Goal: Answer question/provide support: Share knowledge or assist other users

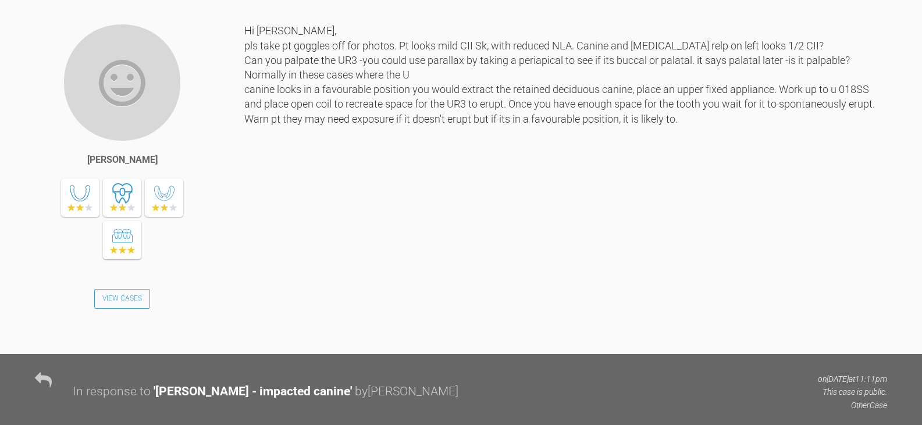
scroll to position [1683, 0]
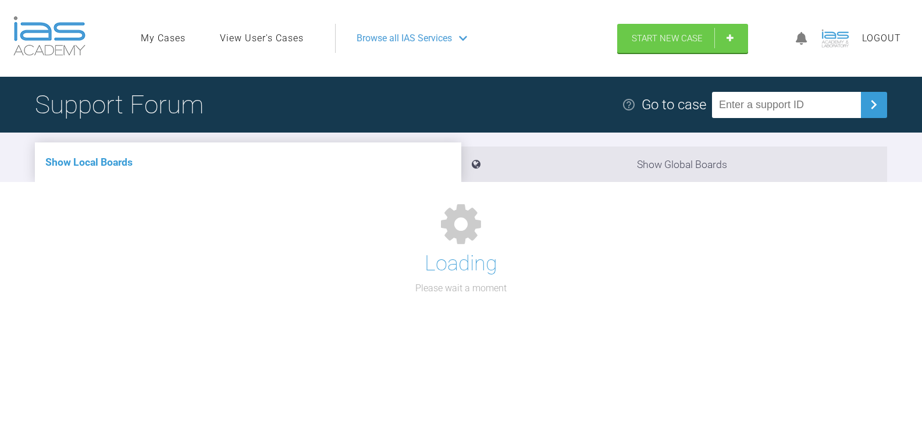
click at [789, 103] on input "text" at bounding box center [786, 105] width 149 height 26
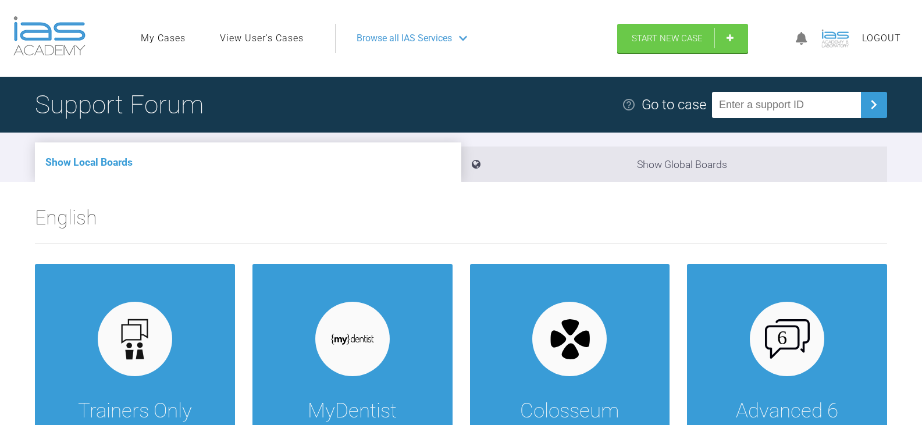
paste input "NH0U0ZTK"
type input "NH0U0ZTK"
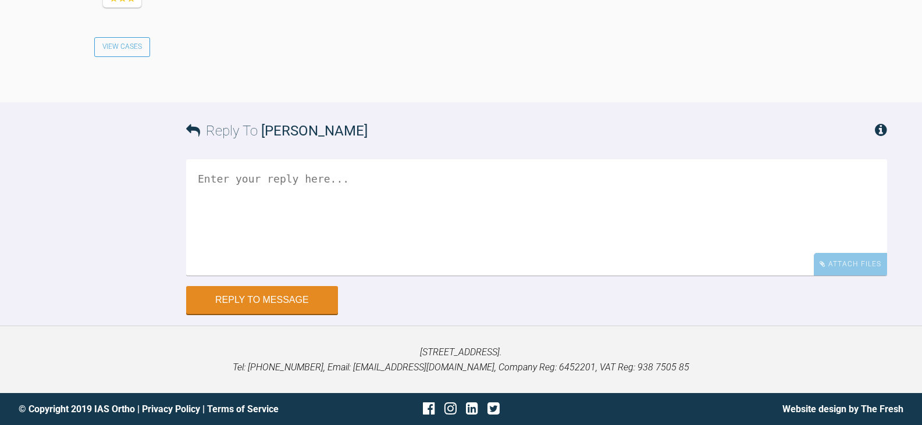
scroll to position [1861, 0]
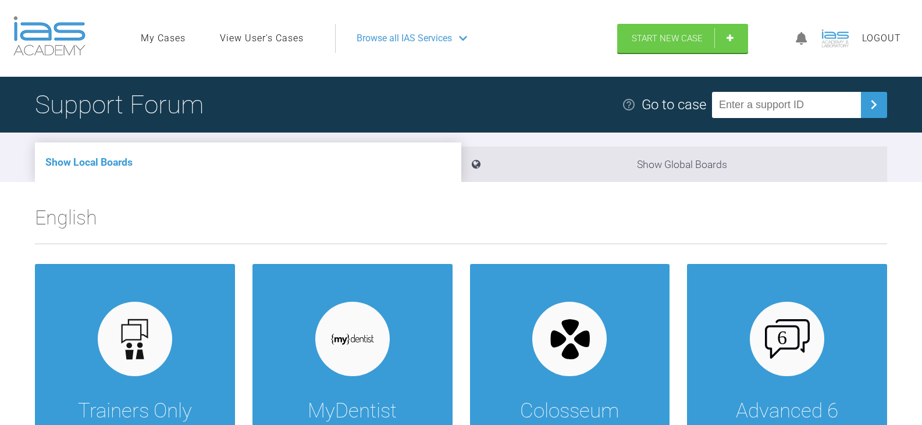
click at [773, 100] on input "text" at bounding box center [786, 105] width 149 height 26
paste input "FODCNYKC"
type input "FODCNYKC"
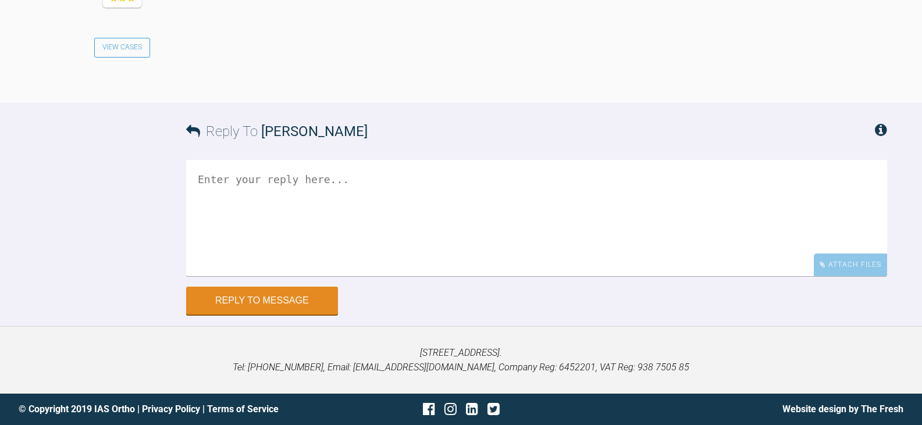
scroll to position [1341, 0]
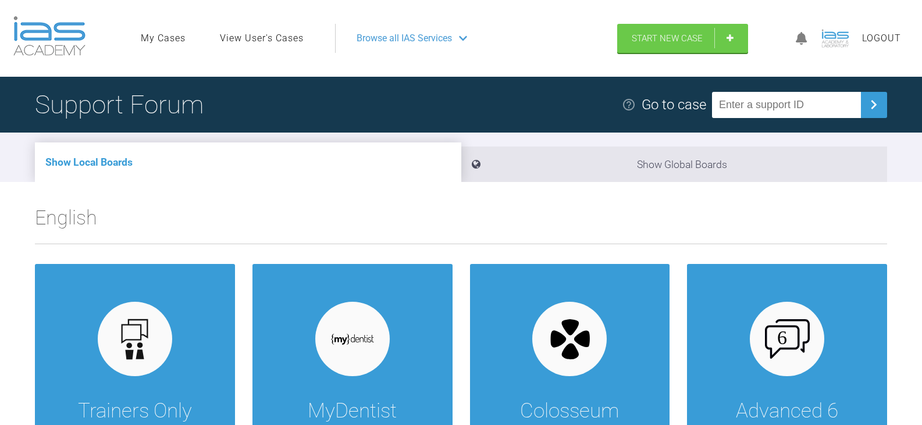
click at [781, 105] on input "text" at bounding box center [786, 105] width 149 height 26
paste input "MJ8OABCD"
type input "MJ8OABCD"
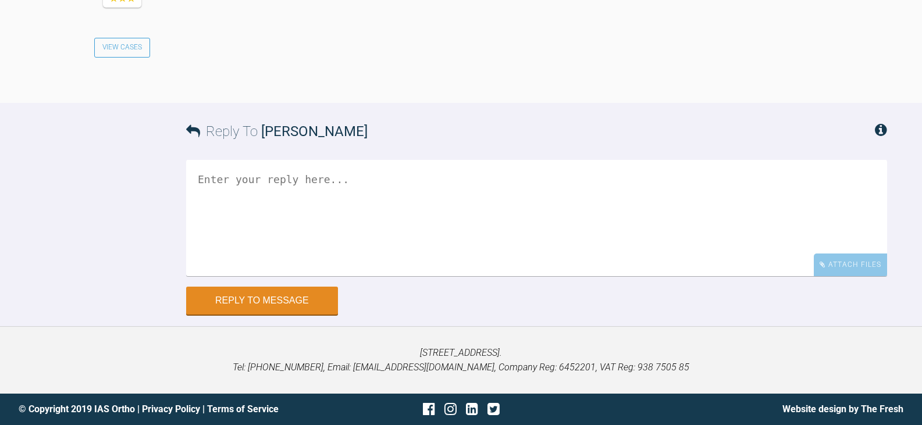
scroll to position [1843, 0]
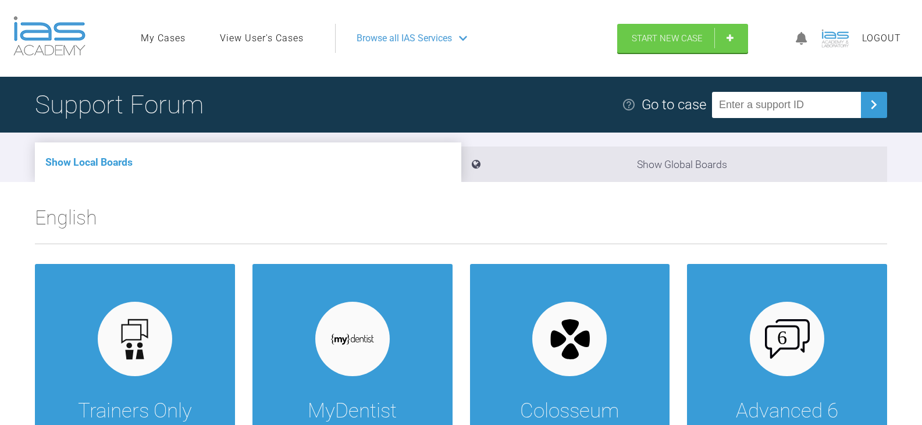
click at [781, 84] on div "Support Forum Go to case" at bounding box center [461, 105] width 922 height 56
click at [778, 99] on input "text" at bounding box center [786, 105] width 149 height 26
paste input "JGPV7ZYX"
type input "JGPV7ZYX"
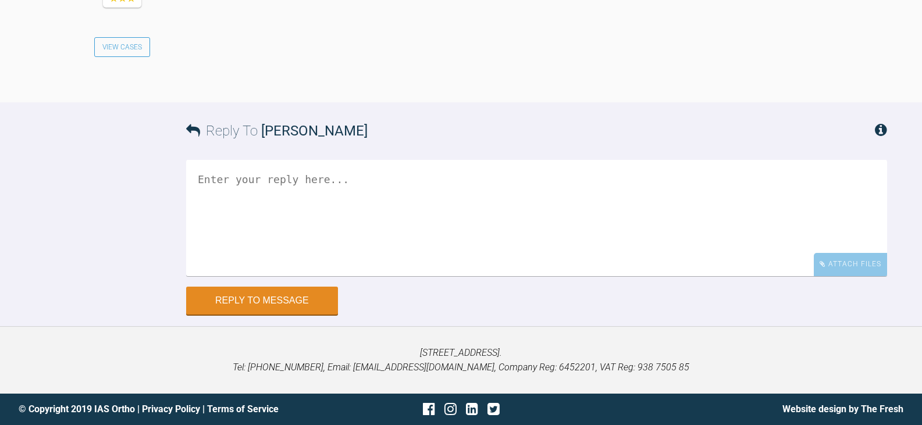
scroll to position [2634, 0]
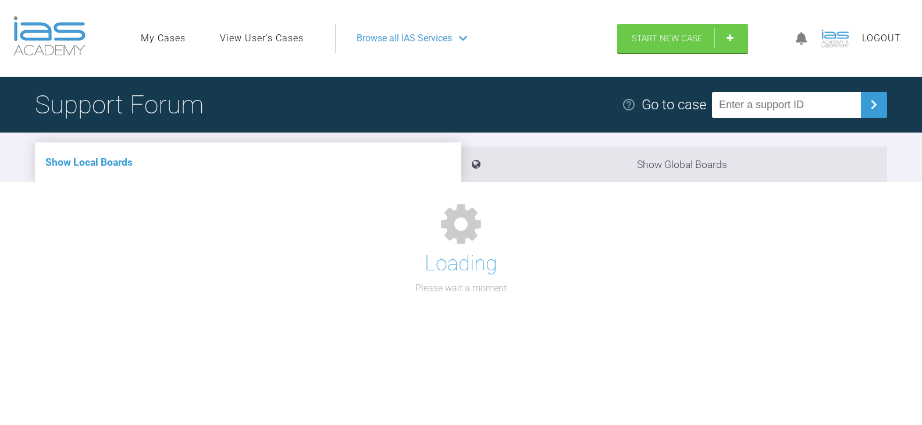
click at [763, 101] on input "text" at bounding box center [786, 105] width 149 height 26
paste input "02DNHHUY"
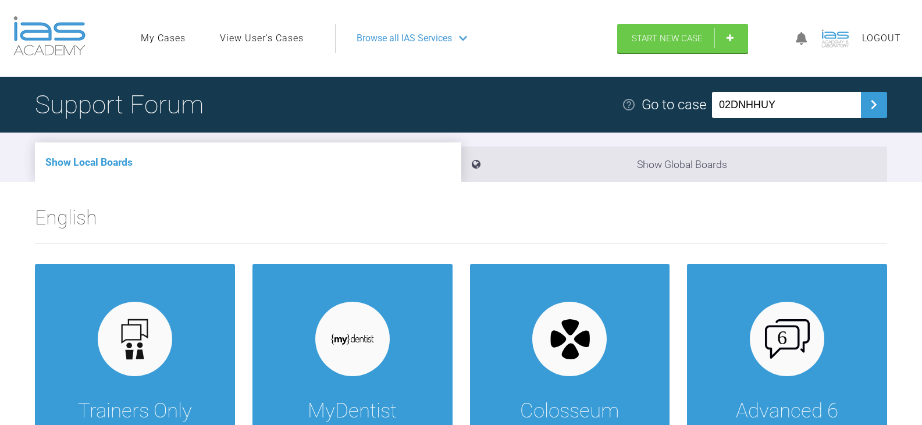
type input "02DNHHUY"
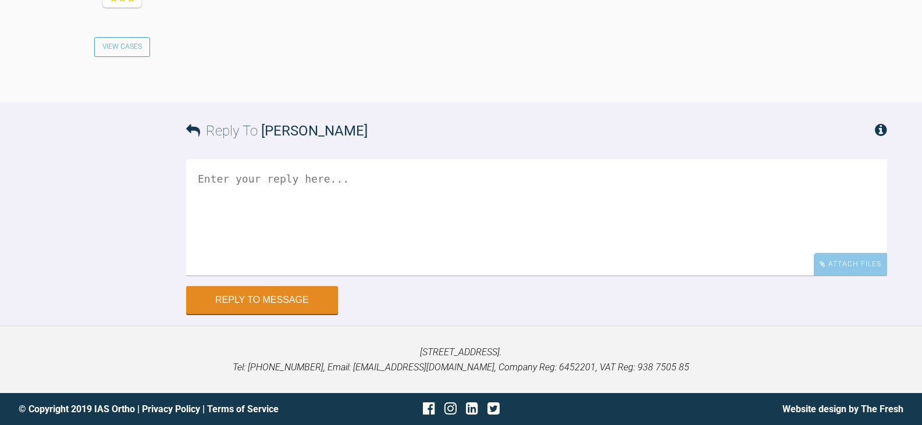
scroll to position [2199, 0]
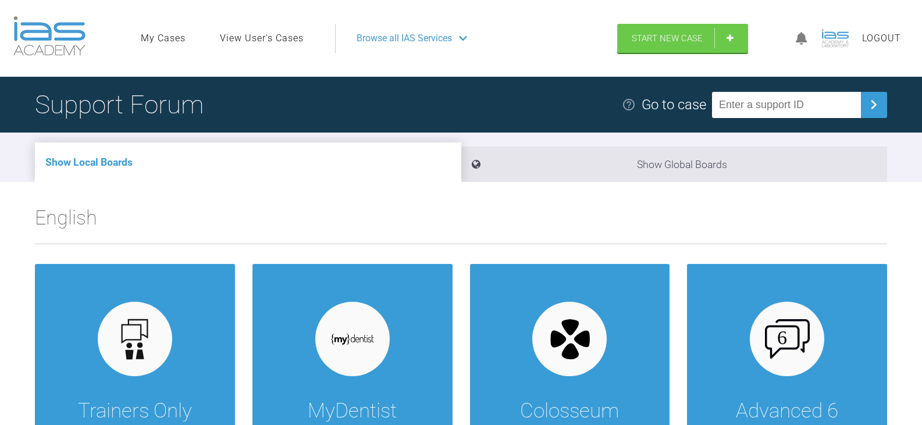
click at [746, 109] on input "text" at bounding box center [786, 105] width 149 height 26
paste input "NOU3LWEL"
type input "NOU3LWEL"
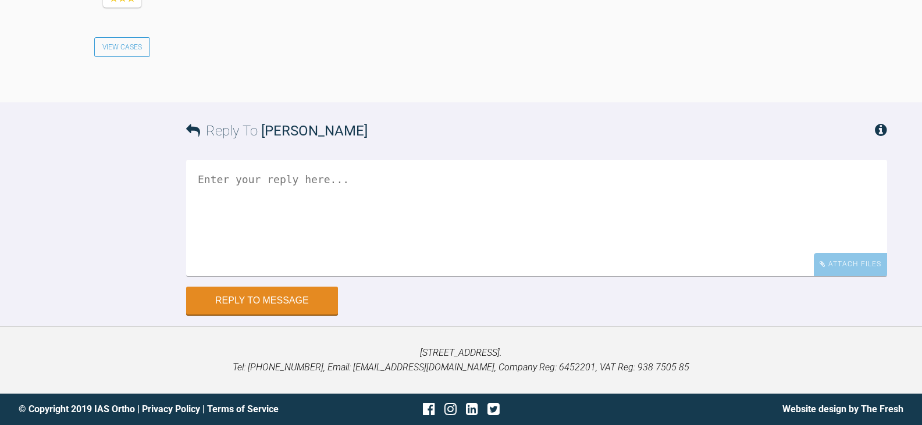
scroll to position [2636, 0]
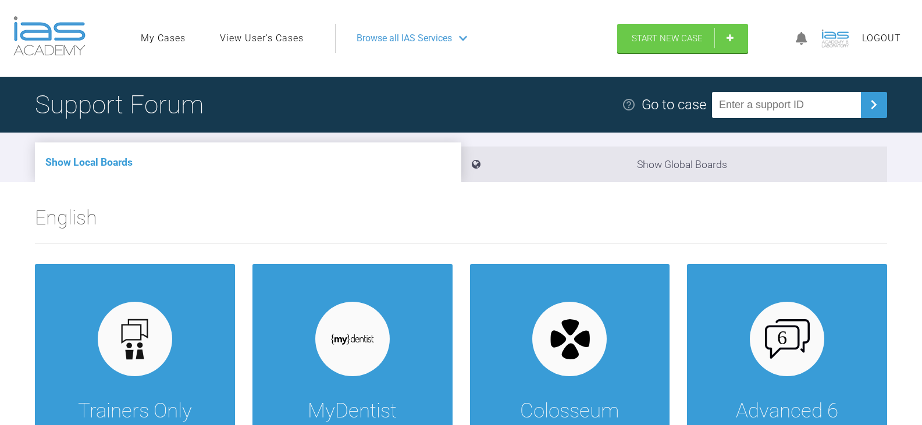
click at [771, 105] on input "text" at bounding box center [786, 105] width 149 height 26
paste input "3VFNONYD"
type input "3VFNONYD"
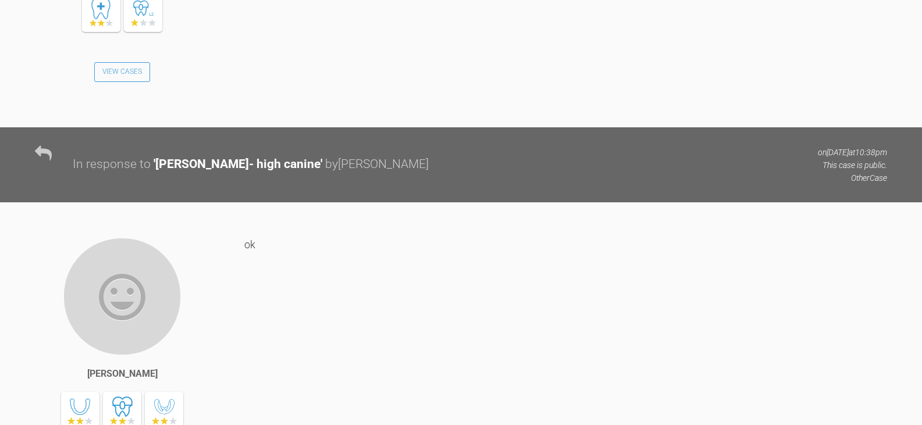
scroll to position [2231, 0]
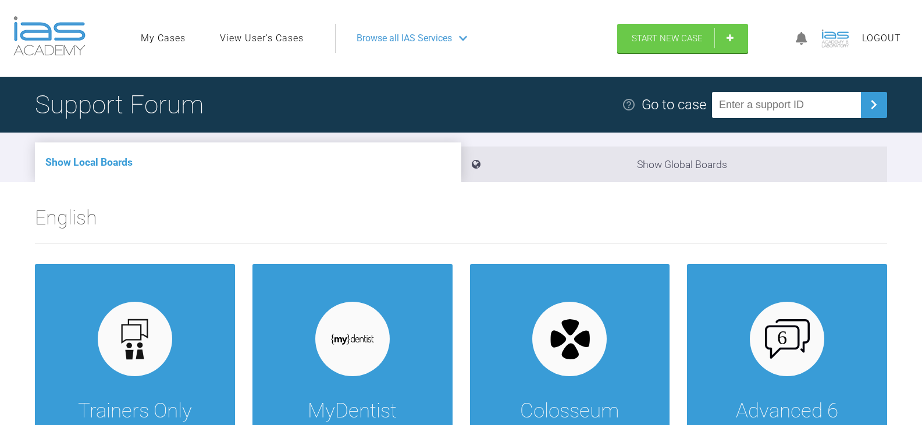
click at [809, 105] on input "text" at bounding box center [786, 105] width 149 height 26
paste input "FC3ELQAO"
type input "FC3ELQAO"
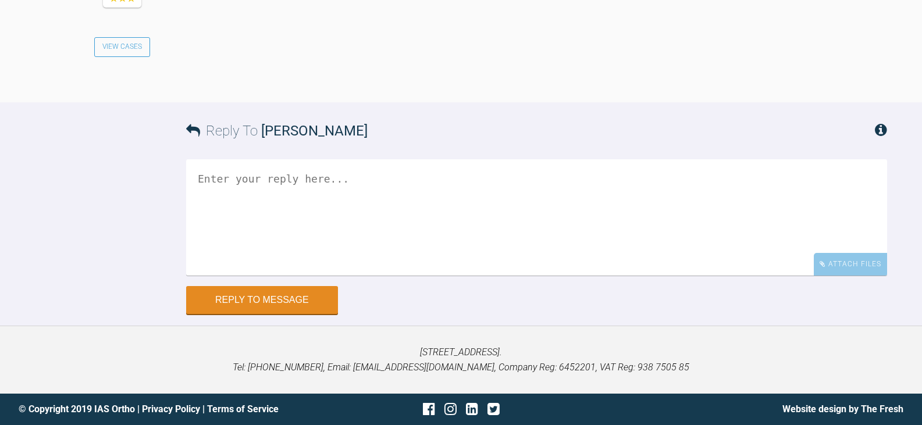
scroll to position [3256, 0]
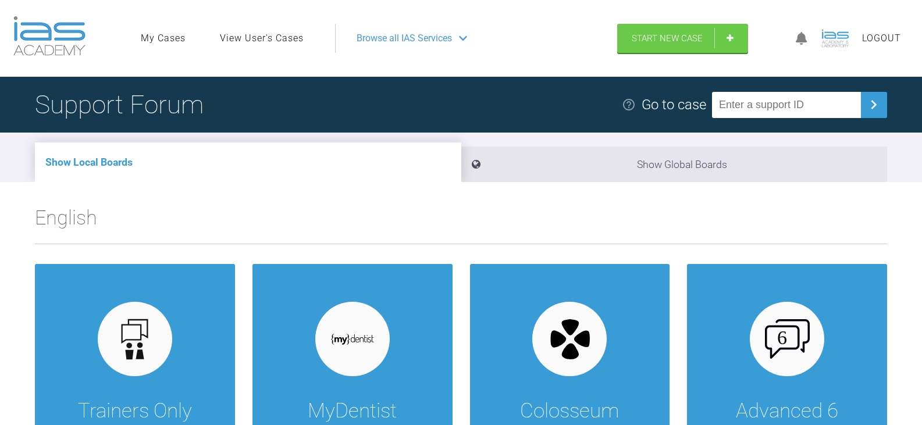
click at [815, 105] on input "text" at bounding box center [786, 105] width 149 height 26
paste input "ZVWWB3AL"
type input "ZVWWB3AL"
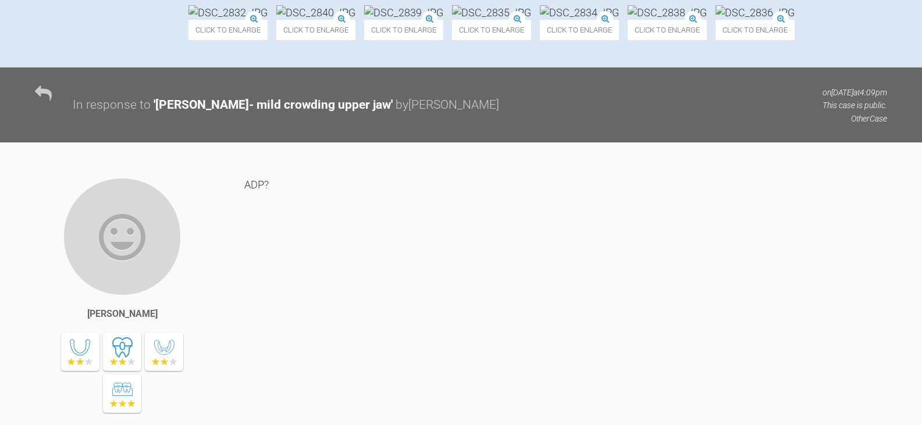
scroll to position [698, 0]
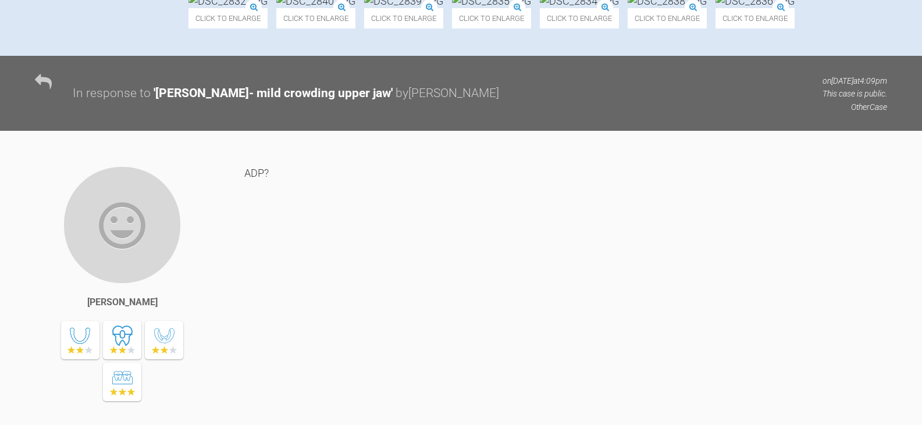
click at [355, 8] on img at bounding box center [315, 1] width 79 height 15
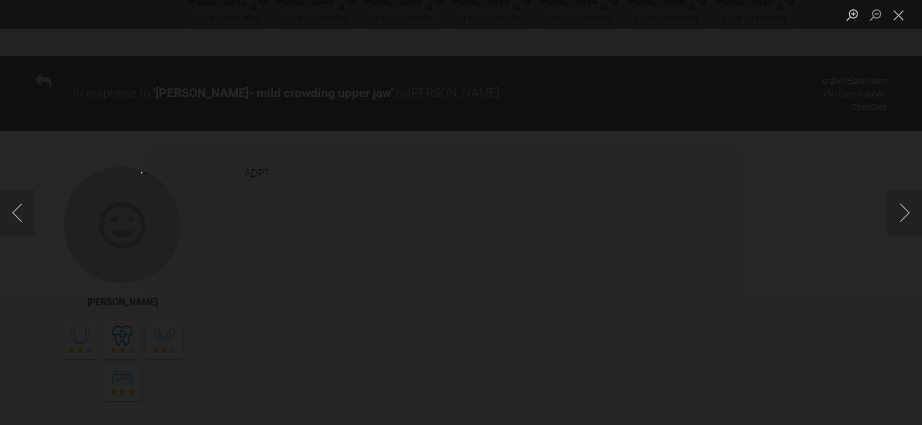
click at [850, 142] on div "Lightbox" at bounding box center [461, 212] width 922 height 425
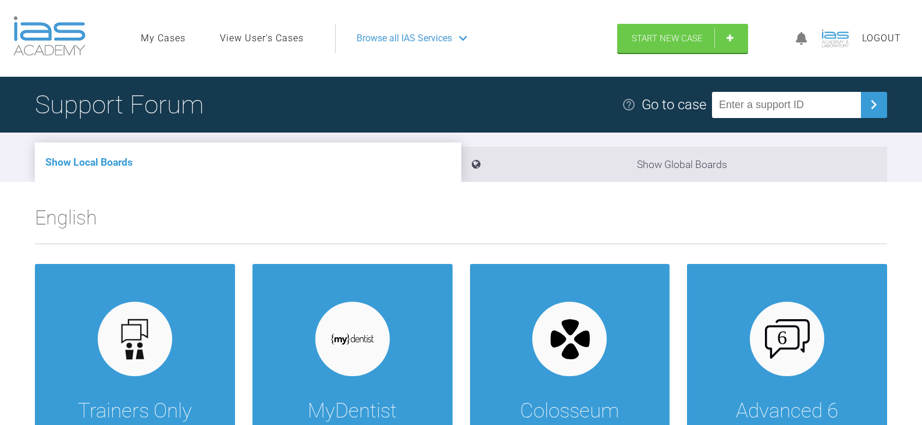
click at [810, 106] on input "text" at bounding box center [786, 105] width 149 height 26
paste input "ZVWWB3AL"
type input "ZVWWB3AL"
click at [849, 108] on input "text" at bounding box center [786, 105] width 149 height 26
paste input "SGTEIKQU"
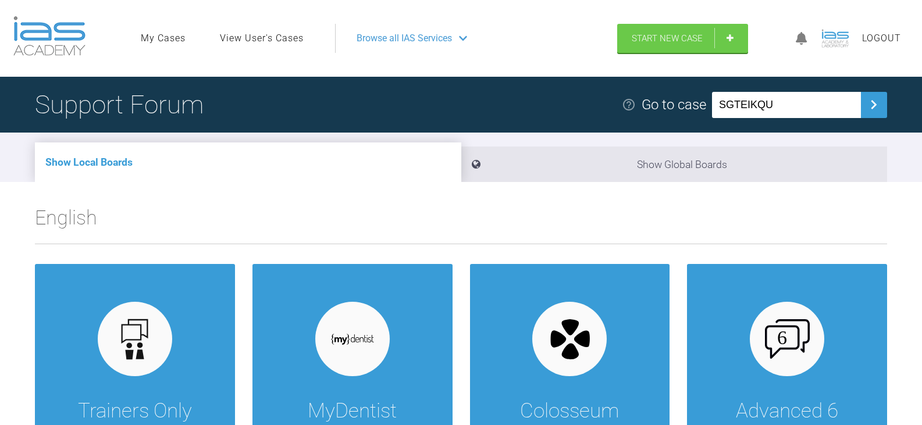
type input "SGTEIKQU"
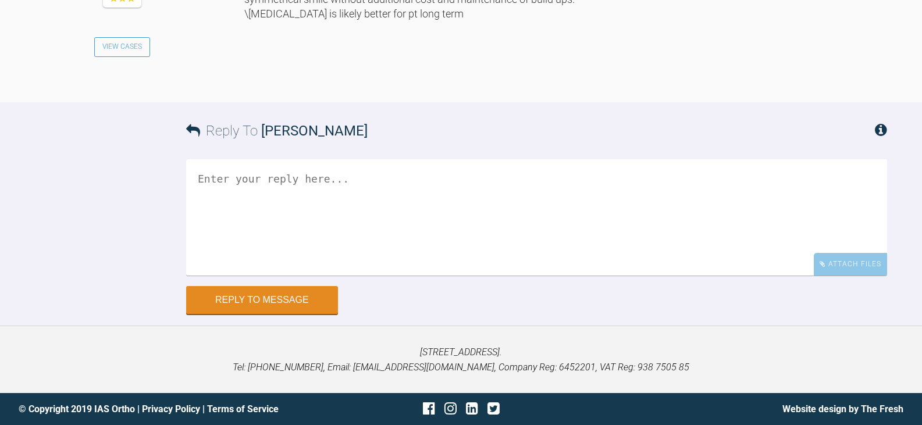
scroll to position [1952, 0]
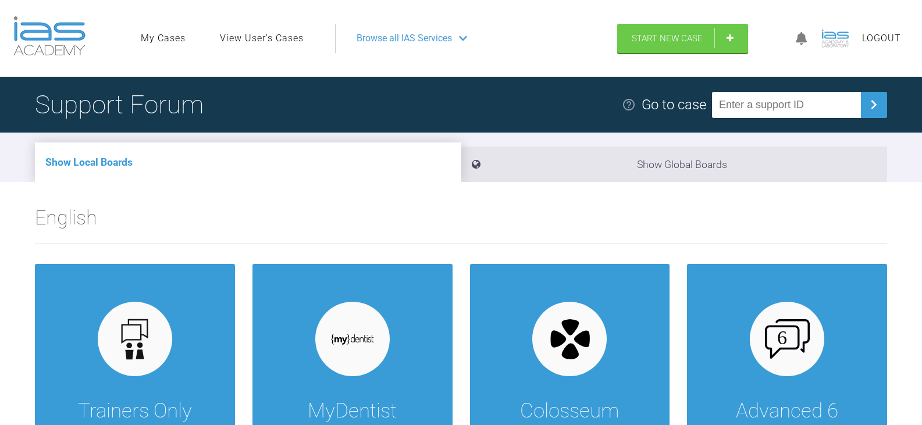
click at [783, 106] on input "text" at bounding box center [786, 105] width 149 height 26
paste input "90RTJOOY"
type input "90RTJOOY"
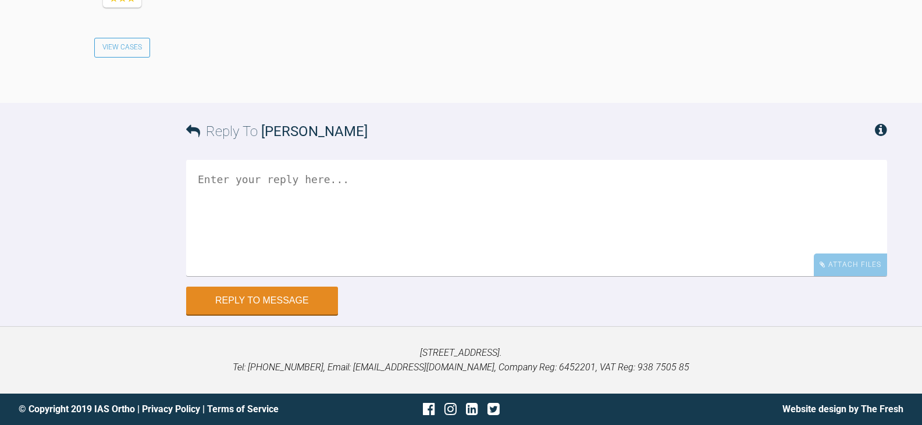
scroll to position [1352, 0]
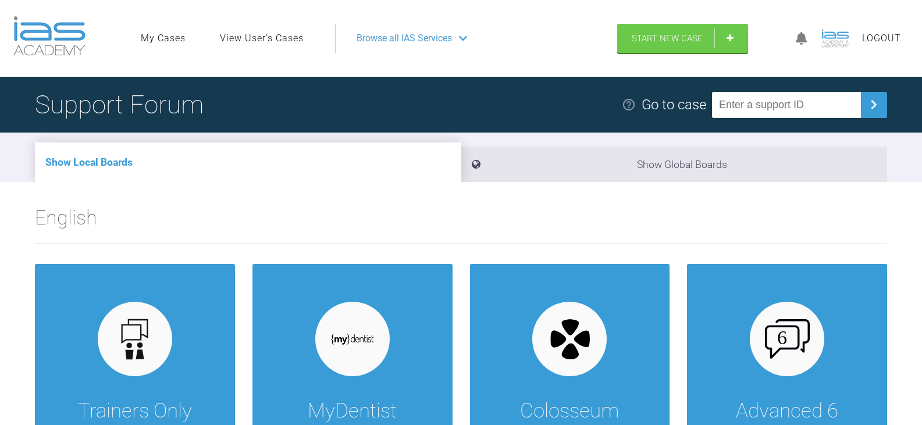
click at [780, 112] on input "text" at bounding box center [786, 105] width 149 height 26
paste input "NQVFMHAR"
type input "NQVFMHAR"
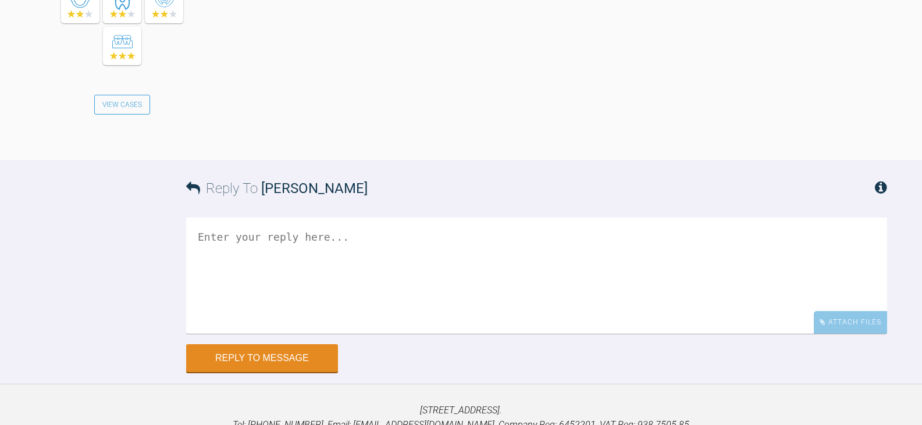
scroll to position [4034, 0]
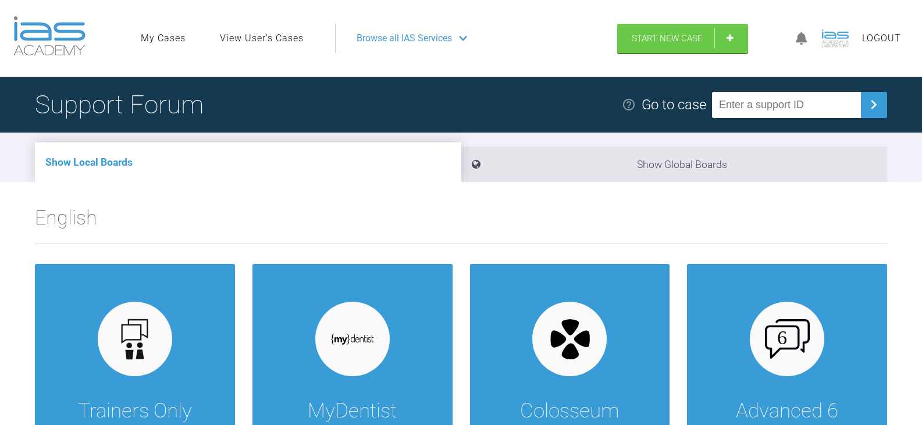
click at [791, 109] on input "text" at bounding box center [786, 105] width 149 height 26
paste input "M1WICTYH"
type input "M1WICTYH"
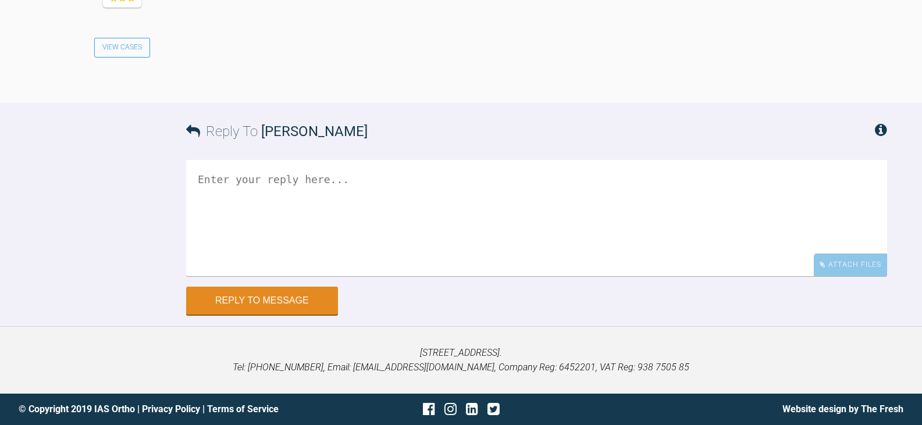
scroll to position [1279, 0]
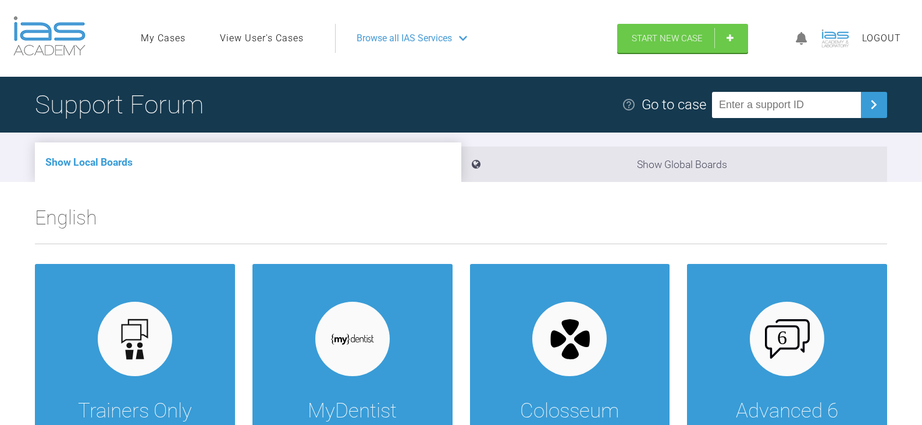
click at [764, 105] on input "text" at bounding box center [786, 105] width 149 height 26
paste input "KHOZQKUB"
type input "KHOZQKUB"
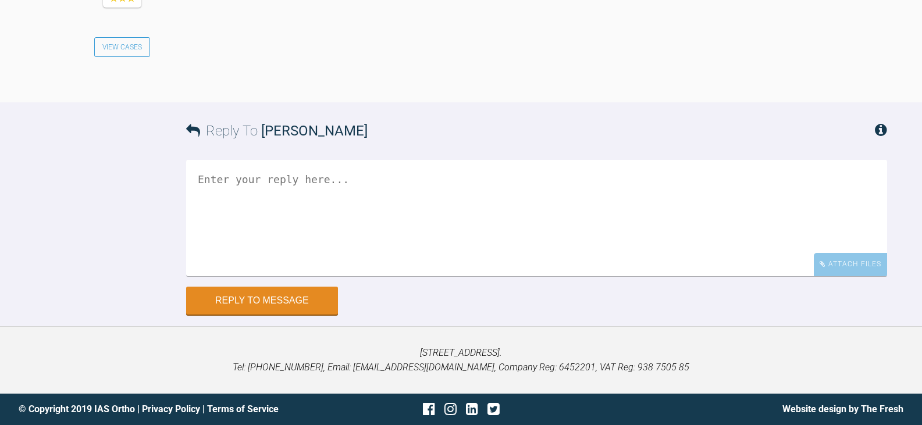
scroll to position [2384, 0]
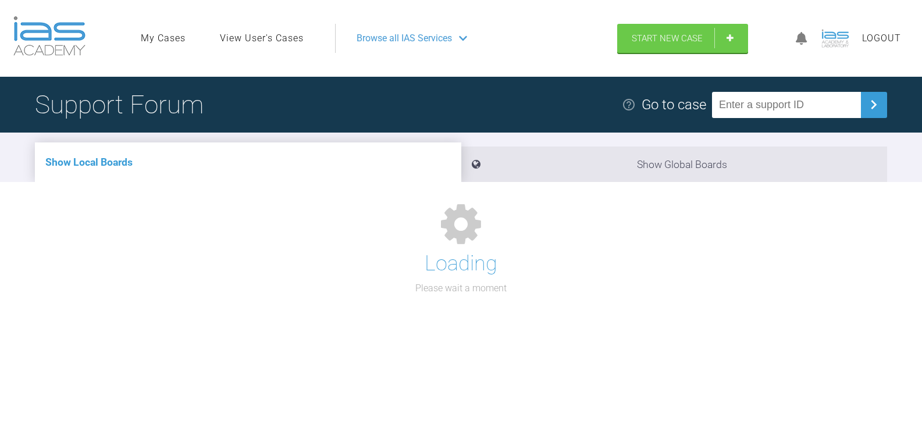
click at [833, 105] on input "text" at bounding box center [786, 105] width 149 height 26
paste input "XYXCSP3Z"
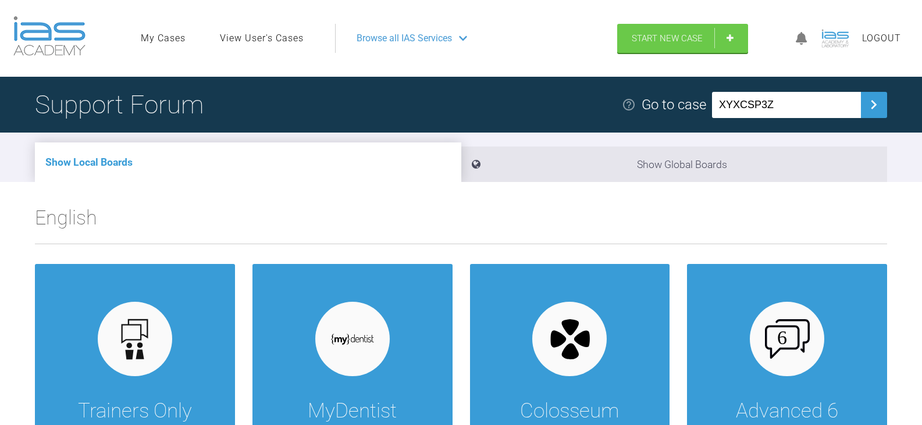
type input "XYXCSP3Z"
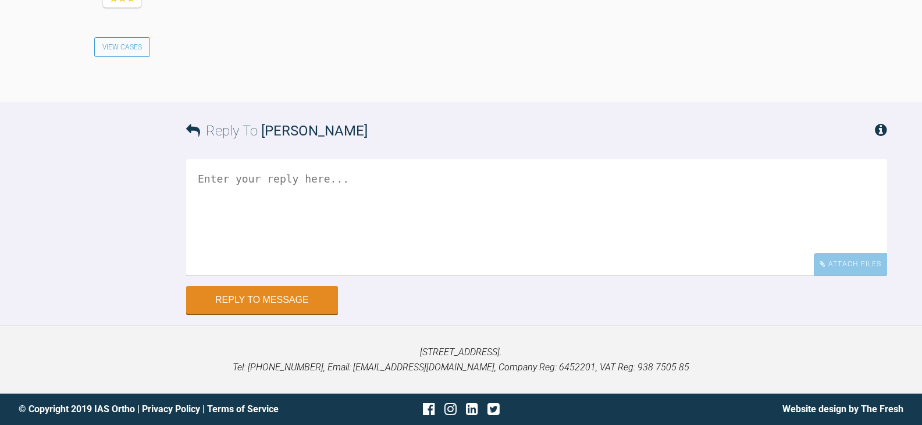
scroll to position [2190, 0]
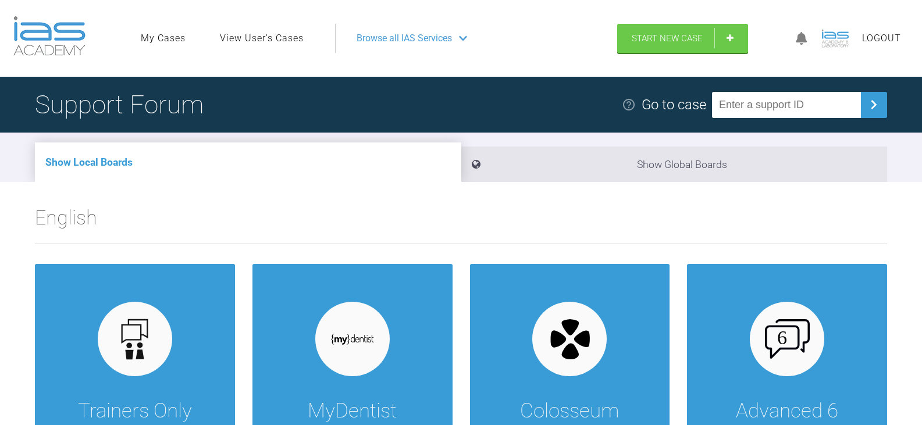
click at [758, 103] on input "text" at bounding box center [786, 105] width 149 height 26
paste input "L1UJOLXM"
type input "L1UJOLXM"
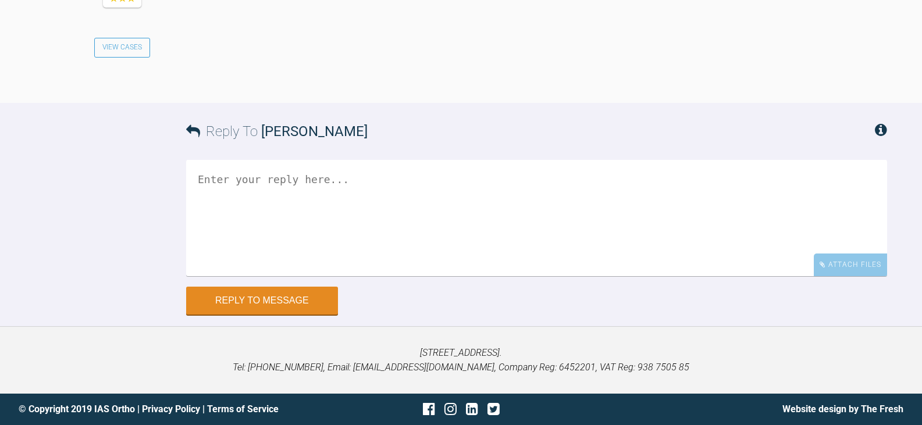
scroll to position [1116, 0]
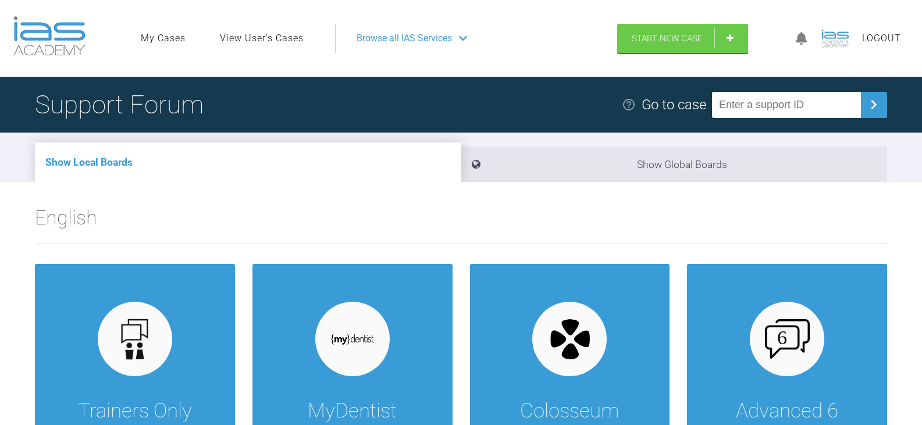
click at [773, 102] on input "text" at bounding box center [786, 105] width 149 height 26
paste input "MRUAVRFD"
type input "MRUAVRFD"
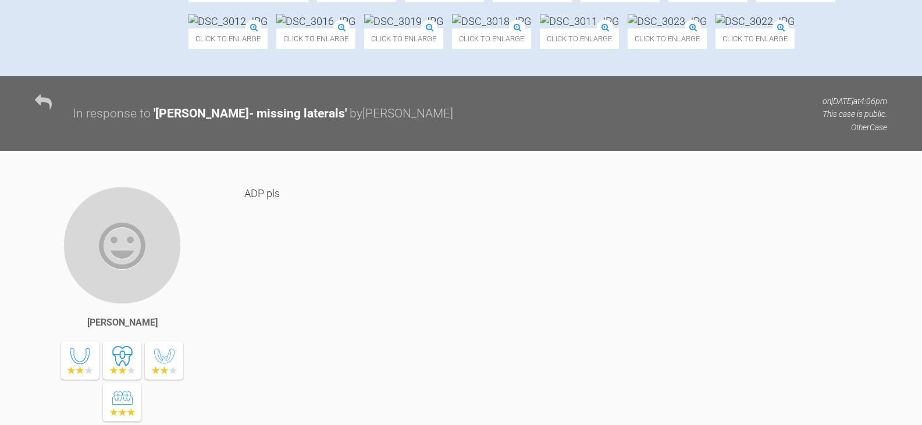
scroll to position [698, 0]
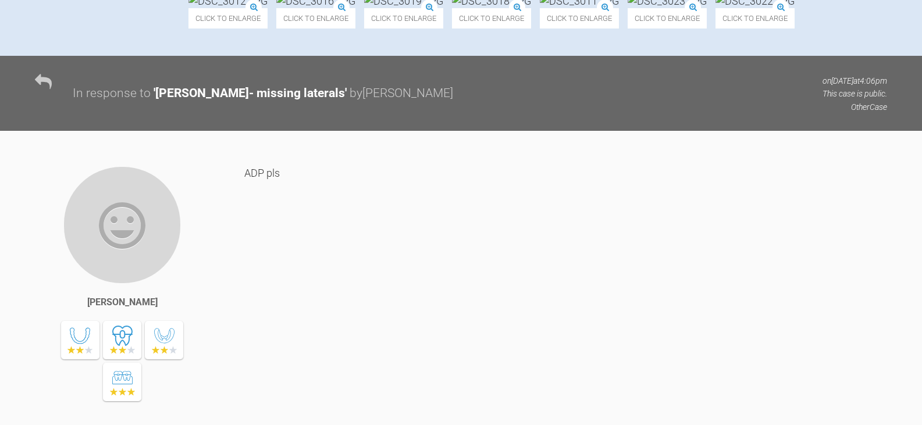
click at [627, 8] on img at bounding box center [666, 1] width 79 height 15
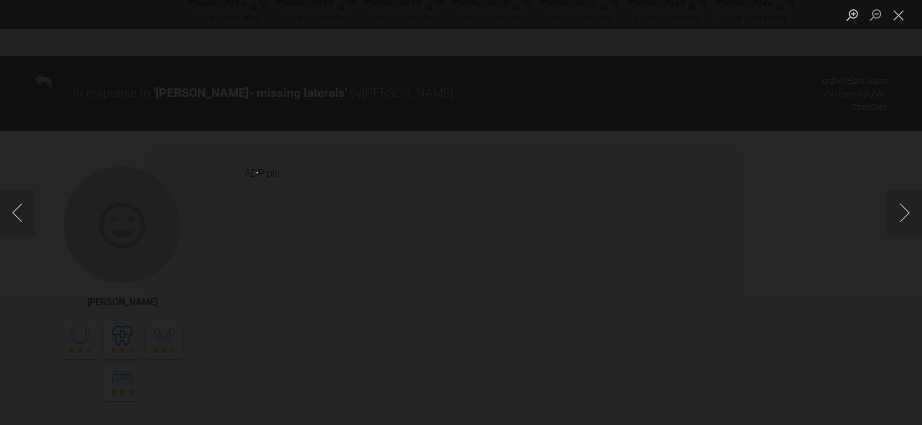
click at [881, 133] on div "Lightbox" at bounding box center [461, 212] width 922 height 425
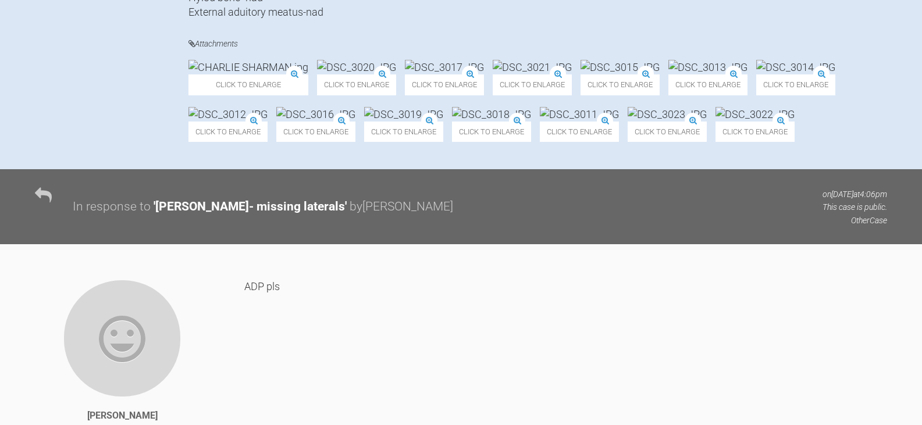
scroll to position [581, 0]
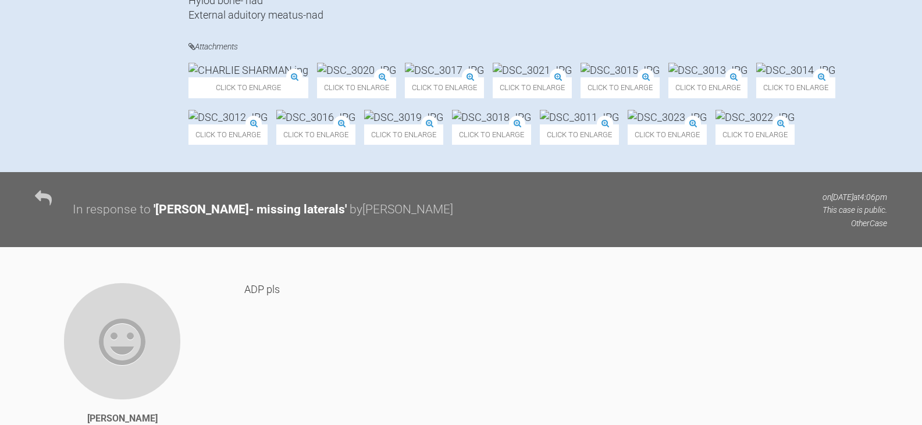
click at [260, 77] on img at bounding box center [248, 70] width 120 height 15
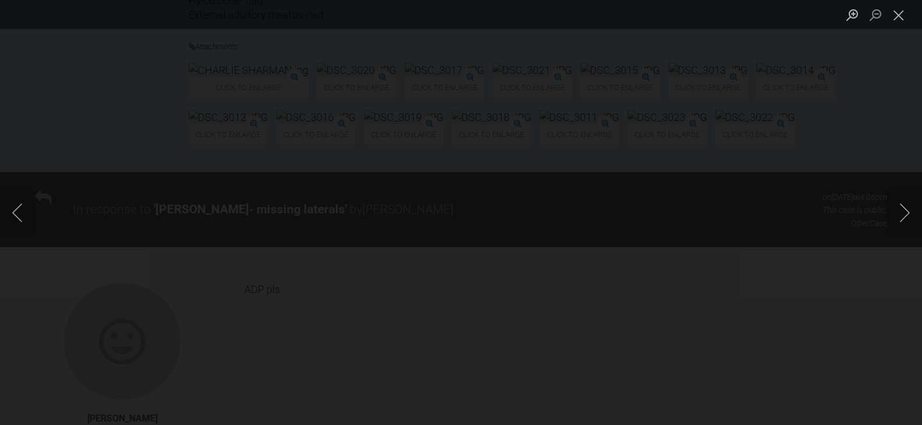
click at [203, 213] on img "Lightbox" at bounding box center [184, 212] width 40 height 18
click at [895, 9] on button "Close lightbox" at bounding box center [898, 15] width 23 height 20
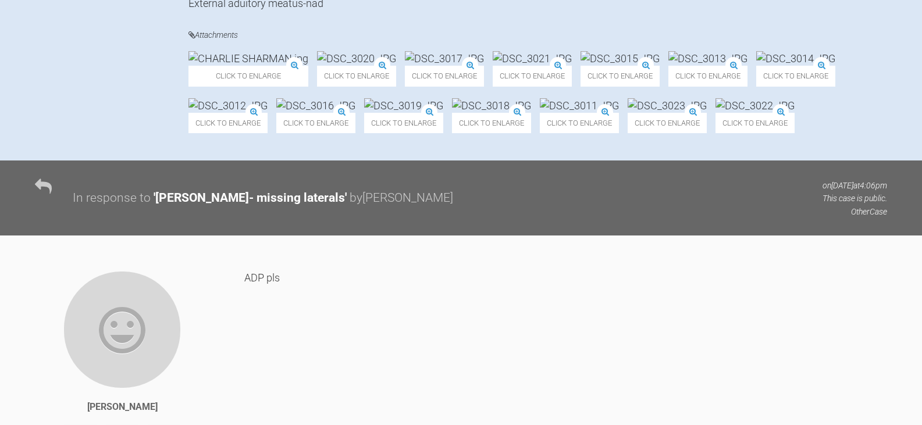
scroll to position [592, 0]
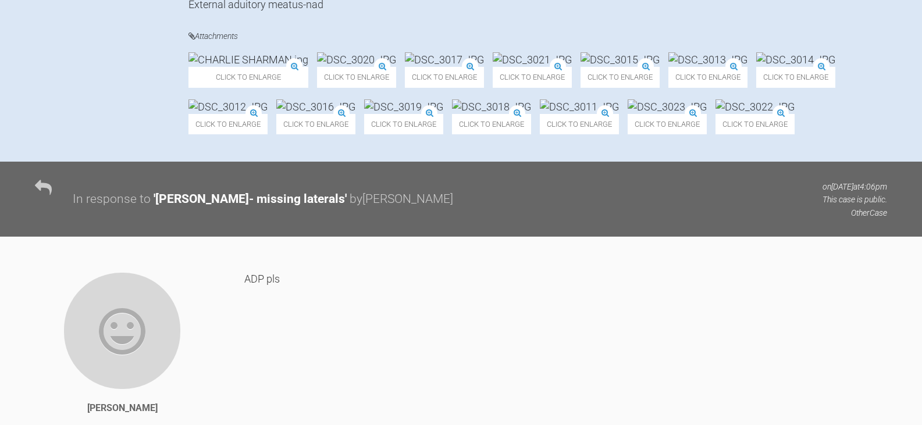
click at [572, 67] on img at bounding box center [531, 59] width 79 height 15
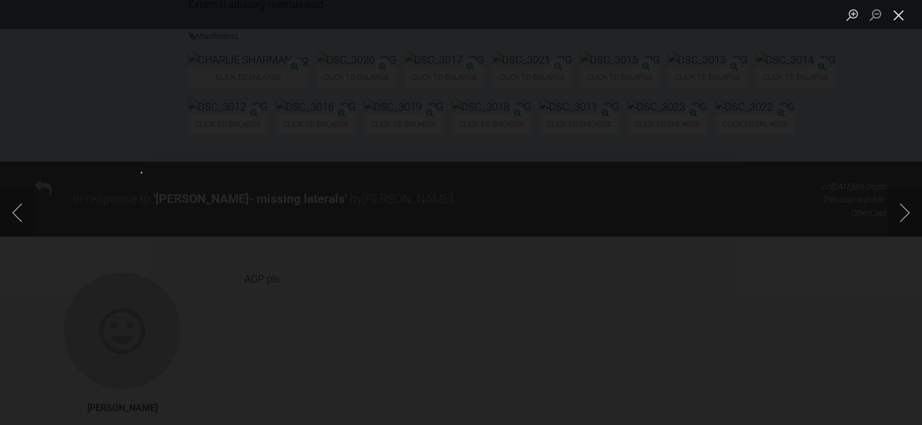
click at [901, 16] on button "Close lightbox" at bounding box center [898, 15] width 23 height 20
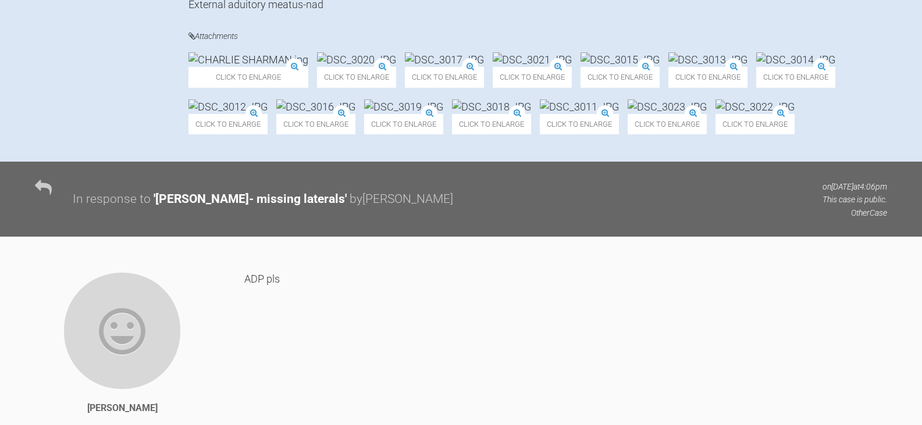
click at [715, 114] on img at bounding box center [754, 106] width 79 height 15
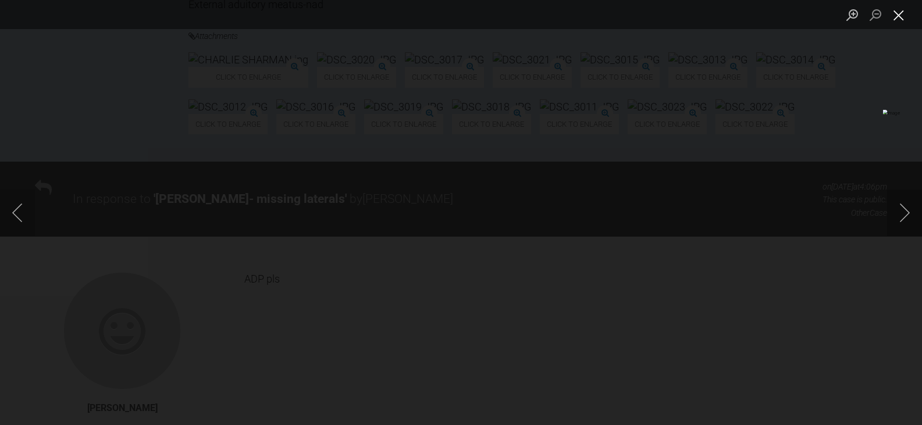
click at [895, 15] on button "Close lightbox" at bounding box center [898, 15] width 23 height 20
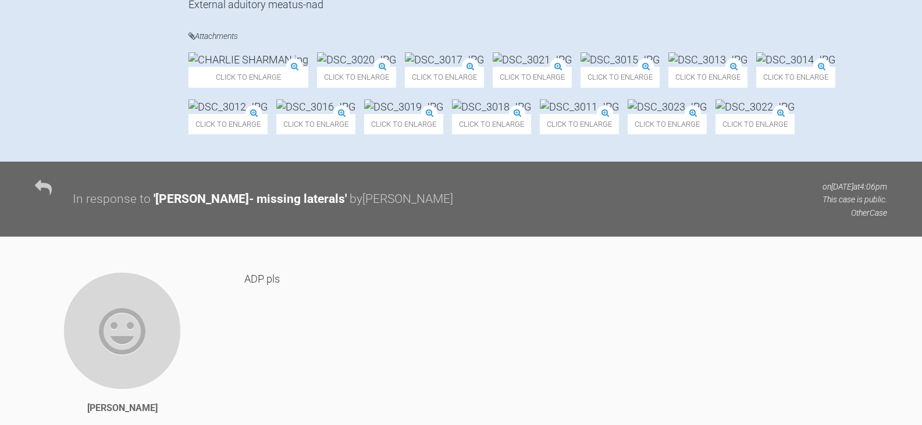
click at [572, 67] on img at bounding box center [531, 59] width 79 height 15
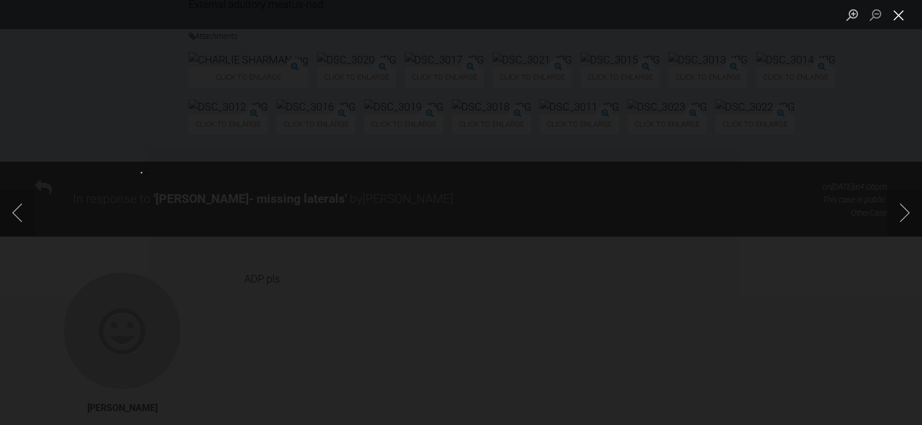
click at [899, 9] on button "Close lightbox" at bounding box center [898, 15] width 23 height 20
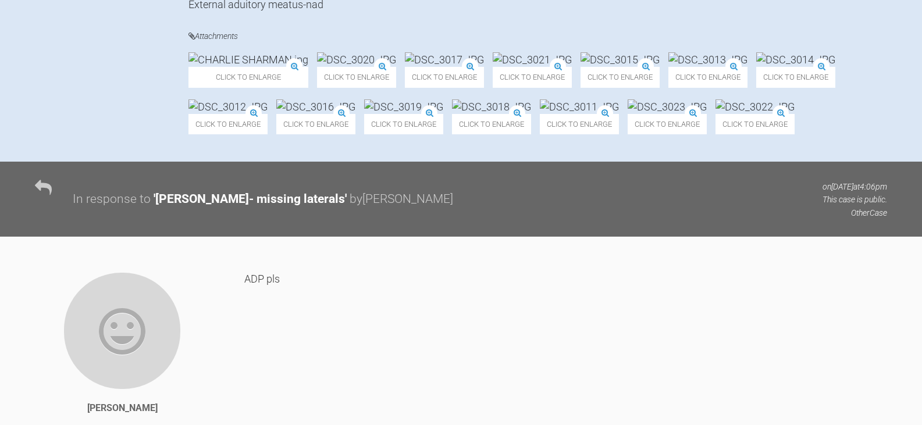
click at [659, 67] on img at bounding box center [619, 59] width 79 height 15
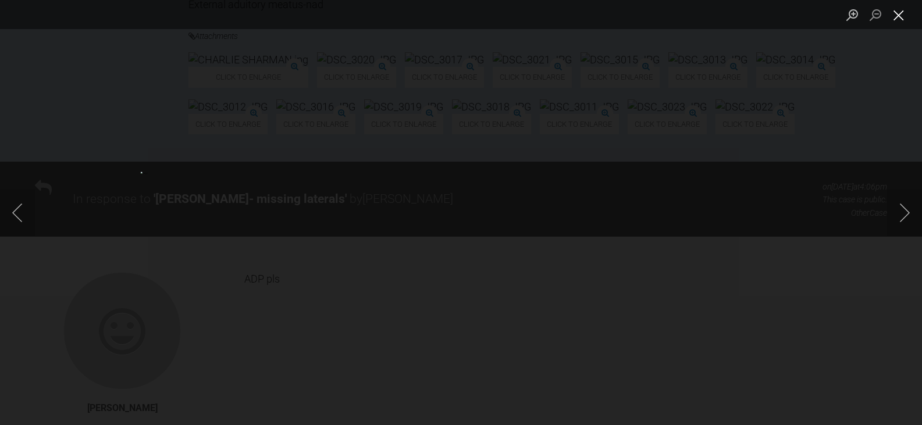
click at [887, 19] on button "Close lightbox" at bounding box center [898, 15] width 23 height 20
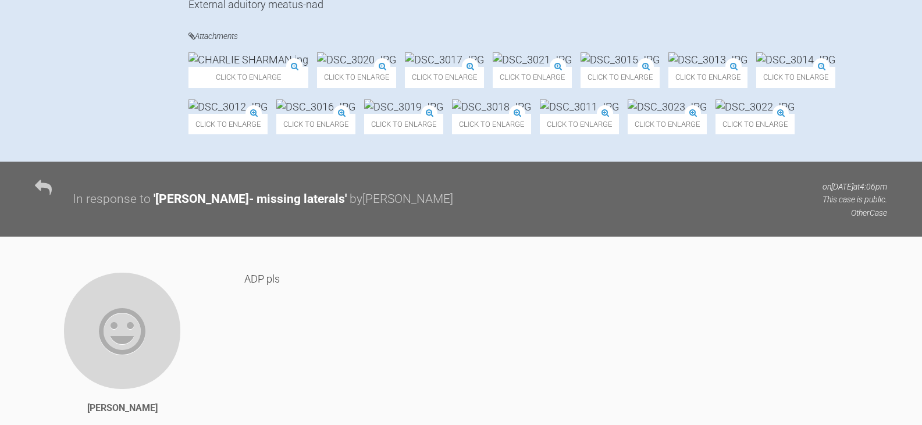
click at [572, 67] on img at bounding box center [531, 59] width 79 height 15
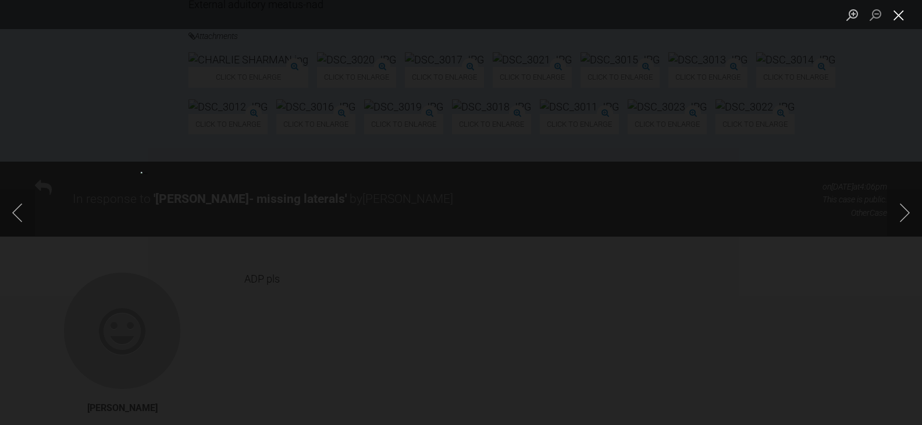
click at [897, 13] on button "Close lightbox" at bounding box center [898, 15] width 23 height 20
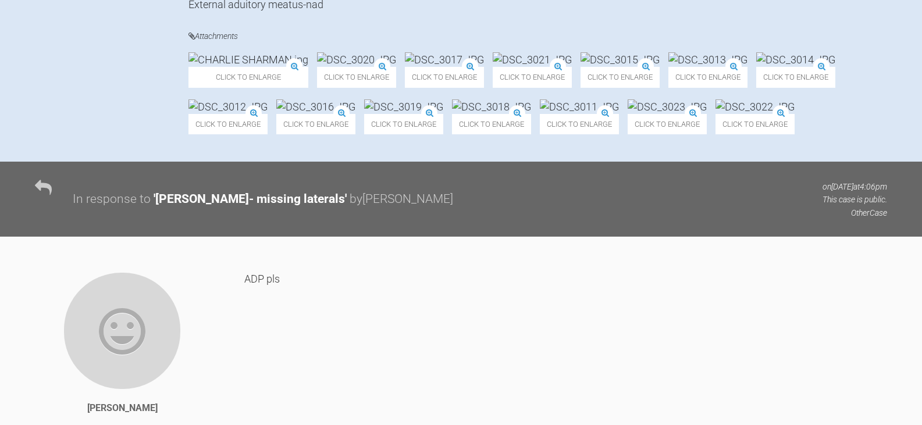
click at [627, 114] on img at bounding box center [666, 106] width 79 height 15
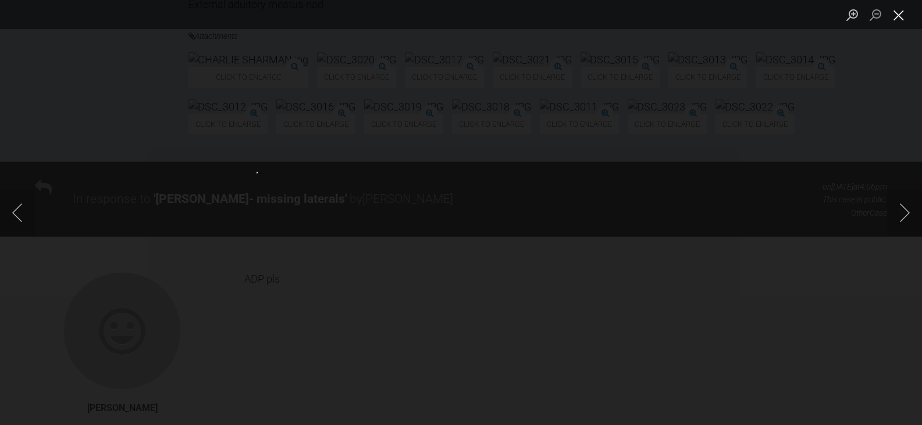
click at [902, 17] on button "Close lightbox" at bounding box center [898, 15] width 23 height 20
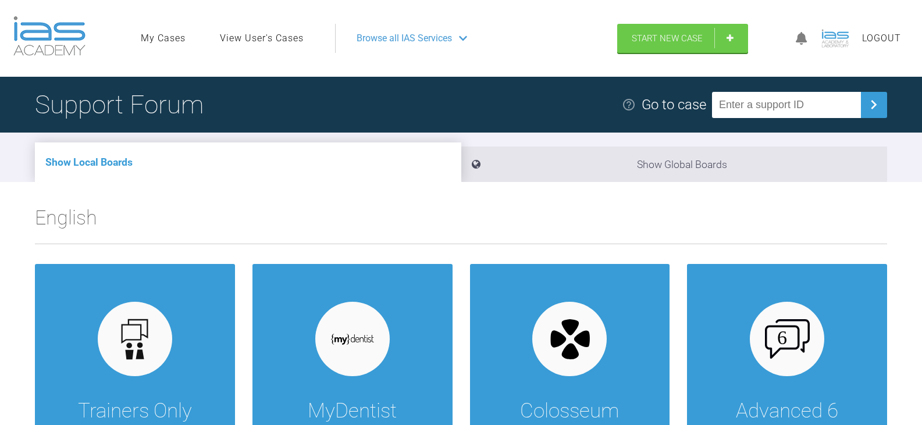
click at [792, 106] on input "text" at bounding box center [786, 105] width 149 height 26
paste input "CN07EO1J"
type input "CN07EO1J"
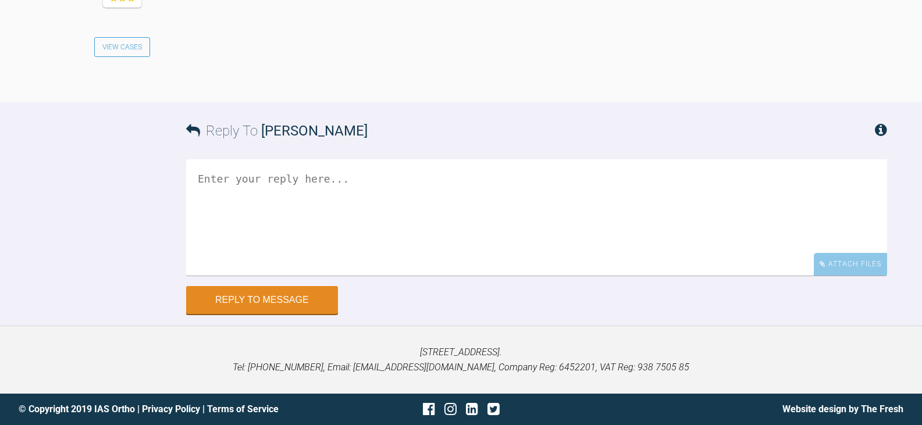
scroll to position [2187, 0]
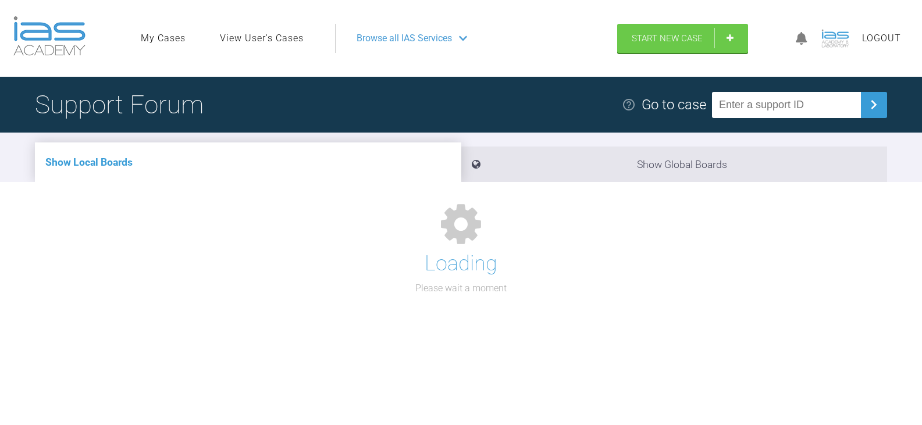
click at [784, 111] on input "text" at bounding box center [786, 105] width 149 height 26
paste input "W9CRUHHQ"
type input "W9CRUHHQ"
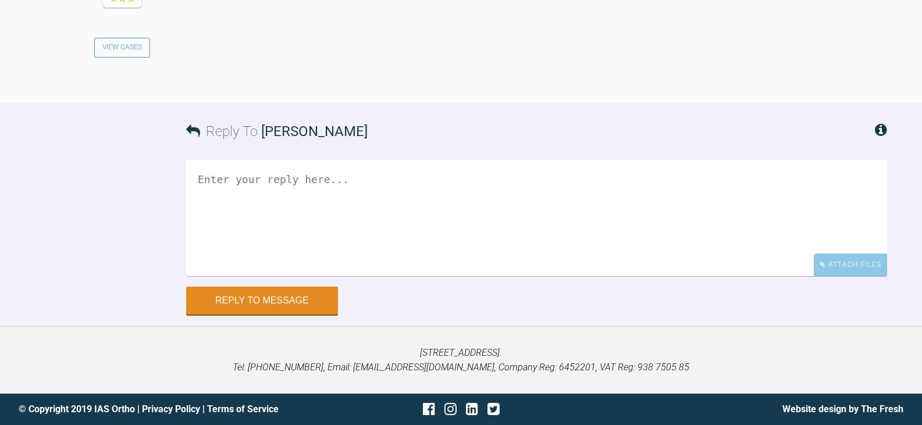
scroll to position [1350, 0]
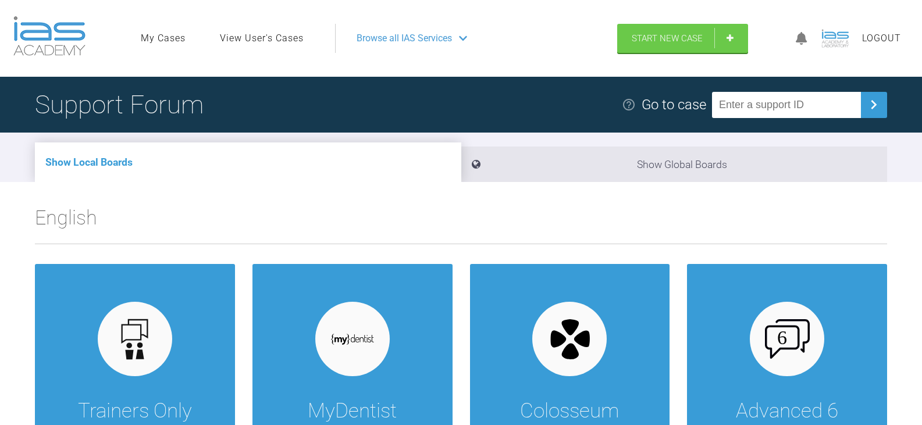
click at [804, 103] on input "text" at bounding box center [786, 105] width 149 height 26
paste input "PK2UH2BR"
type input "PK2UH2BR"
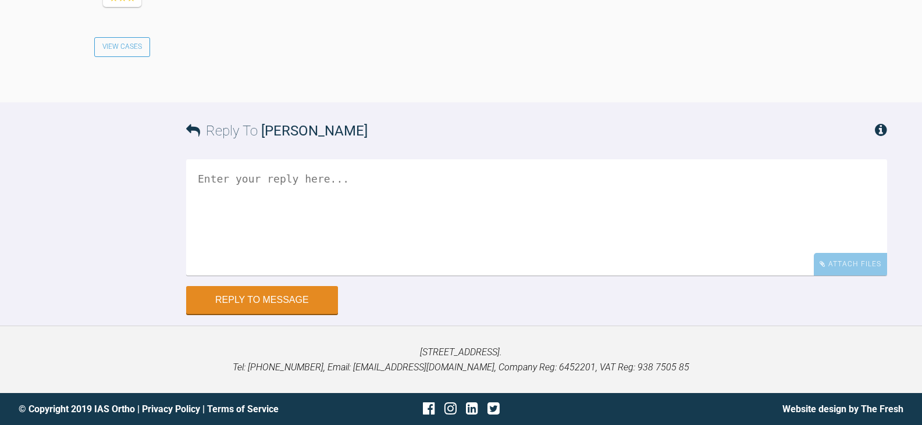
scroll to position [1725, 0]
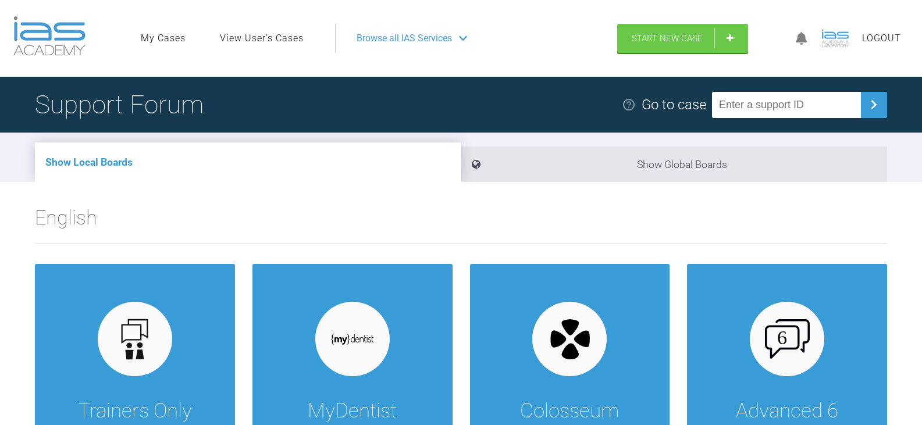
click at [755, 102] on input "text" at bounding box center [786, 105] width 149 height 26
paste input "MJSW4MQZ"
type input "MJSW4MQZ"
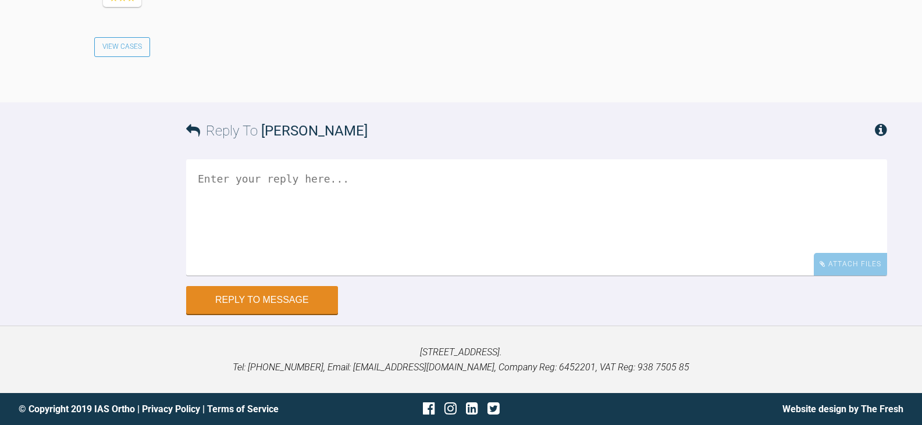
scroll to position [1609, 0]
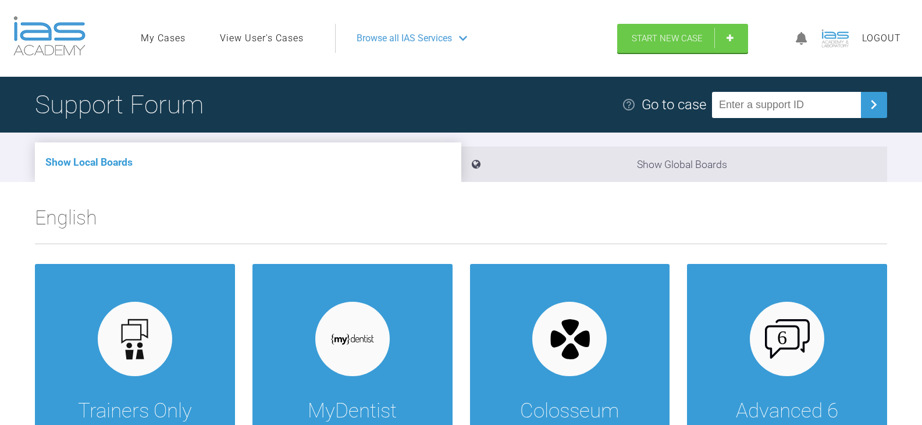
click at [753, 113] on input "text" at bounding box center [786, 105] width 149 height 26
paste input "SS2SDTEJ"
type input "SS2SDTEJ"
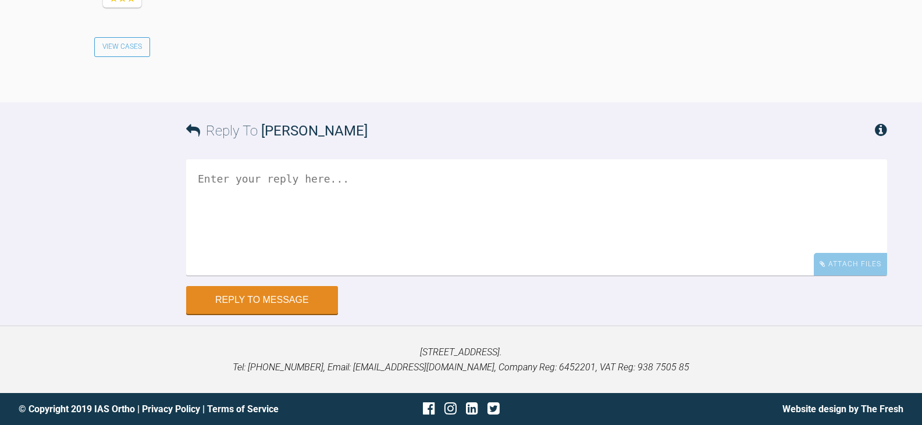
scroll to position [1686, 0]
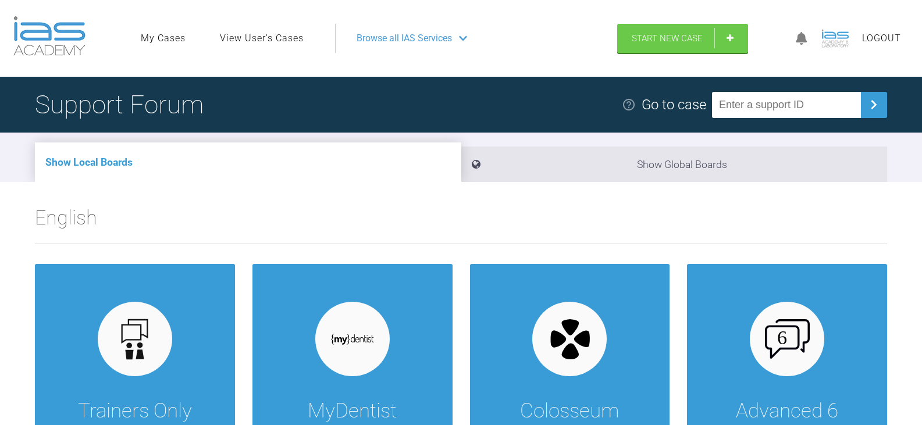
click at [745, 103] on input "text" at bounding box center [786, 105] width 149 height 26
paste input "Z6AGSH5E"
type input "Z6AGSH5E"
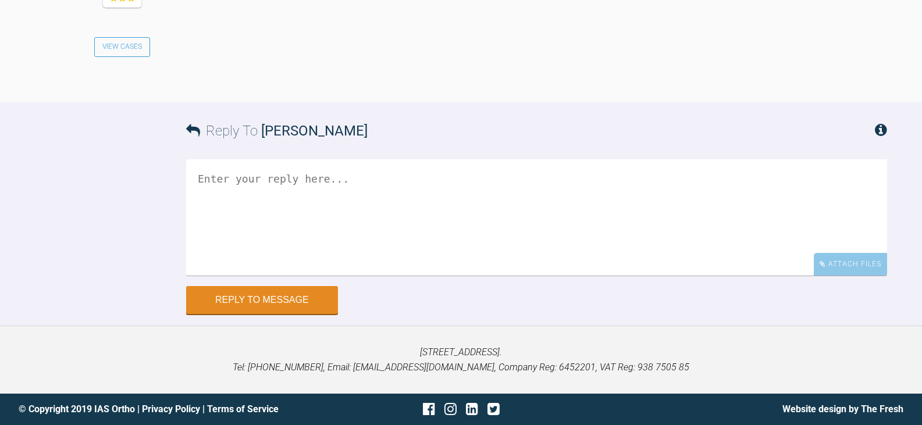
scroll to position [2151, 0]
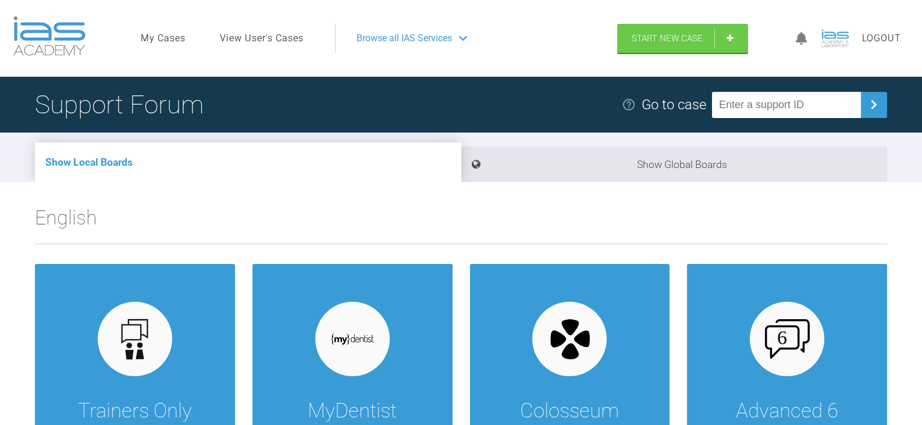
click at [777, 100] on input "text" at bounding box center [786, 105] width 149 height 26
paste input "IVJYDIBO"
type input "IVJYDIBO"
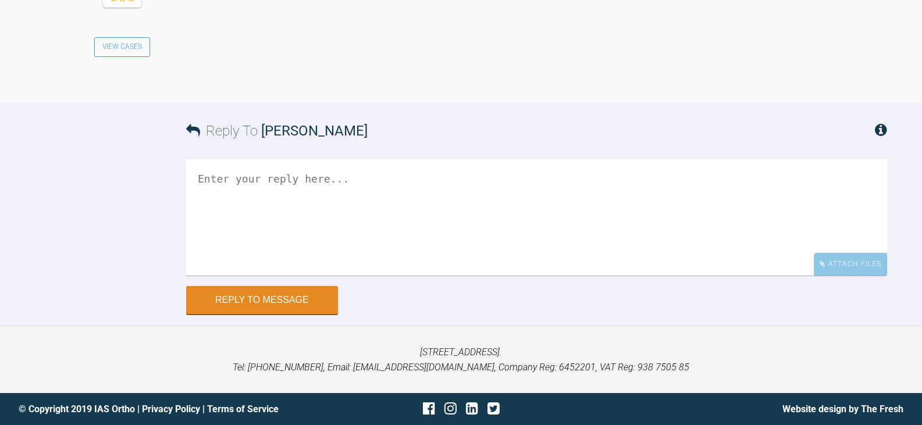
scroll to position [1740, 0]
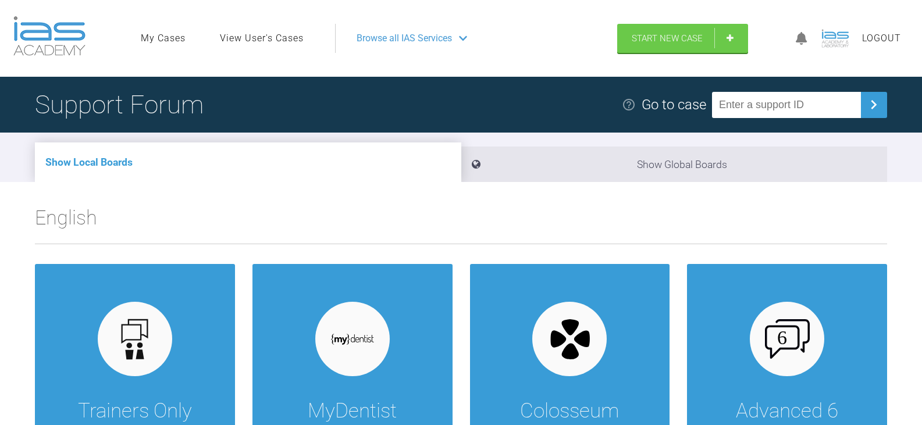
click at [847, 103] on input "text" at bounding box center [786, 105] width 149 height 26
paste input "GTSPUDVZ"
type input "GTSPUDVZ"
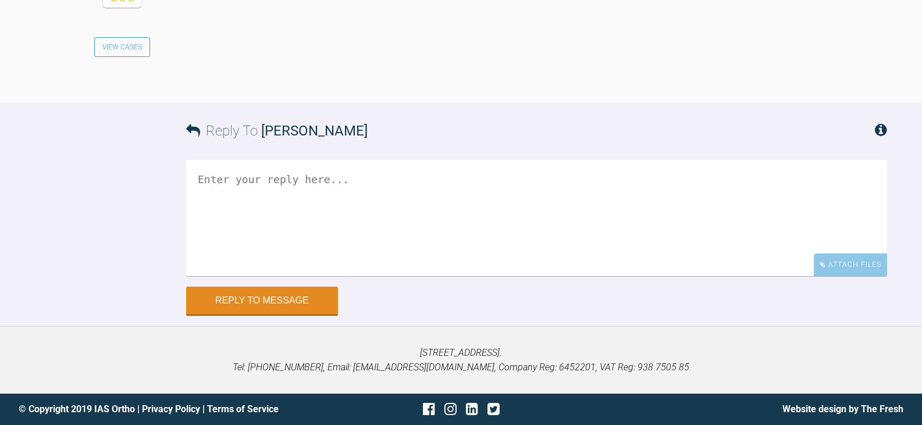
scroll to position [2558, 0]
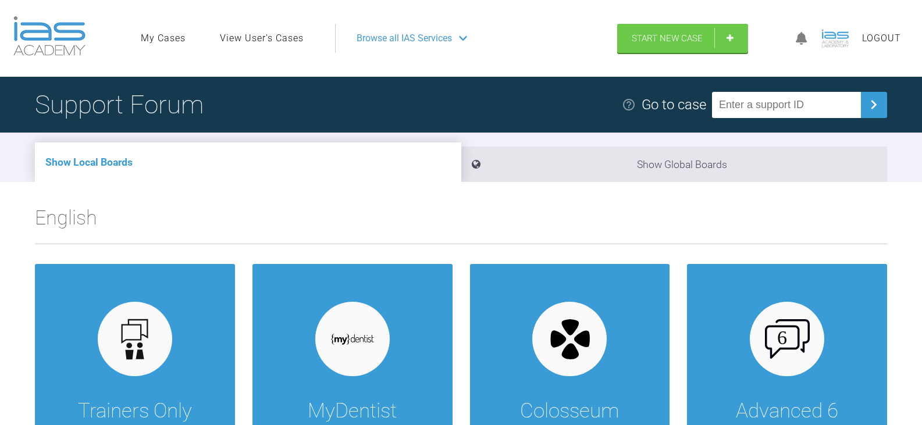
click at [781, 109] on input "text" at bounding box center [786, 105] width 149 height 26
paste input "EIRKYEH4"
type input "EIRKYEH4"
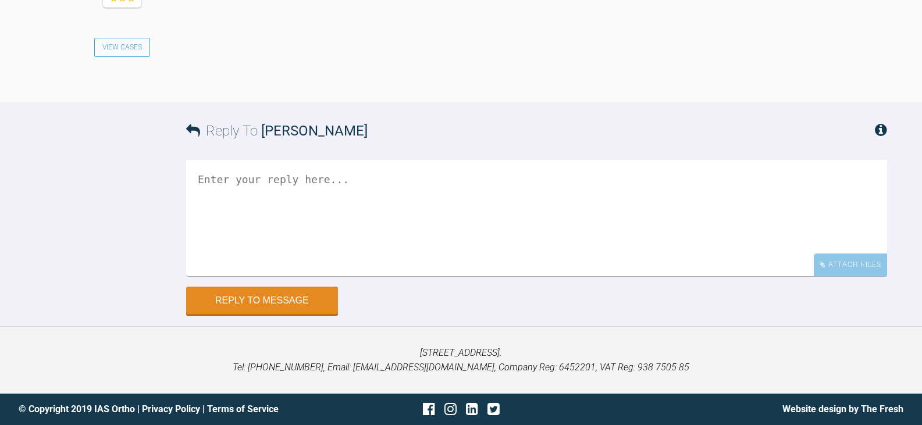
scroll to position [3690, 0]
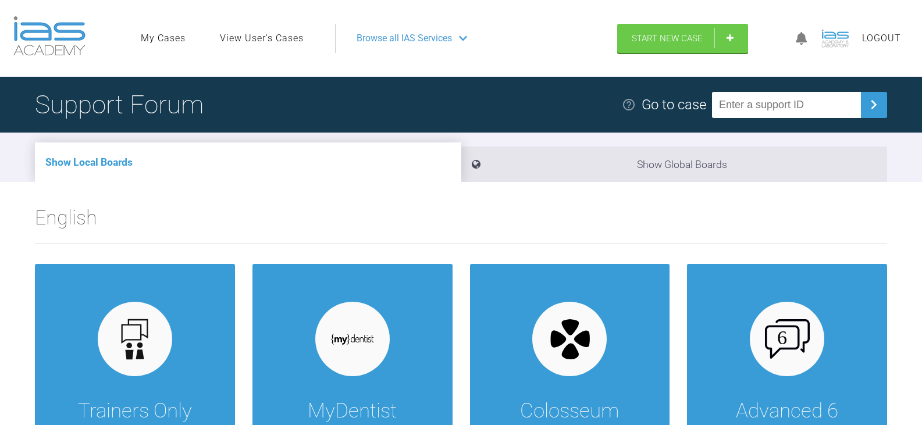
click at [773, 107] on input "text" at bounding box center [786, 105] width 149 height 26
click at [284, 40] on link "View User's Cases" at bounding box center [262, 38] width 84 height 15
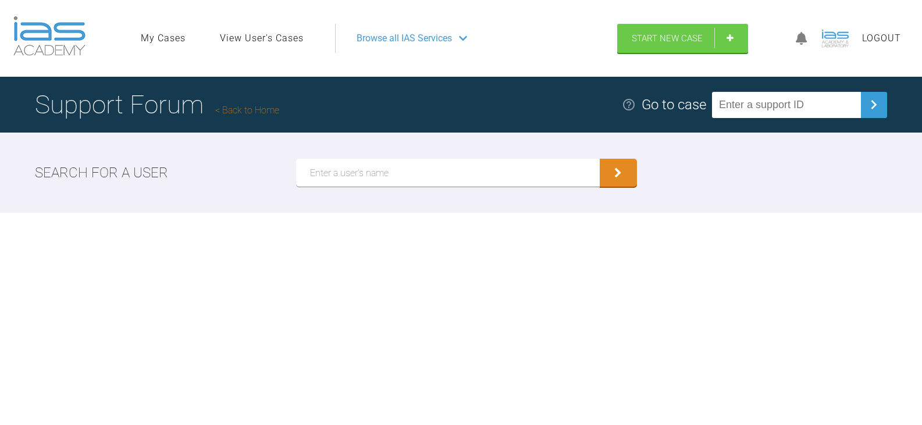
click at [520, 167] on input "text" at bounding box center [447, 173] width 303 height 28
paste input "[PERSON_NAME]"
type input "[PERSON_NAME]"
click at [599, 159] on button "submit" at bounding box center [617, 173] width 37 height 28
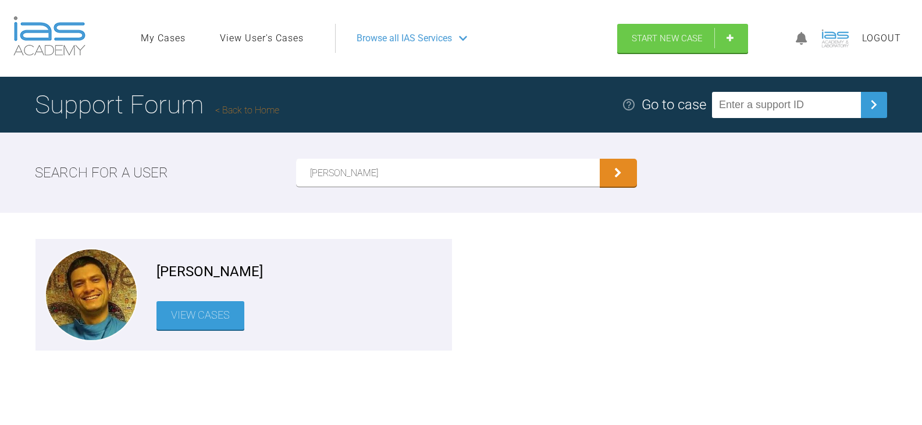
click at [224, 316] on link "View Cases" at bounding box center [200, 315] width 88 height 28
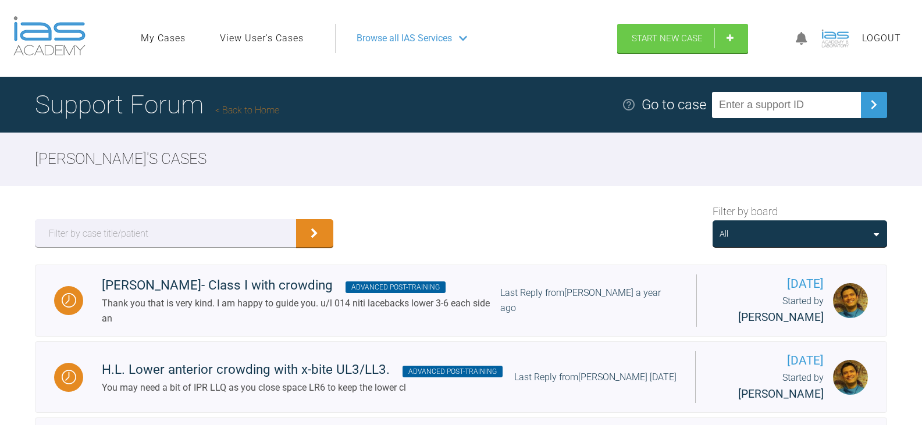
click at [805, 223] on div "All" at bounding box center [799, 233] width 174 height 27
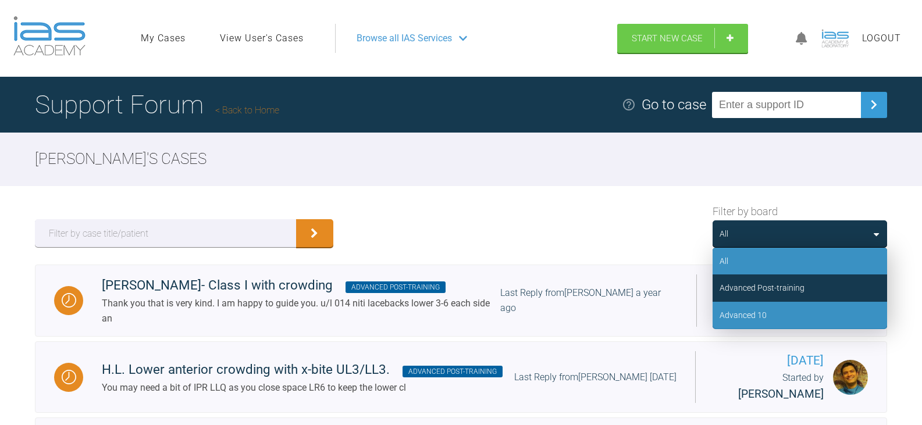
click at [785, 312] on div "Advanced 10" at bounding box center [799, 315] width 174 height 27
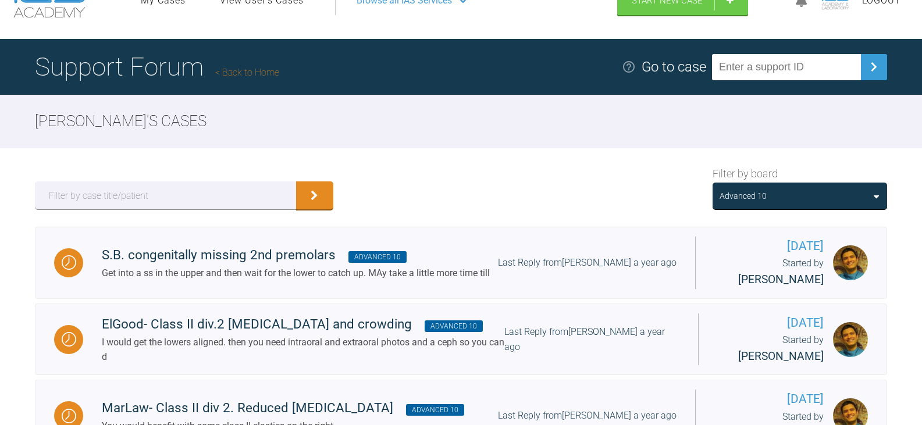
scroll to position [58, 0]
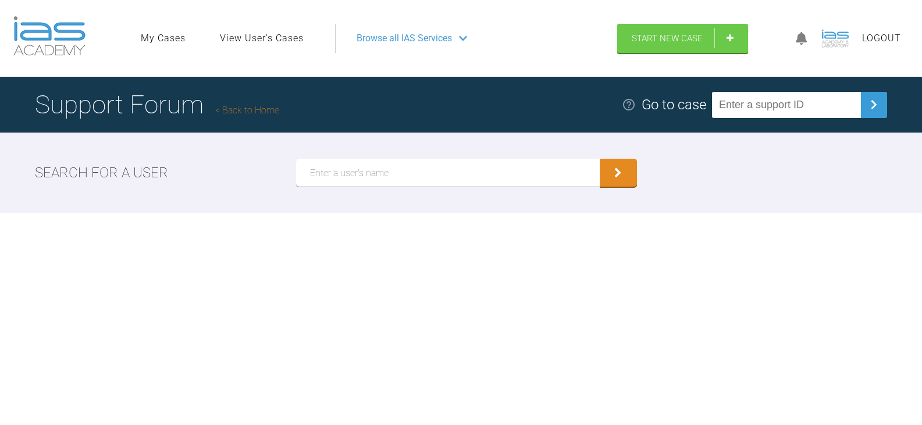
click at [433, 167] on input "text" at bounding box center [447, 173] width 303 height 28
paste input "[PERSON_NAME]"
type input "[PERSON_NAME]"
click at [599, 159] on button "submit" at bounding box center [617, 173] width 37 height 28
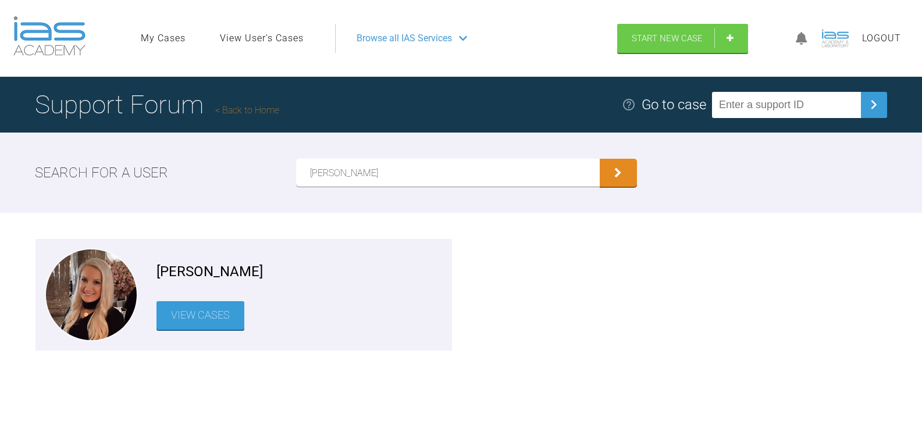
click at [210, 329] on link "View Cases" at bounding box center [200, 315] width 88 height 28
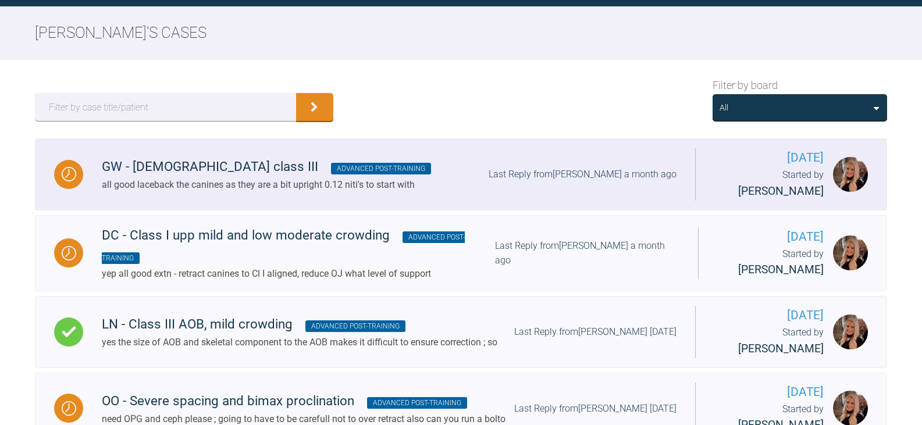
scroll to position [116, 0]
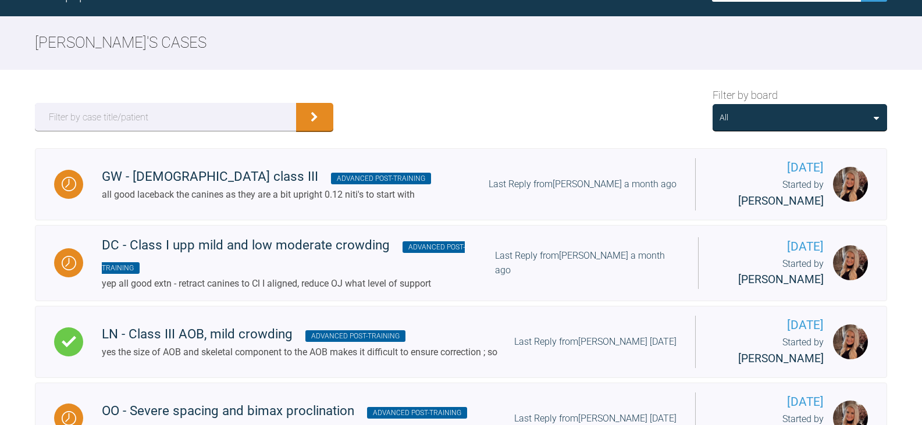
click at [816, 126] on div "All" at bounding box center [799, 117] width 174 height 27
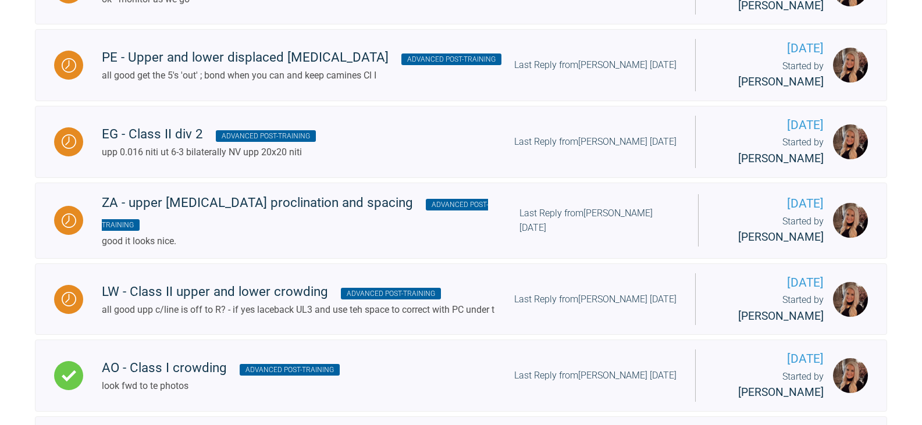
scroll to position [1322, 0]
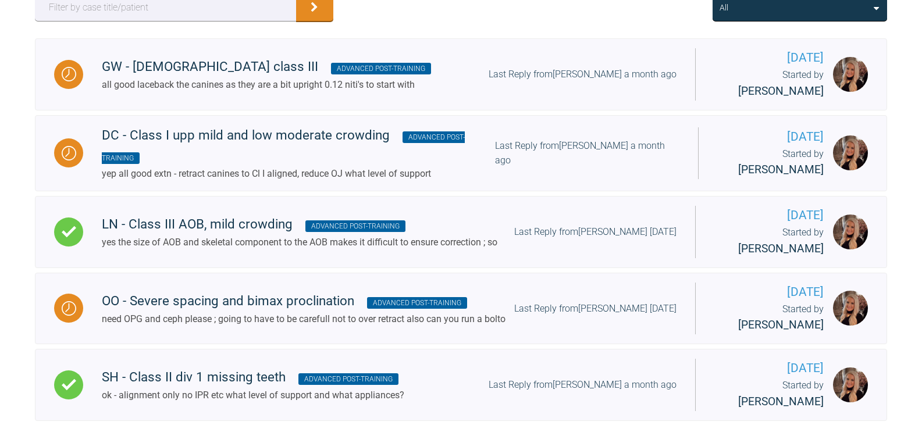
scroll to position [101, 0]
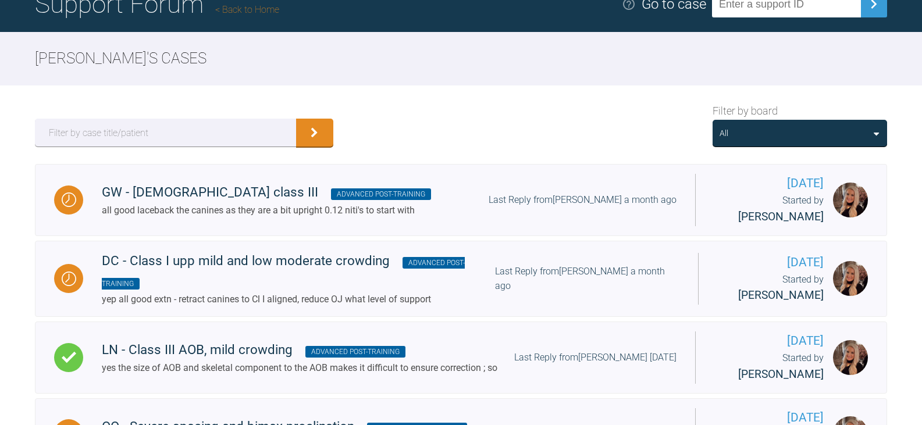
click at [839, 137] on div "All" at bounding box center [799, 133] width 160 height 13
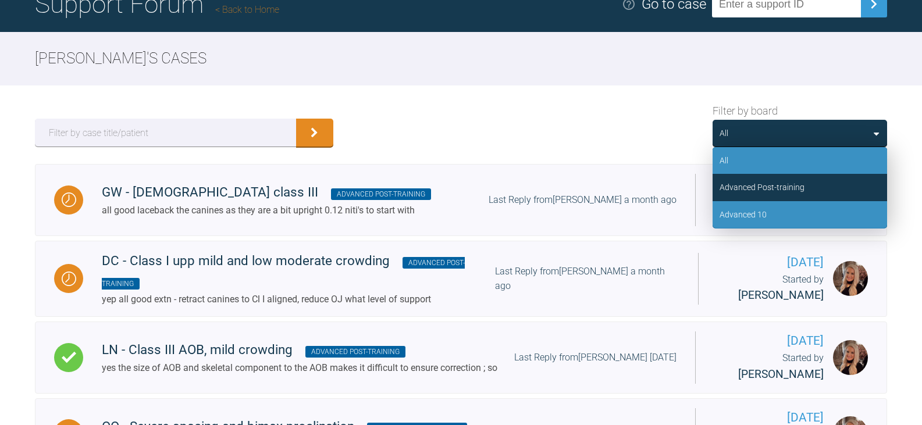
click at [806, 207] on div "Advanced 10" at bounding box center [799, 214] width 174 height 27
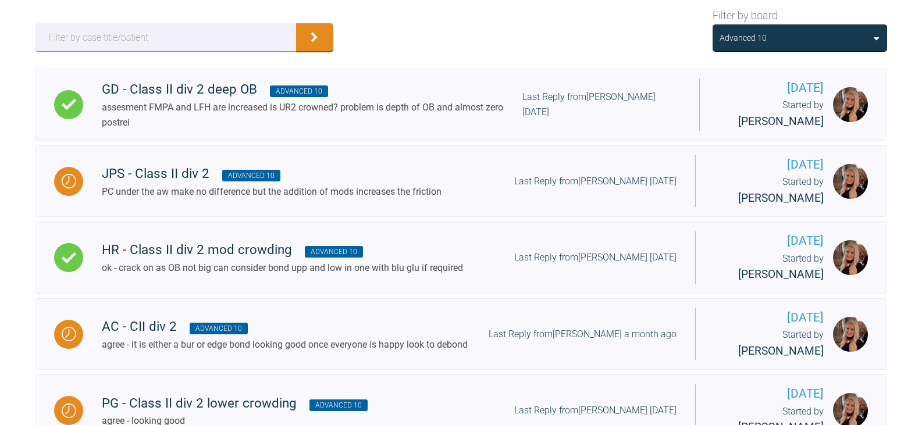
scroll to position [159, 0]
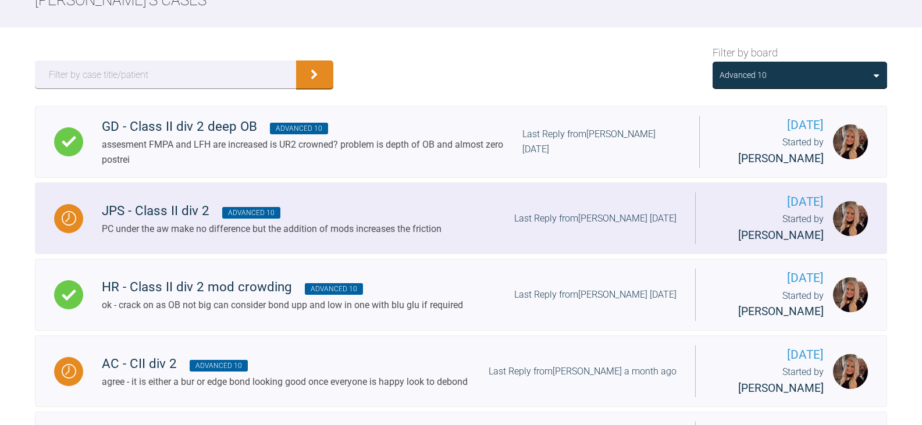
click at [437, 204] on div "JPS - Class II div 2 Advanced 10" at bounding box center [272, 211] width 340 height 21
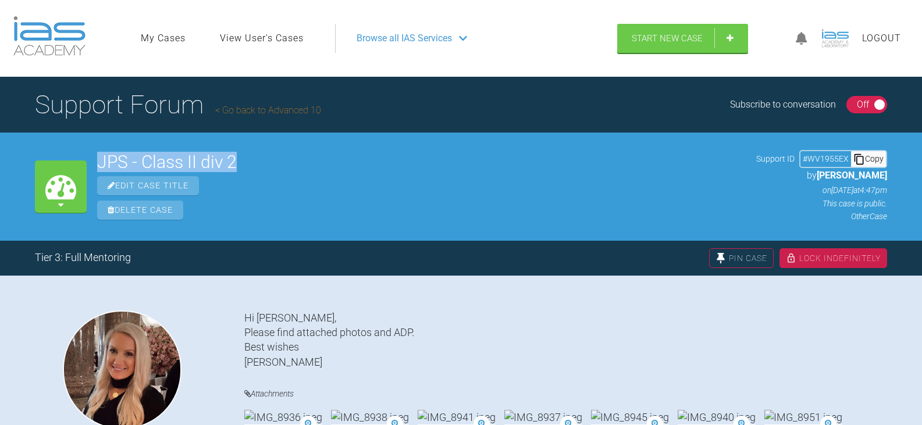
drag, startPoint x: 240, startPoint y: 166, endPoint x: 99, endPoint y: 153, distance: 141.8
click at [99, 153] on h2 "JPS - Class II div 2" at bounding box center [421, 161] width 648 height 17
copy h2 "JPS - Class II div 2"
click at [878, 158] on div "Copy" at bounding box center [868, 158] width 35 height 15
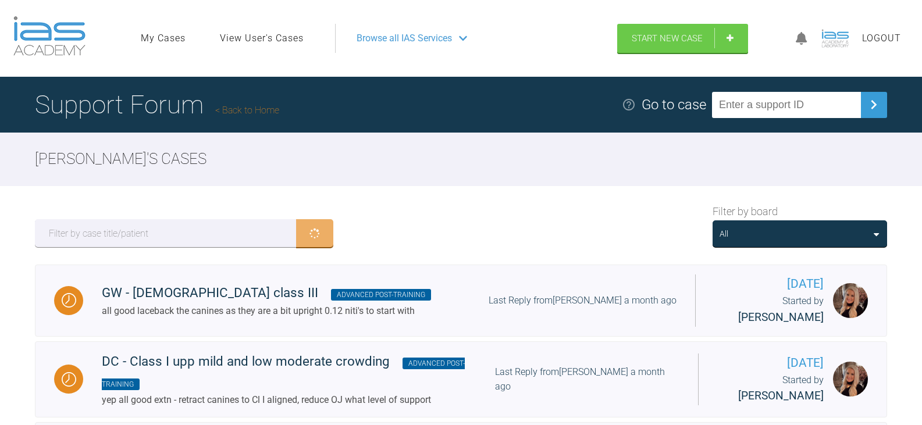
scroll to position [159, 0]
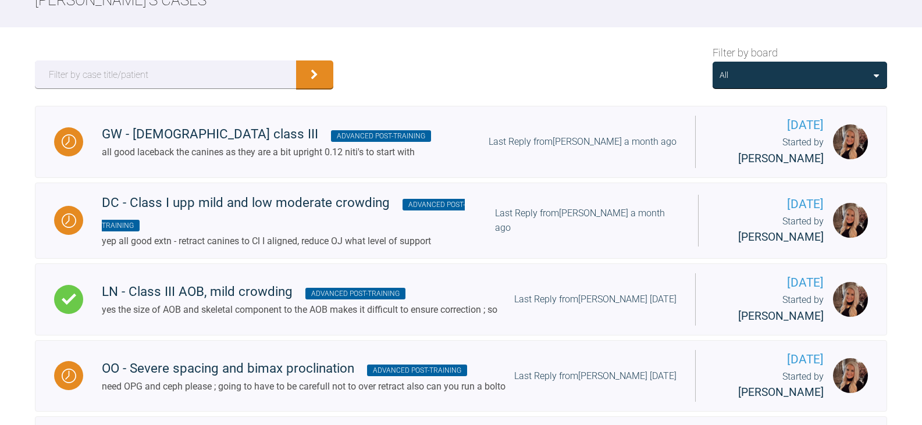
click at [737, 79] on div "All" at bounding box center [799, 75] width 160 height 13
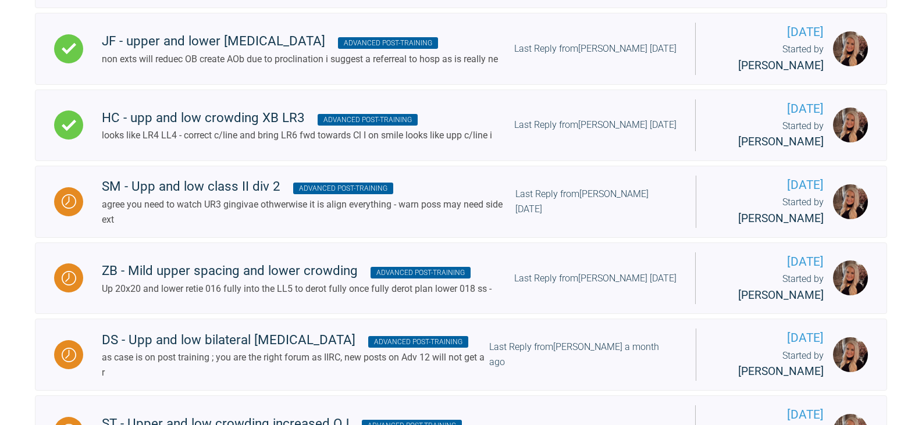
scroll to position [1322, 0]
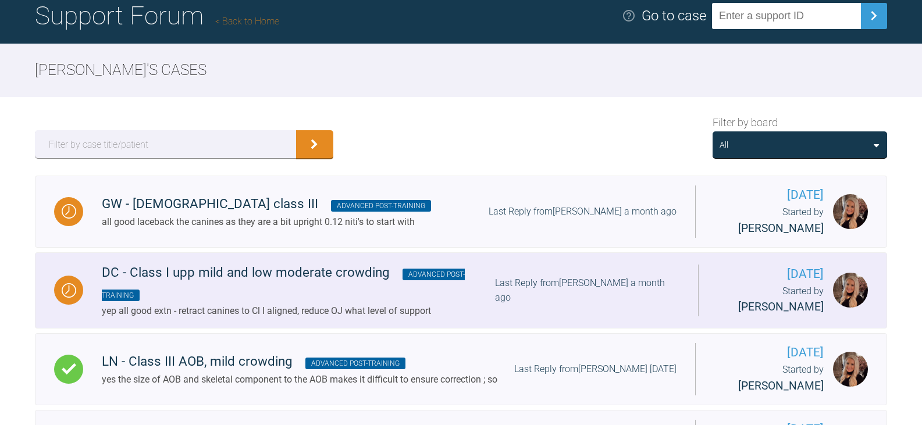
scroll to position [0, 0]
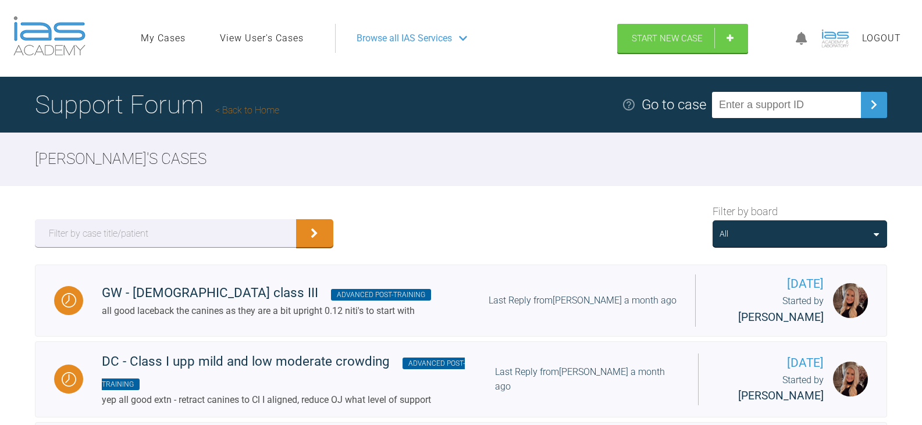
click at [789, 240] on div "All" at bounding box center [799, 233] width 160 height 13
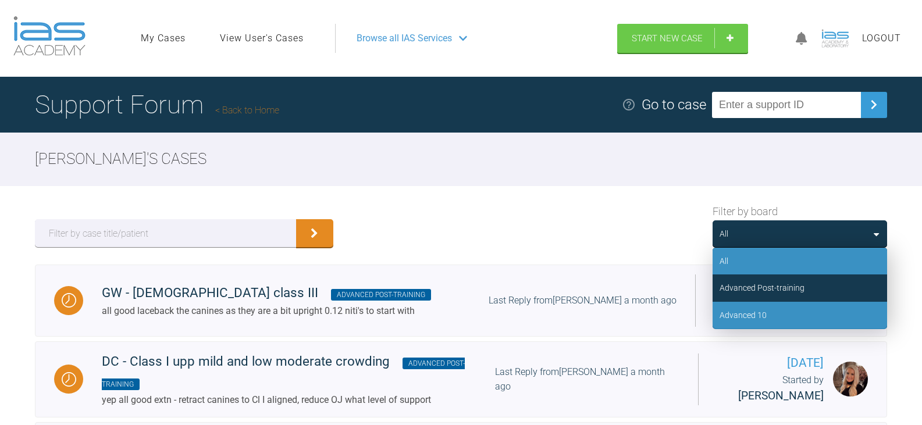
click at [780, 312] on div "Advanced 10" at bounding box center [799, 315] width 174 height 27
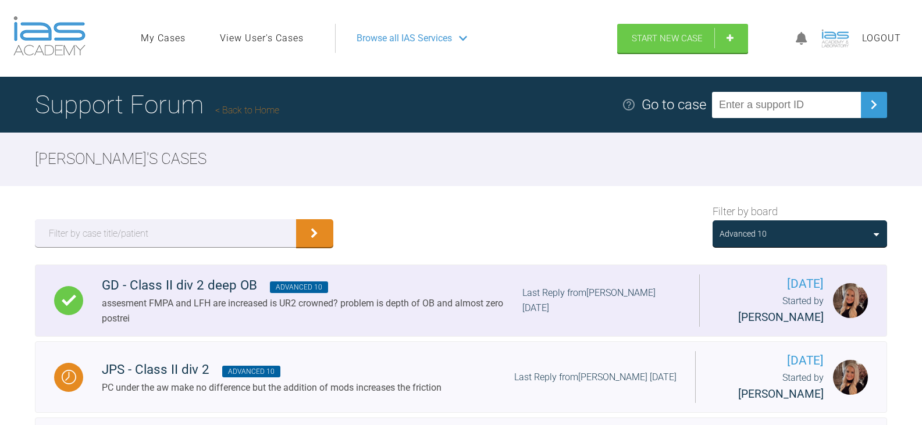
click at [372, 291] on div "GD - Class II div 2 deep OB Advanced 10" at bounding box center [312, 285] width 420 height 21
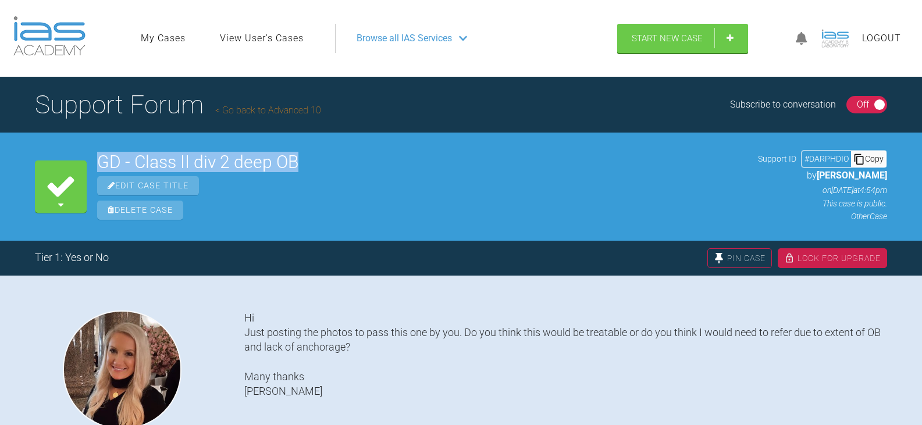
drag, startPoint x: 301, startPoint y: 162, endPoint x: 95, endPoint y: 157, distance: 206.5
click at [95, 157] on div "Completed Cases GD - Class II div 2 deep OB Edit Case Title Delete Case Support…" at bounding box center [461, 187] width 922 height 108
copy h2 "GD - Class II div 2 deep OB"
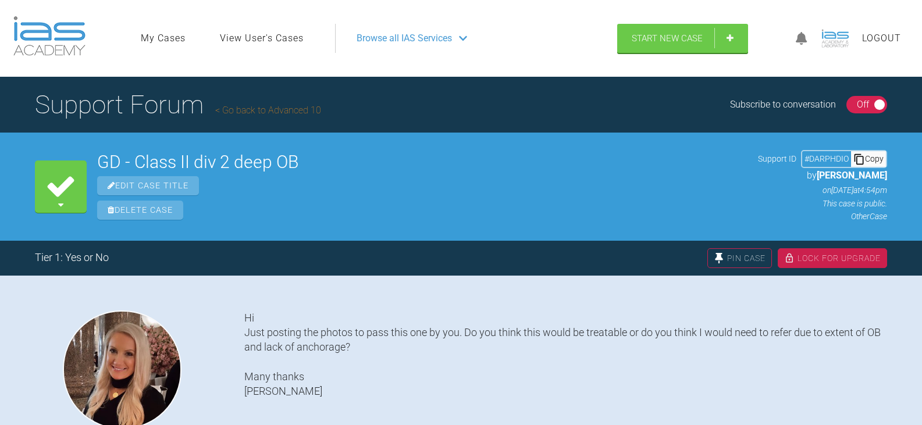
click at [879, 160] on div "Copy" at bounding box center [868, 158] width 35 height 15
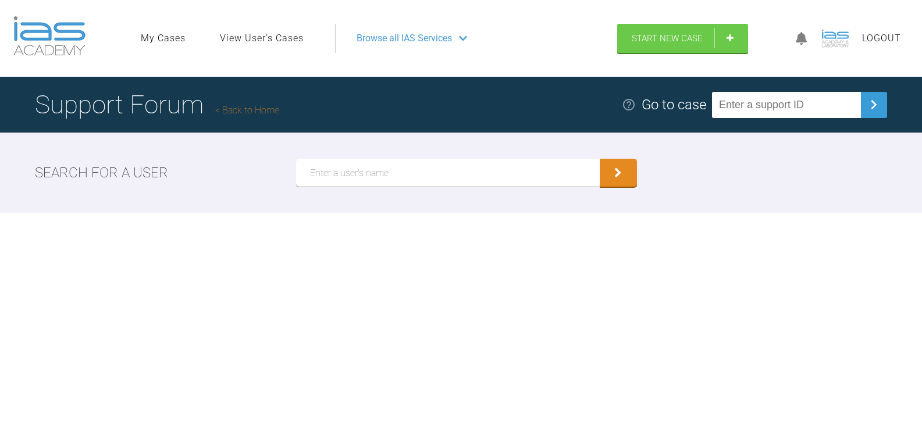
click at [379, 180] on input "text" at bounding box center [447, 173] width 303 height 28
paste input "[PERSON_NAME]"
type input "[PERSON_NAME]"
click at [599, 159] on button "submit" at bounding box center [617, 173] width 37 height 28
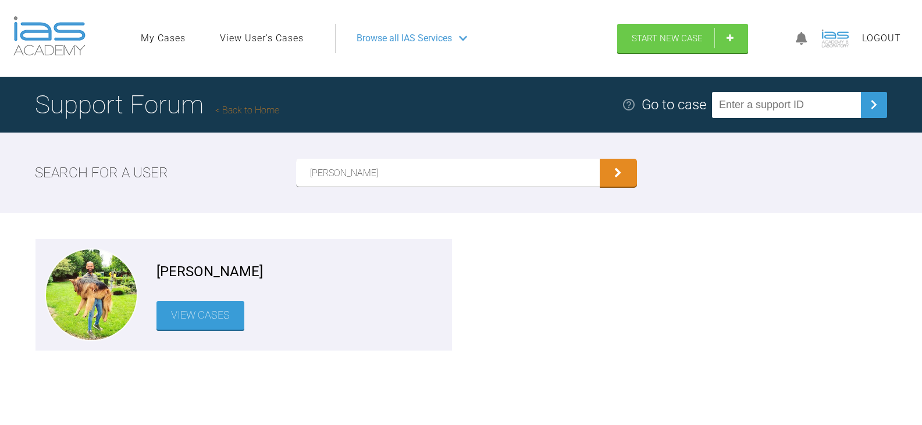
click at [238, 312] on link "View Cases" at bounding box center [200, 315] width 88 height 28
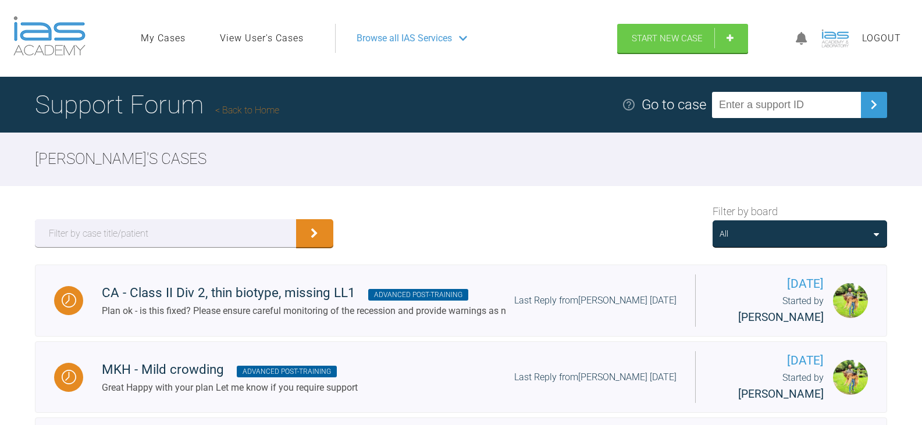
click at [794, 233] on div "All" at bounding box center [799, 233] width 160 height 13
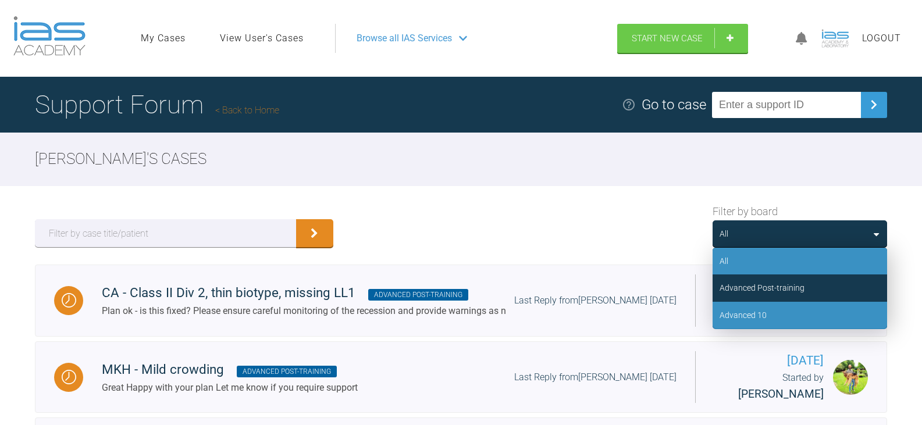
click at [783, 308] on div "Advanced 10" at bounding box center [799, 315] width 174 height 27
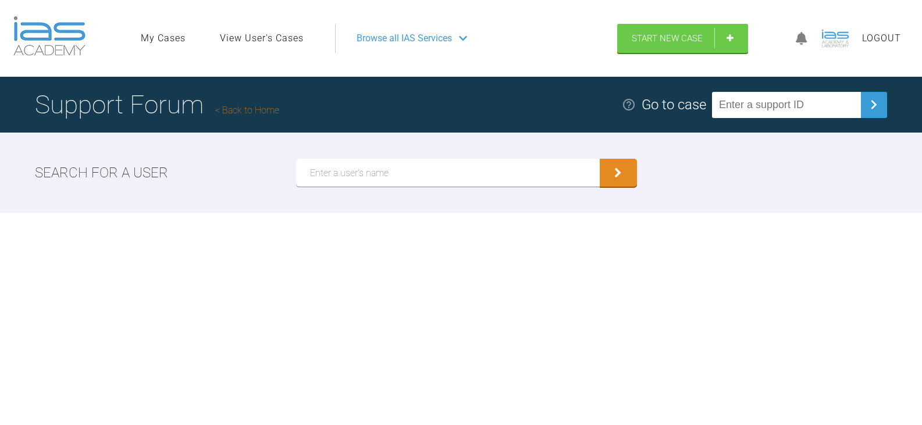
click at [390, 174] on input "text" at bounding box center [447, 173] width 303 height 28
paste input "[PERSON_NAME]"
type input "[PERSON_NAME]"
click at [599, 159] on button "submit" at bounding box center [617, 173] width 37 height 28
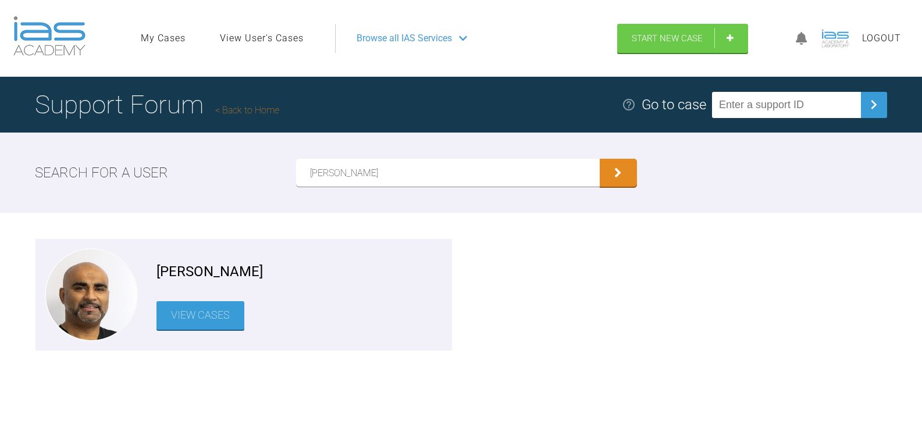
click at [185, 315] on link "View Cases" at bounding box center [200, 315] width 88 height 28
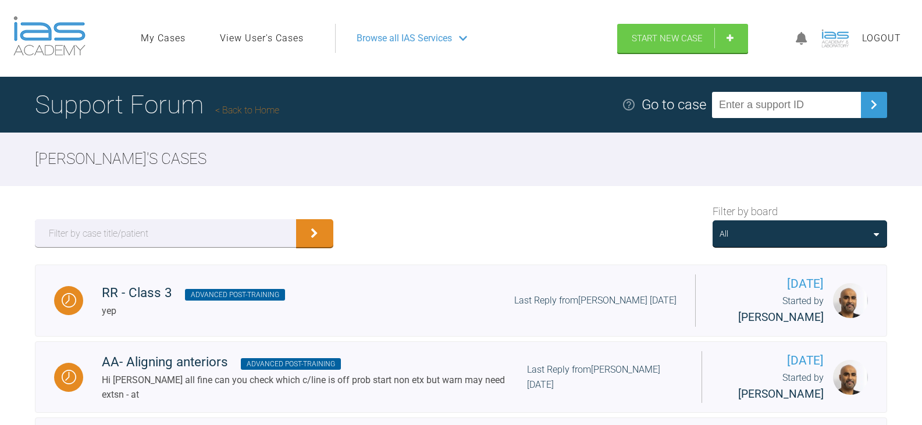
click at [842, 240] on div "All" at bounding box center [799, 233] width 160 height 13
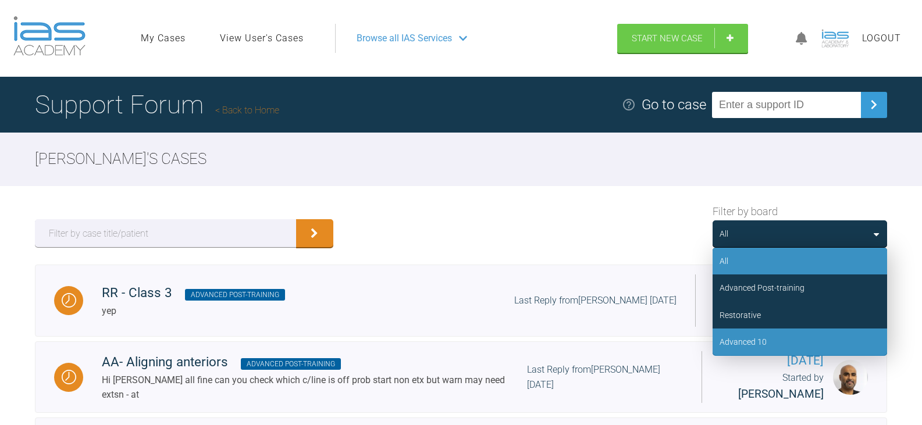
click at [784, 338] on div "Advanced 10" at bounding box center [799, 341] width 174 height 27
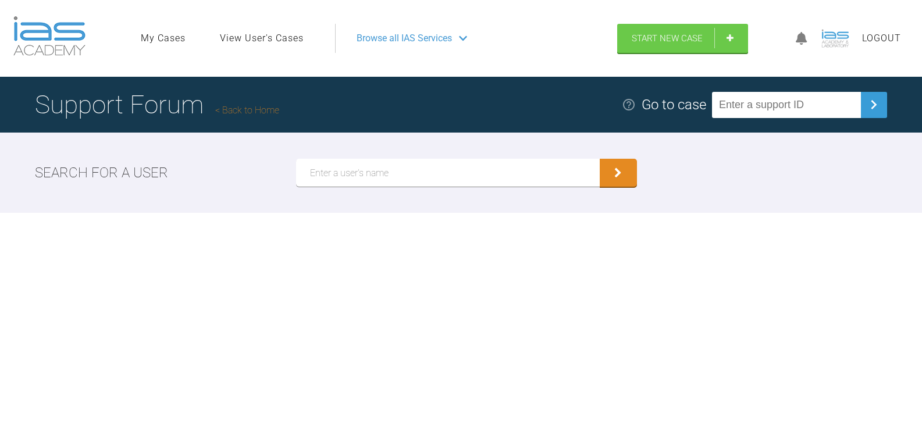
click at [540, 177] on input "text" at bounding box center [447, 173] width 303 height 28
paste input "[PERSON_NAME]"
type input "[PERSON_NAME]"
click at [599, 159] on button "submit" at bounding box center [617, 173] width 37 height 28
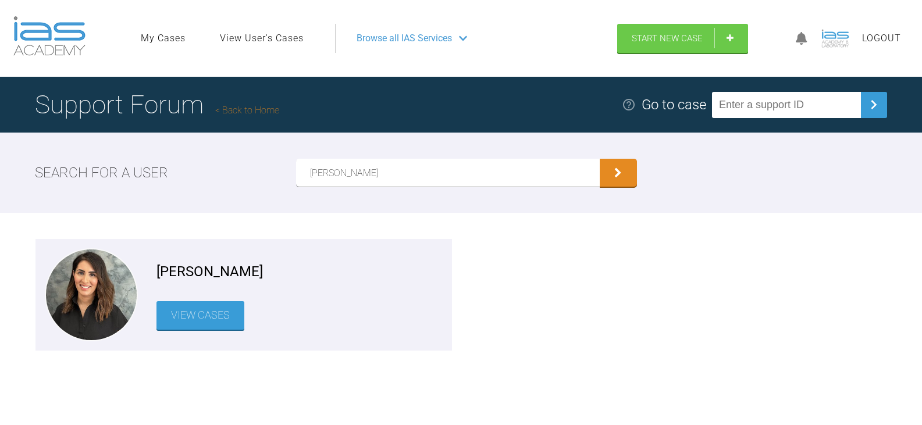
click at [222, 323] on link "View Cases" at bounding box center [200, 315] width 88 height 28
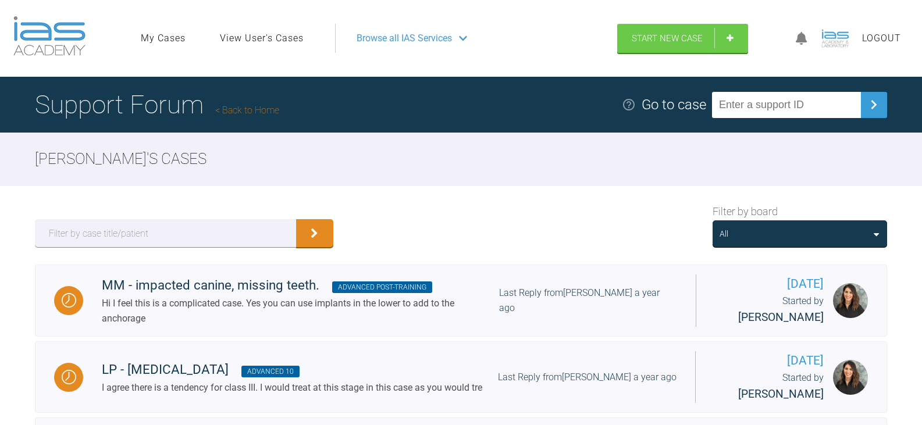
click at [728, 238] on div "All" at bounding box center [723, 233] width 9 height 13
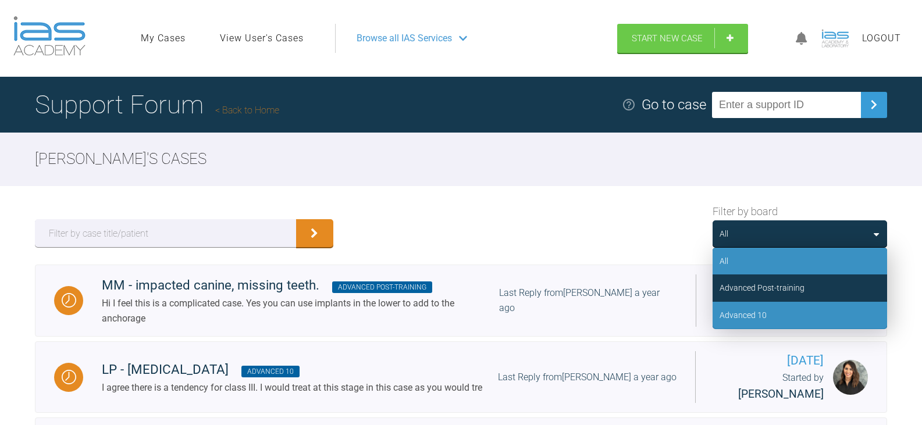
click at [751, 310] on div "Advanced 10" at bounding box center [742, 315] width 47 height 13
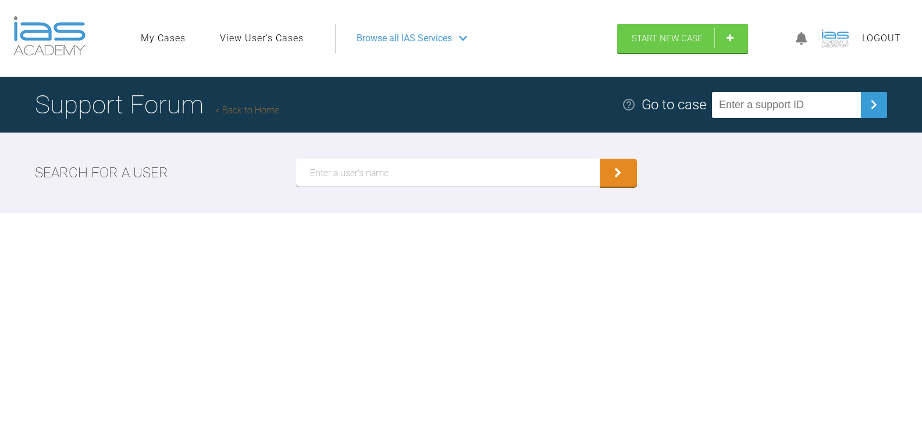
click at [385, 170] on input "text" at bounding box center [447, 173] width 303 height 28
paste input "[PERSON_NAME]"
type input "[PERSON_NAME]"
click at [599, 159] on button "submit" at bounding box center [617, 173] width 37 height 28
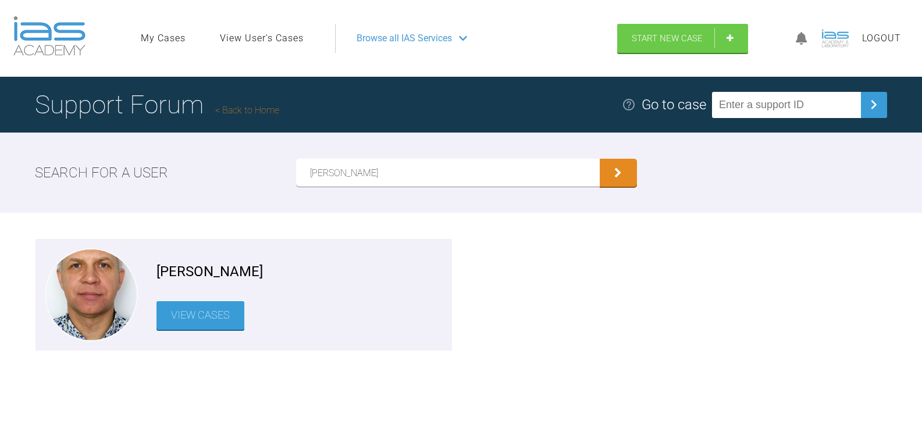
click at [193, 322] on link "View Cases" at bounding box center [200, 315] width 88 height 28
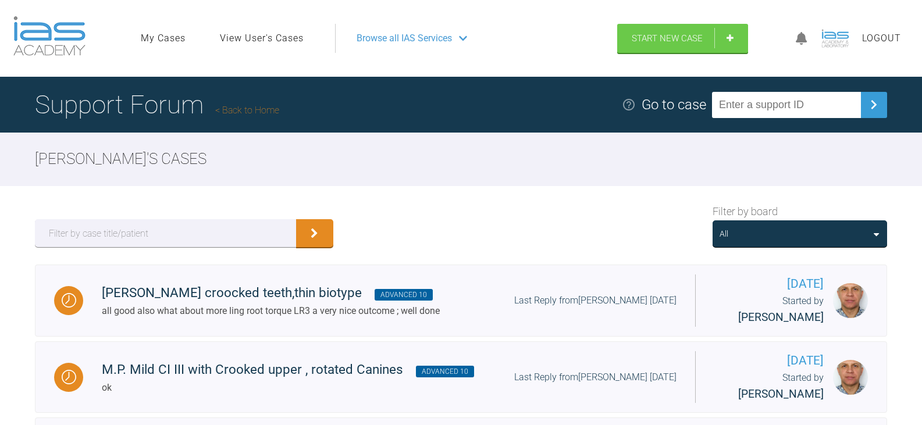
click at [751, 240] on div "All" at bounding box center [799, 233] width 160 height 13
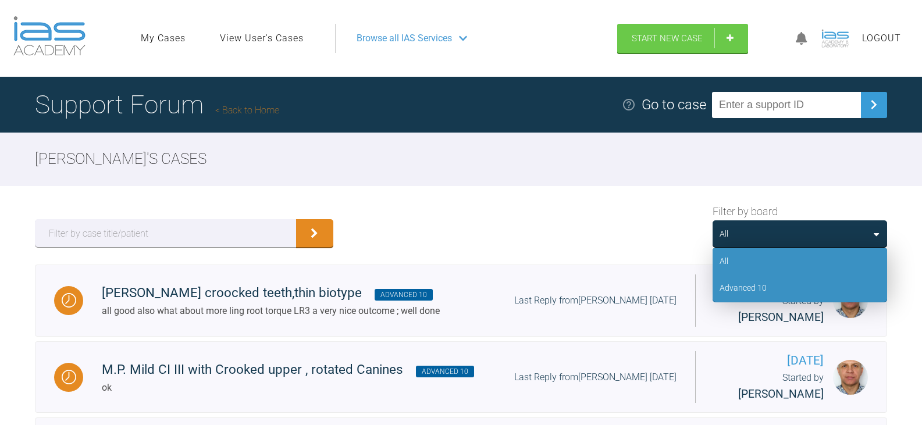
click at [754, 281] on div "Advanced 10" at bounding box center [742, 287] width 47 height 13
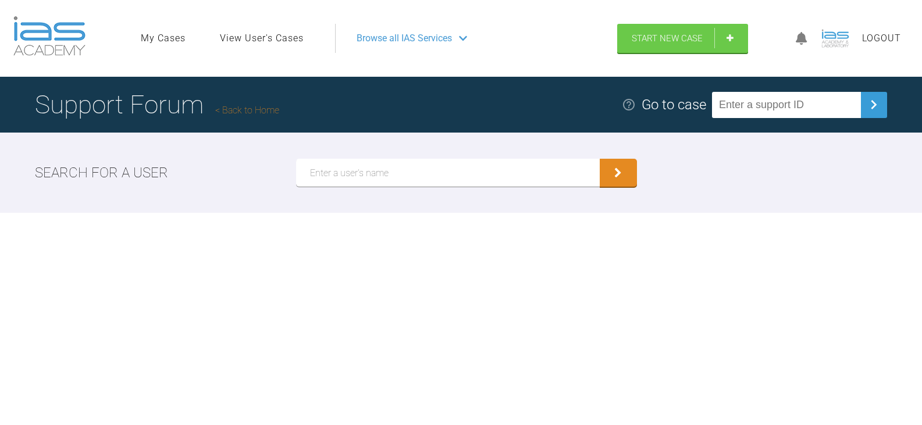
click at [383, 173] on input "text" at bounding box center [447, 173] width 303 height 28
paste input "[PERSON_NAME]"
type input "[PERSON_NAME]"
click at [599, 159] on button "submit" at bounding box center [617, 173] width 37 height 28
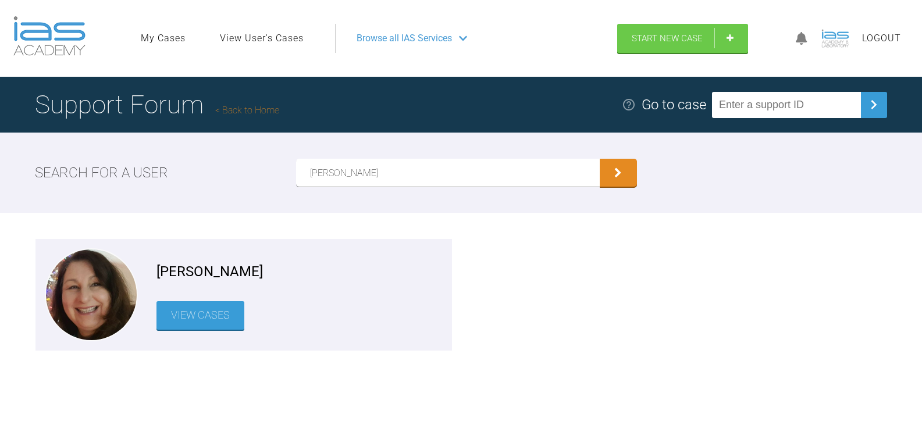
click at [211, 308] on link "View Cases" at bounding box center [200, 315] width 88 height 28
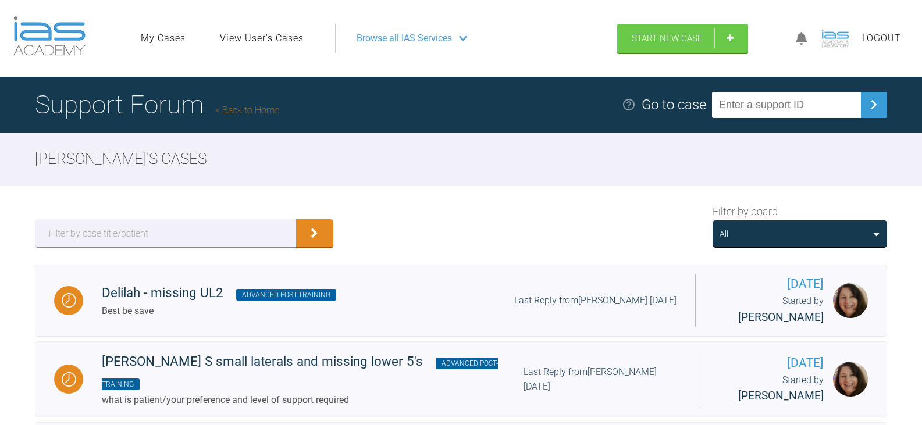
click at [739, 240] on div "All" at bounding box center [799, 233] width 160 height 13
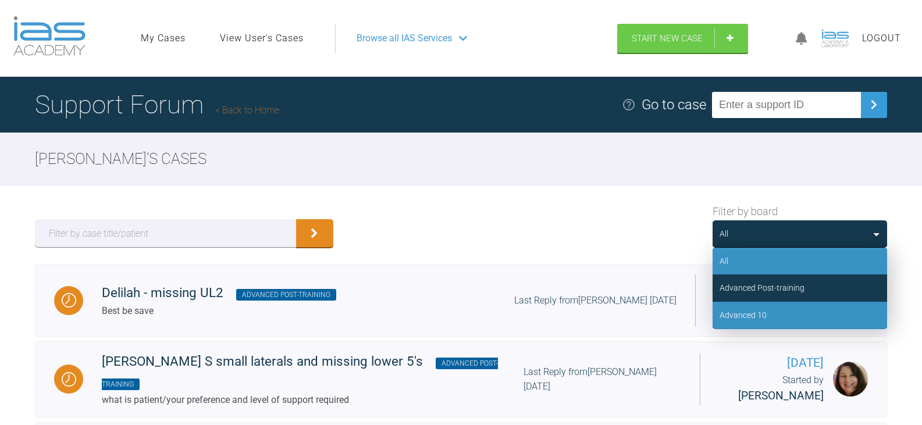
click at [753, 306] on div "Advanced 10" at bounding box center [799, 315] width 174 height 27
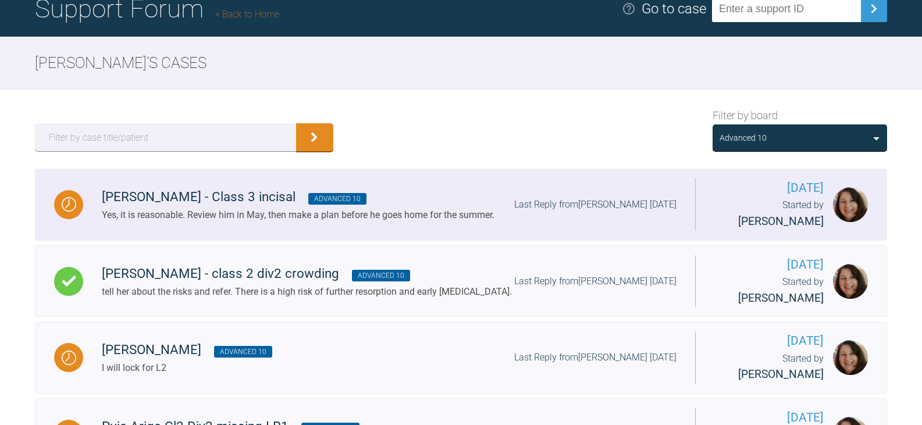
scroll to position [174, 0]
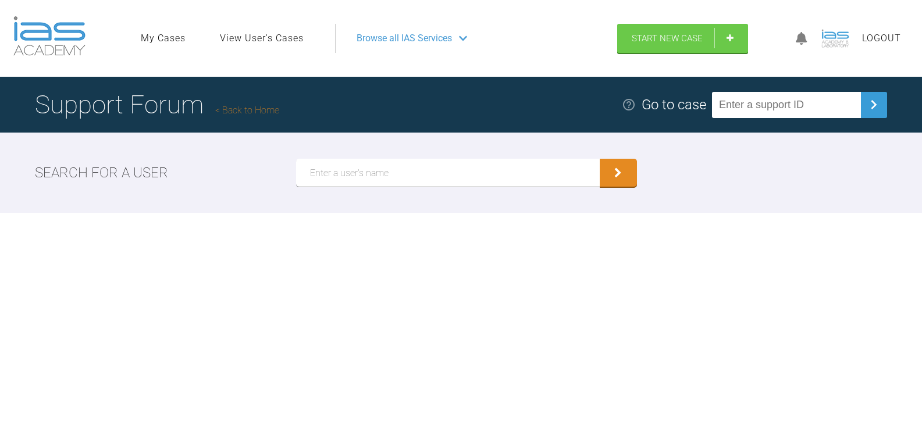
click at [434, 173] on input "text" at bounding box center [447, 173] width 303 height 28
paste input "[PERSON_NAME] khoshooee"
type input "[PERSON_NAME] khoshooee"
click at [599, 159] on button "submit" at bounding box center [617, 173] width 37 height 28
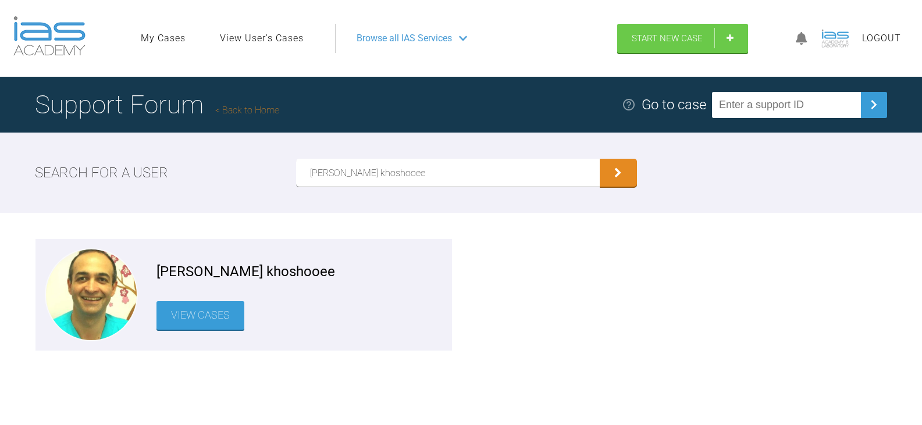
click at [215, 314] on link "View Cases" at bounding box center [200, 315] width 88 height 28
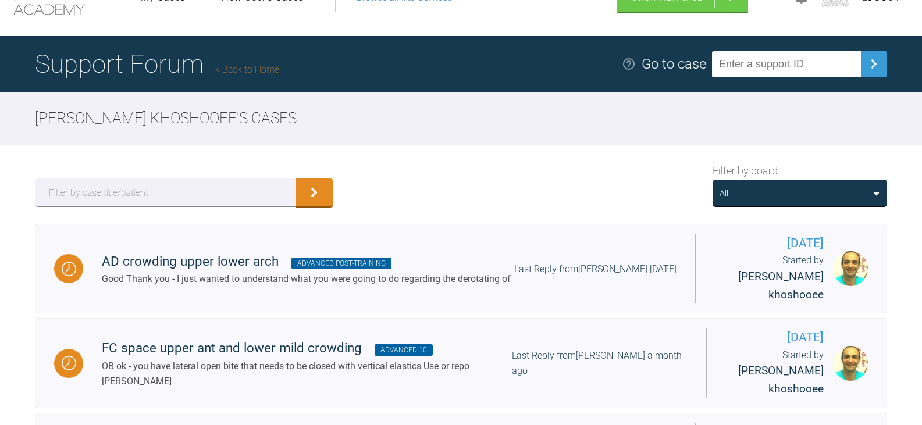
scroll to position [58, 0]
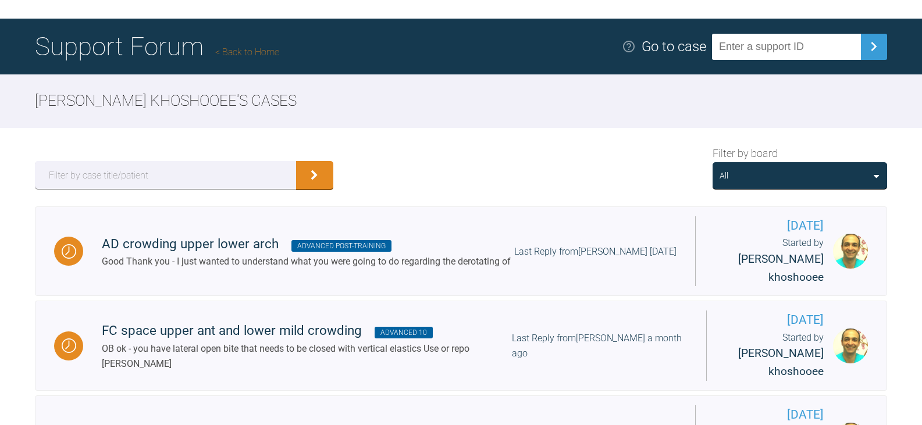
click at [849, 184] on div "All" at bounding box center [799, 175] width 174 height 27
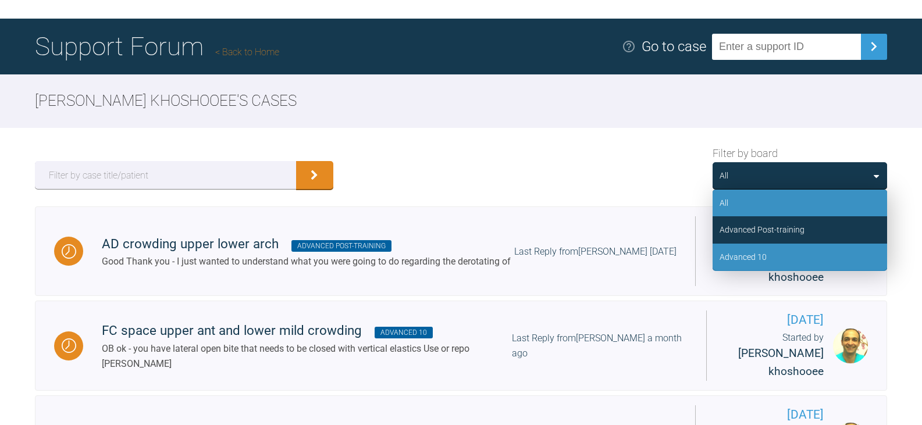
click at [815, 252] on div "Advanced 10" at bounding box center [799, 257] width 174 height 27
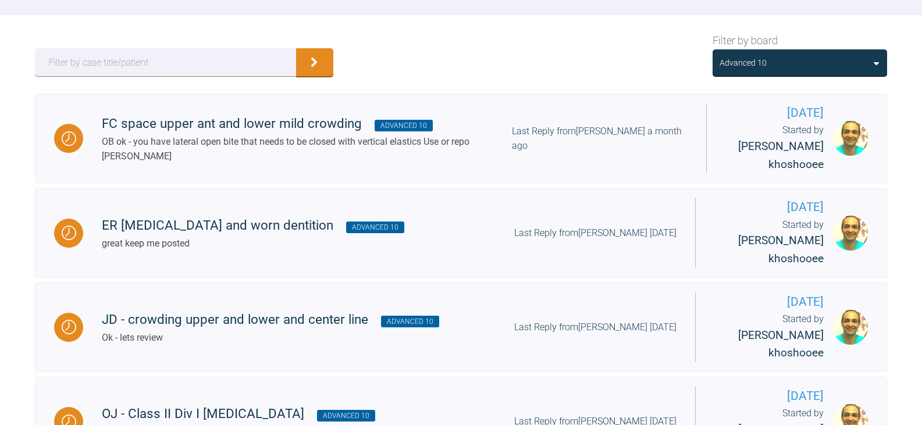
scroll to position [174, 0]
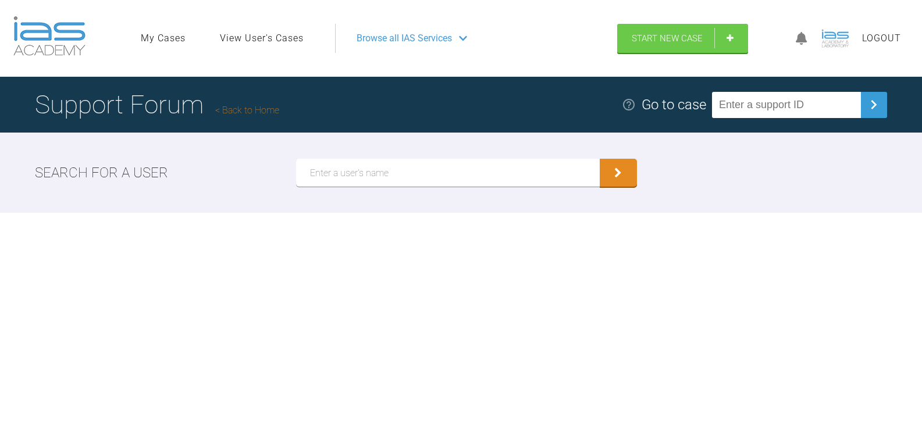
click at [403, 165] on input "text" at bounding box center [447, 173] width 303 height 28
paste input "[PERSON_NAME]"
type input "[PERSON_NAME]"
click at [599, 159] on button "submit" at bounding box center [617, 173] width 37 height 28
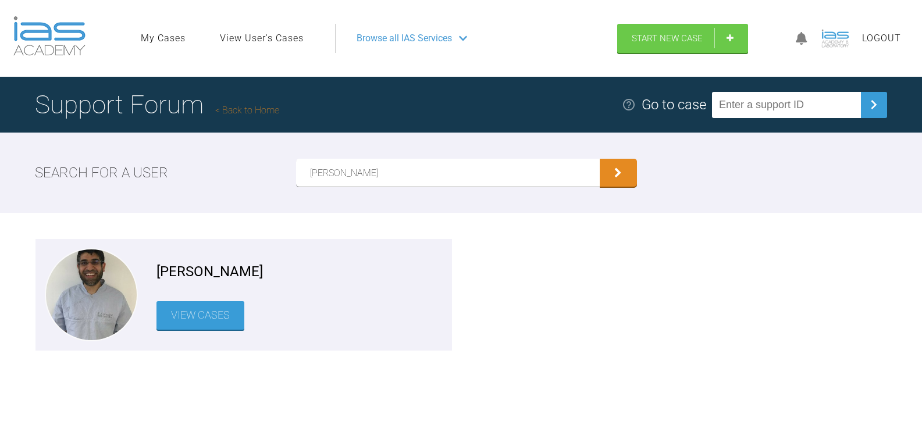
click at [188, 326] on link "View Cases" at bounding box center [200, 315] width 88 height 28
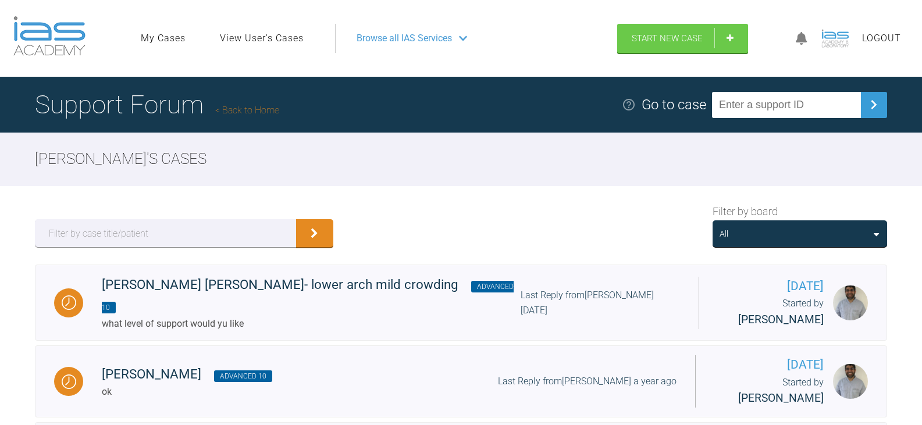
click at [785, 233] on div "All" at bounding box center [799, 233] width 160 height 13
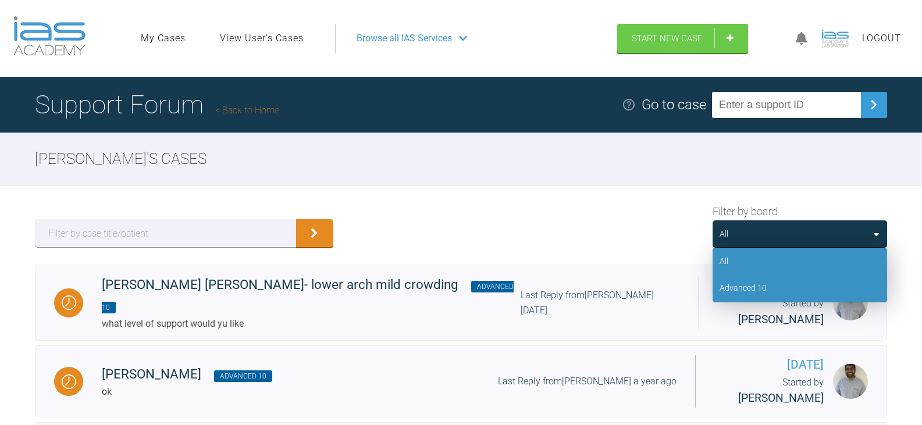
click at [785, 280] on div "Advanced 10" at bounding box center [799, 287] width 174 height 27
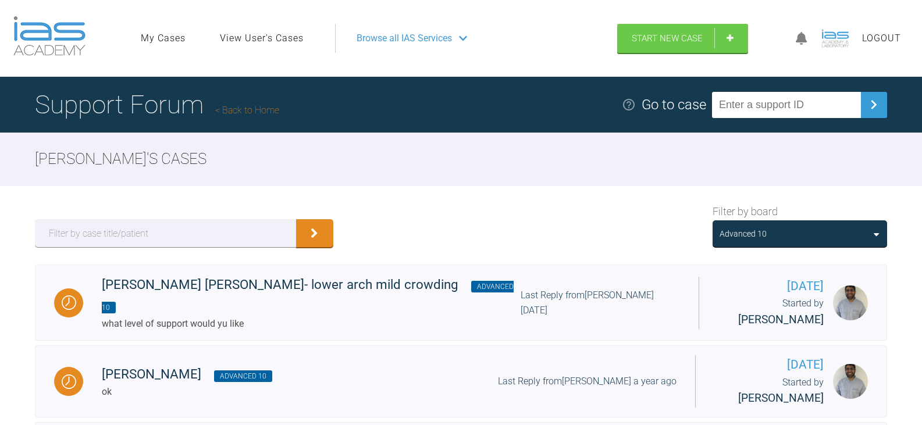
click at [817, 106] on input "text" at bounding box center [786, 105] width 149 height 26
paste input "OSWAV6IO"
type input "OSWAV6IO"
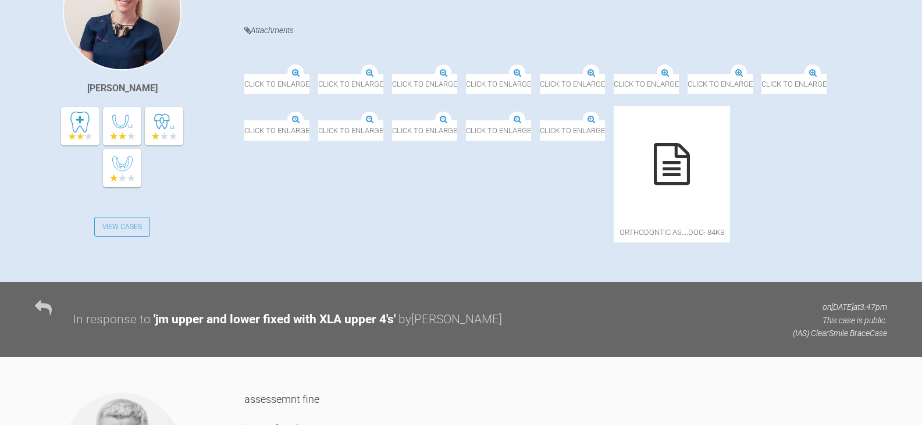
scroll to position [349, 0]
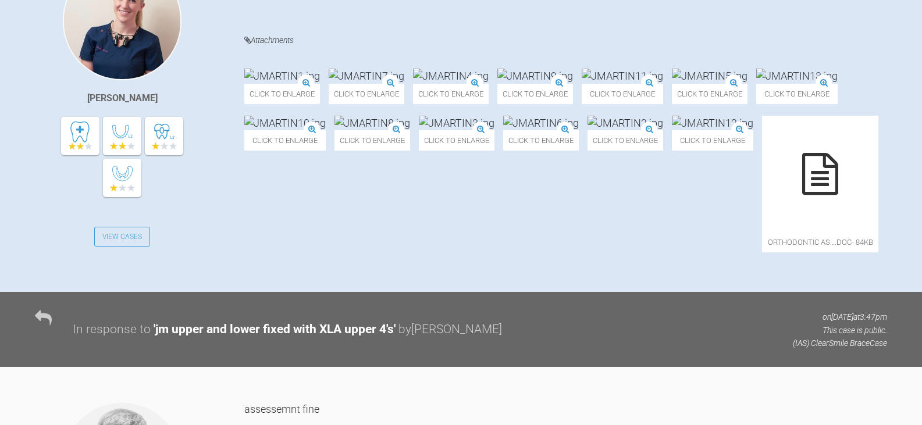
click at [320, 79] on img at bounding box center [282, 76] width 76 height 15
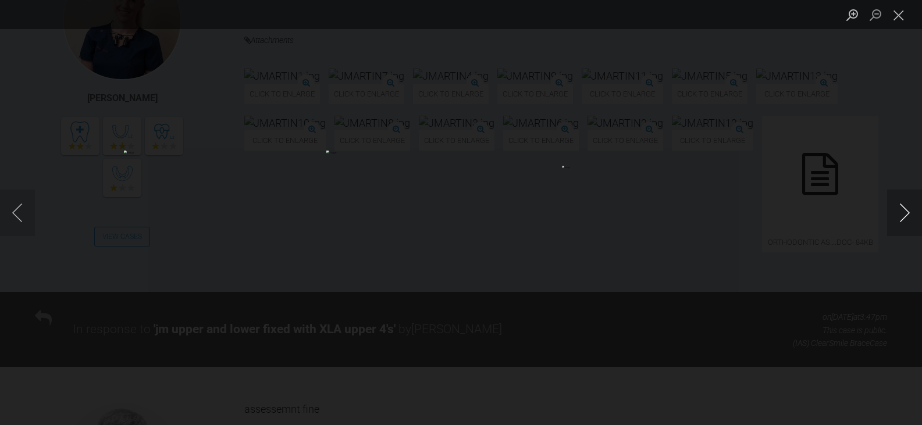
click at [905, 219] on button "Next image" at bounding box center [904, 213] width 35 height 47
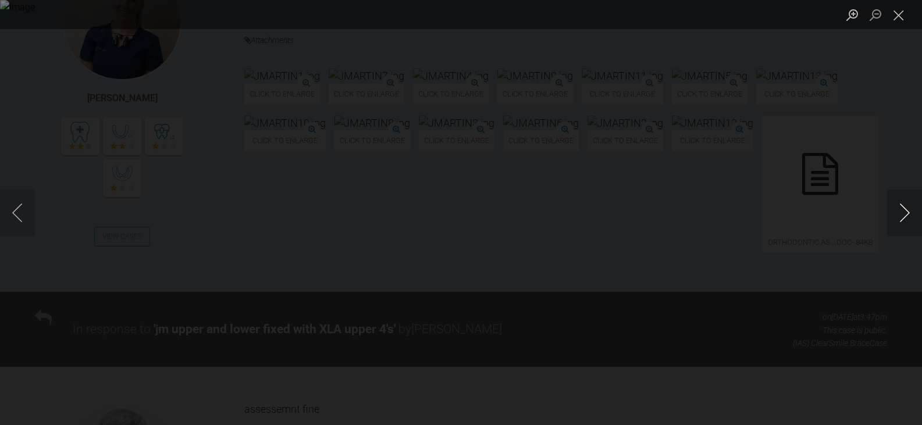
click at [905, 219] on button "Next image" at bounding box center [904, 213] width 35 height 47
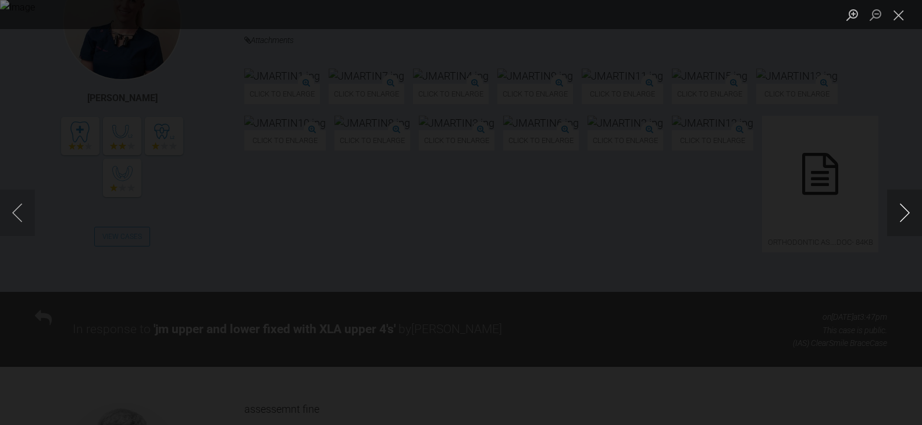
click at [905, 219] on button "Next image" at bounding box center [904, 213] width 35 height 47
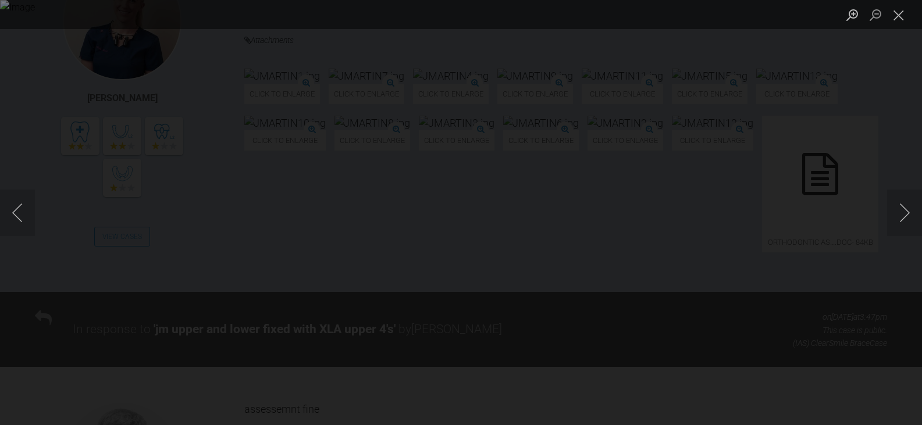
click at [844, 227] on div "Lightbox" at bounding box center [461, 212] width 922 height 425
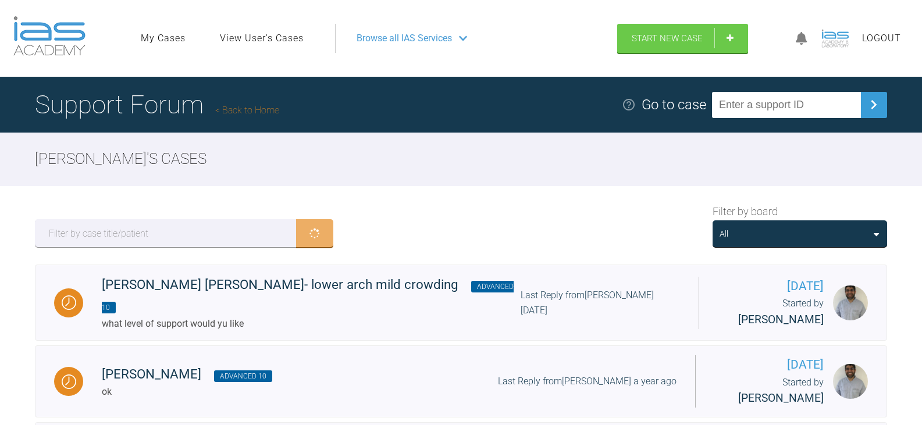
click at [813, 99] on input "text" at bounding box center [786, 105] width 149 height 26
paste input "GJATMIOO"
type input "GJATMIOO"
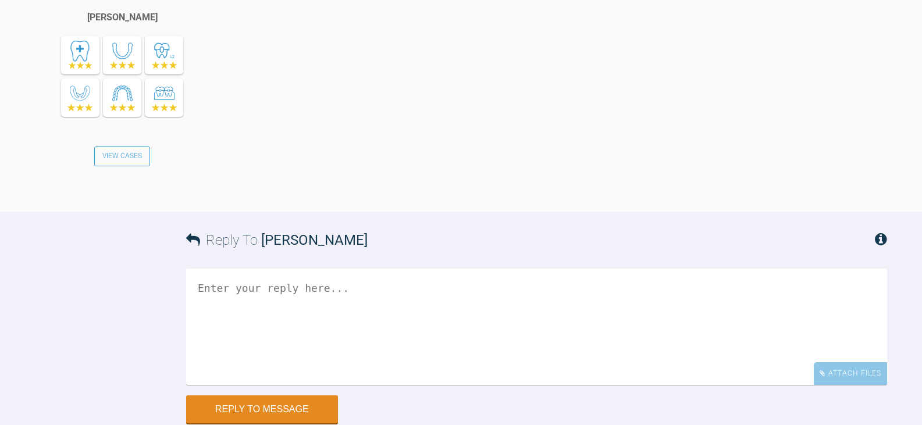
scroll to position [2759, 0]
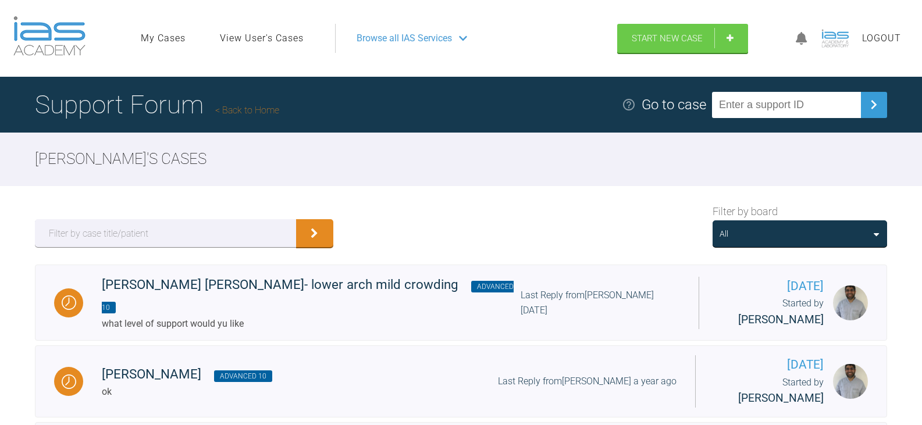
click at [755, 105] on input "text" at bounding box center [786, 105] width 149 height 26
paste input "HPFMTP2R"
type input "HPFMTP2R"
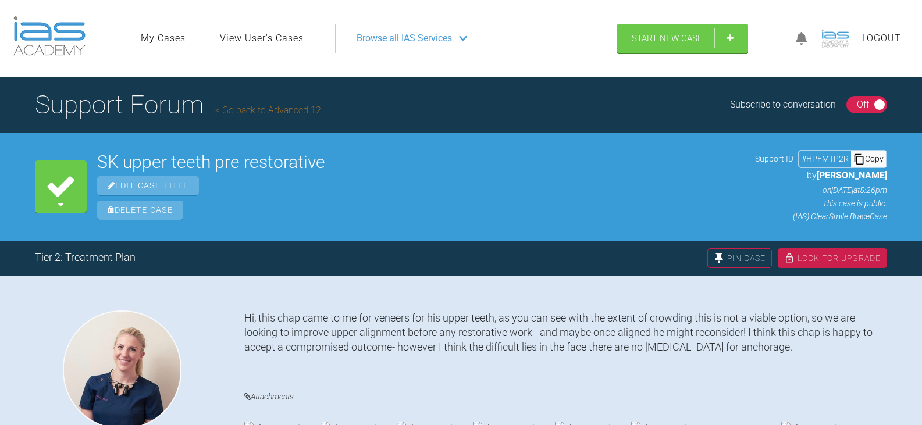
scroll to position [174, 0]
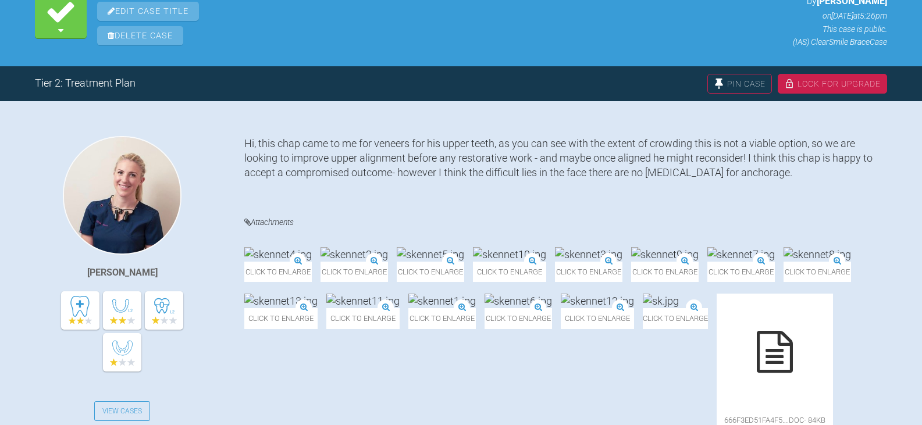
click at [783, 262] on img at bounding box center [816, 254] width 67 height 15
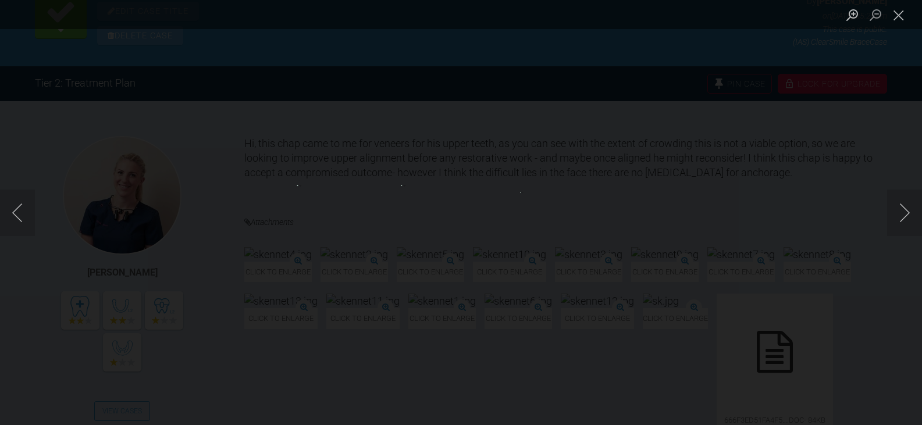
click at [456, 207] on img "Lightbox" at bounding box center [461, 212] width 120 height 55
click at [447, 219] on img "Lightbox" at bounding box center [461, 212] width 120 height 55
click at [582, 212] on div "Lightbox" at bounding box center [461, 212] width 922 height 425
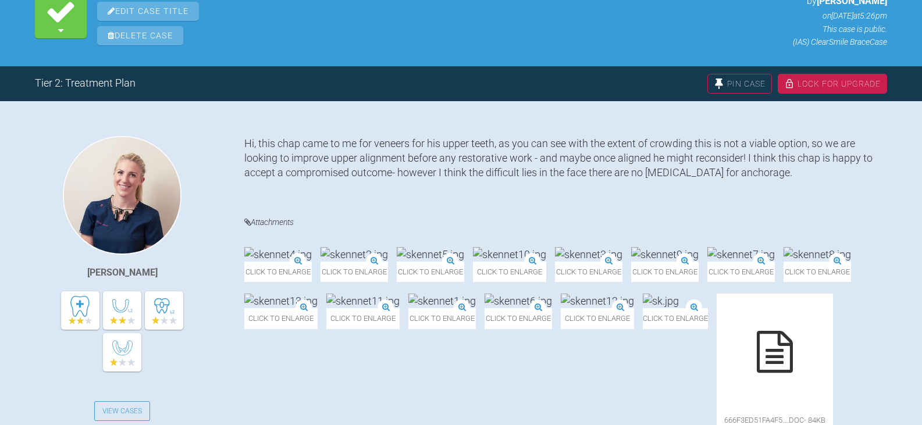
click at [783, 262] on img at bounding box center [816, 254] width 67 height 15
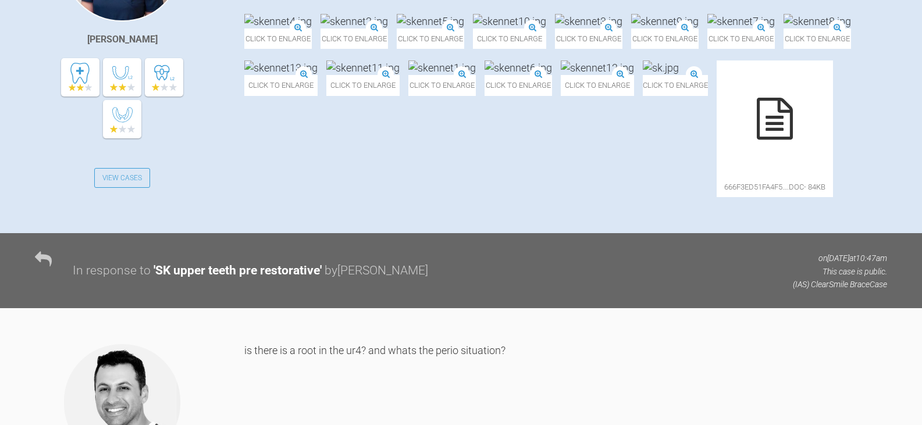
scroll to position [407, 0]
click at [679, 76] on img at bounding box center [660, 68] width 36 height 15
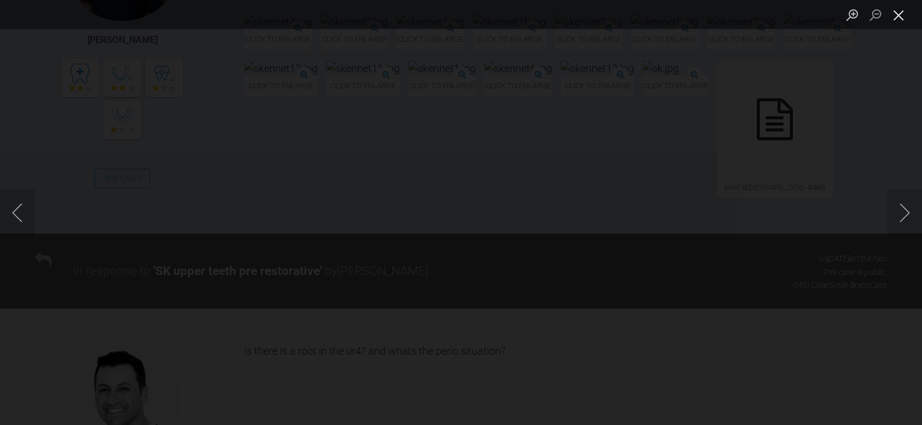
click at [899, 15] on button "Close lightbox" at bounding box center [898, 15] width 23 height 20
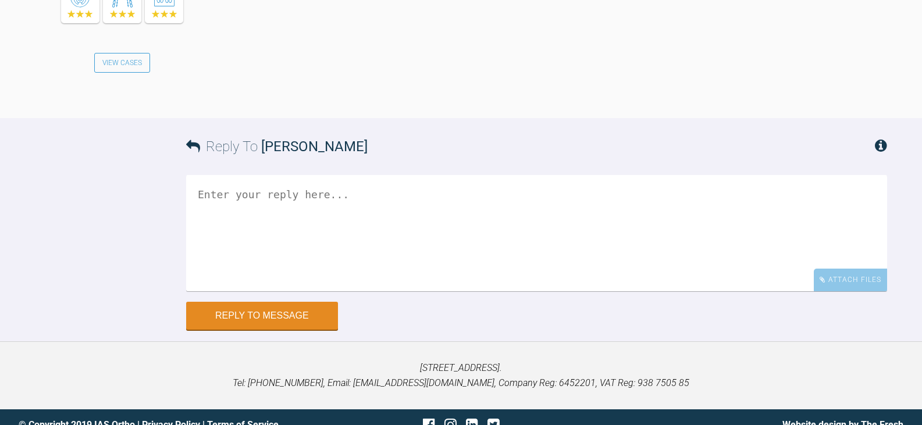
scroll to position [4942, 0]
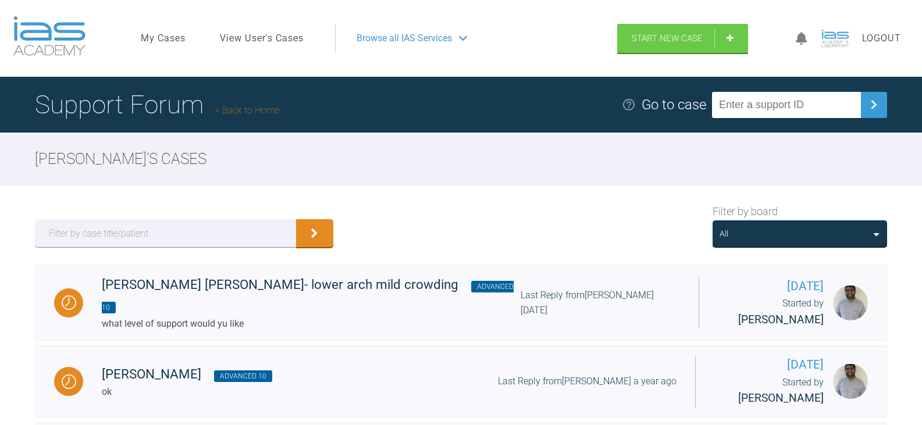
click at [825, 111] on input "text" at bounding box center [786, 105] width 149 height 26
paste input "PPMGAPDQ"
type input "PPMGAPDQ"
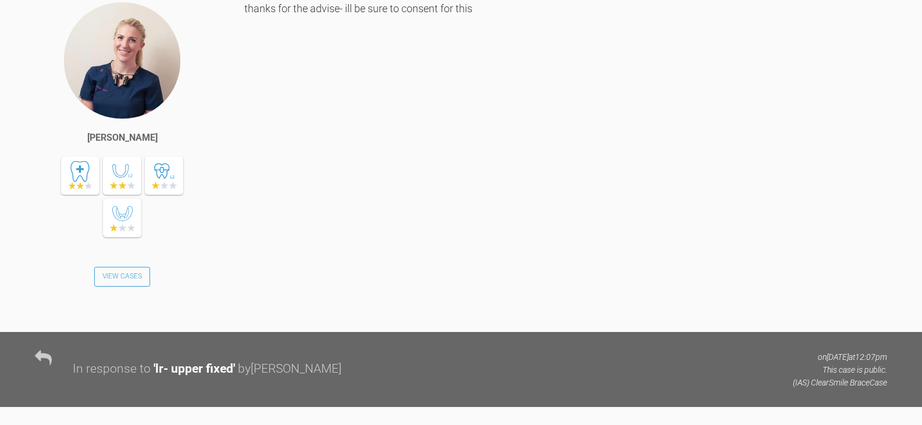
scroll to position [2551, 0]
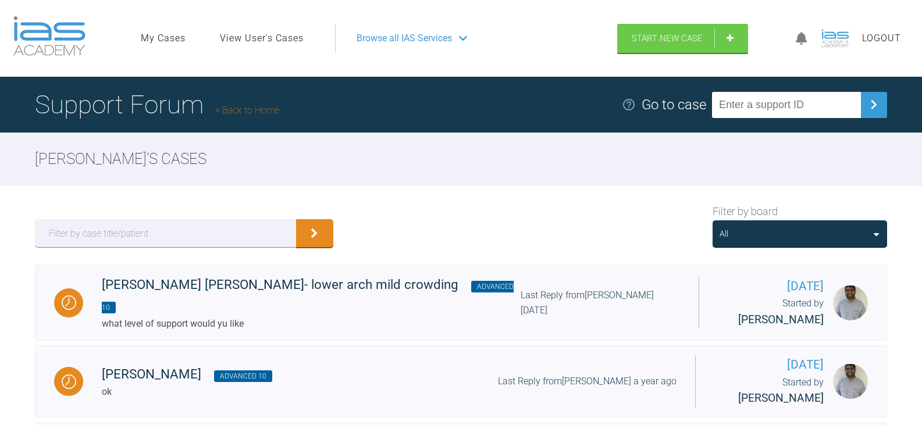
click at [801, 95] on input "text" at bounding box center [786, 105] width 149 height 26
paste input "GM0IVHQX"
type input "GM0IVHQX"
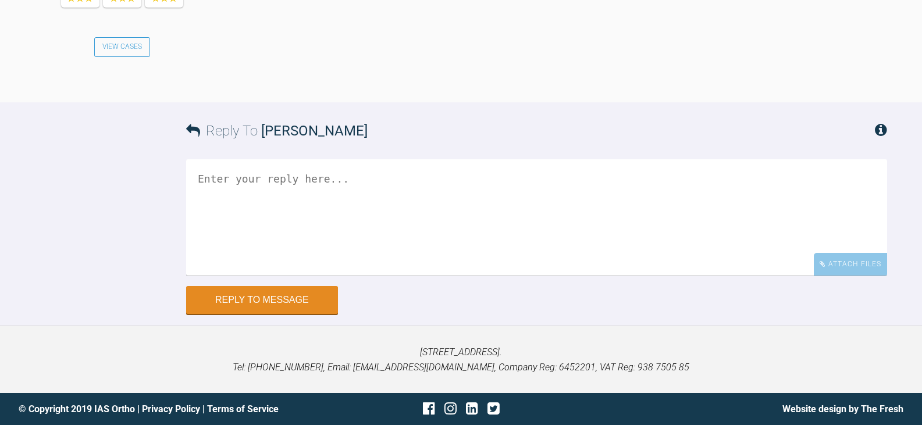
scroll to position [3002, 0]
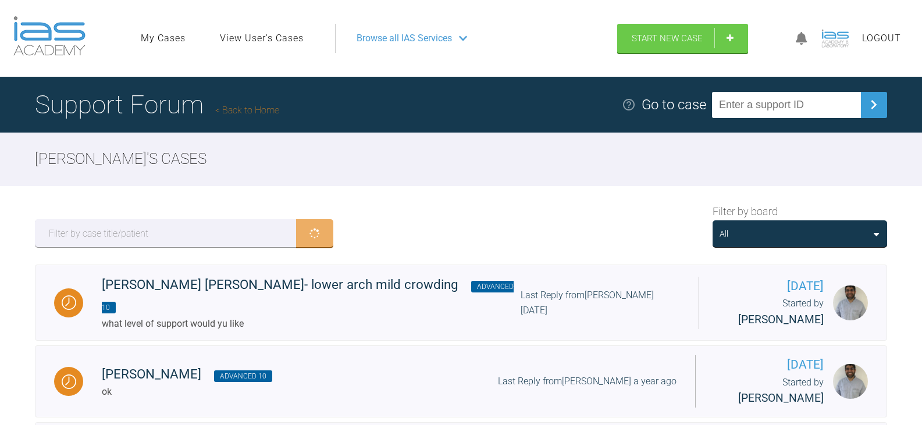
click at [768, 110] on input "text" at bounding box center [786, 105] width 149 height 26
paste input "FPZQADWV"
type input "FPZQADWV"
click at [814, 94] on input "text" at bounding box center [786, 105] width 149 height 26
paste input "H9AA5KRF"
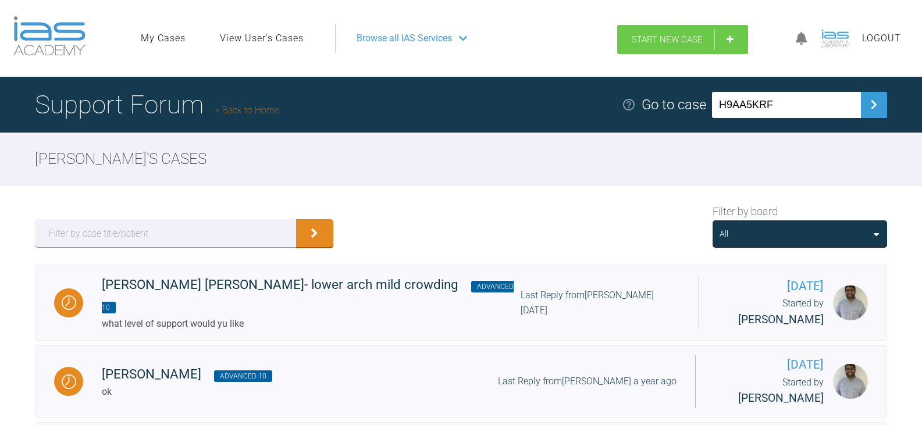
type input "H9AA5KRF"
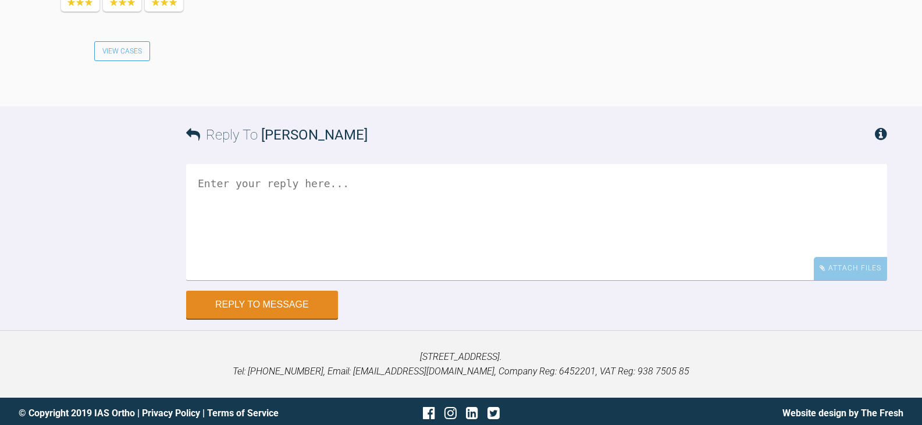
scroll to position [2272, 0]
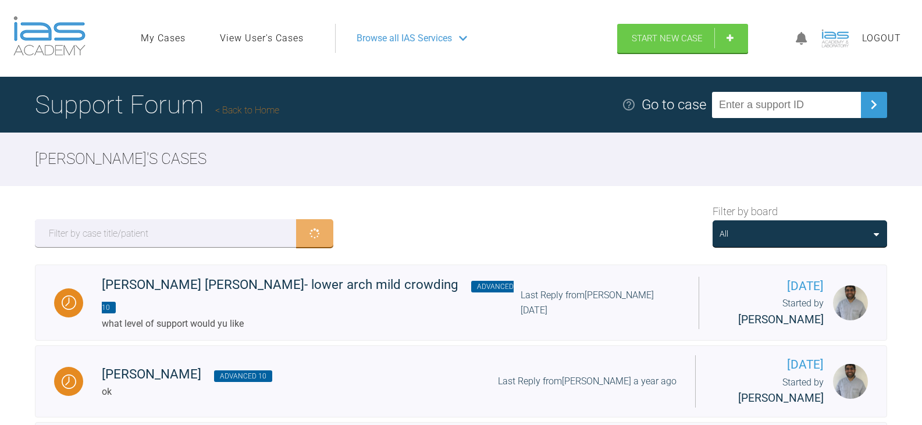
click at [760, 104] on input "text" at bounding box center [786, 105] width 149 height 26
paste input "3PENRH4L"
type input "3PENRH4L"
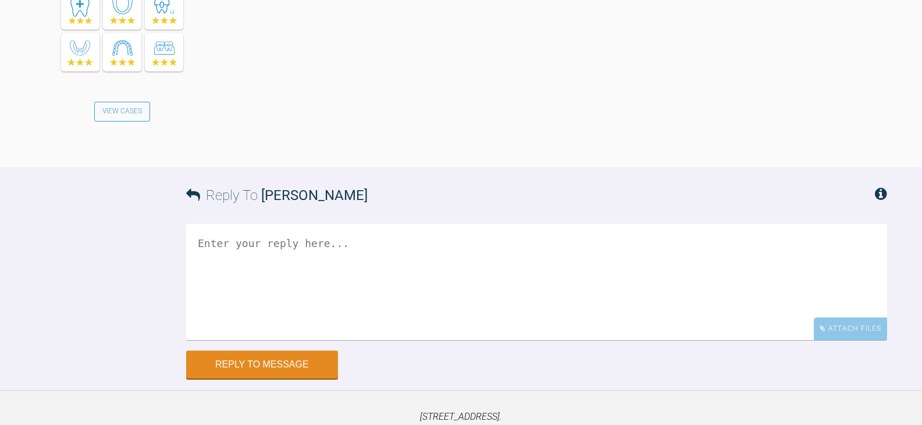
scroll to position [2301, 0]
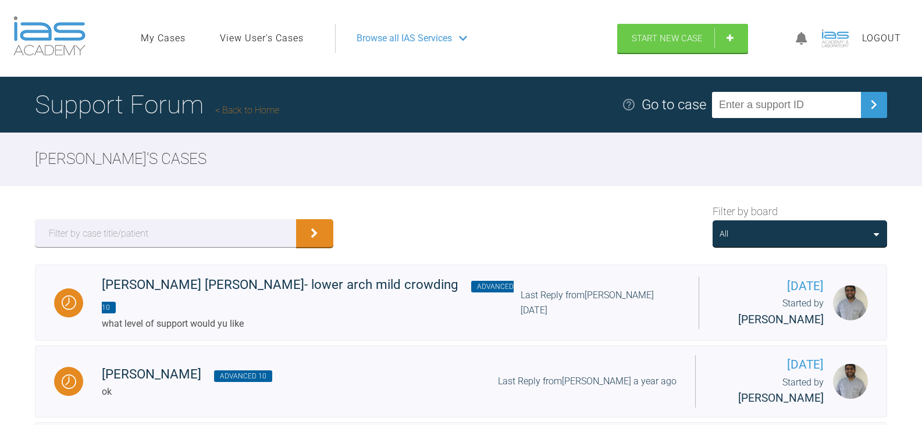
click at [837, 97] on input "text" at bounding box center [786, 105] width 149 height 26
paste input "ZYIVQ3T5"
type input "ZYIVQ3T5"
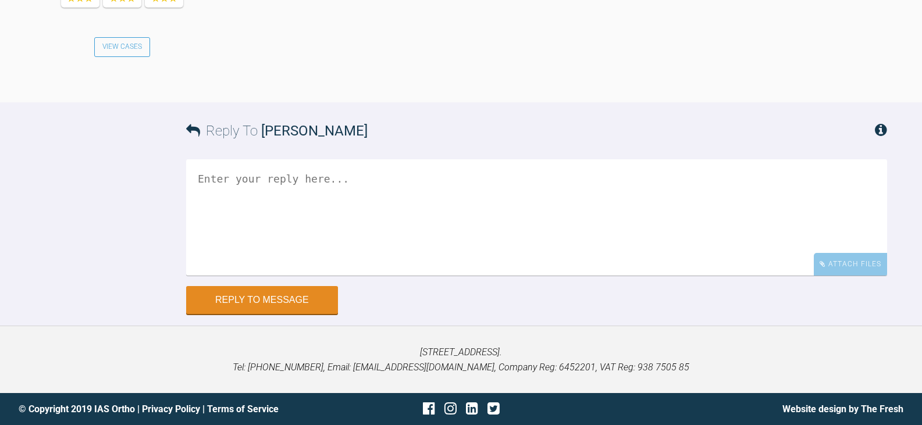
scroll to position [1570, 0]
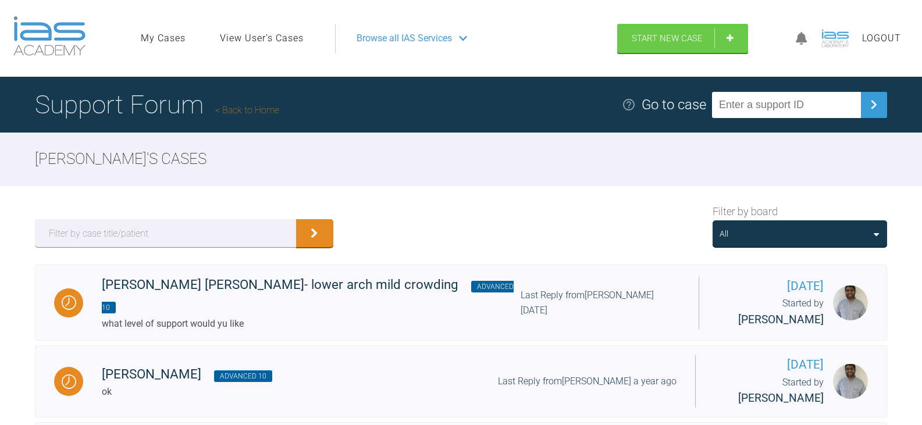
click at [745, 101] on input "text" at bounding box center [786, 105] width 149 height 26
paste input "VZWF3VPH"
type input "VZWF3VPH"
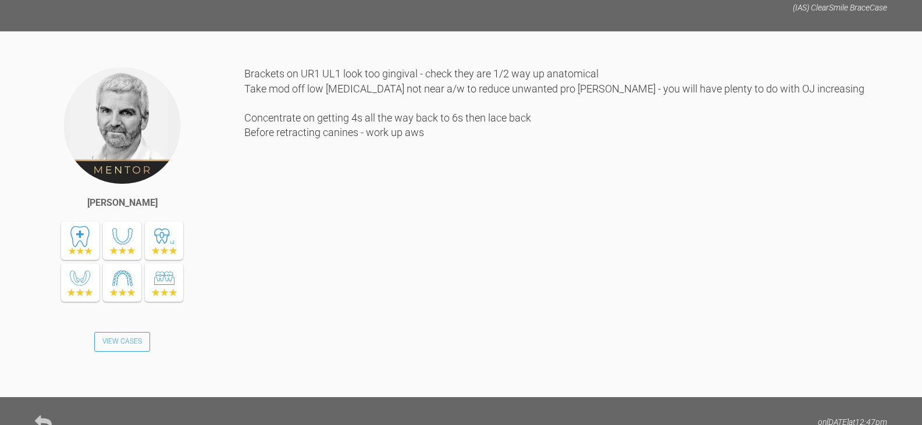
scroll to position [3314, 0]
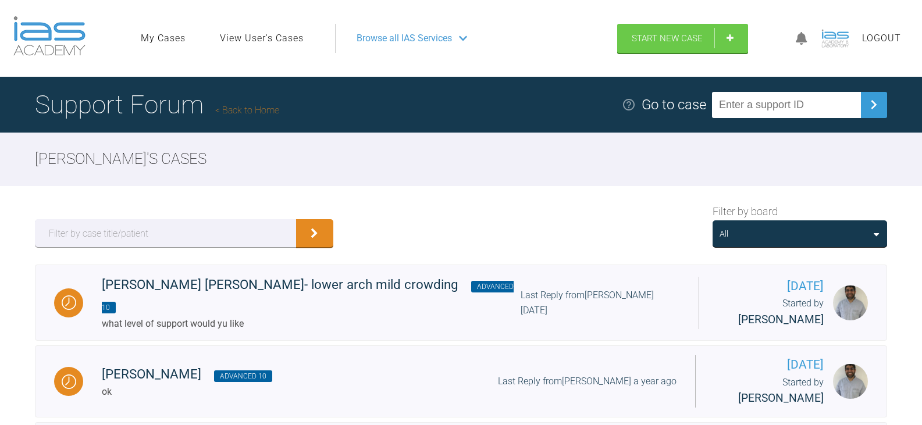
click at [769, 101] on input "text" at bounding box center [786, 105] width 149 height 26
paste input "ZYIVQ3T5"
type input "ZYIVQ3T5"
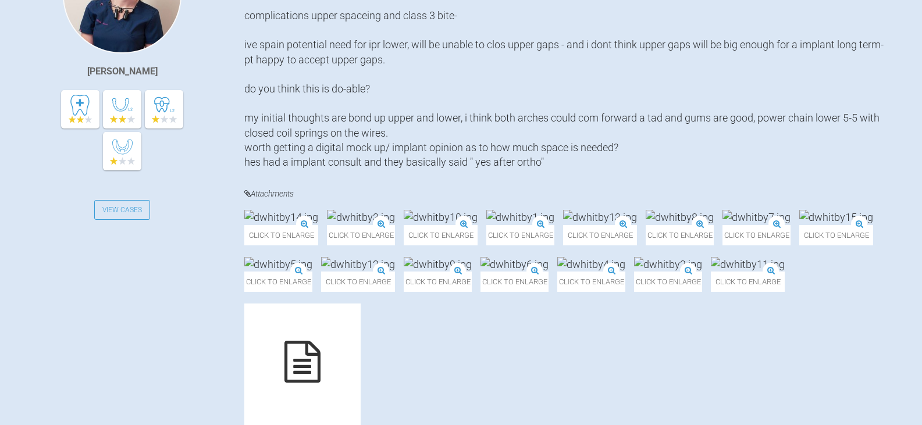
scroll to position [465, 0]
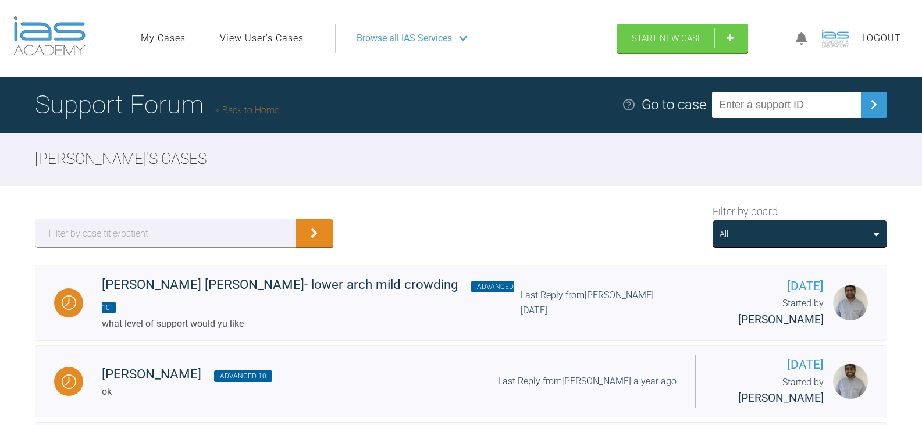
click at [765, 107] on input "text" at bounding box center [786, 105] width 149 height 26
paste input "LNOPHJKV"
type input "LNOPHJKV"
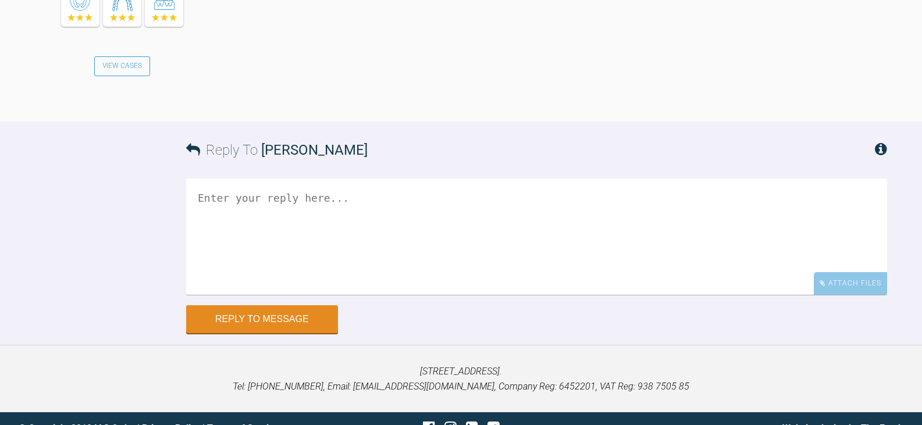
scroll to position [2849, 0]
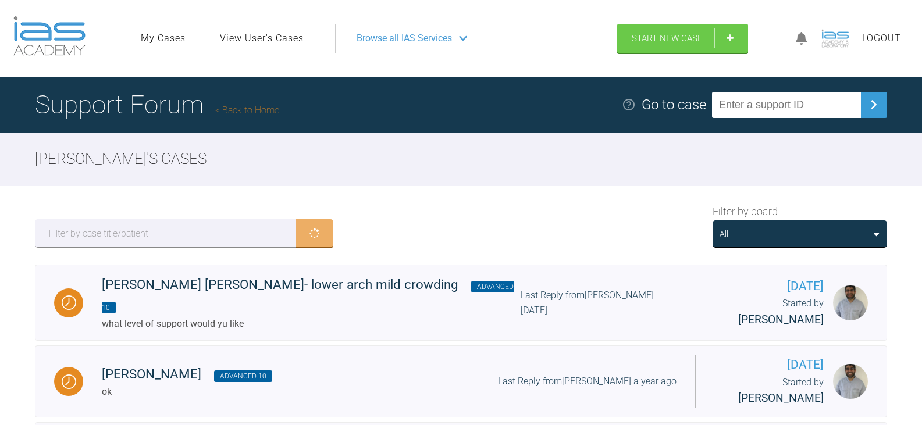
click at [776, 99] on input "text" at bounding box center [786, 105] width 149 height 26
paste input "4KBJBSIJ"
type input "4KBJBSIJ"
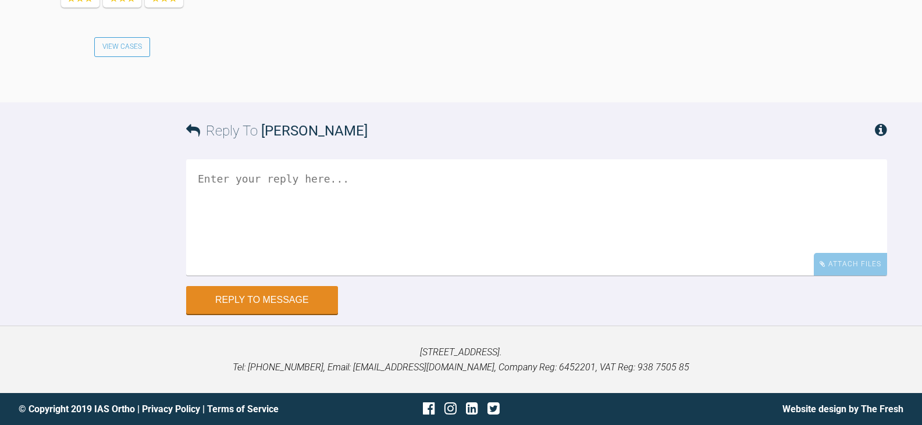
scroll to position [1221, 0]
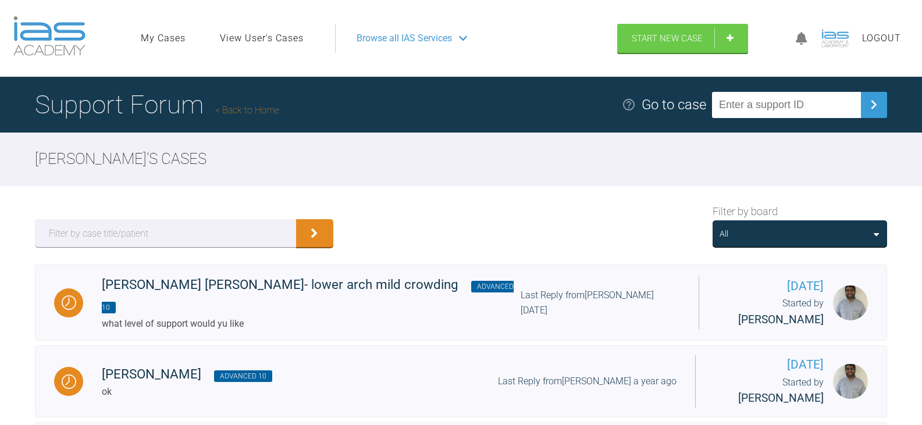
click at [758, 102] on input "text" at bounding box center [786, 105] width 149 height 26
paste input "ZY9JQK0Z"
type input "ZY9JQK0Z"
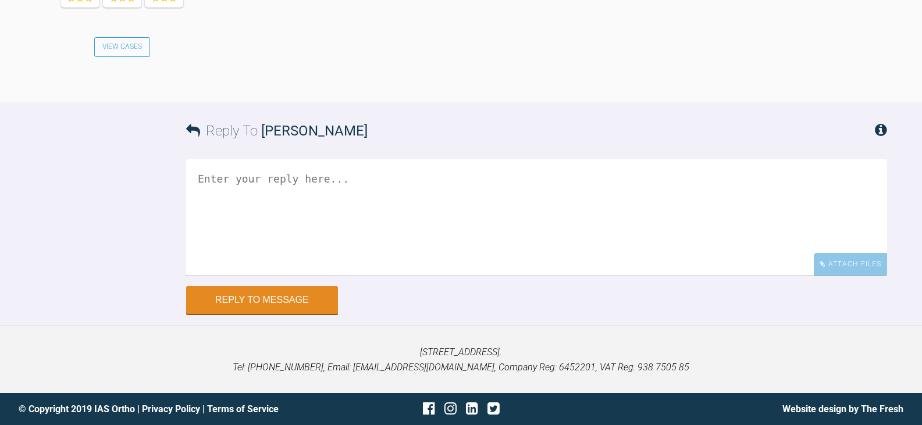
scroll to position [1352, 0]
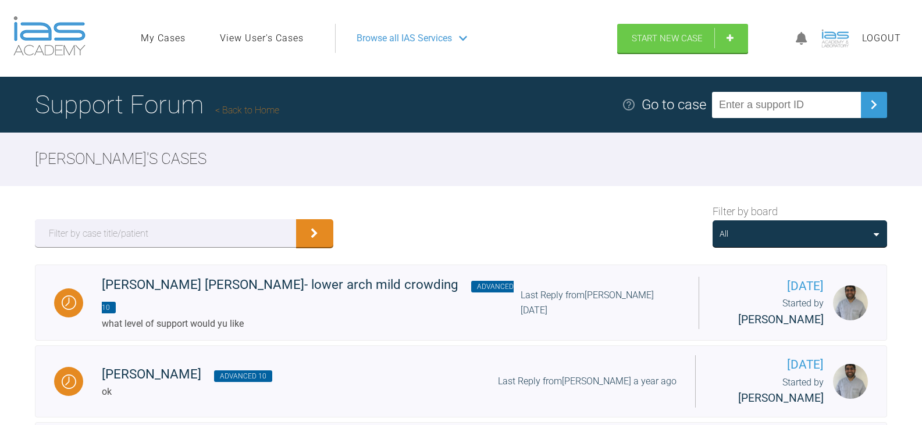
click at [805, 113] on input "text" at bounding box center [786, 105] width 149 height 26
paste input "QHD3G118"
type input "QHD3G118"
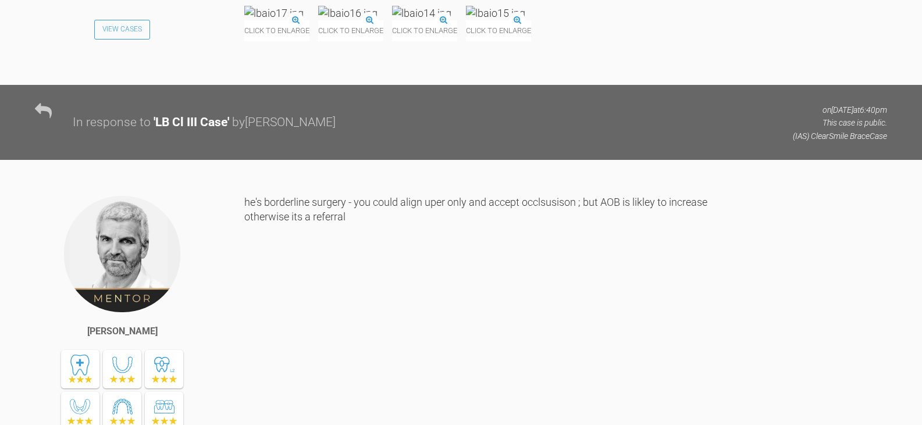
scroll to position [1498, 0]
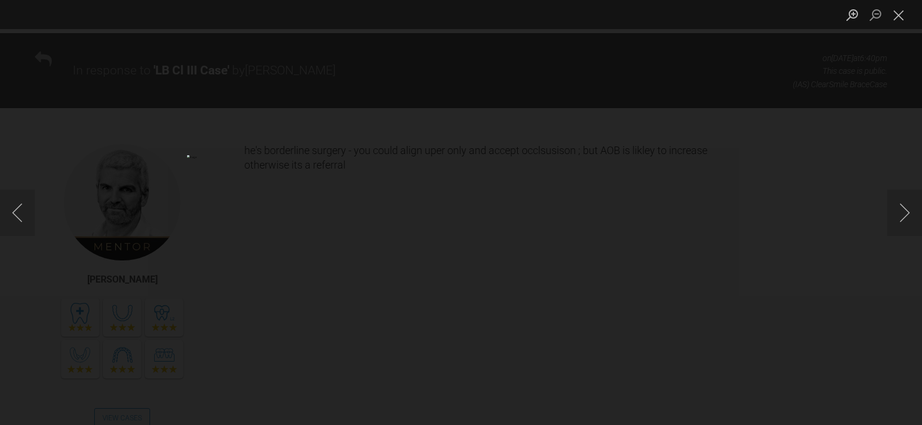
click at [797, 127] on div "Lightbox" at bounding box center [461, 212] width 922 height 425
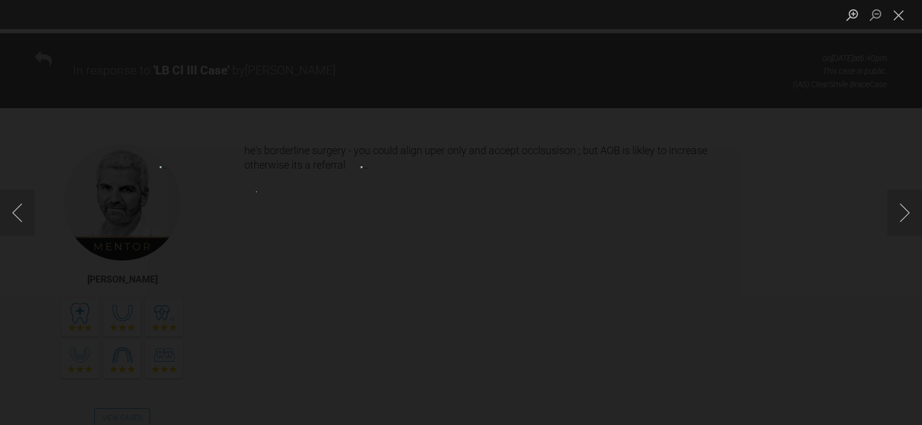
click at [834, 119] on div "Lightbox" at bounding box center [461, 212] width 922 height 425
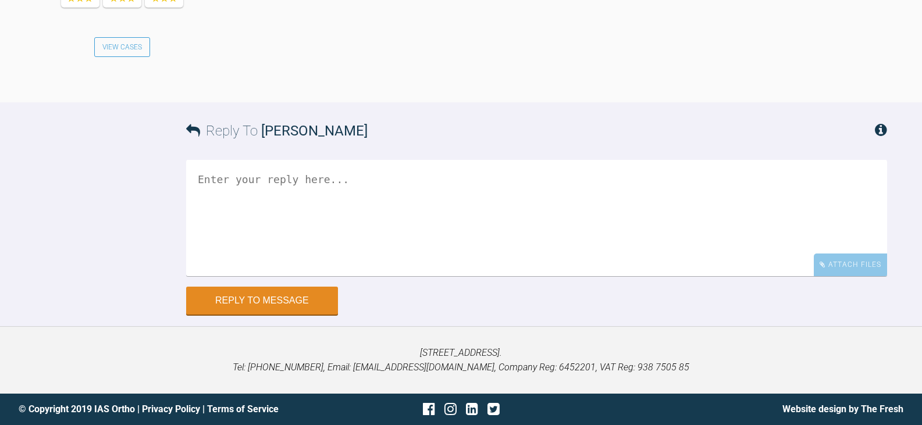
scroll to position [2125, 0]
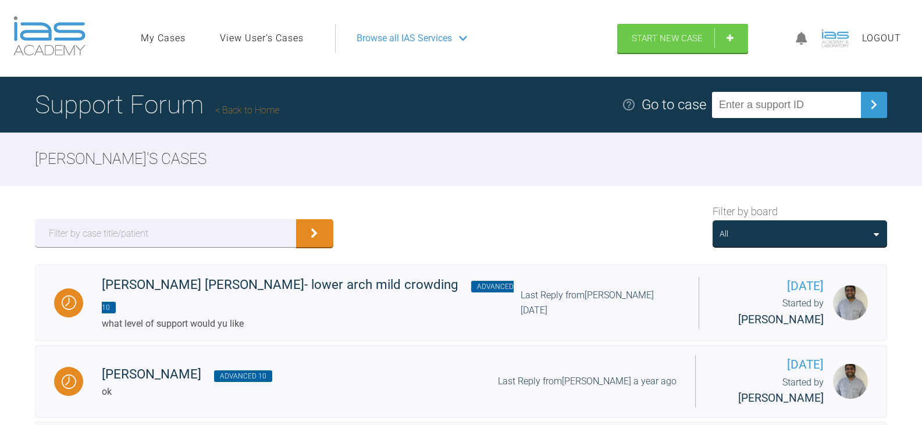
click at [794, 105] on input "text" at bounding box center [786, 105] width 149 height 26
paste input "6FTPP0IH"
type input "6FTPP0IH"
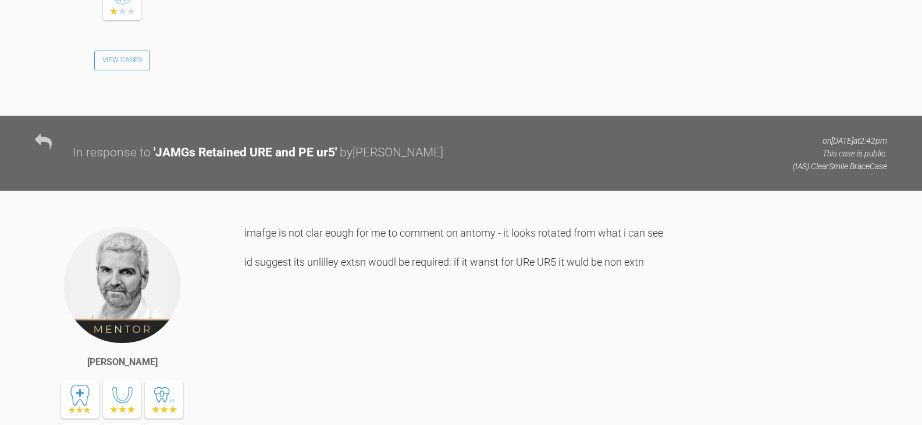
scroll to position [2309, 0]
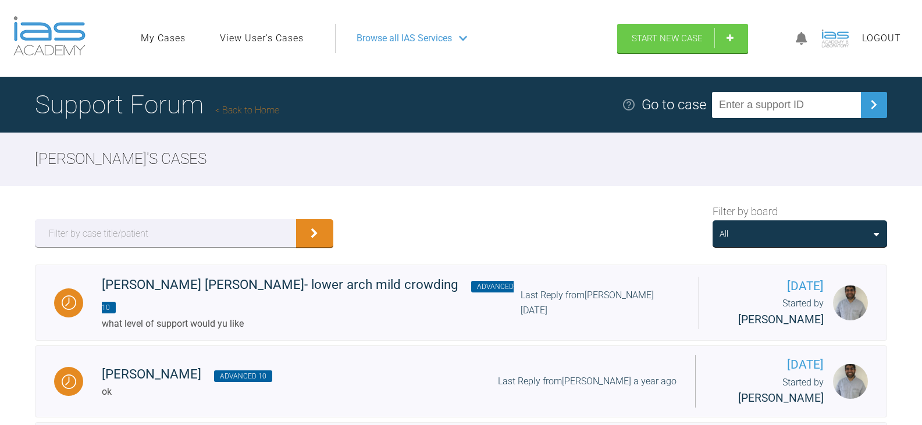
click at [815, 99] on input "text" at bounding box center [786, 105] width 149 height 26
paste input "6FJGLNKC"
type input "6FJGLNKC"
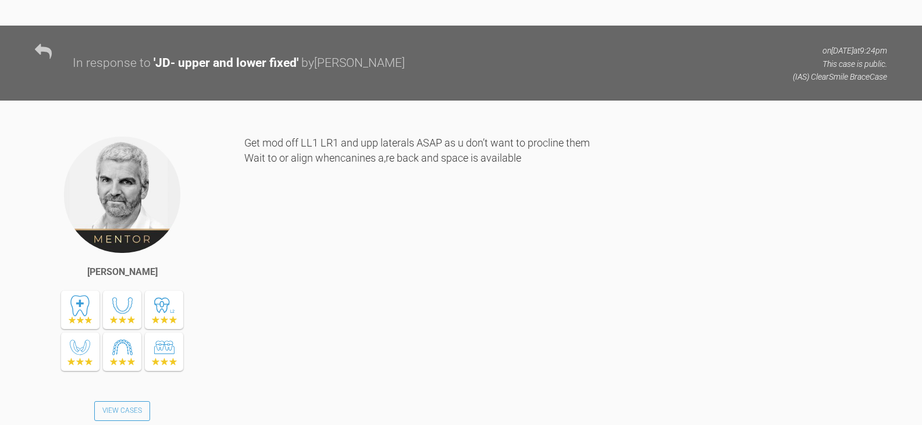
scroll to position [3314, 0]
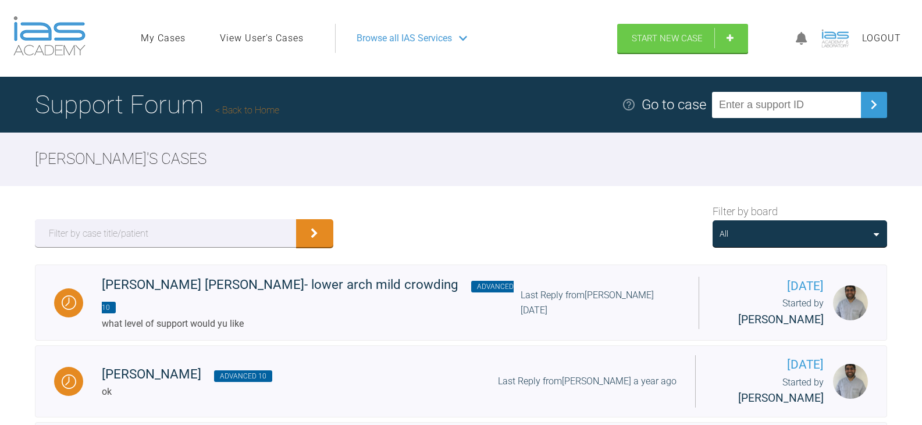
click at [822, 110] on input "text" at bounding box center [786, 105] width 149 height 26
paste input "TJCUH2O1"
type input "TJCUH2O1"
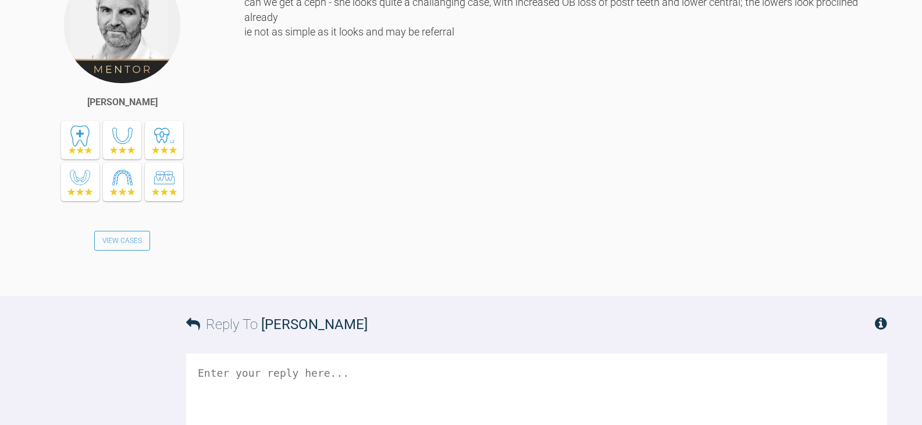
scroll to position [1672, 0]
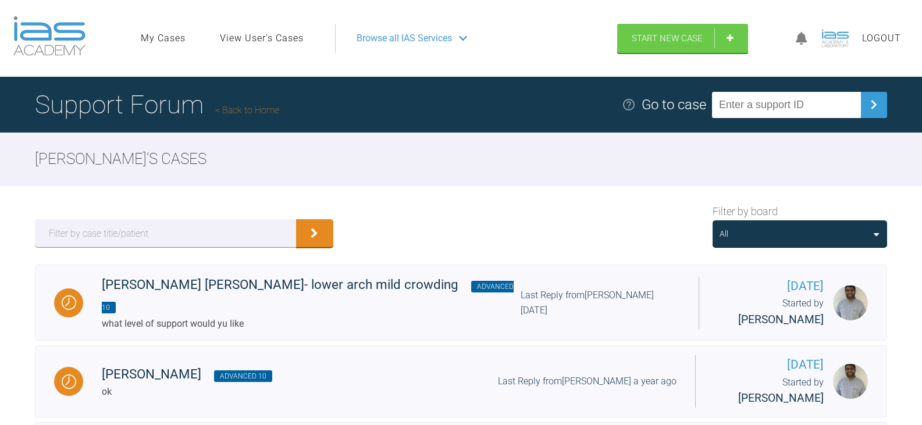
click at [835, 107] on input "text" at bounding box center [786, 105] width 149 height 26
paste input "2D6LPBTA"
type input "2D6LPBTA"
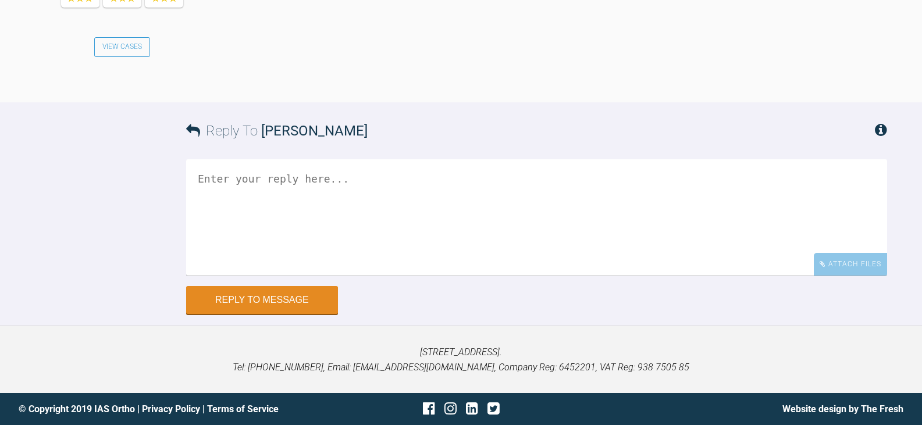
scroll to position [3001, 0]
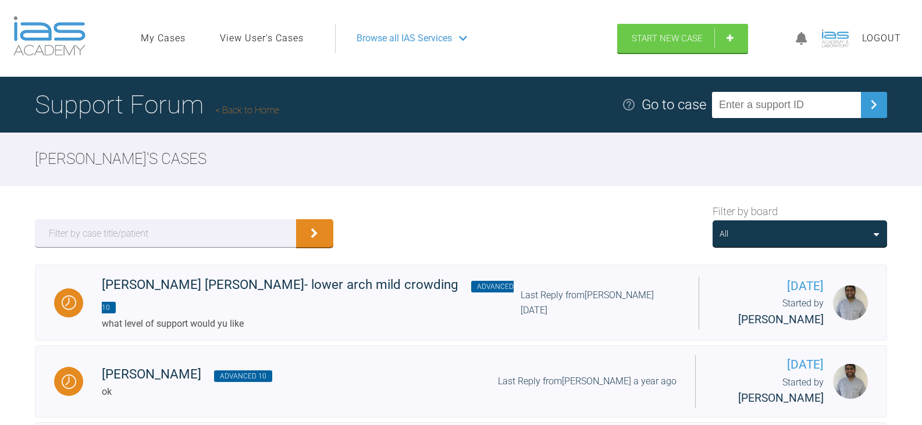
click at [764, 115] on input "text" at bounding box center [786, 105] width 149 height 26
paste input "PVRMXBUZ"
type input "PVRMXBUZ"
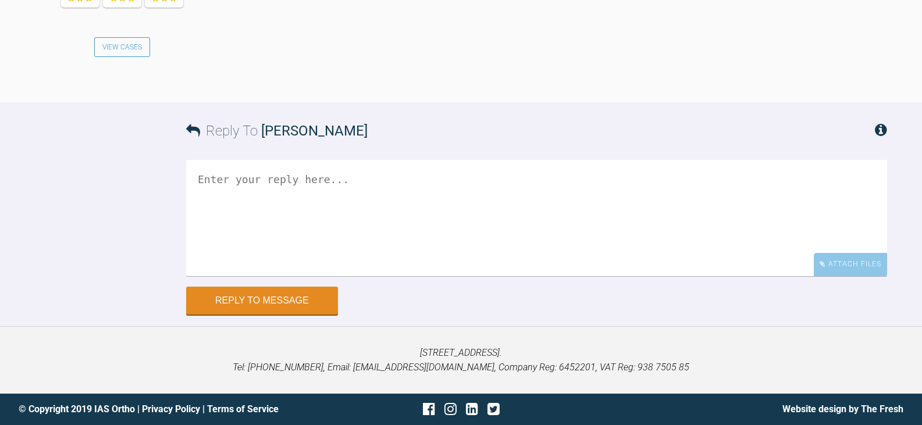
scroll to position [2326, 0]
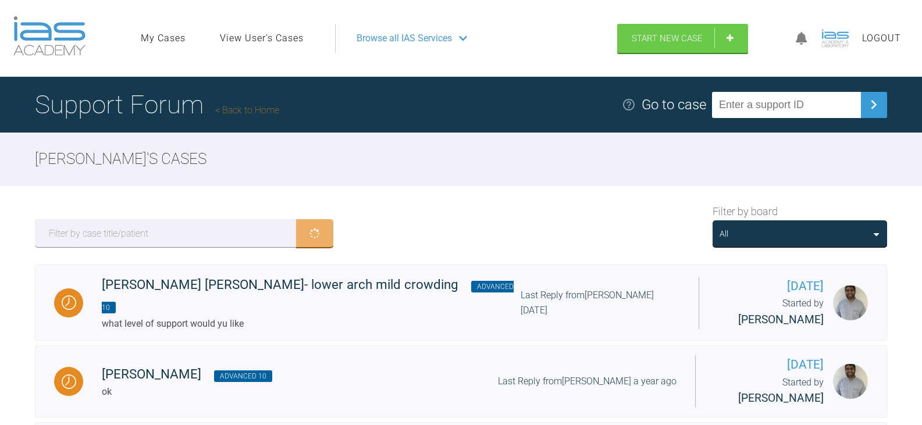
click at [776, 106] on input "text" at bounding box center [786, 105] width 149 height 26
paste input "4X5KXPWF"
type input "4X5KXPWF"
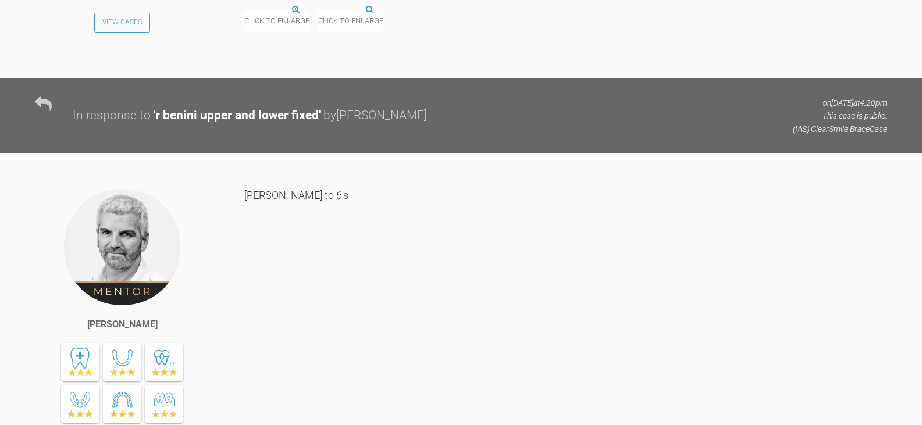
scroll to position [4244, 0]
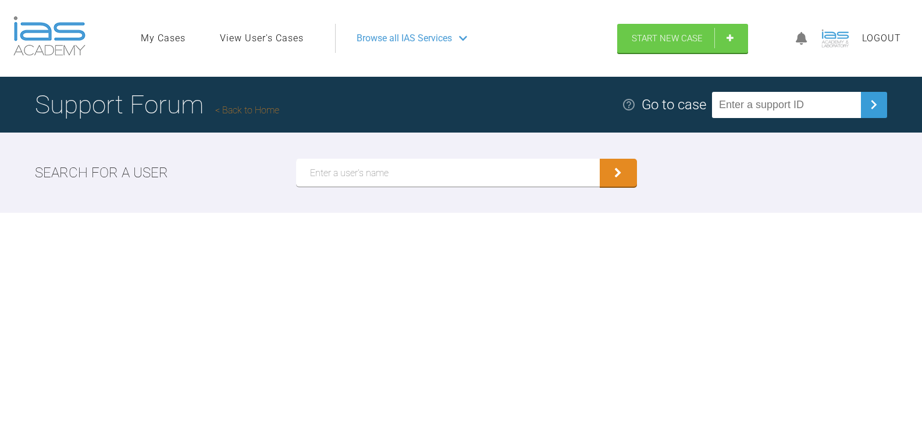
click at [354, 178] on input "text" at bounding box center [447, 173] width 303 height 28
type input "o"
type input "[PERSON_NAME]"
click at [599, 159] on button "submit" at bounding box center [617, 173] width 37 height 28
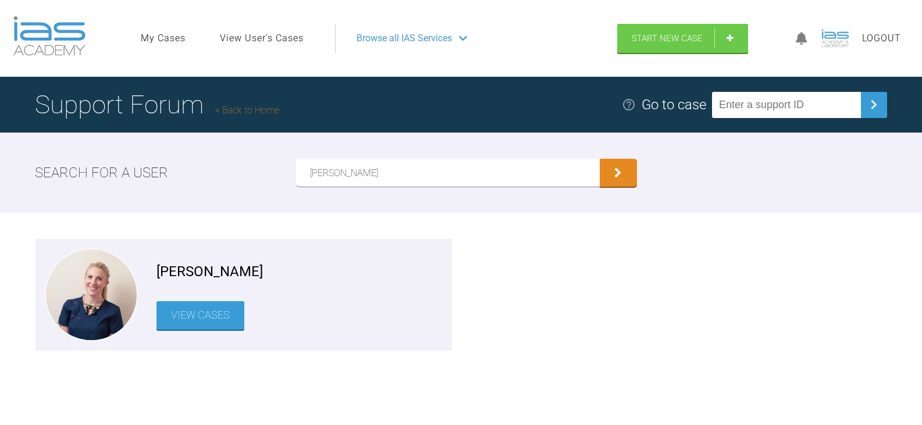
click at [216, 317] on link "View Cases" at bounding box center [200, 315] width 88 height 28
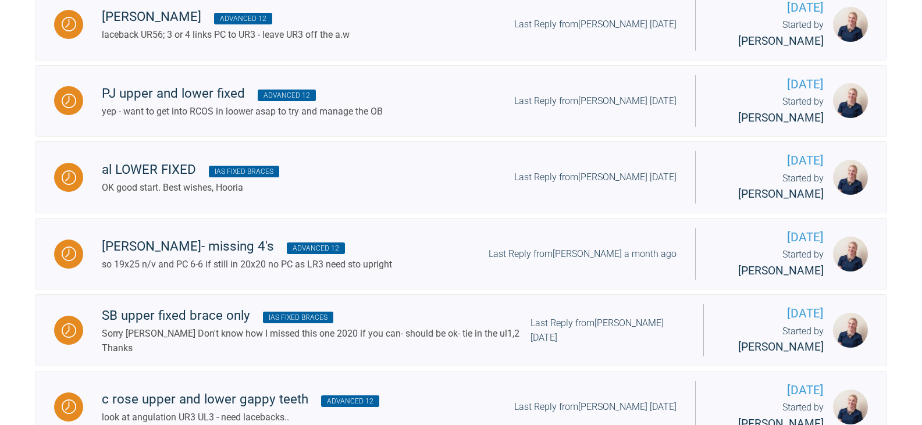
scroll to position [1281, 0]
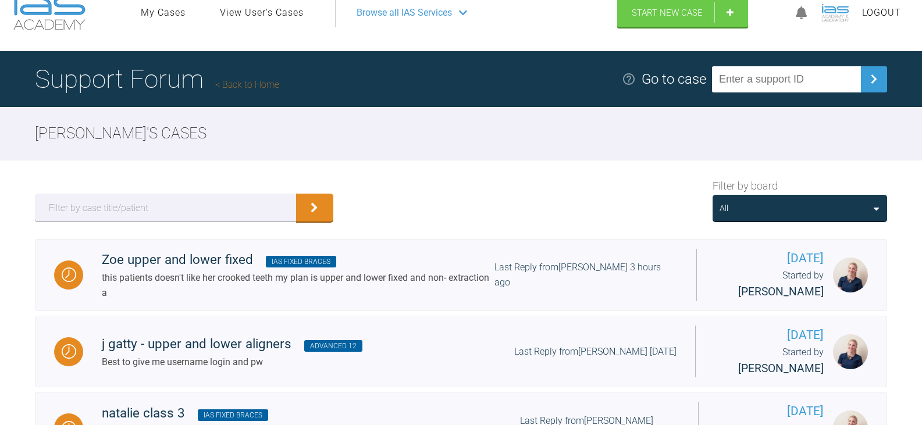
scroll to position [0, 0]
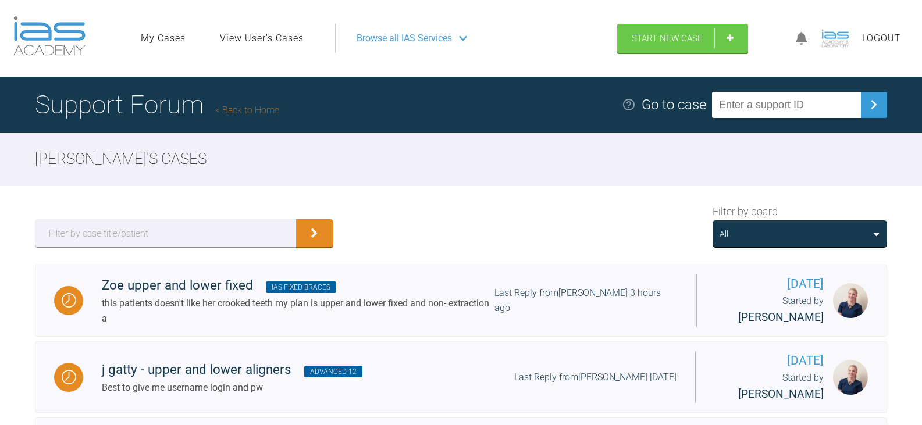
click at [809, 231] on div "All" at bounding box center [799, 233] width 160 height 13
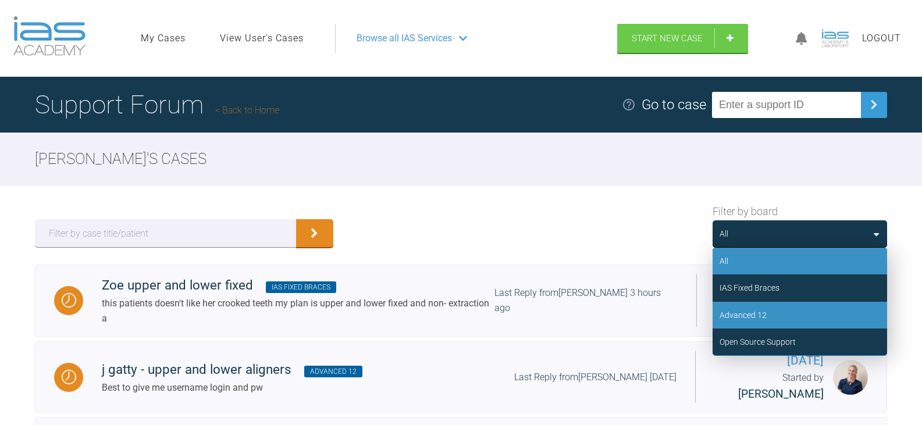
click at [787, 314] on div "Advanced 12" at bounding box center [799, 315] width 174 height 27
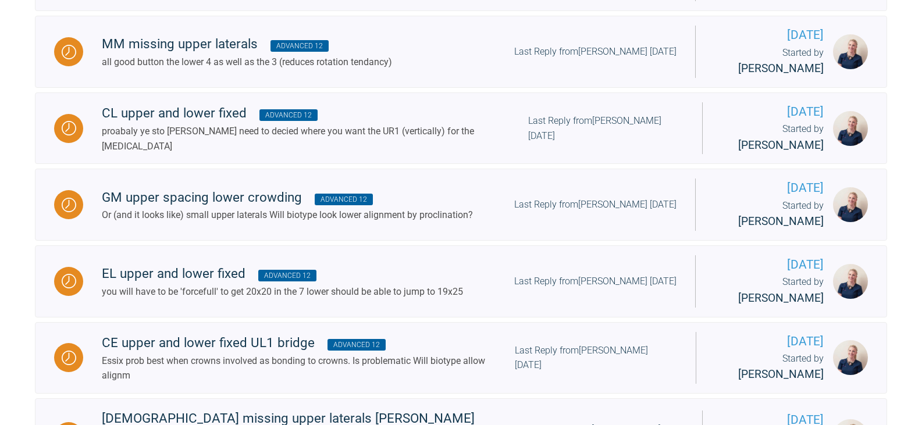
scroll to position [1861, 0]
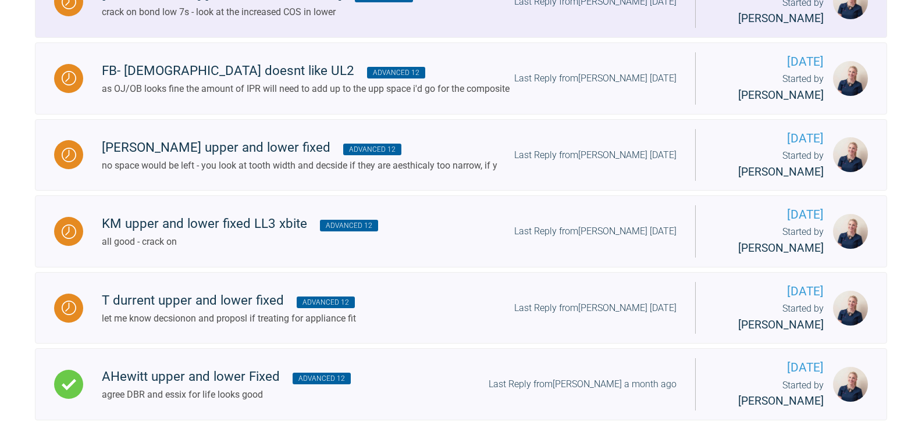
scroll to position [2384, 0]
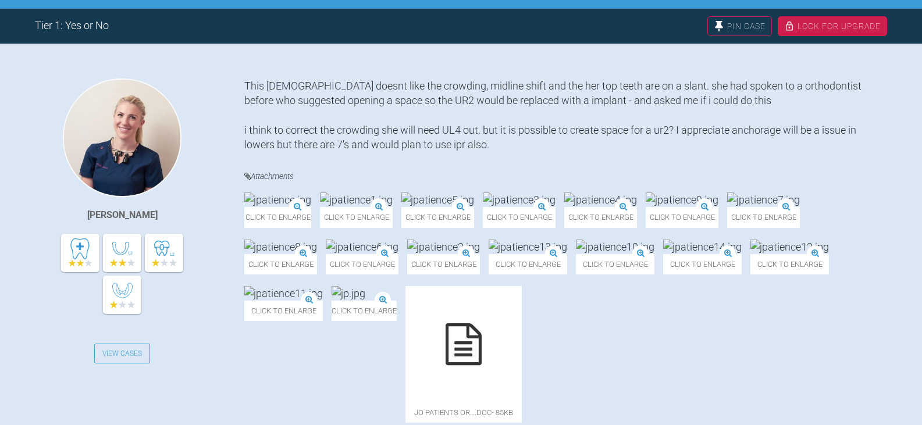
scroll to position [116, 0]
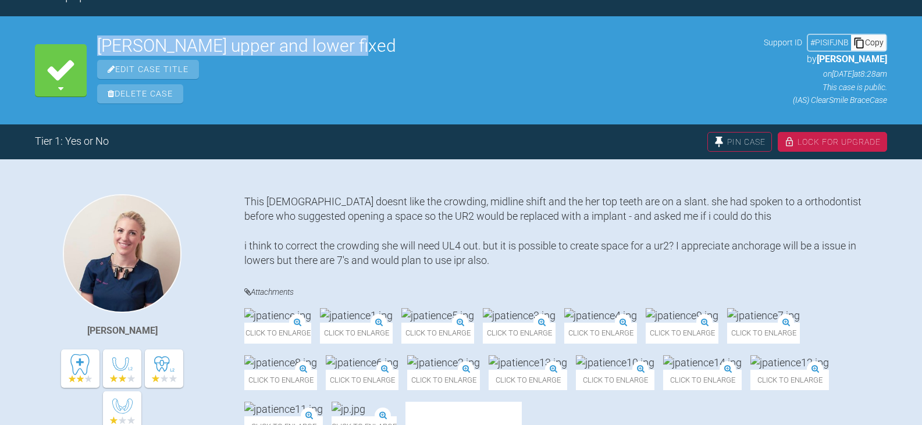
drag, startPoint x: 363, startPoint y: 45, endPoint x: 97, endPoint y: 44, distance: 266.3
click at [97, 44] on h2 "[PERSON_NAME] upper and lower fixed" at bounding box center [425, 45] width 656 height 17
copy h2 "[PERSON_NAME] upper and lower fixed"
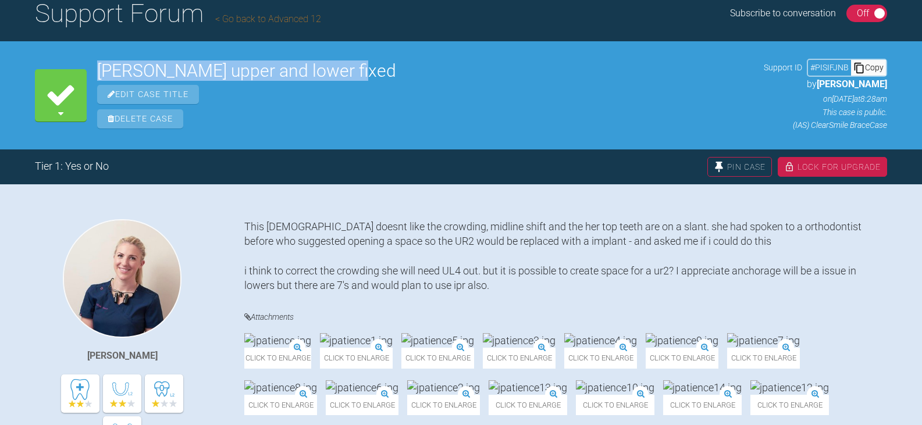
scroll to position [0, 0]
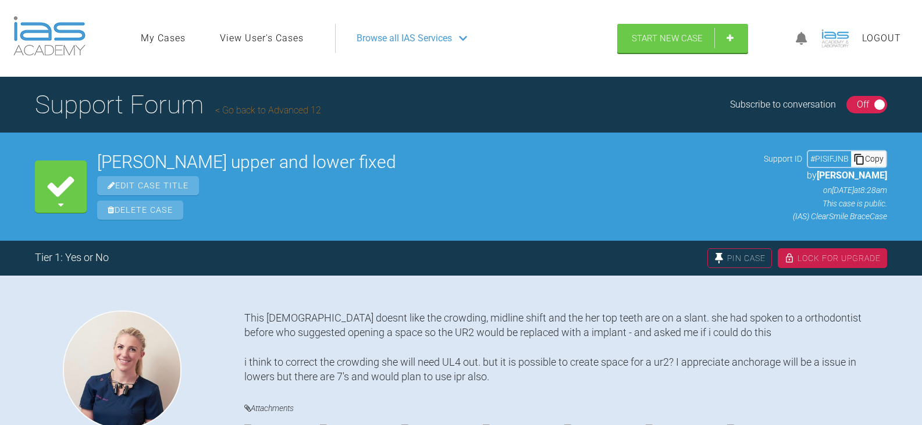
drag, startPoint x: 869, startPoint y: 158, endPoint x: 857, endPoint y: 160, distance: 12.4
click at [869, 158] on div "Copy" at bounding box center [868, 158] width 35 height 15
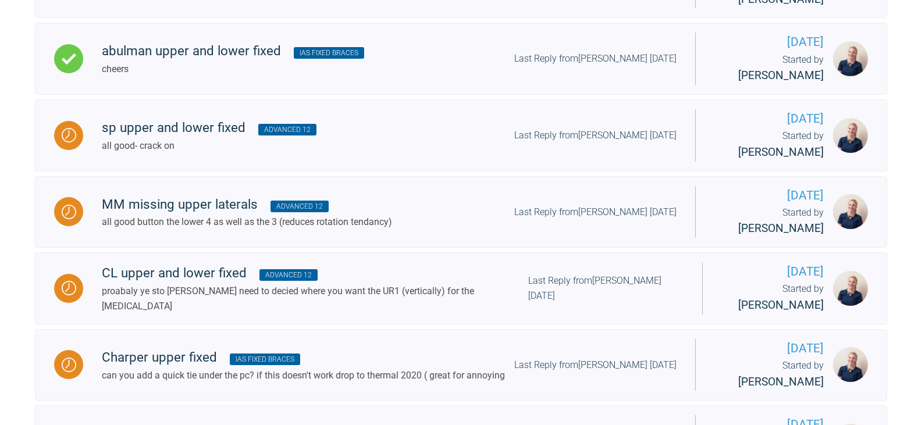
scroll to position [1281, 0]
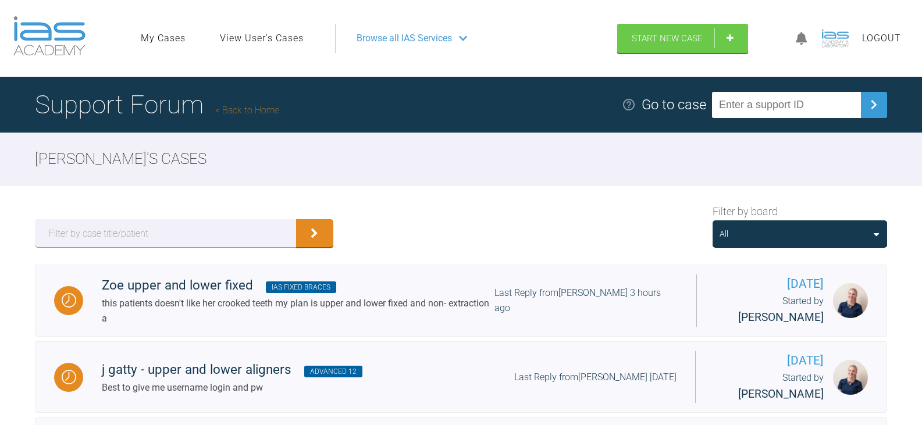
click at [823, 230] on div "All" at bounding box center [799, 233] width 160 height 13
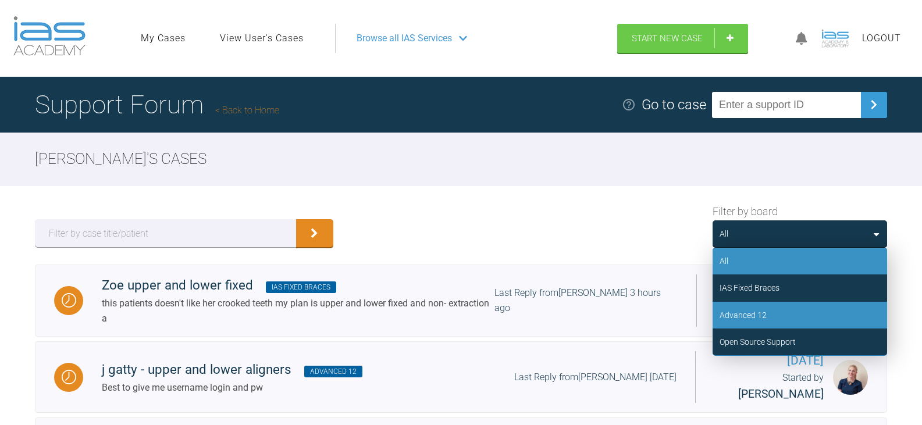
click at [773, 318] on div "Advanced 12" at bounding box center [799, 315] width 174 height 27
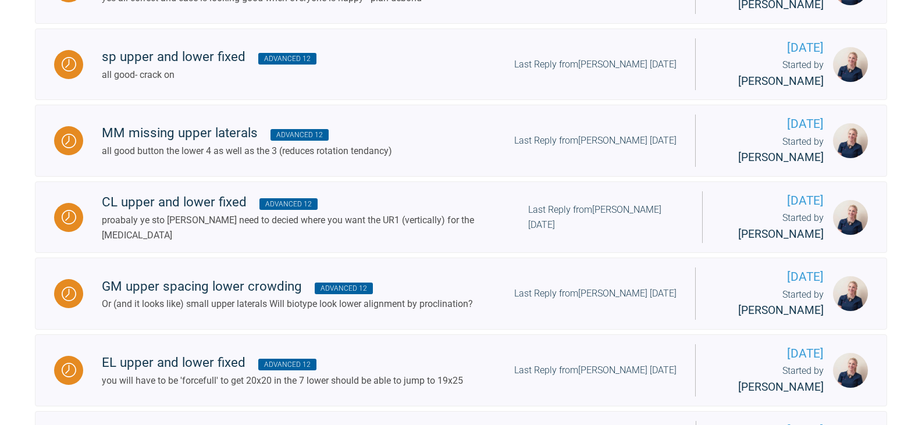
scroll to position [1863, 0]
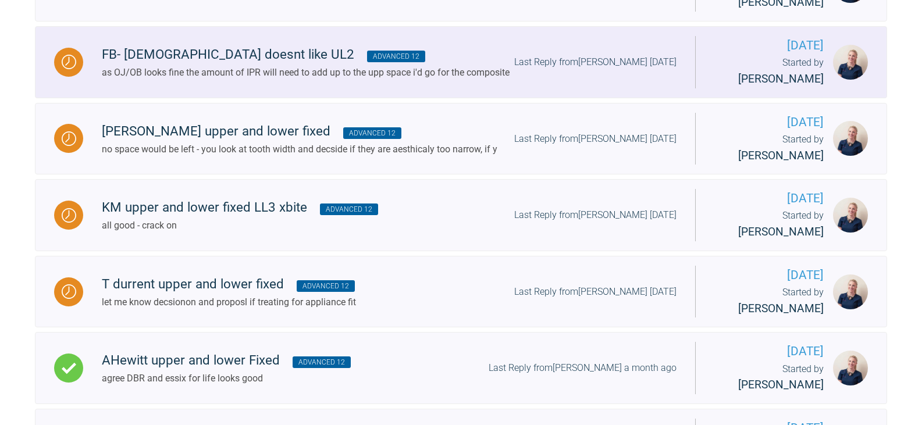
scroll to position [2386, 0]
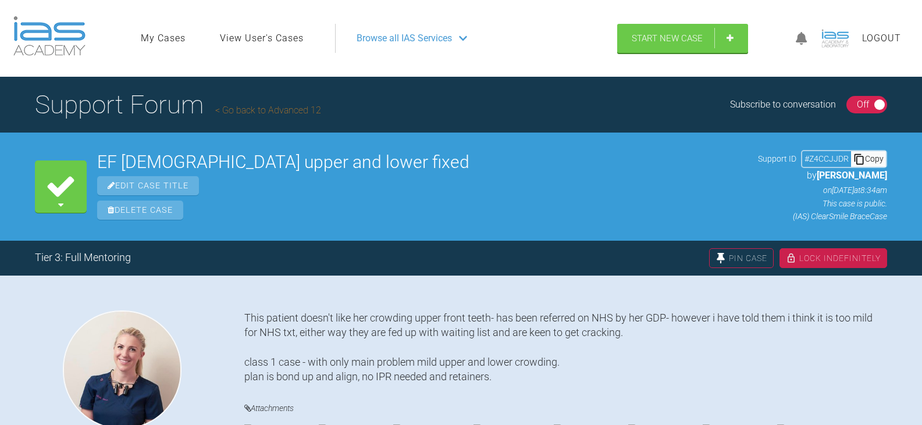
click at [870, 160] on div "Copy" at bounding box center [868, 158] width 35 height 15
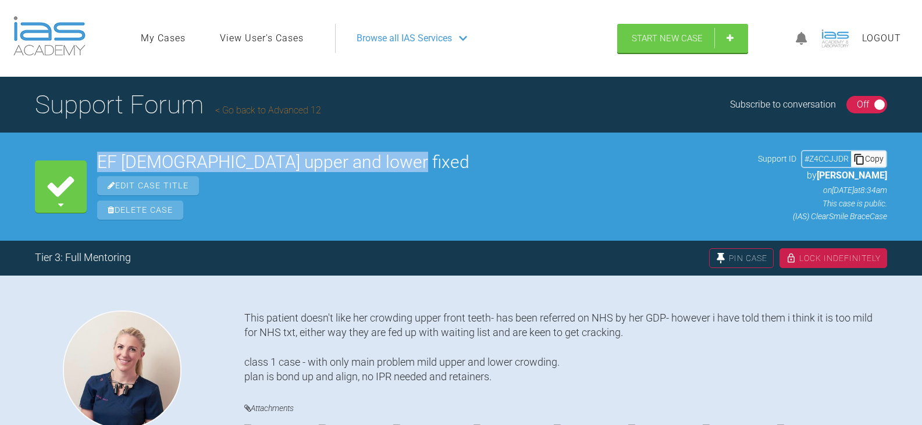
drag, startPoint x: 415, startPoint y: 154, endPoint x: 100, endPoint y: 155, distance: 314.5
click at [100, 155] on h2 "EF [DEMOGRAPHIC_DATA] upper and lower fixed" at bounding box center [422, 161] width 650 height 17
copy h2 "EF [DEMOGRAPHIC_DATA] upper and lower fixed"
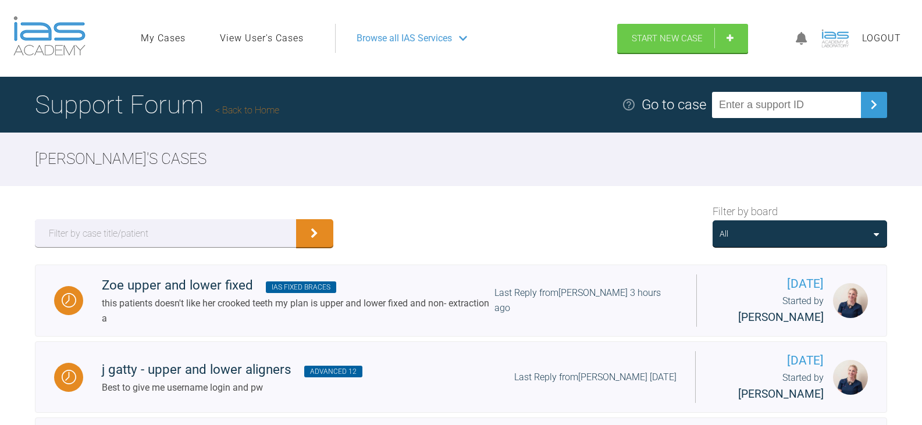
click at [801, 236] on div "All" at bounding box center [799, 233] width 160 height 13
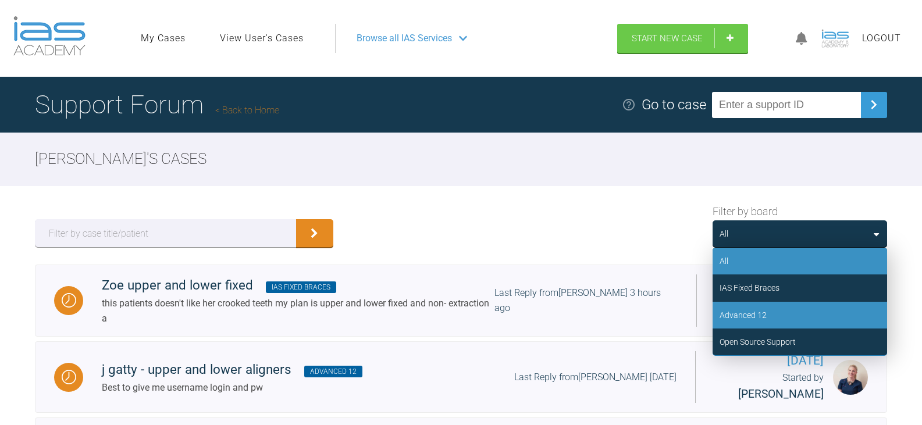
click at [782, 310] on div "Advanced 12" at bounding box center [799, 315] width 174 height 27
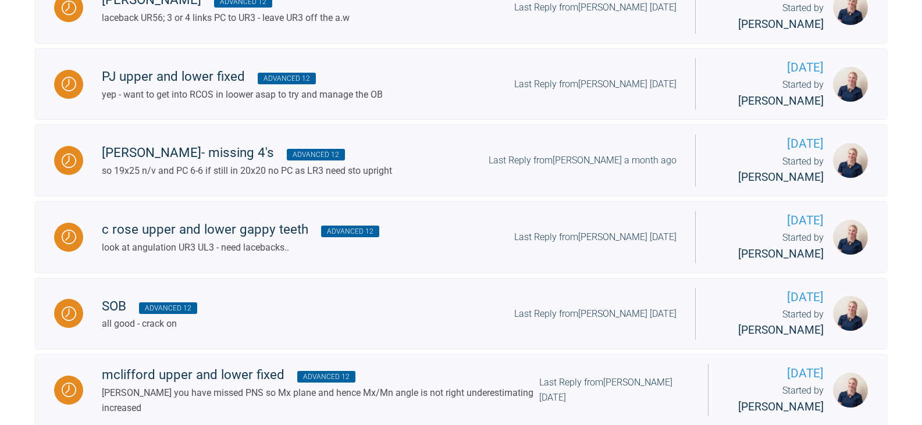
scroll to position [837, 0]
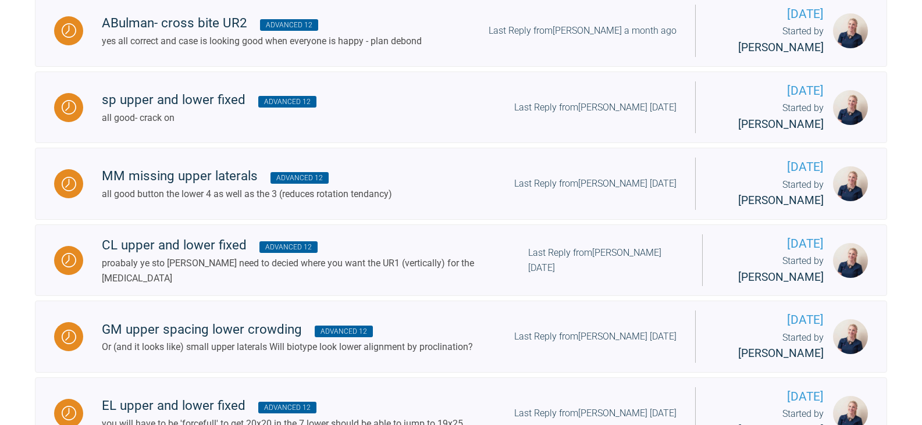
scroll to position [1863, 0]
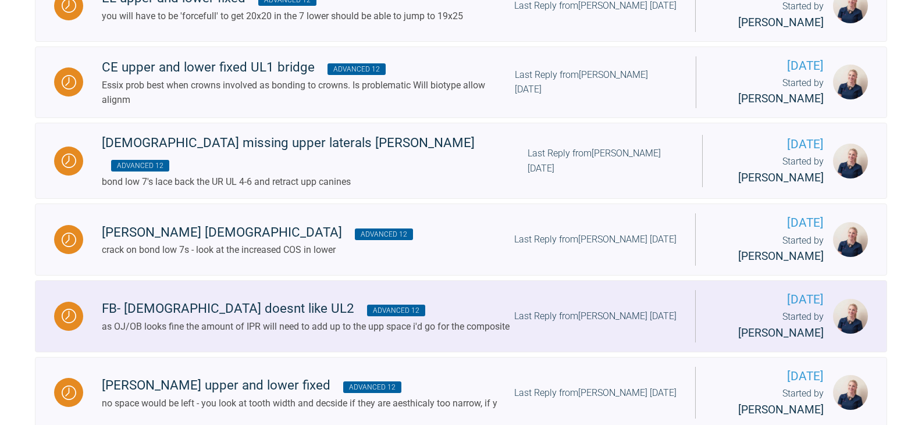
scroll to position [2154, 0]
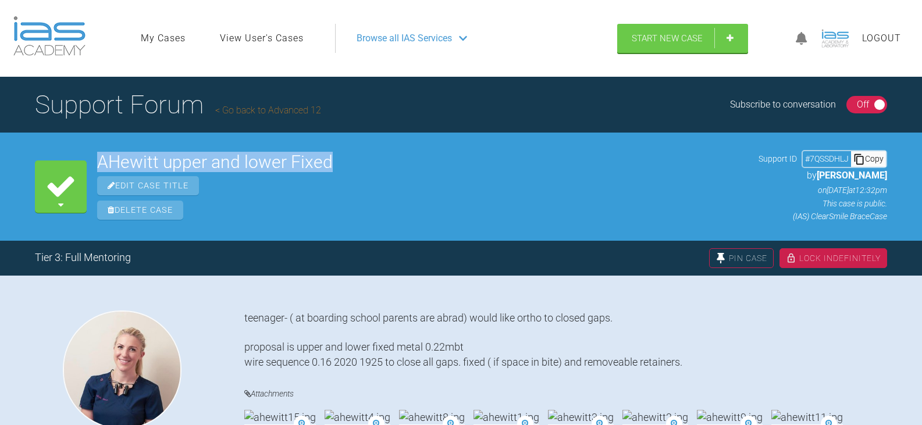
drag, startPoint x: 340, startPoint y: 166, endPoint x: 95, endPoint y: 163, distance: 244.2
click at [95, 163] on div "Completed Cases AHewitt upper and lower Fixed Edit Case Title Delete Case Suppo…" at bounding box center [461, 187] width 922 height 108
copy h2 "AHewitt upper and lower Fixed"
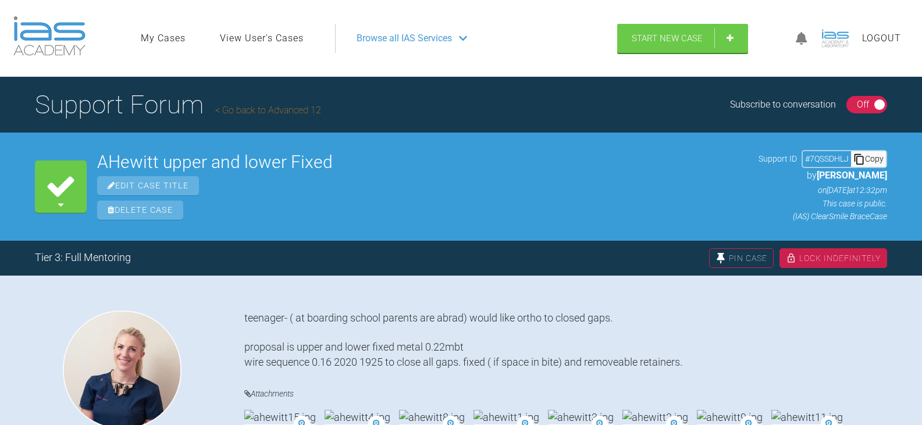
click at [862, 159] on icon at bounding box center [859, 159] width 12 height 12
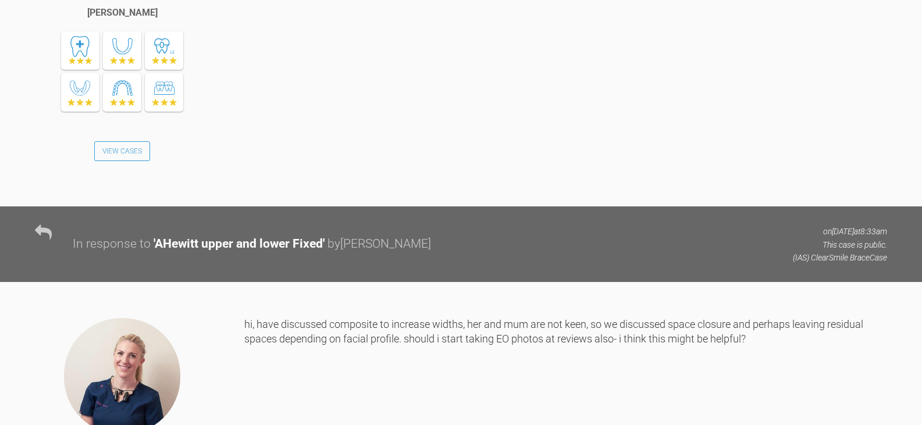
scroll to position [4461, 0]
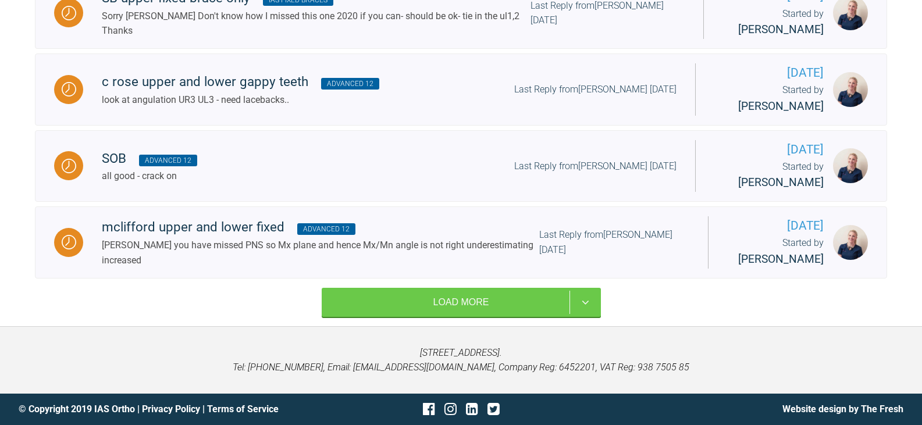
scroll to position [1281, 0]
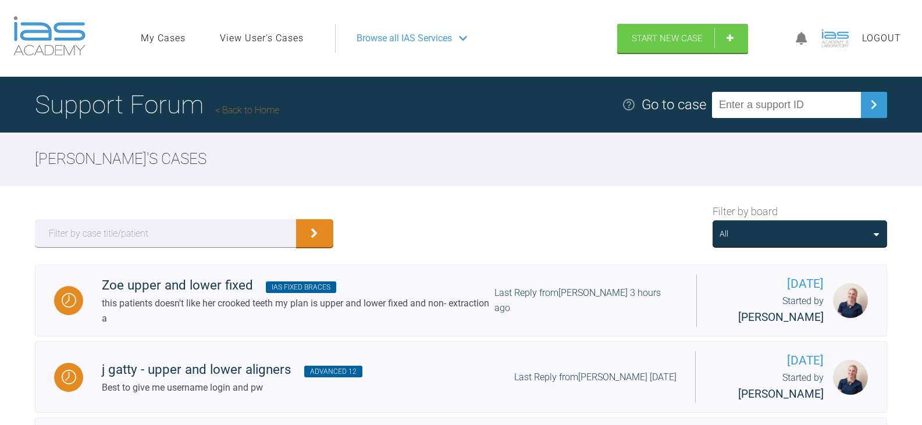
click at [812, 239] on div "All" at bounding box center [799, 233] width 160 height 13
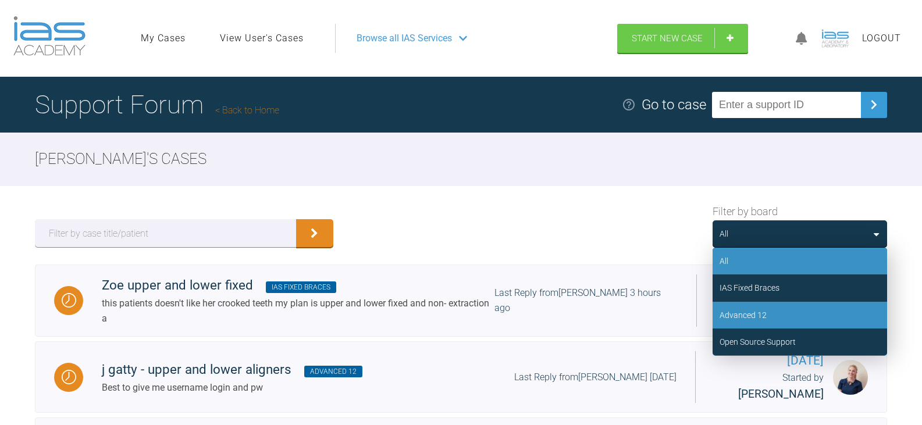
click at [784, 325] on div "Advanced 12" at bounding box center [799, 315] width 174 height 27
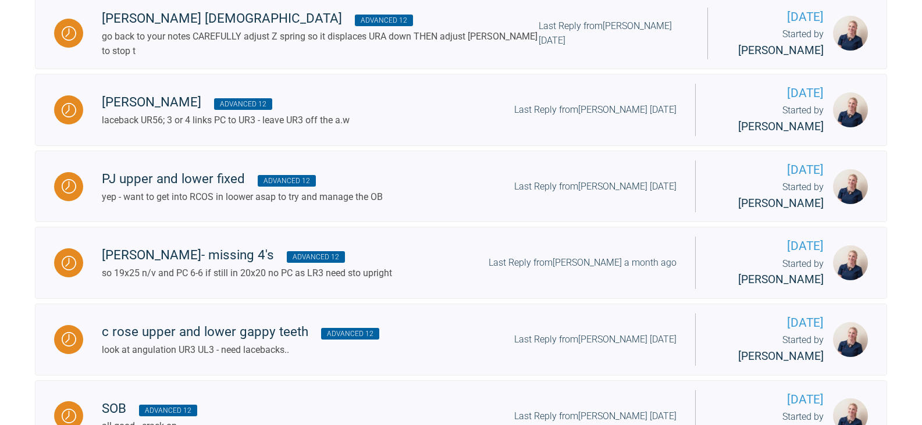
scroll to position [837, 0]
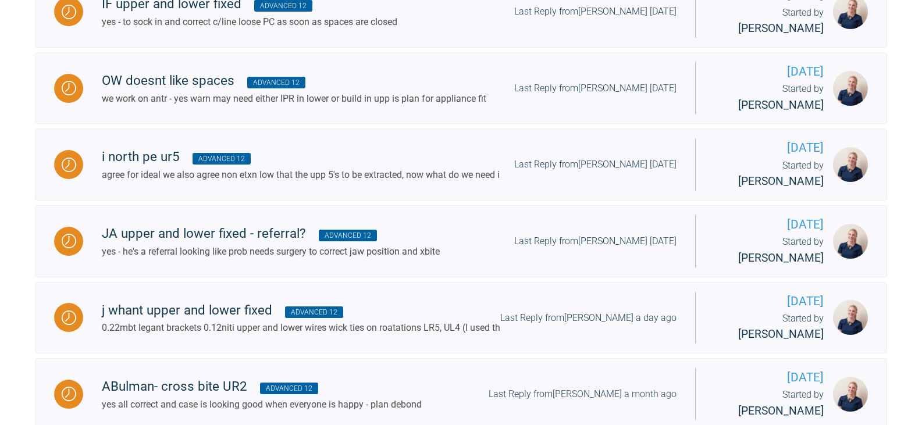
scroll to position [1863, 0]
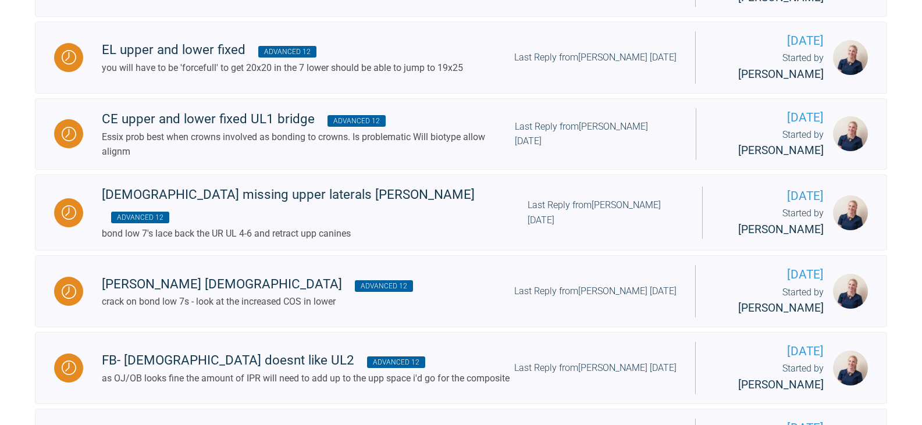
scroll to position [2154, 0]
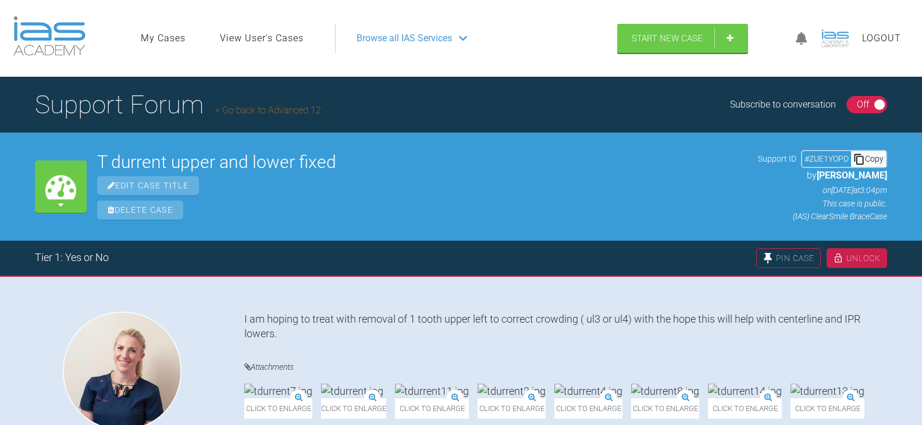
drag, startPoint x: 859, startPoint y: 154, endPoint x: 725, endPoint y: 147, distance: 133.9
click at [859, 154] on icon at bounding box center [858, 158] width 9 height 10
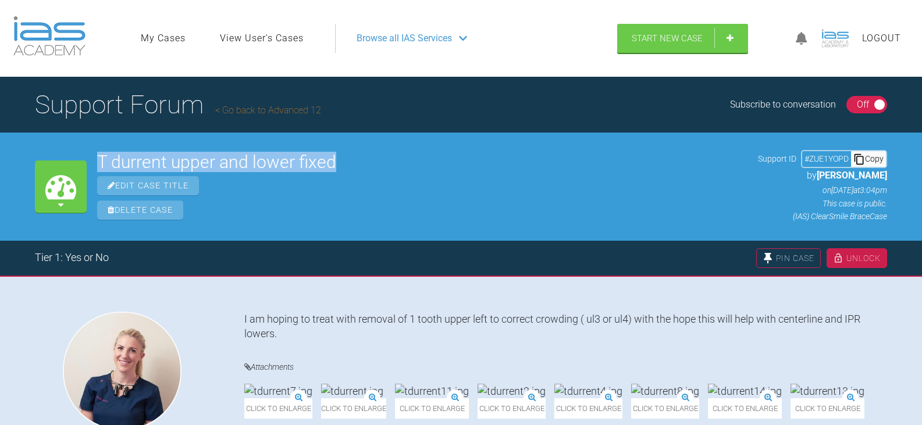
drag, startPoint x: 344, startPoint y: 163, endPoint x: 96, endPoint y: 167, distance: 247.7
click at [96, 167] on div "My Cases T durrent upper and lower fixed Edit Case Title Delete Case Support ID…" at bounding box center [461, 187] width 922 height 108
copy h2 "T durrent upper and lower fixed"
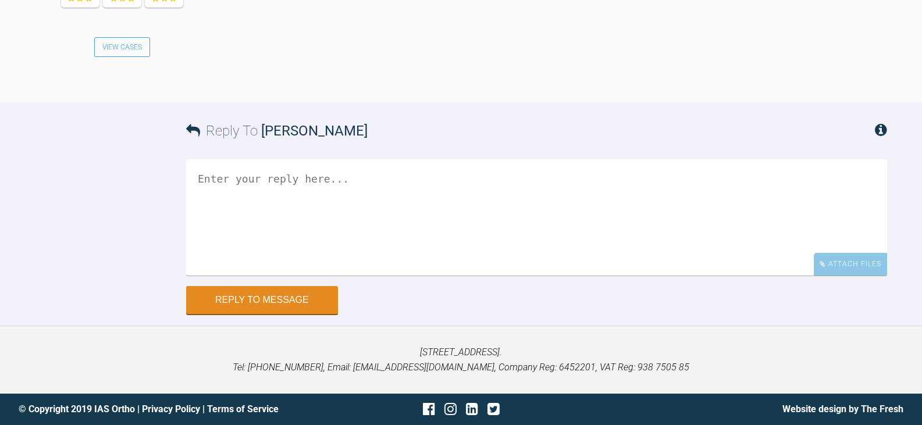
scroll to position [5273, 0]
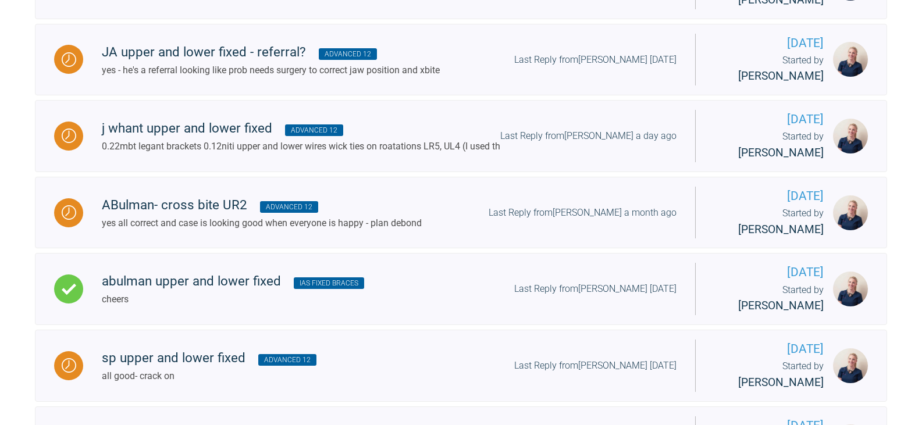
scroll to position [1281, 0]
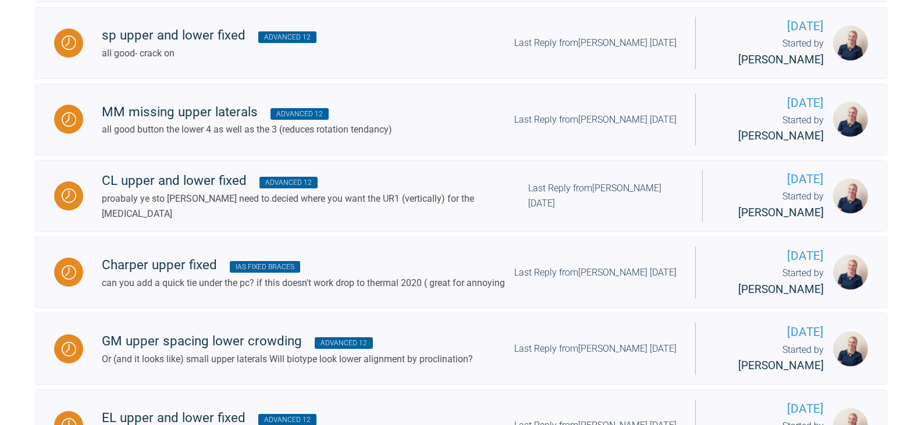
scroll to position [2568, 0]
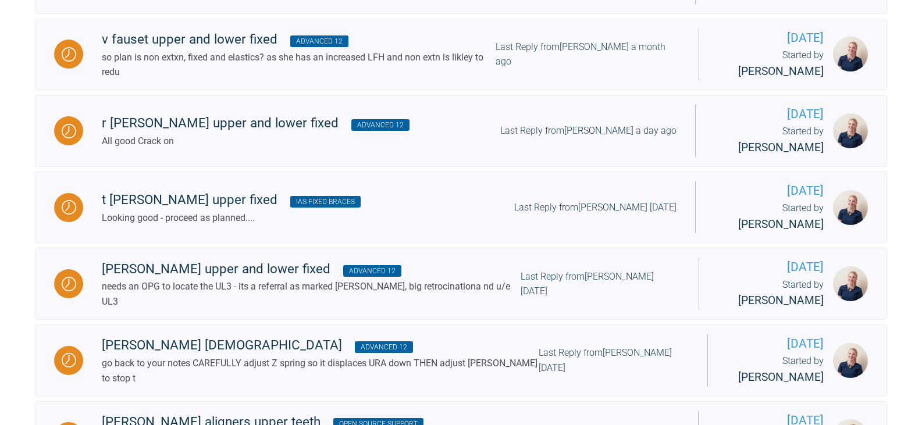
scroll to position [0, 0]
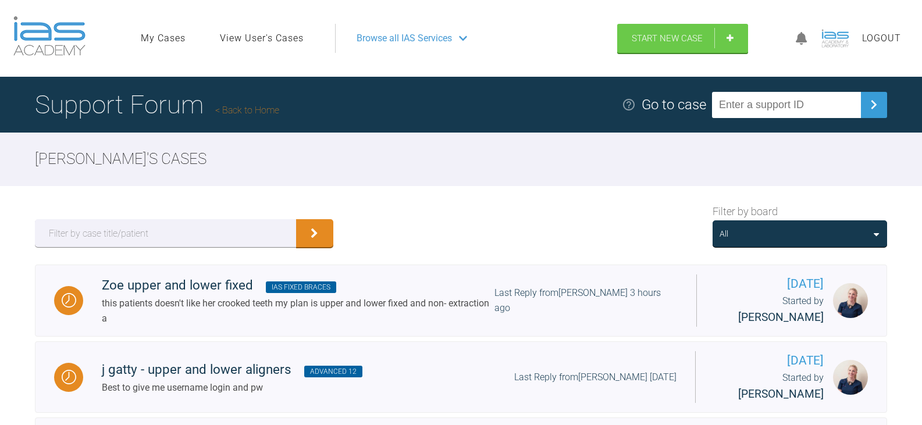
click at [817, 233] on div "All" at bounding box center [799, 233] width 160 height 13
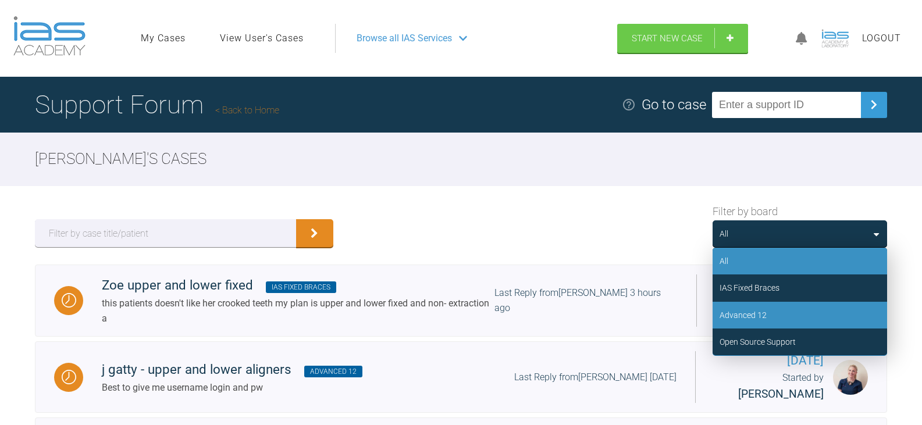
click at [780, 310] on div "Advanced 12" at bounding box center [799, 315] width 174 height 27
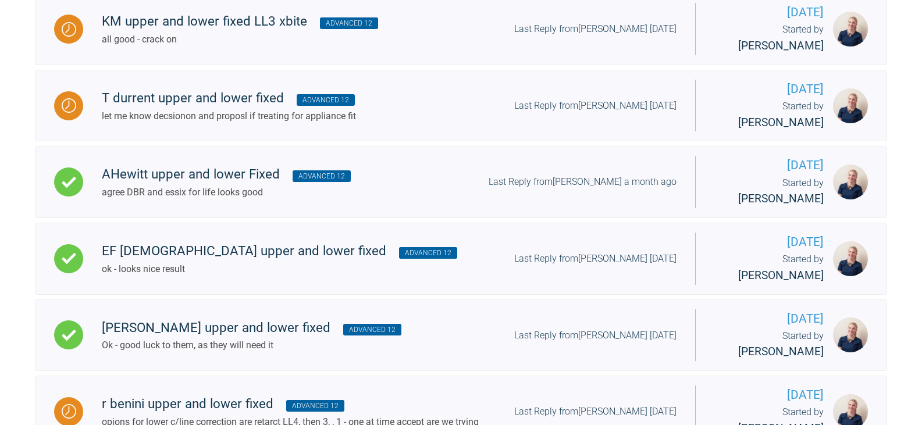
scroll to position [2660, 0]
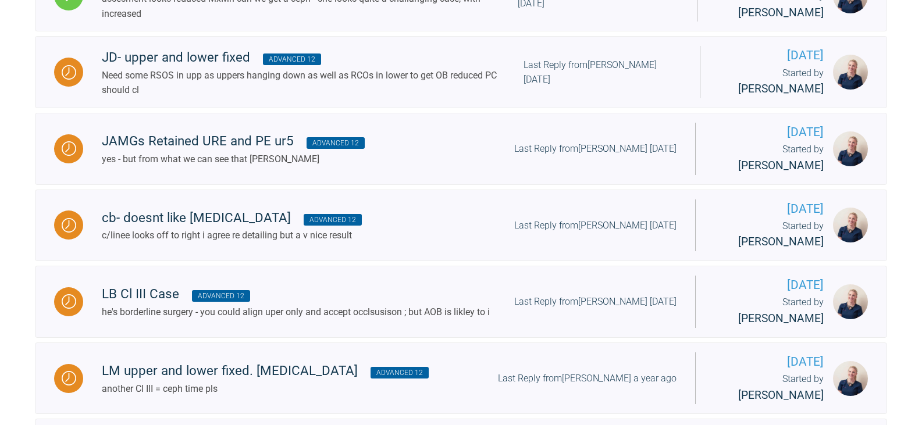
scroll to position [3365, 0]
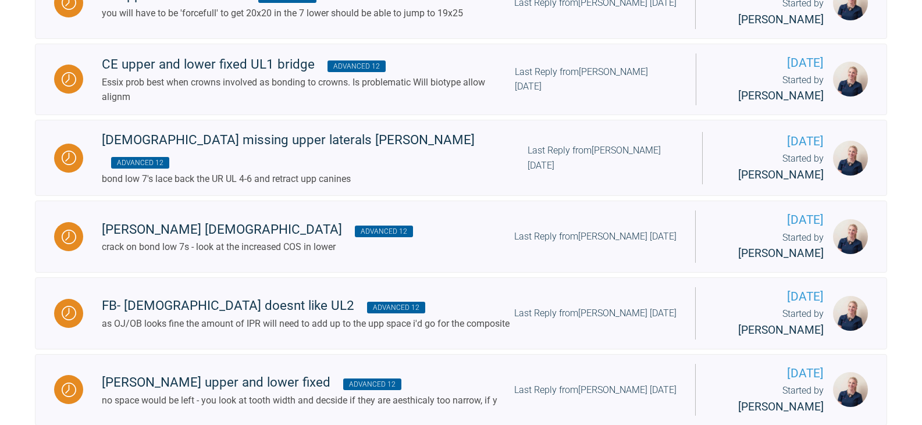
scroll to position [2054, 0]
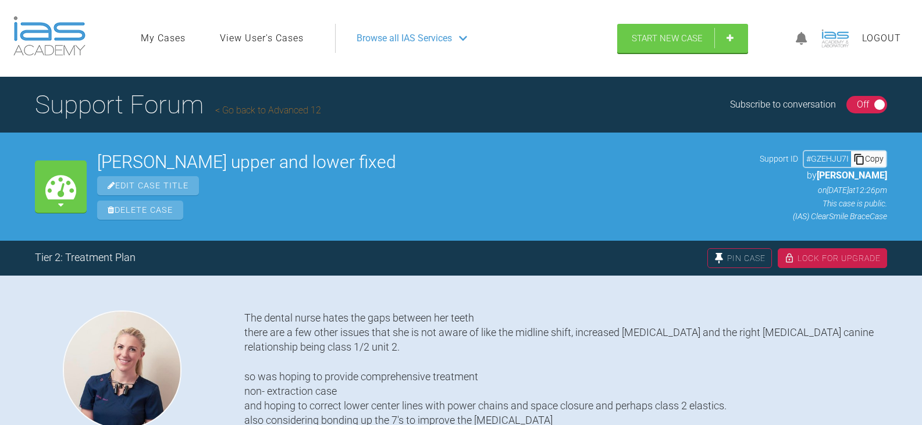
click at [868, 162] on div "Copy" at bounding box center [868, 158] width 35 height 15
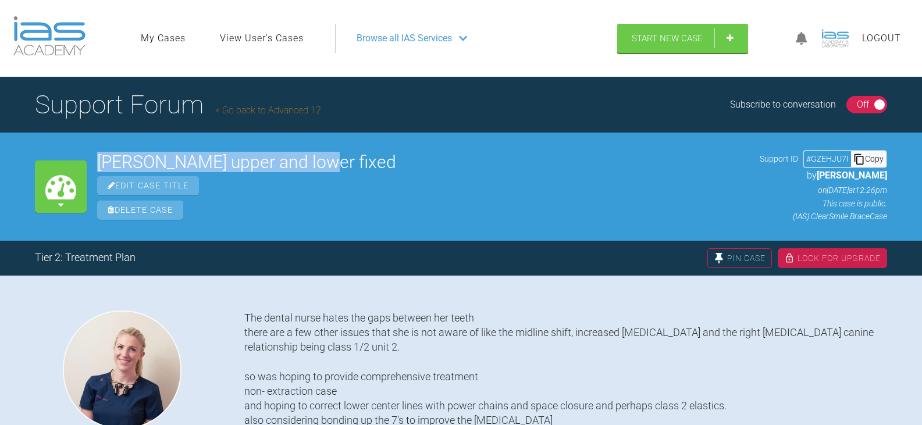
drag, startPoint x: 310, startPoint y: 163, endPoint x: 98, endPoint y: 166, distance: 211.6
click at [98, 166] on h2 "[PERSON_NAME] upper and lower fixed" at bounding box center [423, 161] width 652 height 17
copy h2 "[PERSON_NAME] upper and lower fixed"
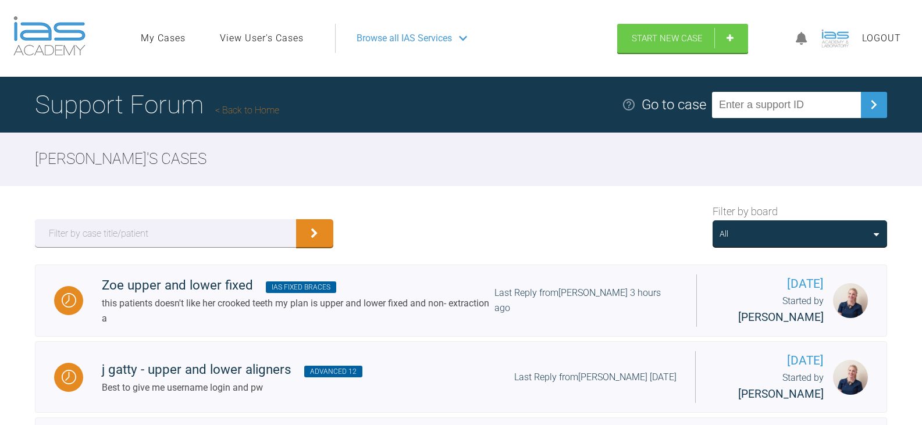
click at [794, 235] on div "All" at bounding box center [799, 233] width 160 height 13
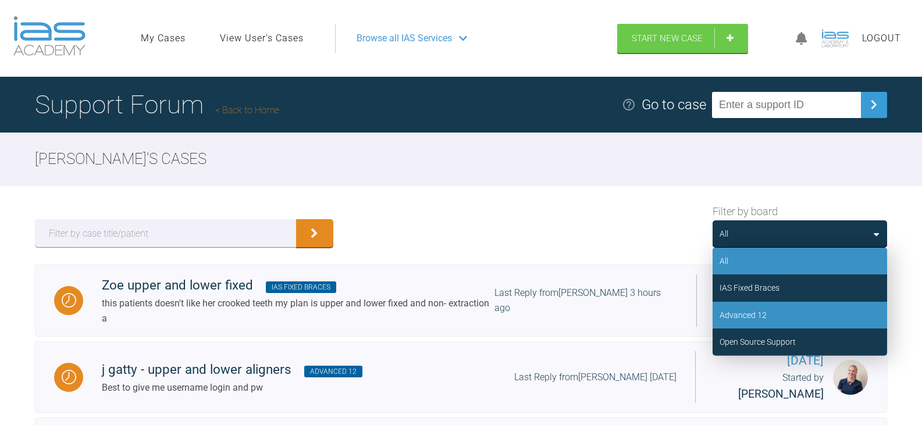
click at [780, 312] on div "Advanced 12" at bounding box center [799, 315] width 174 height 27
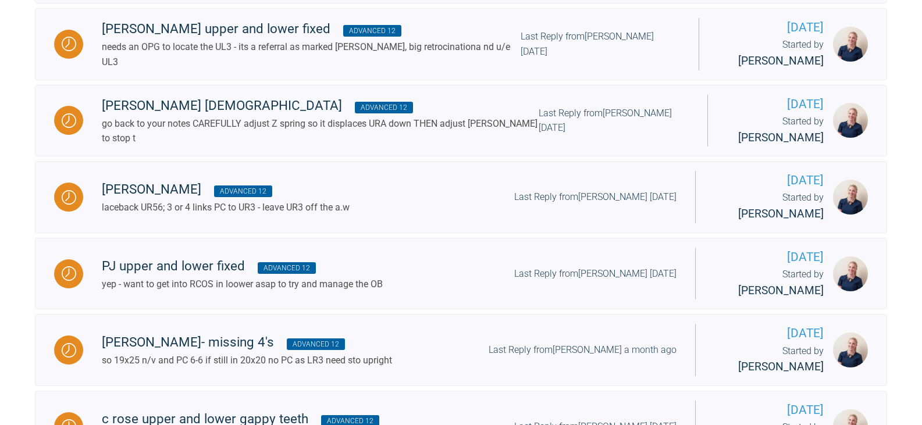
scroll to position [837, 0]
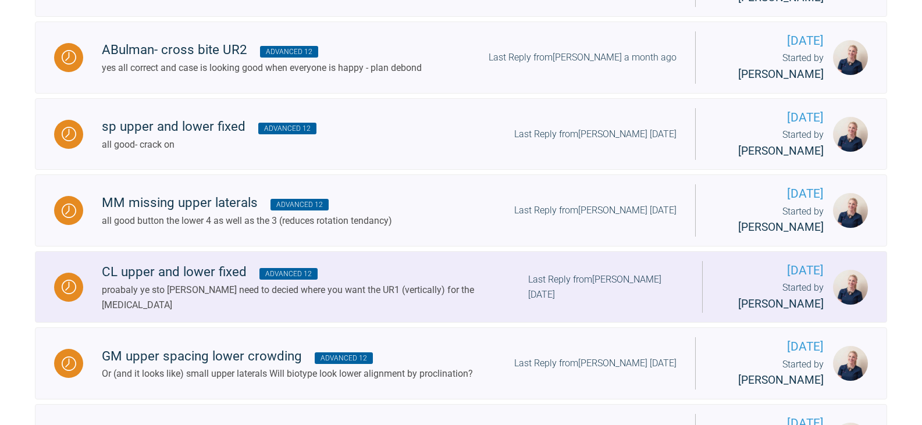
scroll to position [1825, 0]
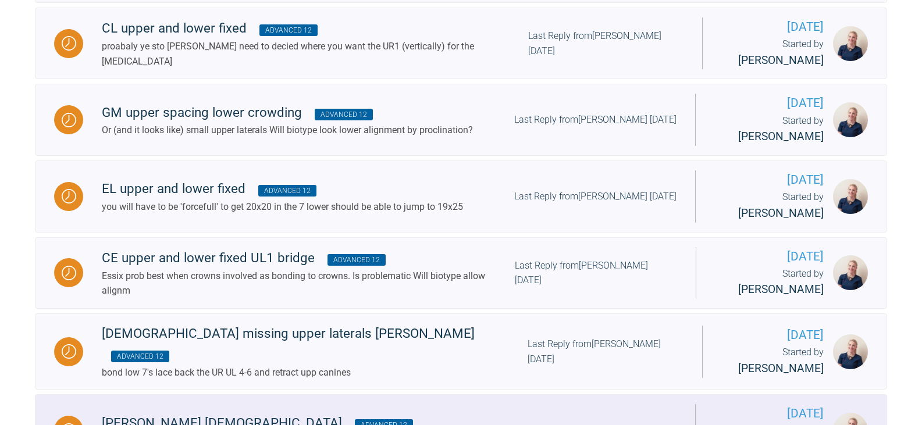
scroll to position [1941, 0]
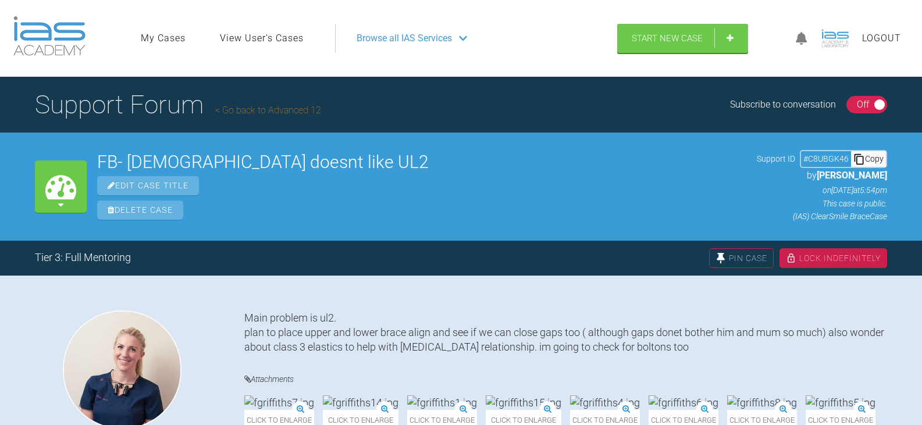
click at [873, 160] on div "Copy" at bounding box center [868, 158] width 35 height 15
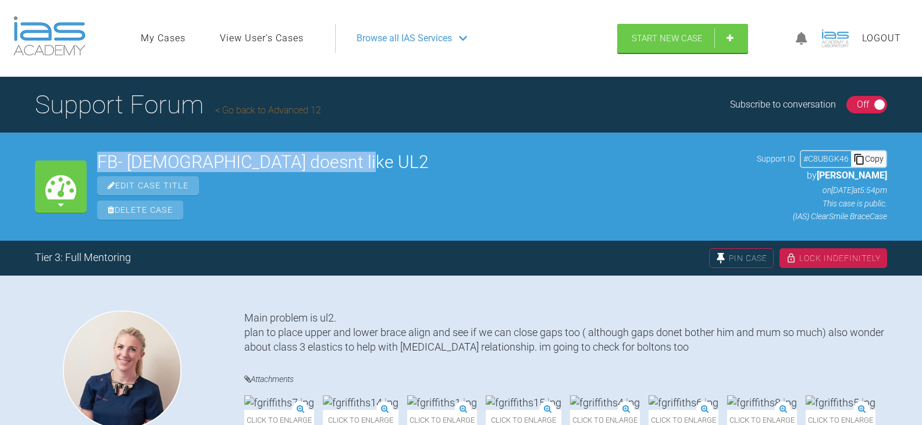
drag, startPoint x: 340, startPoint y: 159, endPoint x: 93, endPoint y: 154, distance: 247.1
click at [93, 154] on div "My Cases FB- [DEMOGRAPHIC_DATA] doesnt like UL2 Edit Case Title Delete Case Sup…" at bounding box center [461, 187] width 922 height 108
copy h2 "FB- [DEMOGRAPHIC_DATA] doesnt like UL2"
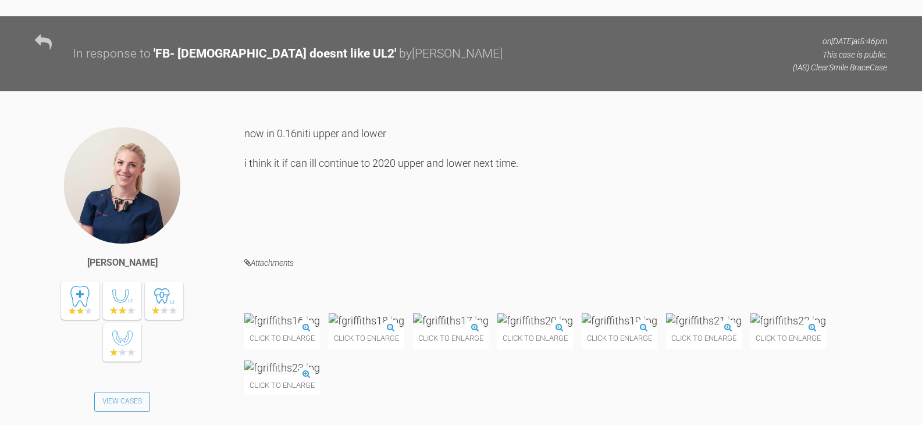
scroll to position [4116, 0]
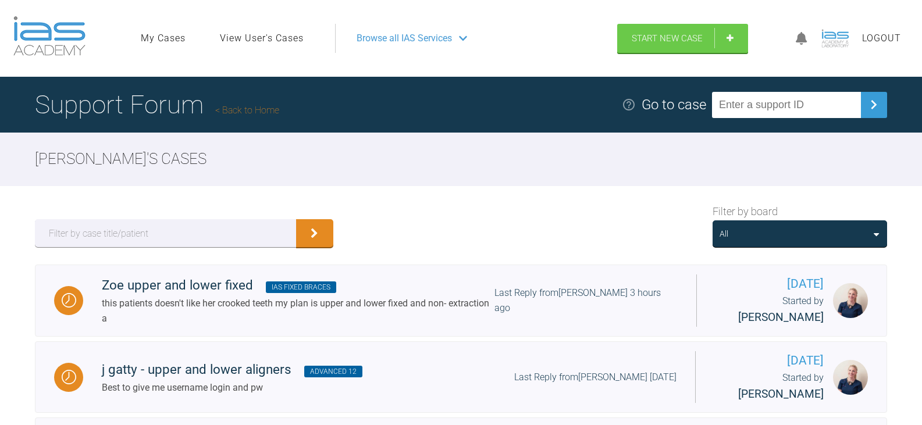
click at [825, 232] on div "All" at bounding box center [799, 233] width 160 height 13
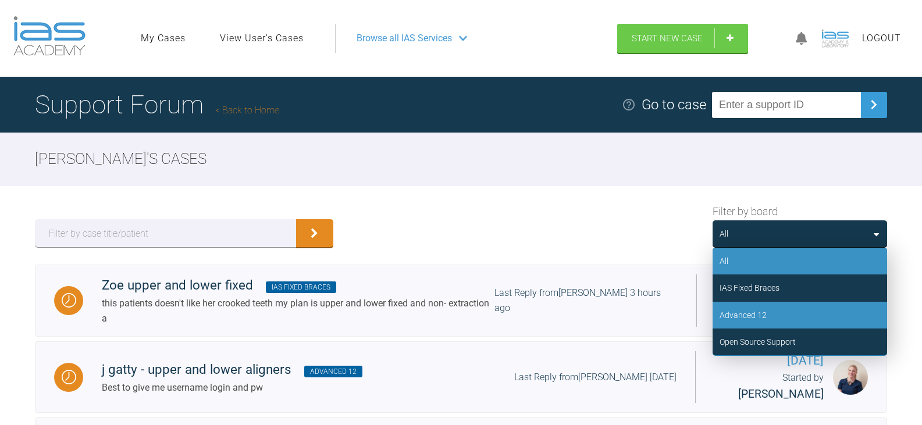
click at [795, 319] on div "Advanced 12" at bounding box center [799, 315] width 174 height 27
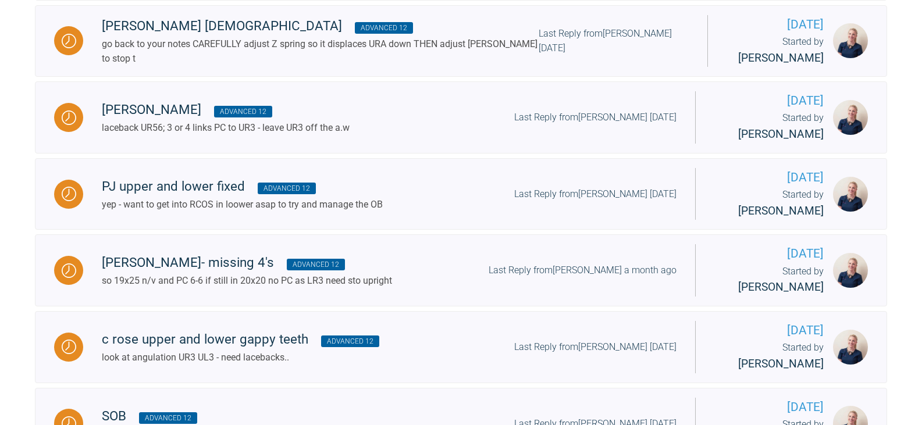
scroll to position [837, 0]
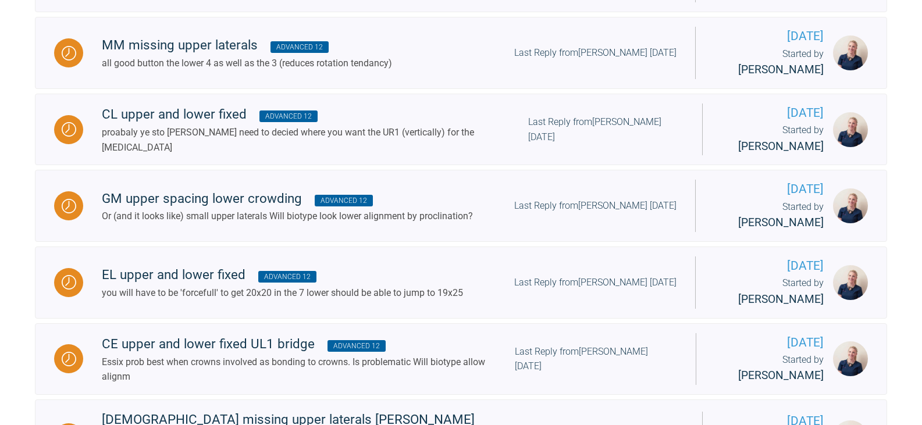
scroll to position [1863, 0]
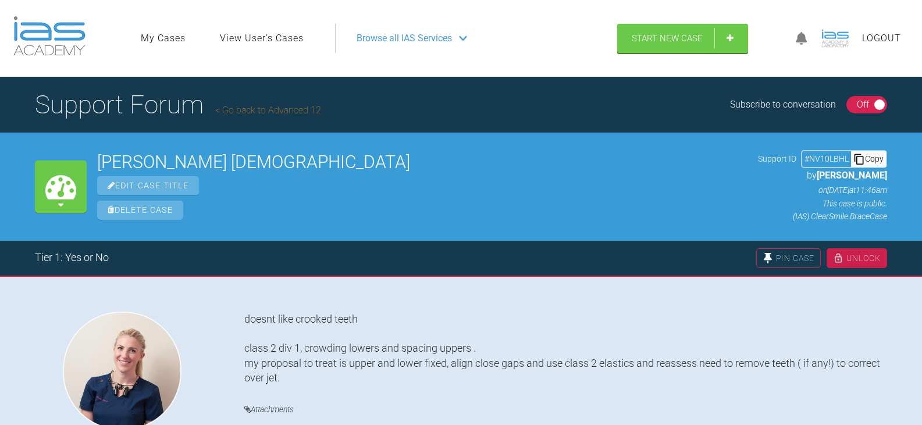
click at [869, 160] on div "Copy" at bounding box center [868, 158] width 35 height 15
drag, startPoint x: 237, startPoint y: 165, endPoint x: 101, endPoint y: 161, distance: 136.1
click at [101, 161] on h2 "[PERSON_NAME] [DEMOGRAPHIC_DATA]" at bounding box center [422, 161] width 650 height 17
copy h2 "[PERSON_NAME] [DEMOGRAPHIC_DATA]"
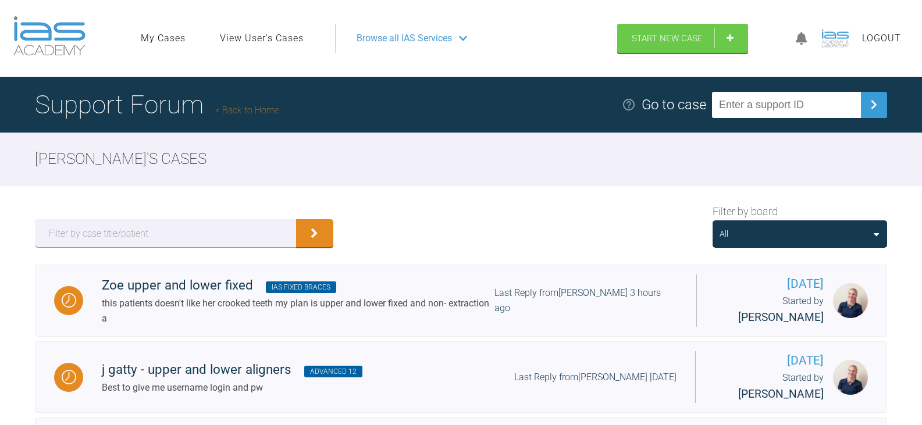
click at [801, 240] on div "All" at bounding box center [799, 233] width 160 height 13
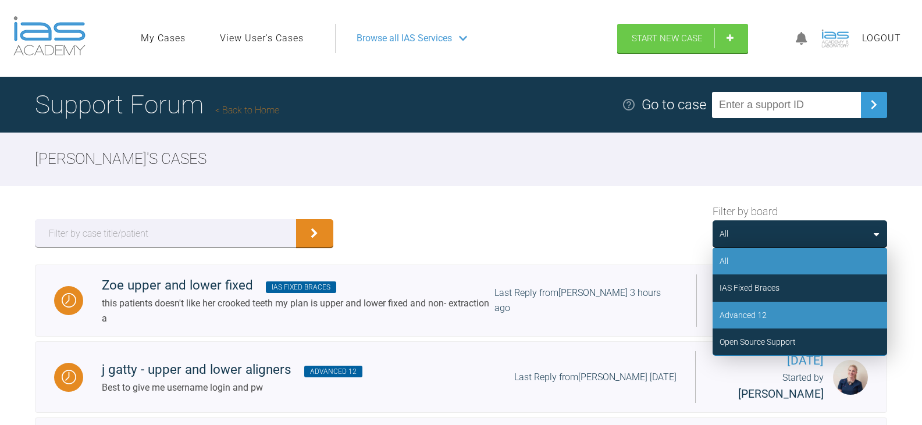
click at [772, 314] on div "Advanced 12" at bounding box center [799, 315] width 174 height 27
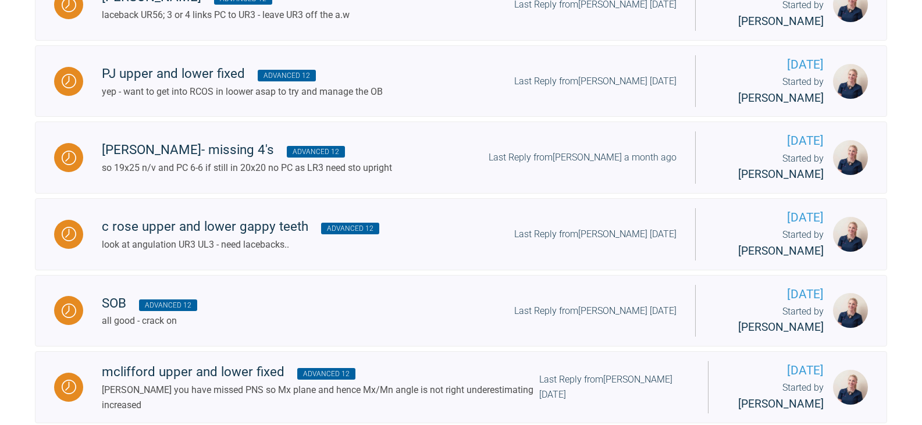
scroll to position [837, 0]
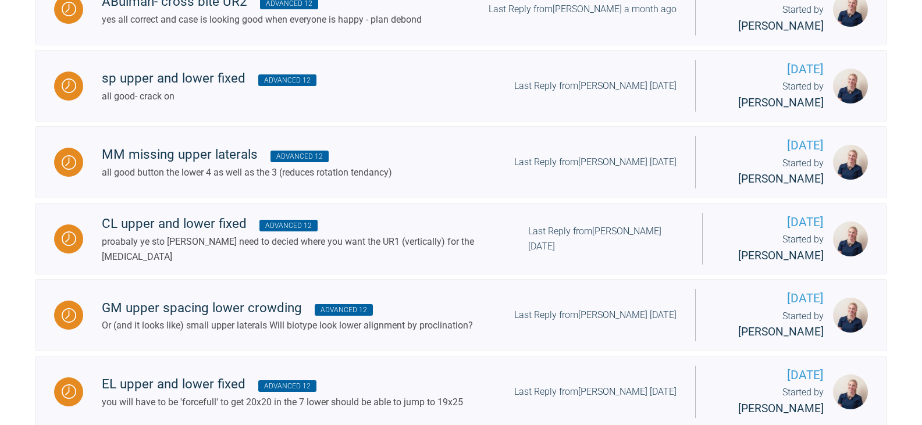
scroll to position [1863, 0]
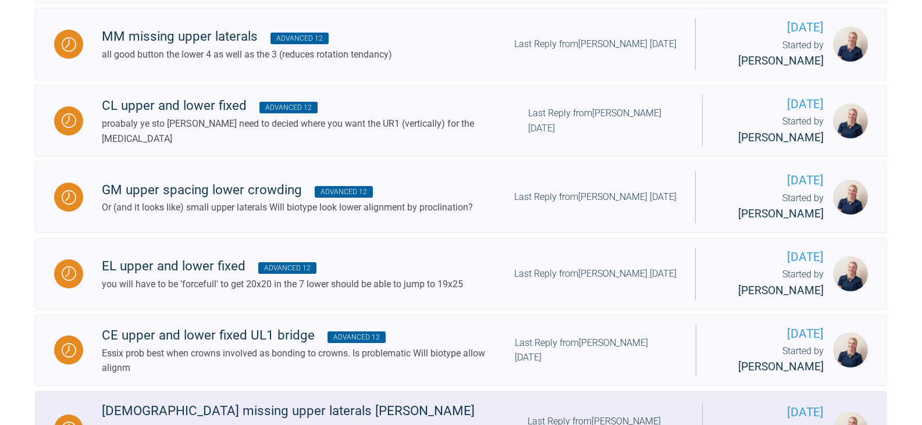
click at [452, 401] on div "[DEMOGRAPHIC_DATA] missing upper laterals [PERSON_NAME] Advanced 12 bond low 7'…" at bounding box center [392, 429] width 619 height 56
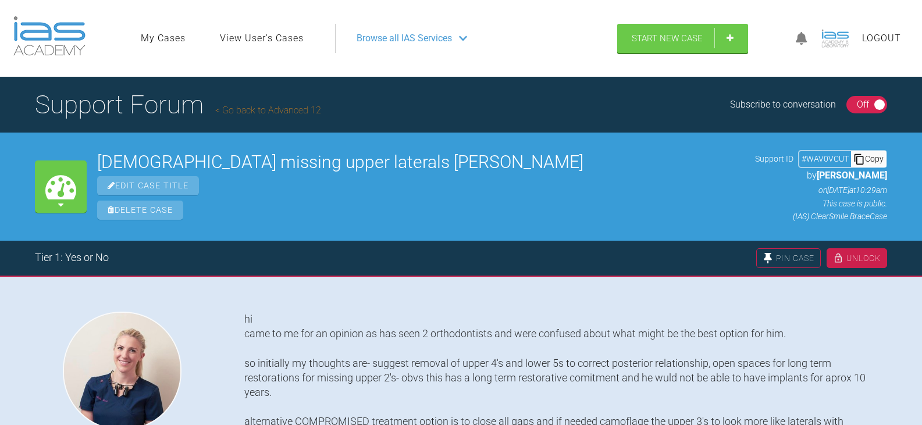
click at [873, 163] on div "Copy" at bounding box center [868, 158] width 35 height 15
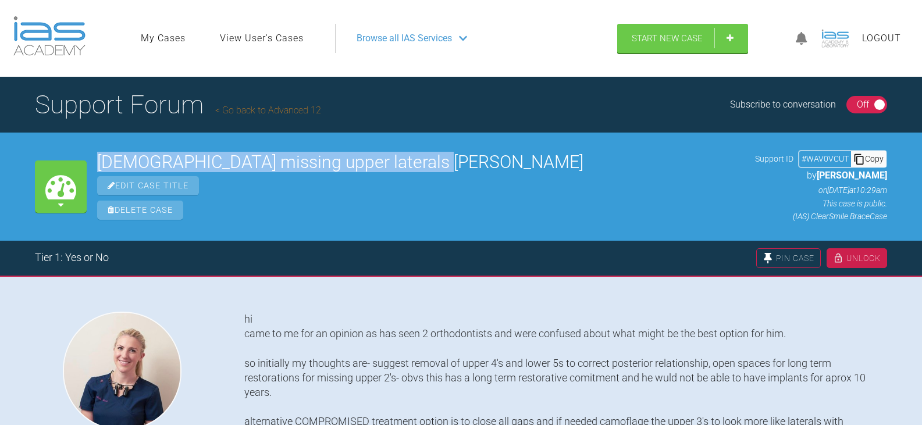
drag, startPoint x: 428, startPoint y: 160, endPoint x: 69, endPoint y: 162, distance: 358.7
click at [69, 162] on div "My Cases [DEMOGRAPHIC_DATA] missing upper laterals [PERSON_NAME] Edit Case Titl…" at bounding box center [461, 187] width 922 height 108
copy div "My Cases [DEMOGRAPHIC_DATA] missing upper laterals [PERSON_NAME]"
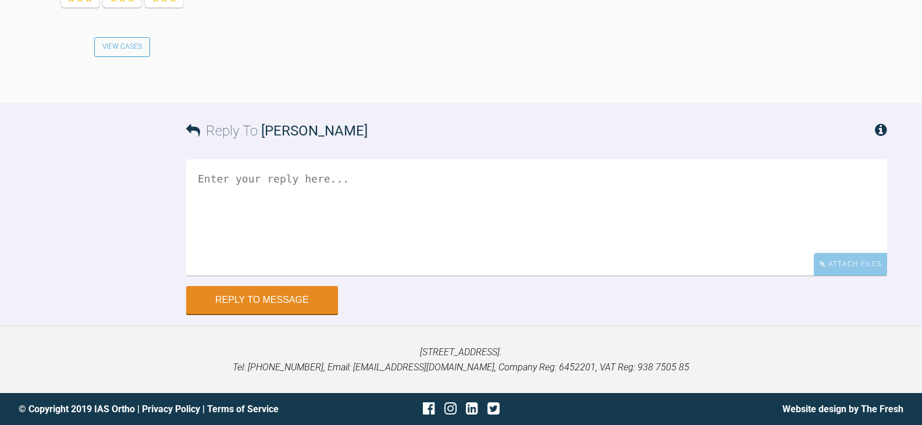
scroll to position [3054, 0]
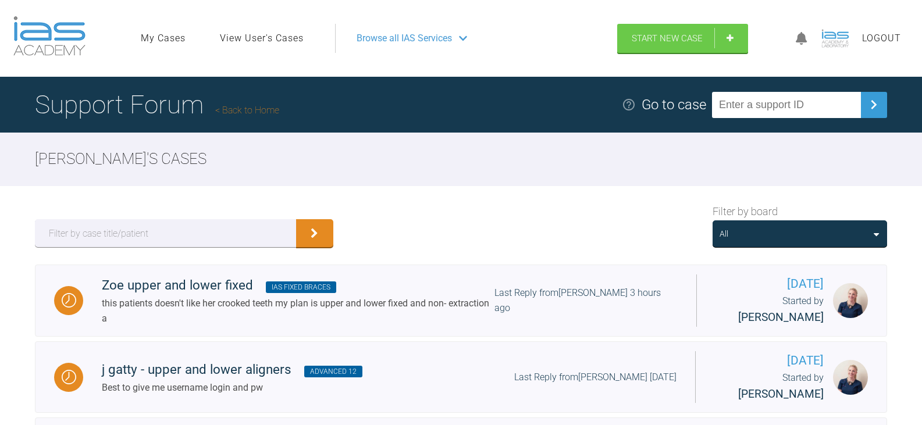
click at [844, 237] on div "All" at bounding box center [799, 233] width 160 height 13
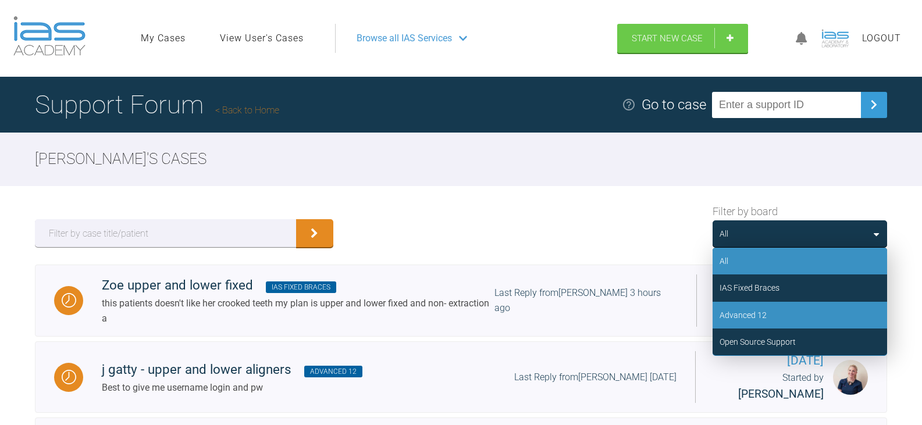
click at [806, 303] on div "Advanced 12" at bounding box center [799, 315] width 174 height 27
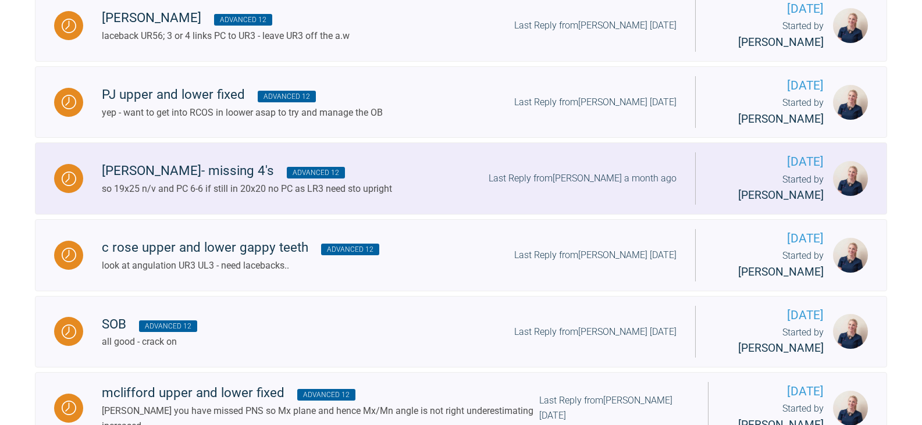
scroll to position [814, 0]
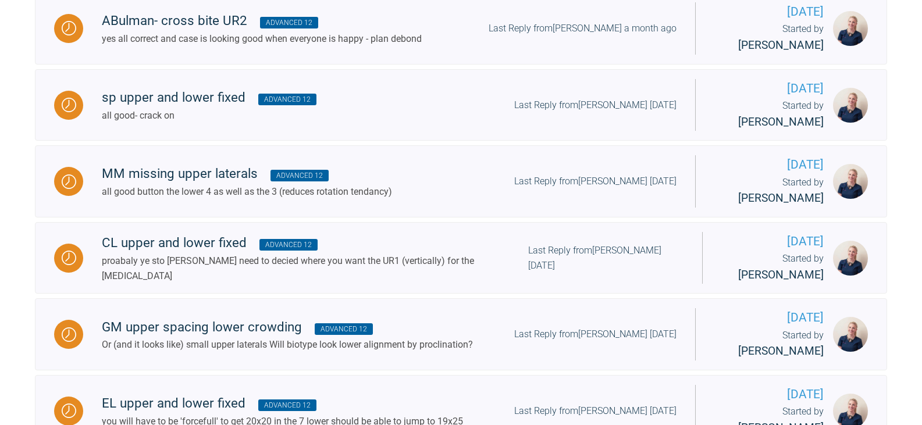
scroll to position [1744, 0]
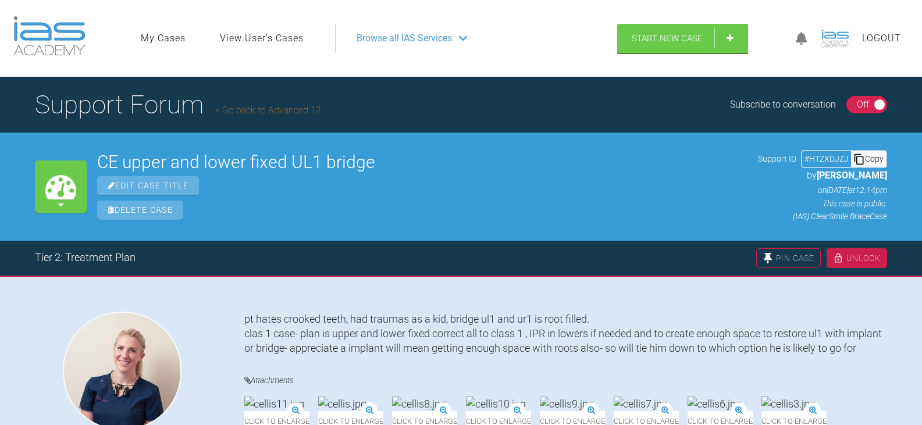
click at [883, 158] on div "Copy" at bounding box center [868, 158] width 35 height 15
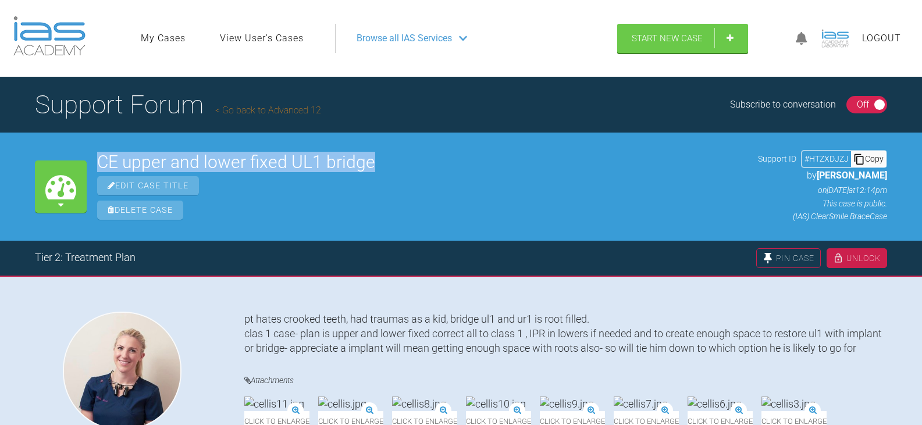
drag, startPoint x: 379, startPoint y: 166, endPoint x: 100, endPoint y: 169, distance: 279.1
click at [100, 169] on h2 "CE upper and lower fixed UL1 bridge" at bounding box center [422, 161] width 650 height 17
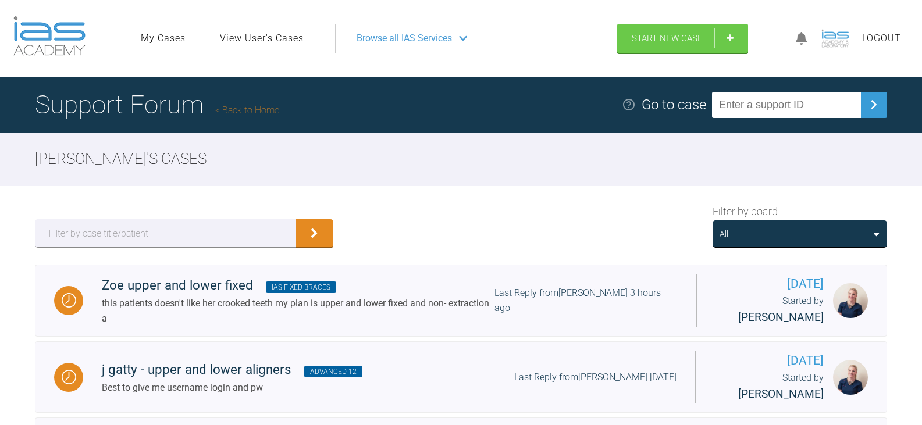
drag, startPoint x: 839, startPoint y: 231, endPoint x: 832, endPoint y: 244, distance: 14.6
click at [839, 231] on div "All" at bounding box center [799, 233] width 160 height 13
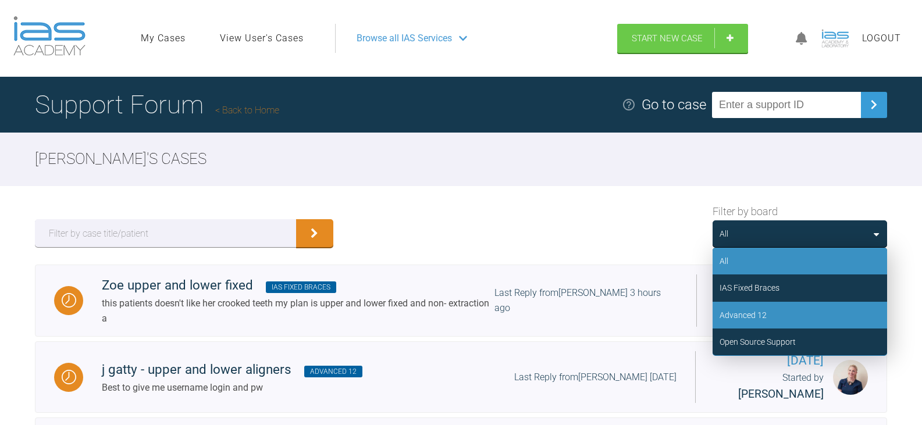
click at [788, 312] on div "Advanced 12" at bounding box center [799, 315] width 174 height 27
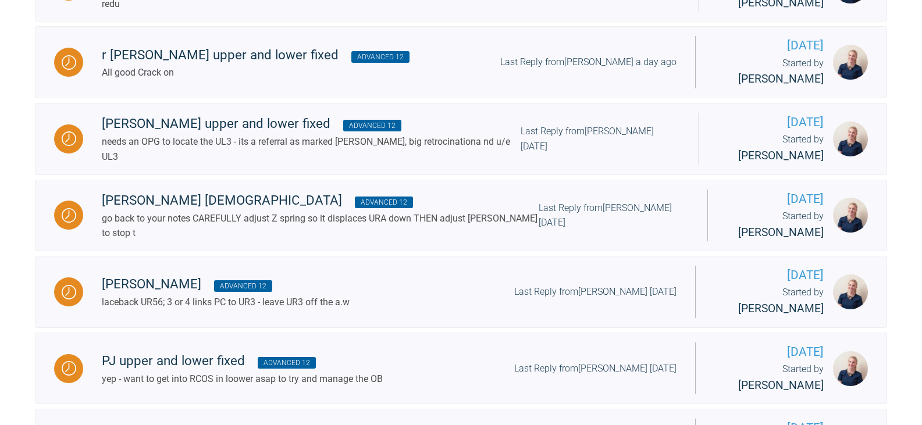
scroll to position [837, 0]
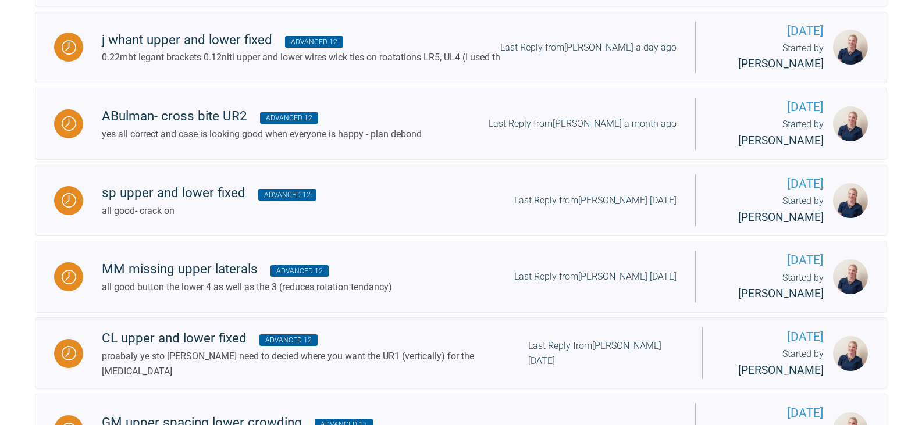
scroll to position [1651, 0]
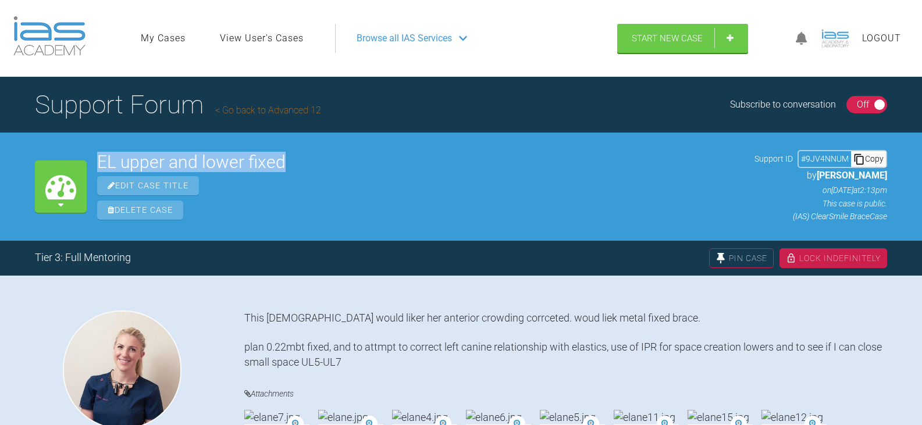
drag, startPoint x: 282, startPoint y: 158, endPoint x: 91, endPoint y: 156, distance: 191.3
click at [91, 156] on div "My Cases EL upper and lower fixed Edit Case Title Delete Case Support ID # 9JV4…" at bounding box center [461, 187] width 922 height 108
click at [874, 162] on div "Copy" at bounding box center [868, 158] width 35 height 15
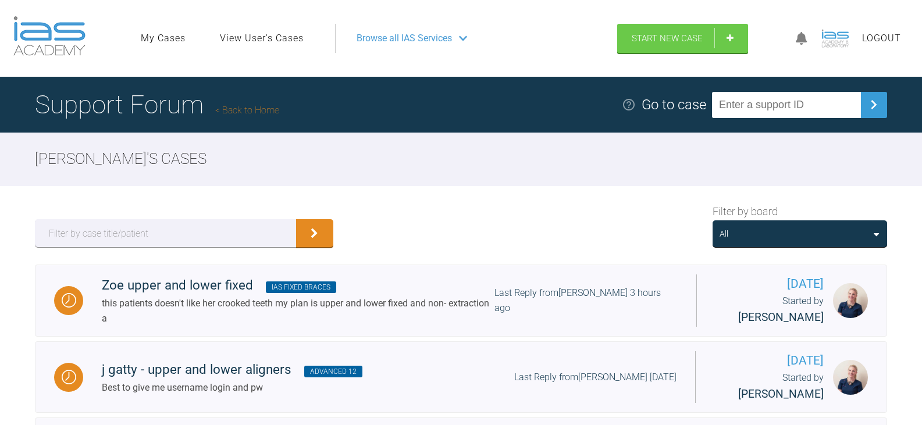
click at [834, 234] on div "All" at bounding box center [799, 233] width 160 height 13
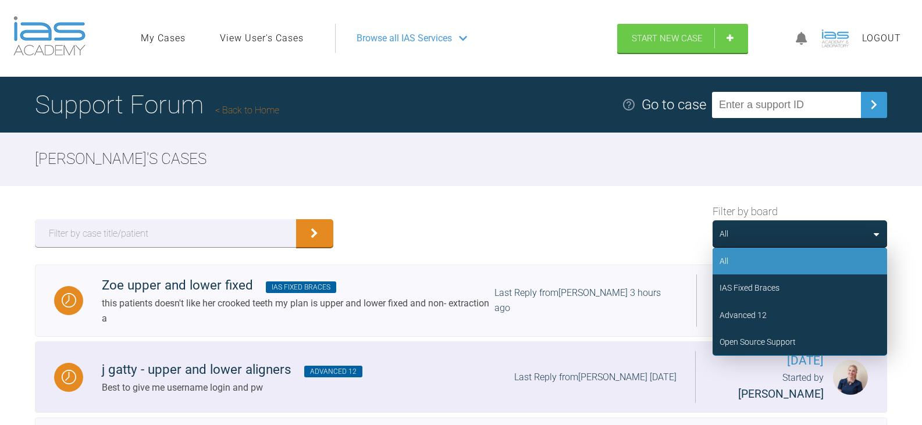
click at [804, 315] on div "Advanced 12" at bounding box center [799, 315] width 174 height 27
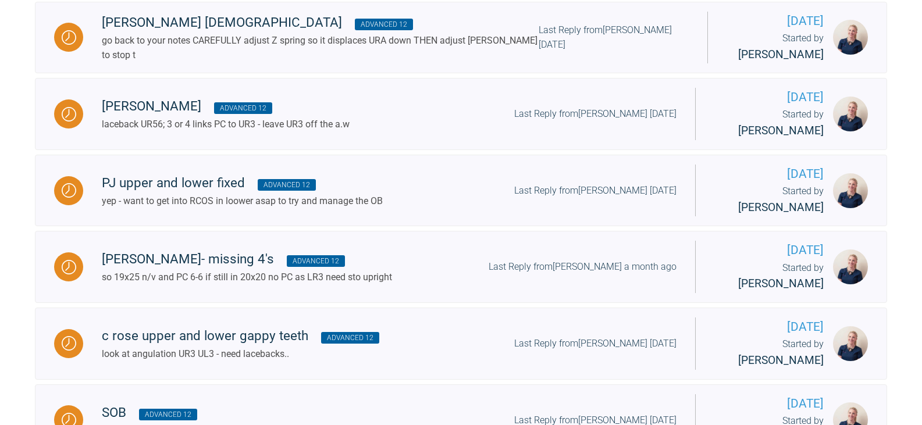
scroll to position [837, 0]
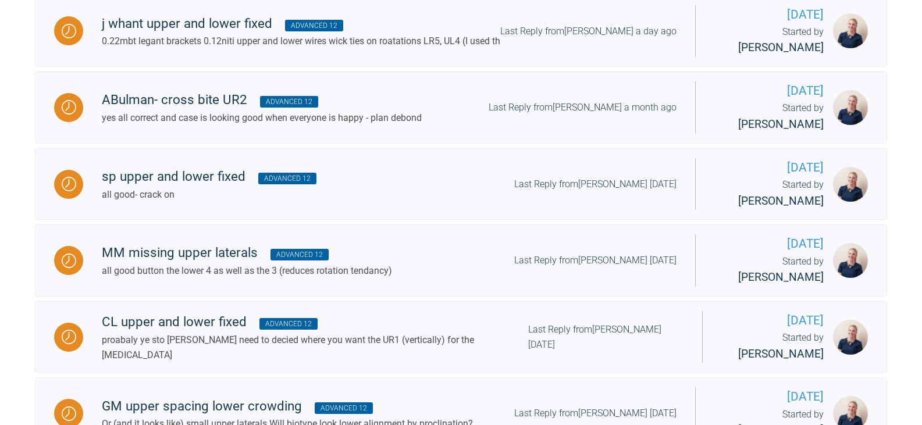
scroll to position [1651, 0]
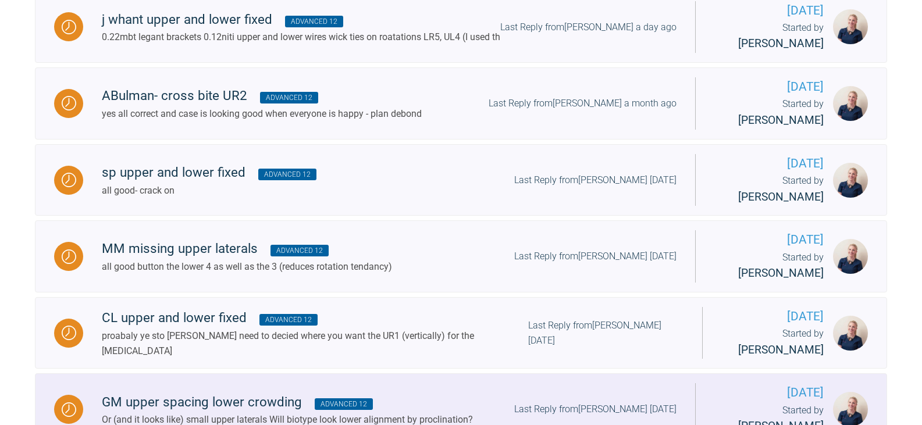
click at [405, 412] on div "Or (and it looks like) small upper laterals Will biotype look lower alignment b…" at bounding box center [287, 419] width 371 height 15
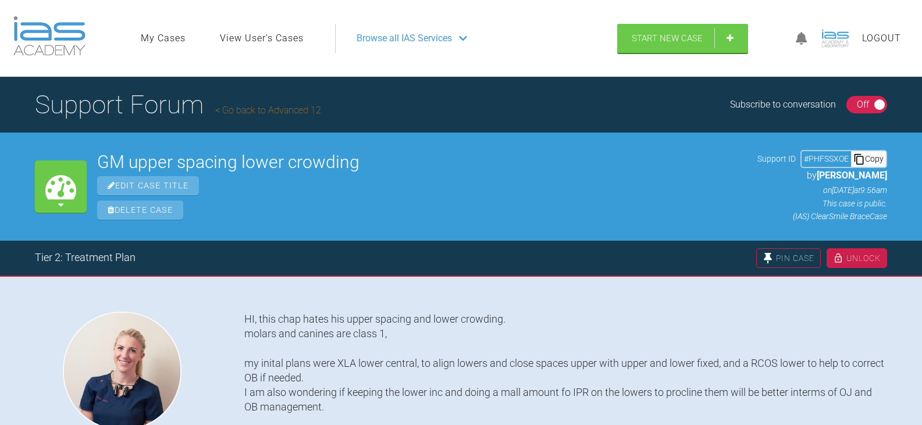
click at [865, 160] on div "Copy" at bounding box center [868, 158] width 35 height 15
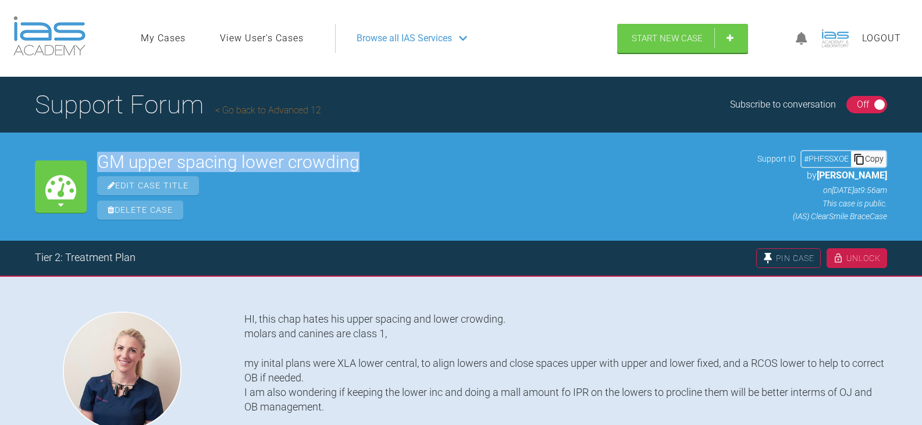
drag, startPoint x: 359, startPoint y: 164, endPoint x: 34, endPoint y: 151, distance: 325.9
click at [34, 151] on div "My Cases GM upper spacing lower crowding Edit Case Title Delete Case Support ID…" at bounding box center [461, 187] width 922 height 108
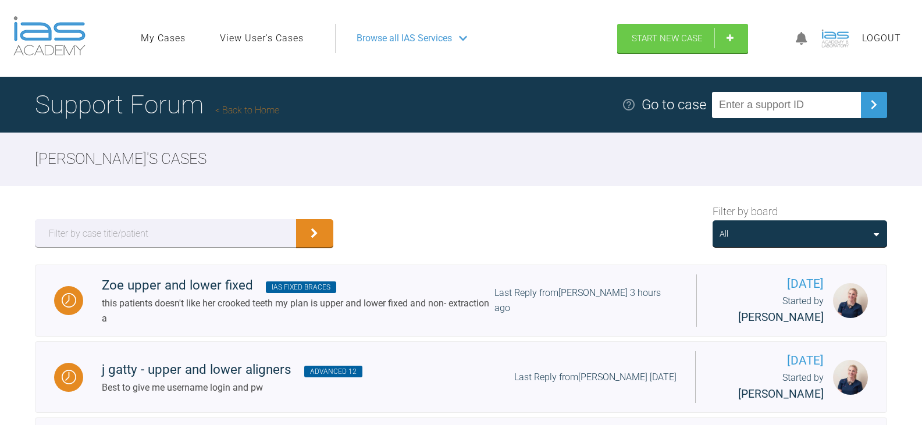
click at [790, 231] on div "All" at bounding box center [799, 233] width 160 height 13
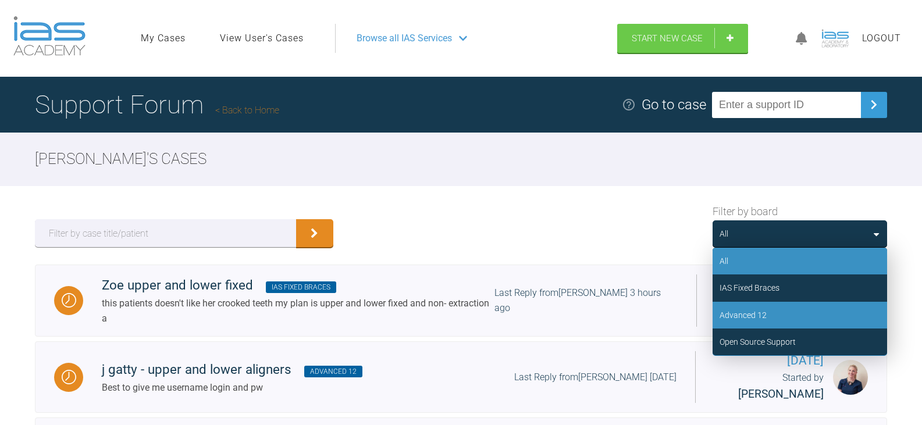
click at [780, 312] on div "Advanced 12" at bounding box center [799, 315] width 174 height 27
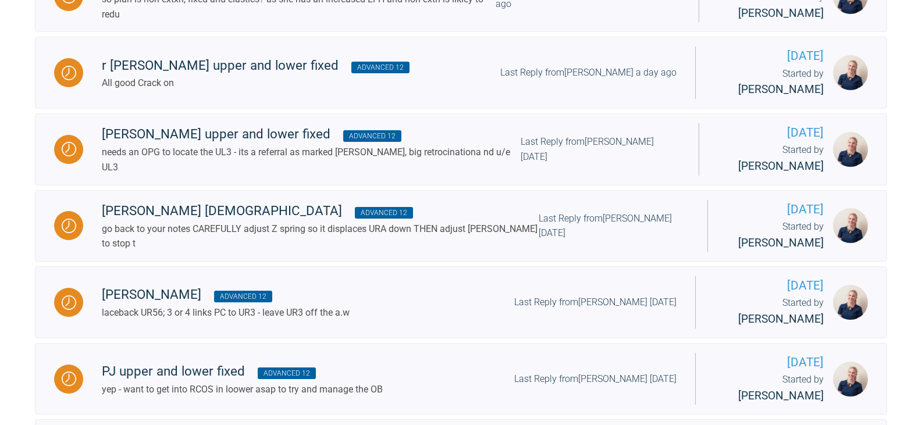
scroll to position [837, 0]
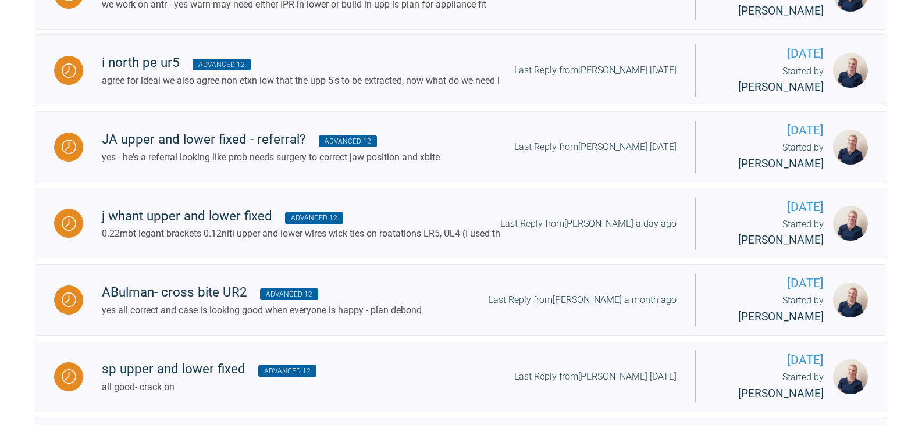
scroll to position [1592, 0]
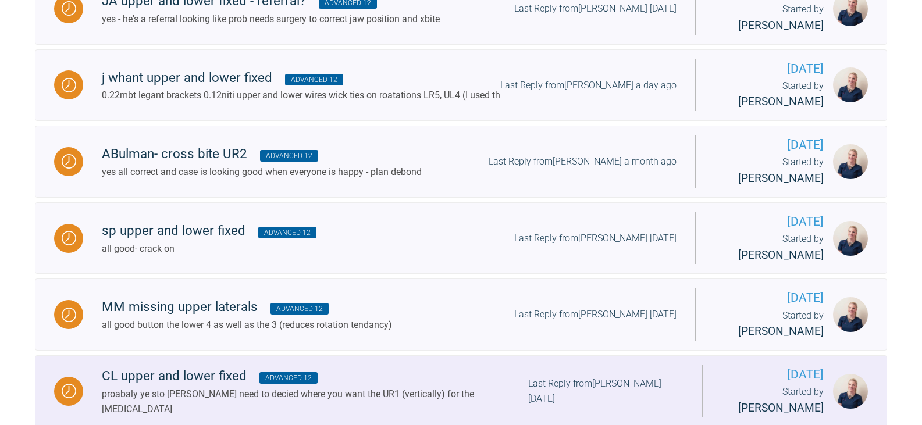
click at [433, 366] on div "CL upper and lower fixed Advanced 12" at bounding box center [315, 376] width 426 height 21
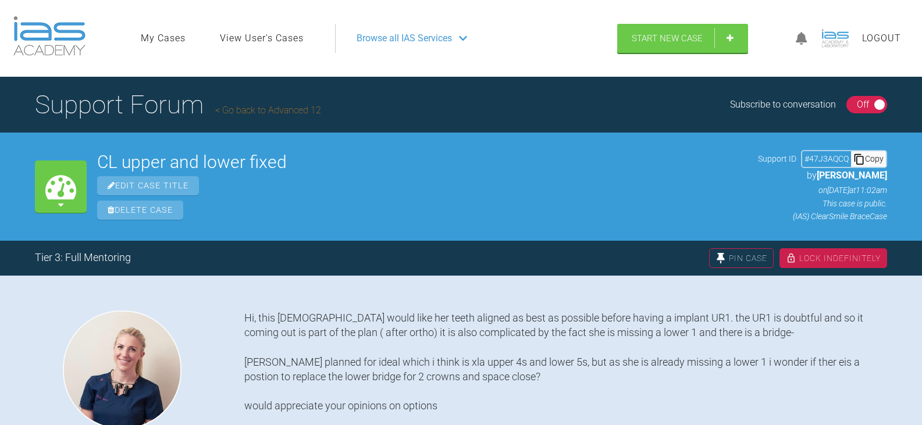
click at [870, 155] on div "Copy" at bounding box center [868, 158] width 35 height 15
drag, startPoint x: 302, startPoint y: 164, endPoint x: 99, endPoint y: 165, distance: 203.5
click at [99, 165] on h2 "CL upper and lower fixed" at bounding box center [422, 161] width 650 height 17
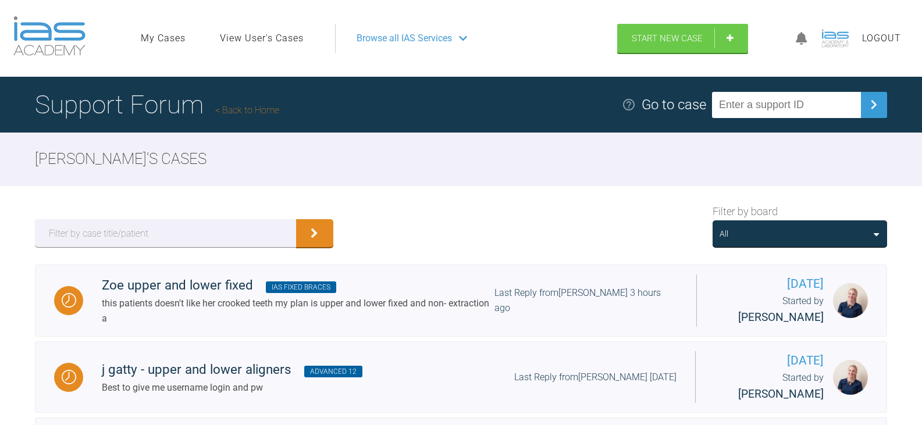
click at [740, 234] on div "All" at bounding box center [799, 233] width 160 height 13
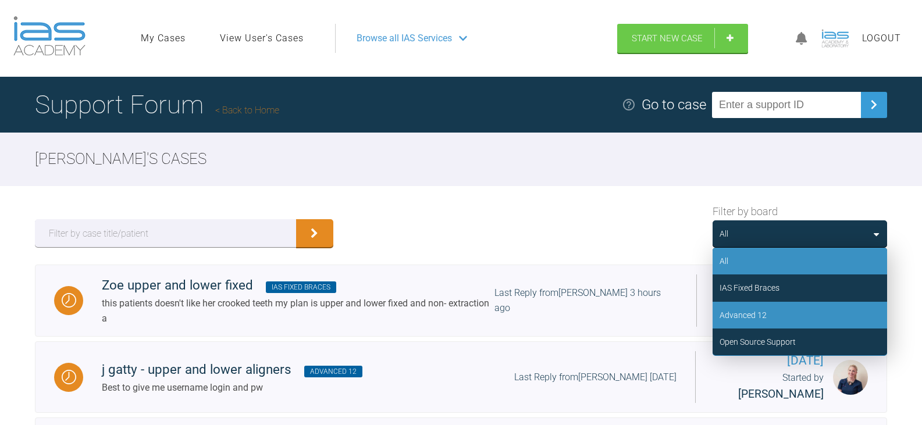
click at [770, 308] on div "Advanced 12" at bounding box center [799, 315] width 174 height 27
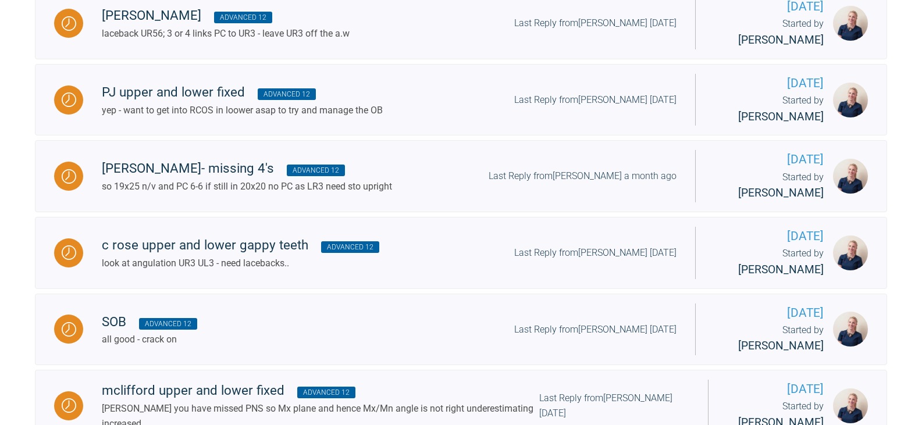
scroll to position [819, 0]
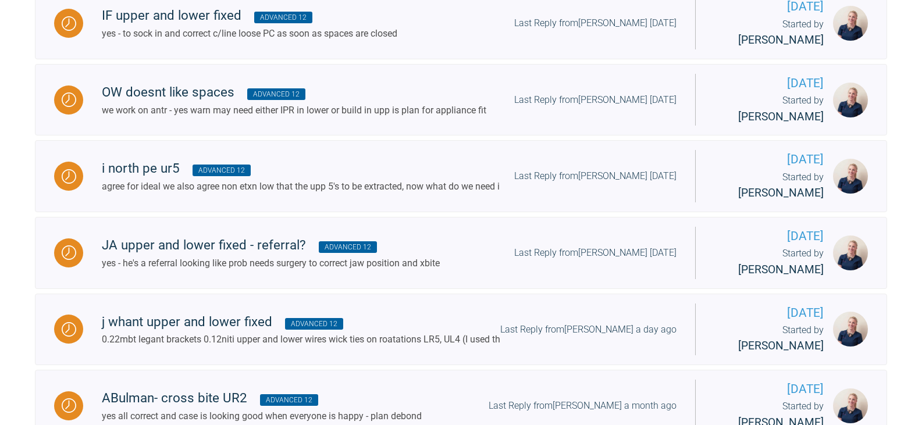
scroll to position [1401, 0]
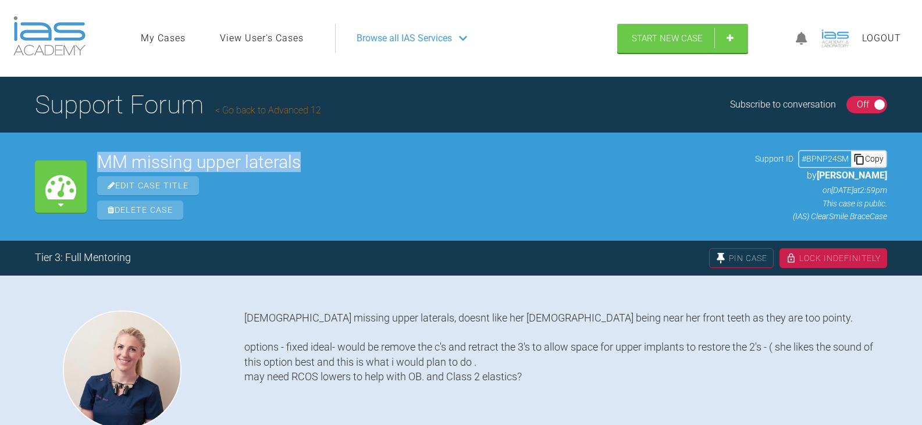
drag, startPoint x: 316, startPoint y: 160, endPoint x: 95, endPoint y: 169, distance: 221.1
click at [95, 169] on div "My Cases MM missing upper laterals Edit Case Title Delete Case Support ID # BPN…" at bounding box center [461, 187] width 922 height 108
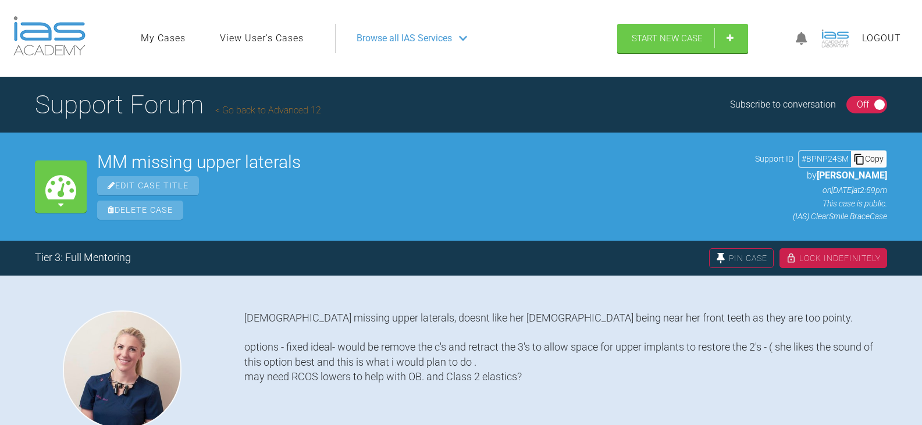
click at [880, 159] on div "Copy" at bounding box center [868, 158] width 35 height 15
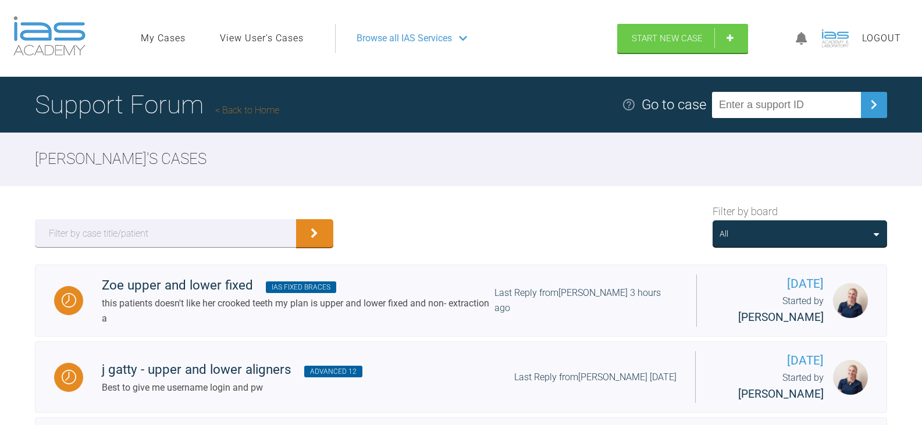
click at [826, 239] on div "All" at bounding box center [799, 233] width 160 height 13
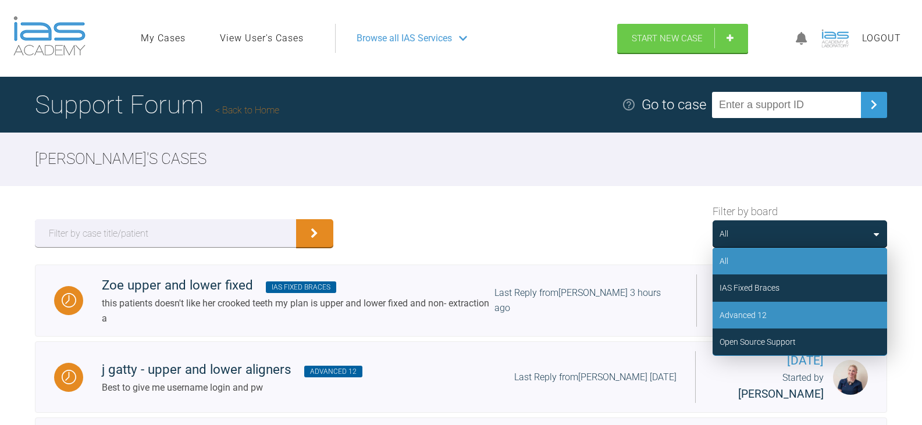
click at [796, 310] on div "Advanced 12" at bounding box center [799, 315] width 174 height 27
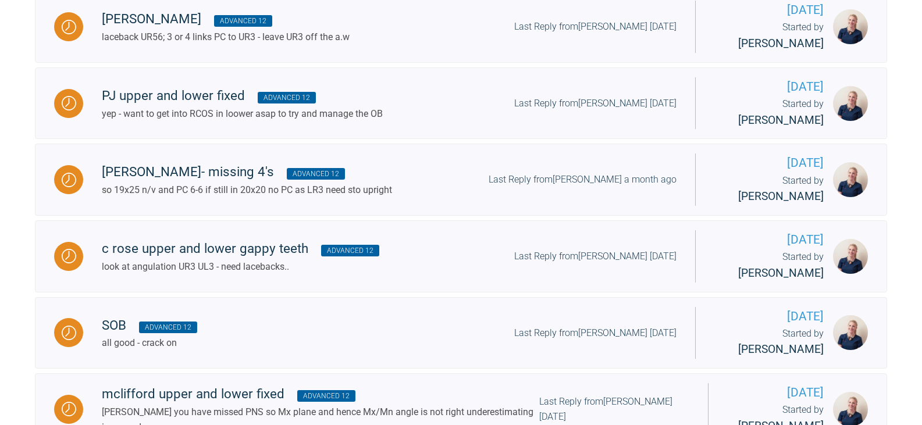
scroll to position [837, 0]
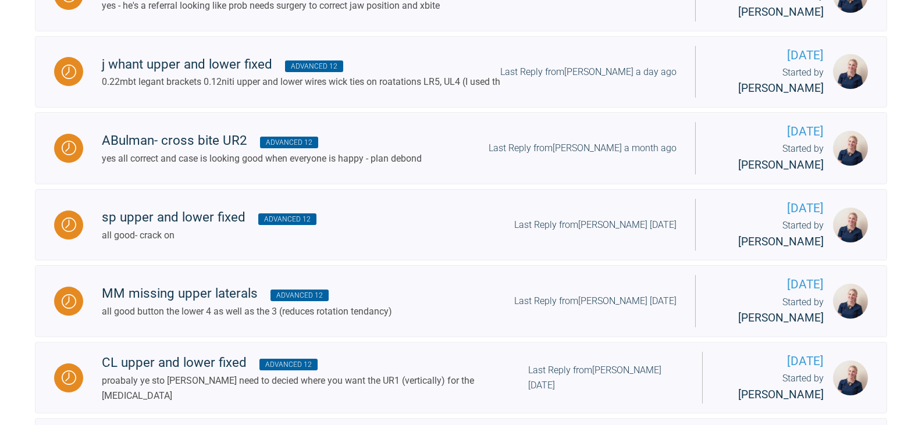
scroll to position [1863, 0]
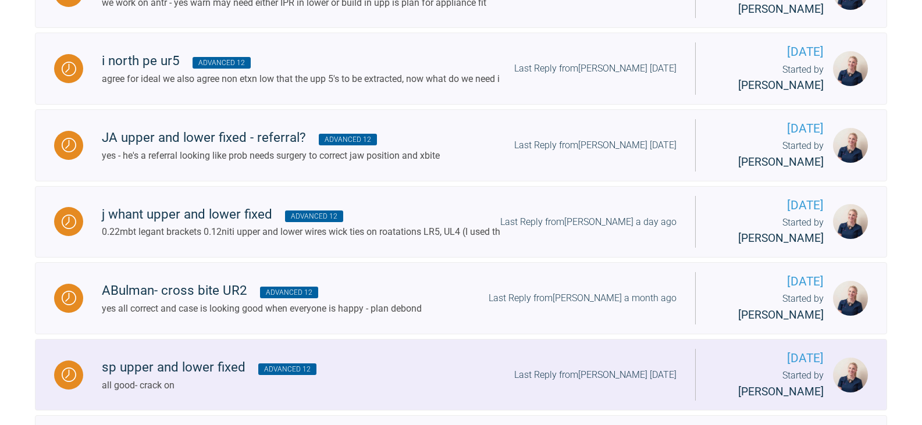
click at [325, 357] on div "sp upper and lower fixed Advanced 12 all good- crack on Last Reply from [PERSON…" at bounding box center [389, 374] width 612 height 35
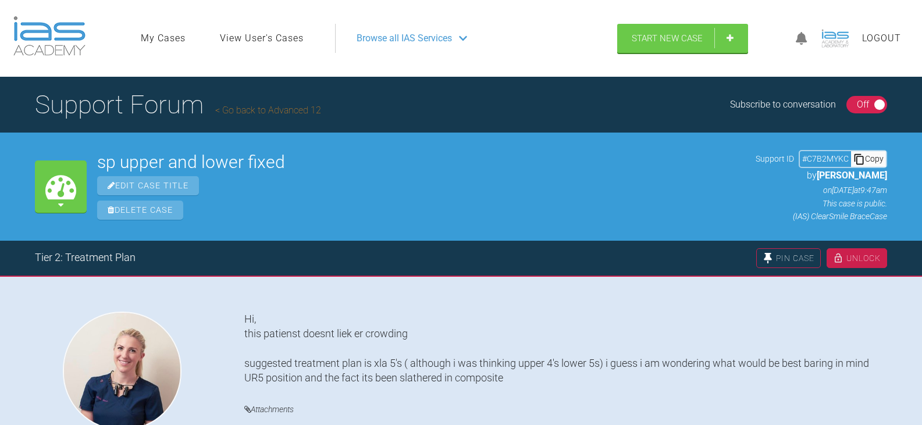
click at [879, 155] on div "Copy" at bounding box center [868, 158] width 35 height 15
drag, startPoint x: 199, startPoint y: 159, endPoint x: 99, endPoint y: 158, distance: 100.0
click at [99, 158] on h2 "sp upper and lower fixed" at bounding box center [421, 161] width 648 height 17
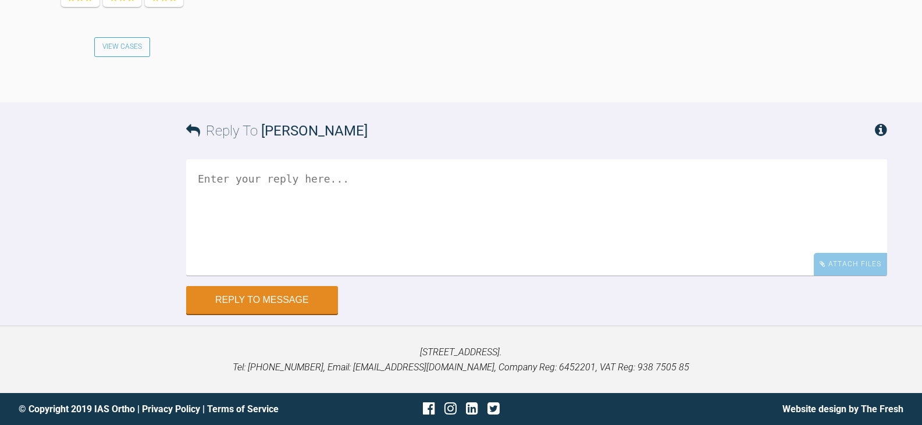
scroll to position [2234, 0]
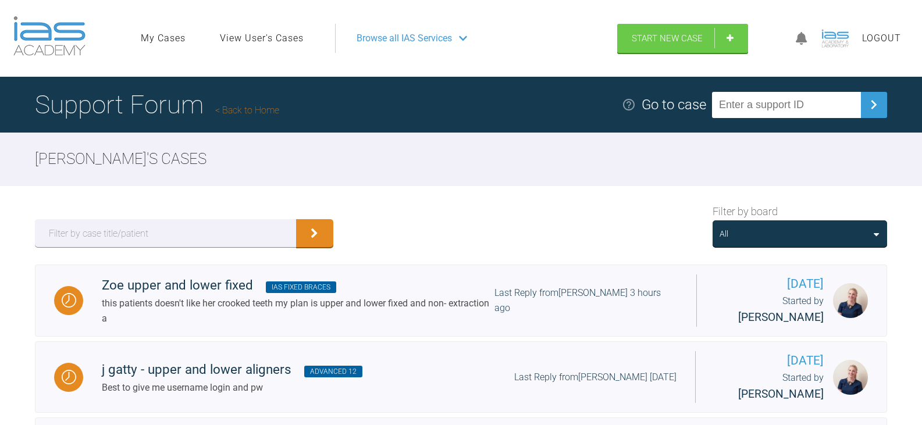
click at [801, 234] on div "All" at bounding box center [799, 233] width 160 height 13
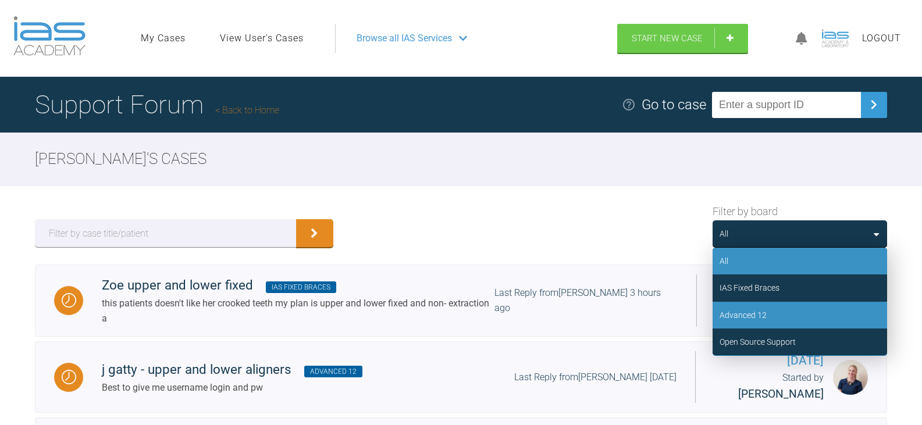
click at [790, 313] on div "Advanced 12" at bounding box center [799, 315] width 174 height 27
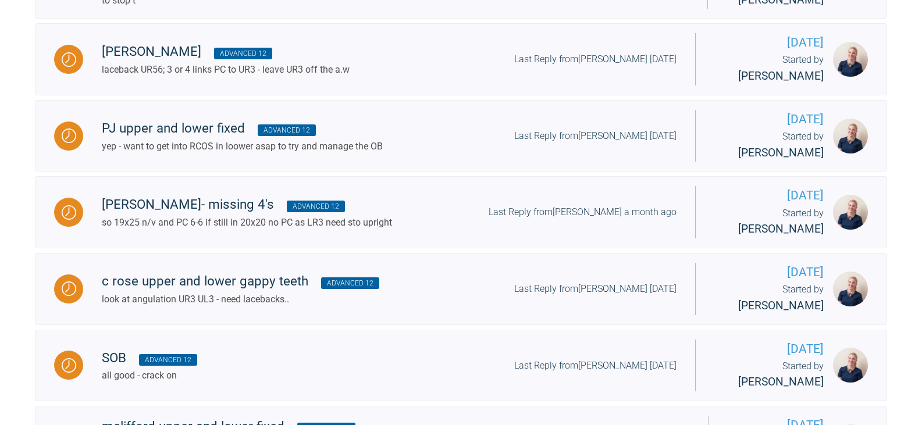
scroll to position [837, 0]
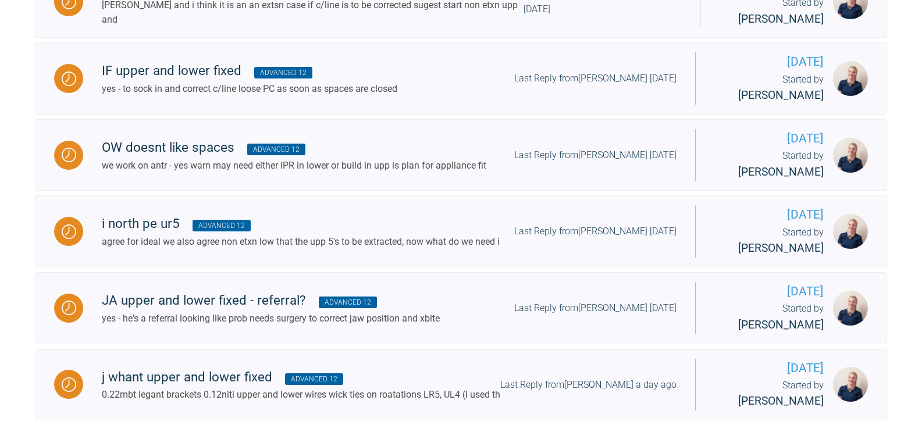
scroll to position [1302, 0]
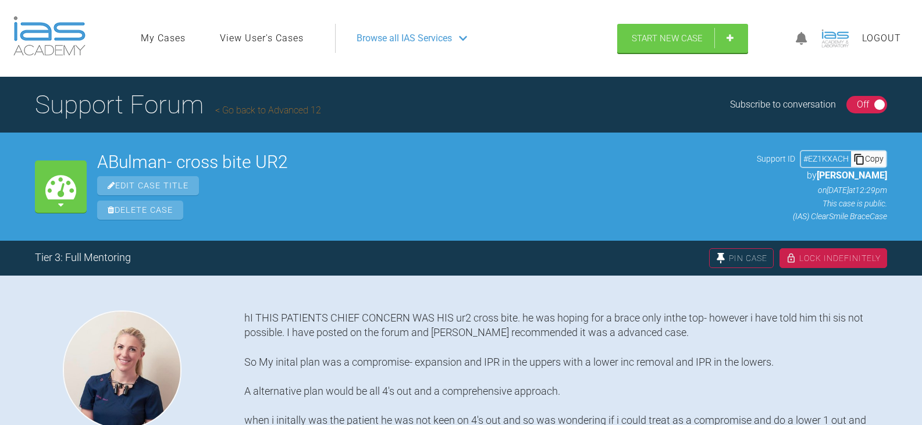
click at [860, 161] on icon at bounding box center [859, 159] width 12 height 12
drag, startPoint x: 321, startPoint y: 163, endPoint x: 99, endPoint y: 159, distance: 221.6
click at [99, 159] on h2 "ABulman- cross bite UR2" at bounding box center [421, 161] width 649 height 17
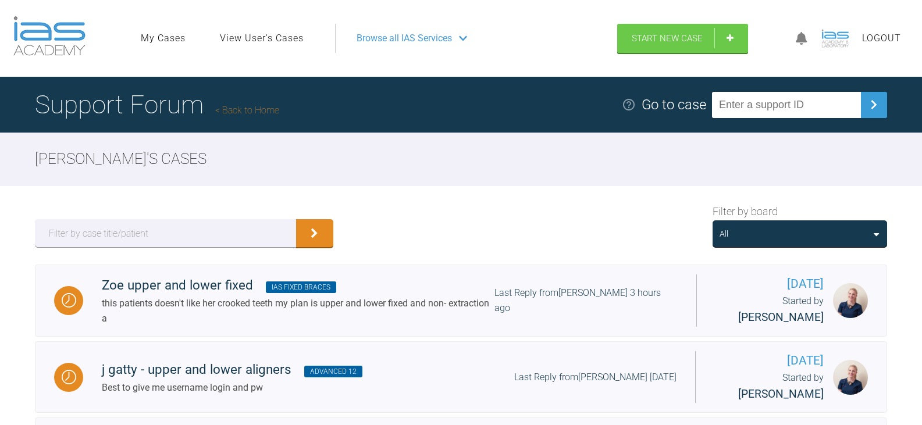
click at [795, 234] on div "All" at bounding box center [799, 233] width 160 height 13
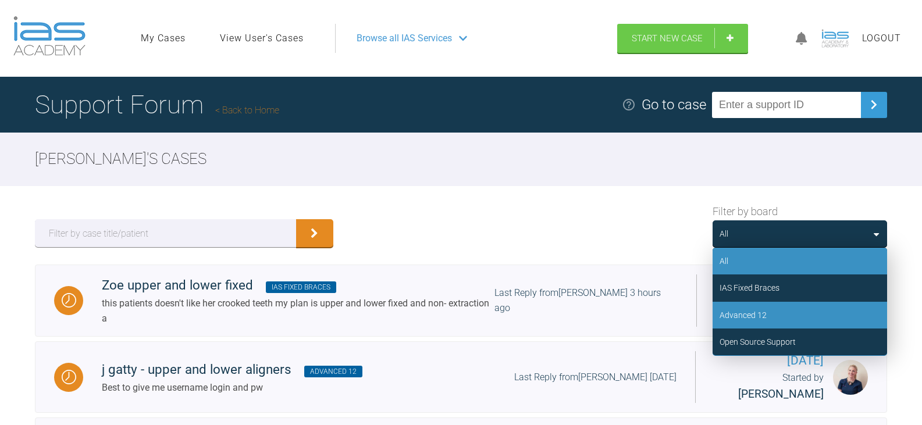
click at [797, 313] on div "Advanced 12" at bounding box center [799, 315] width 174 height 27
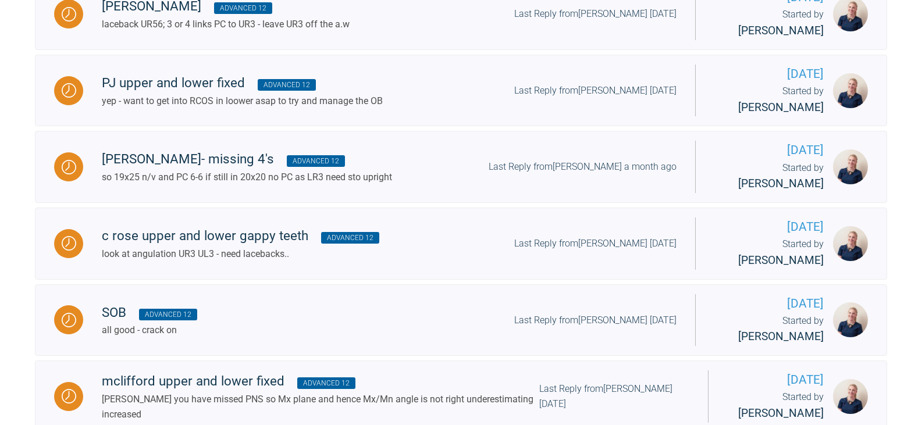
scroll to position [837, 0]
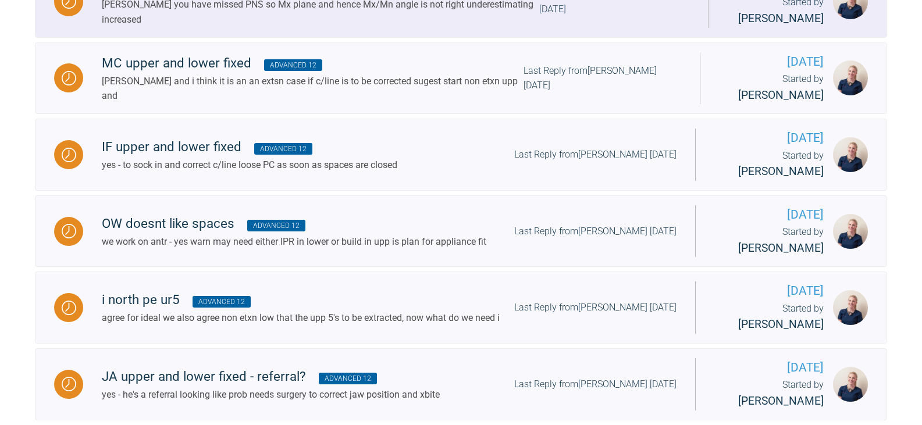
scroll to position [1244, 0]
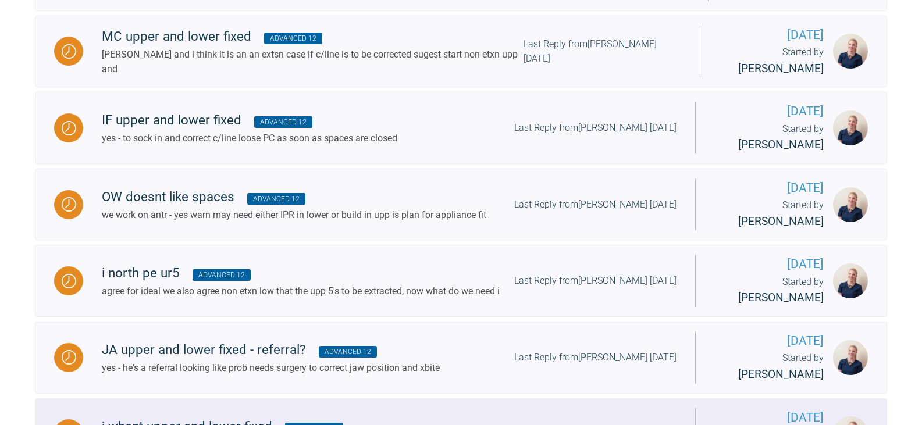
click at [231, 416] on div "j whant upper and lower fixed Advanced 12" at bounding box center [301, 426] width 398 height 21
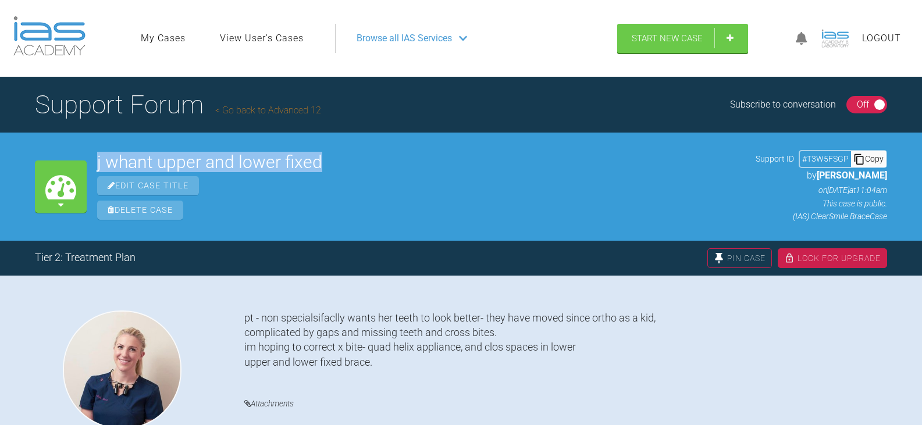
drag, startPoint x: 336, startPoint y: 168, endPoint x: 97, endPoint y: 163, distance: 239.6
click at [97, 163] on div "My Cases j whant upper and lower fixed Edit Case Title Delete Case Support ID #…" at bounding box center [461, 187] width 922 height 108
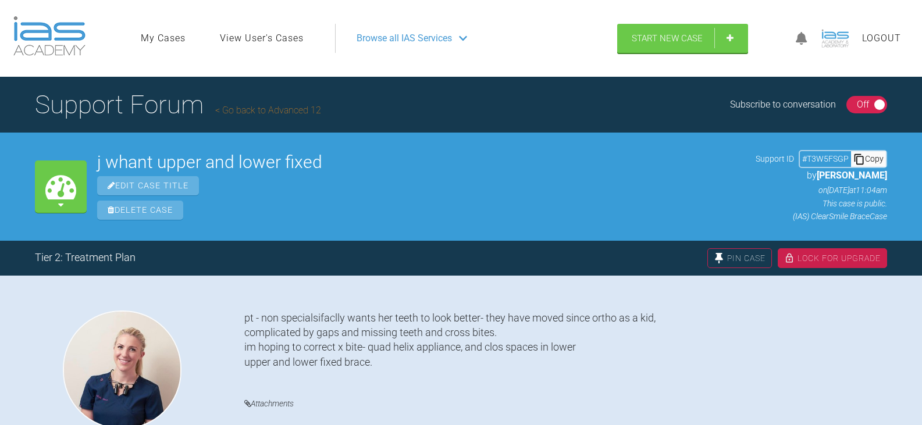
click at [860, 165] on icon at bounding box center [859, 159] width 12 height 12
click at [830, 248] on div "Lock For Upgrade" at bounding box center [831, 258] width 109 height 20
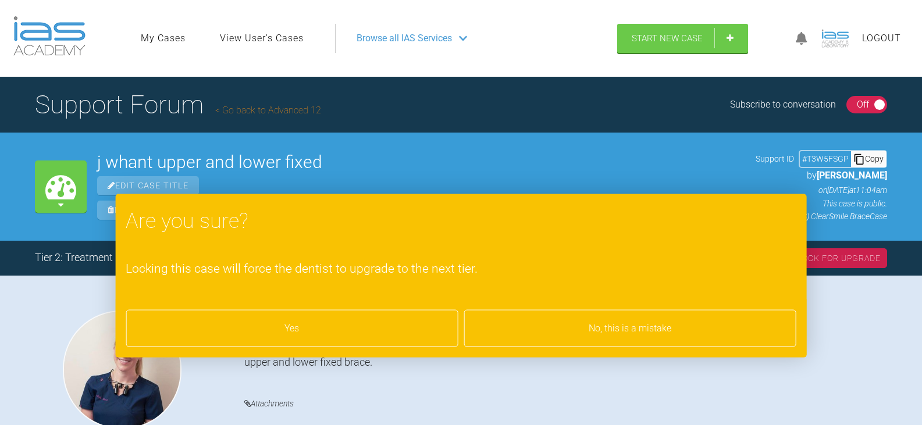
click at [375, 327] on div "Yes" at bounding box center [292, 328] width 332 height 37
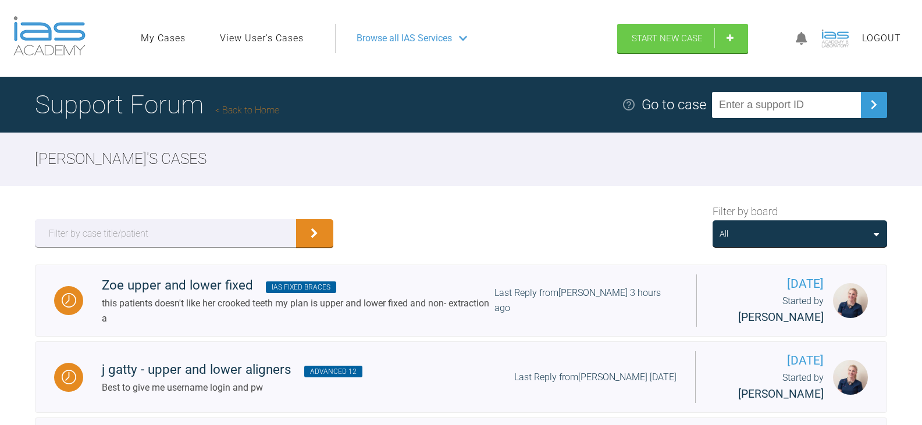
click at [821, 237] on div "All" at bounding box center [799, 233] width 160 height 13
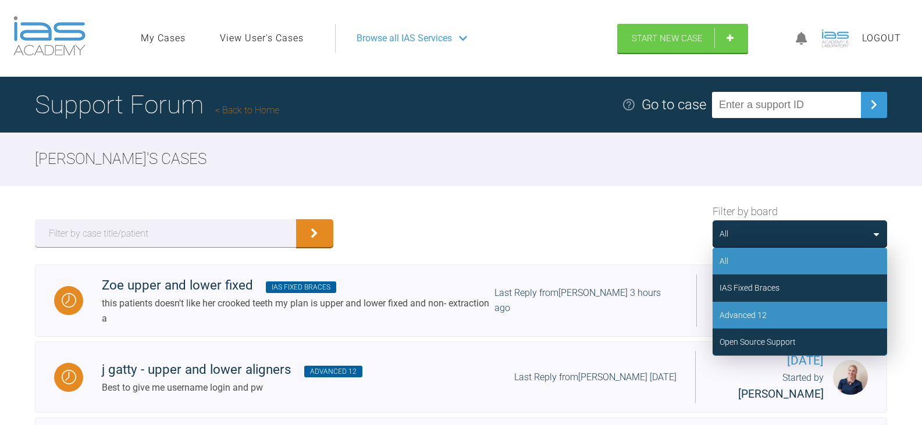
click at [785, 316] on div "Advanced 12" at bounding box center [799, 315] width 174 height 27
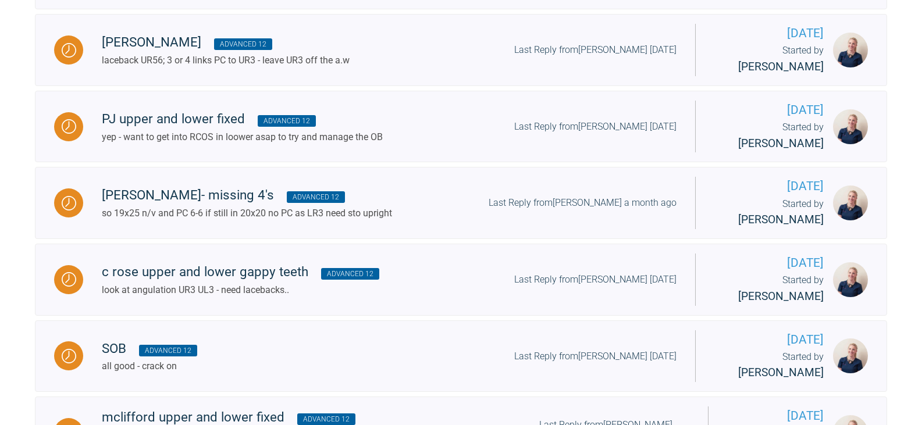
scroll to position [837, 0]
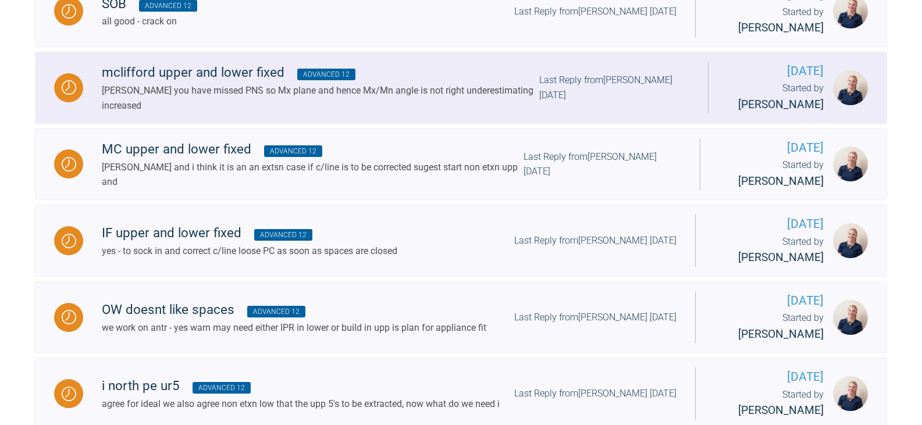
scroll to position [1185, 0]
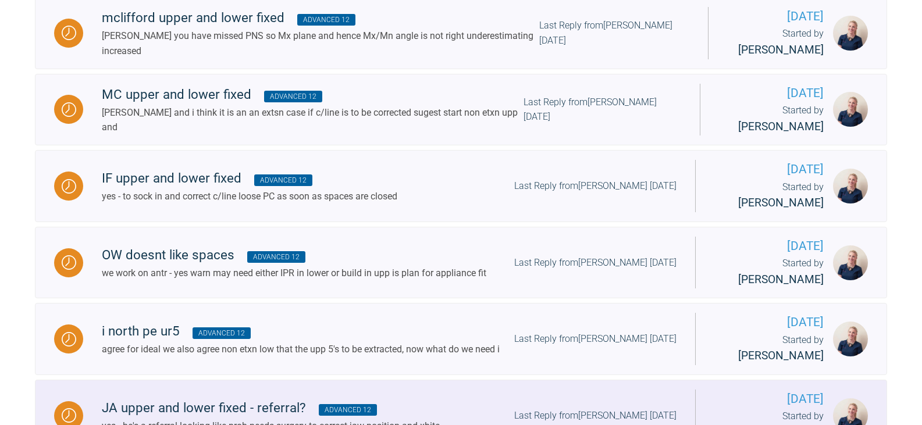
click at [195, 419] on div "yes - he's a referral looking like prob needs surgery to correct jaw position a…" at bounding box center [271, 426] width 338 height 15
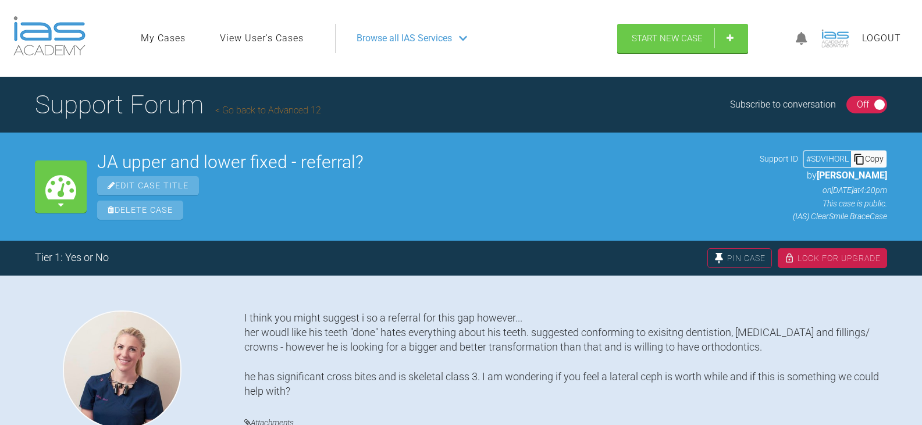
click at [869, 154] on div "Copy" at bounding box center [868, 158] width 35 height 15
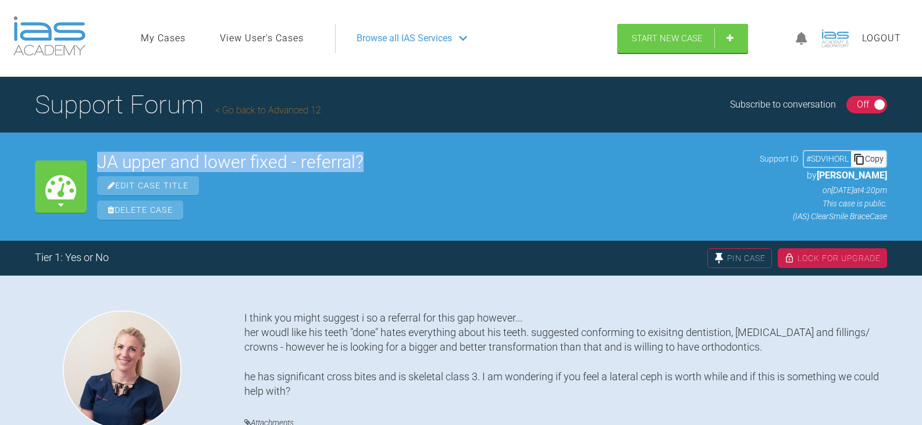
drag, startPoint x: 373, startPoint y: 159, endPoint x: 68, endPoint y: 161, distance: 305.2
click at [68, 161] on div "My Cases JA upper and lower fixed - referral? Edit Case Title Delete Case Suppo…" at bounding box center [461, 187] width 922 height 108
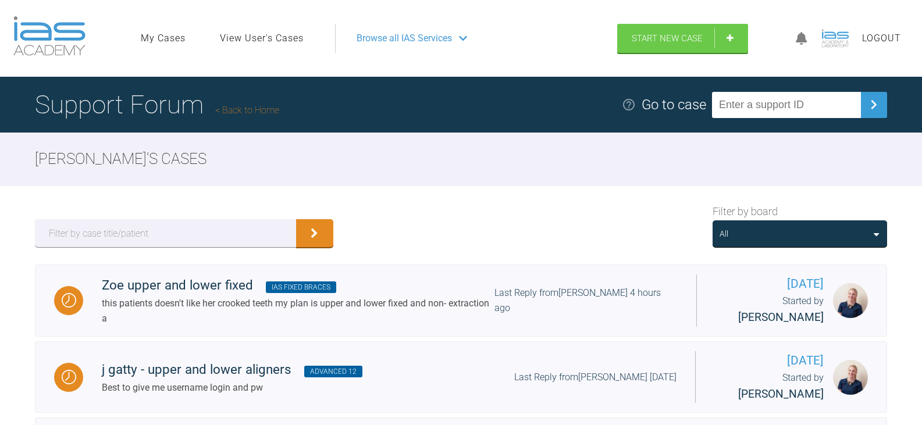
click at [842, 229] on div "All" at bounding box center [799, 233] width 160 height 13
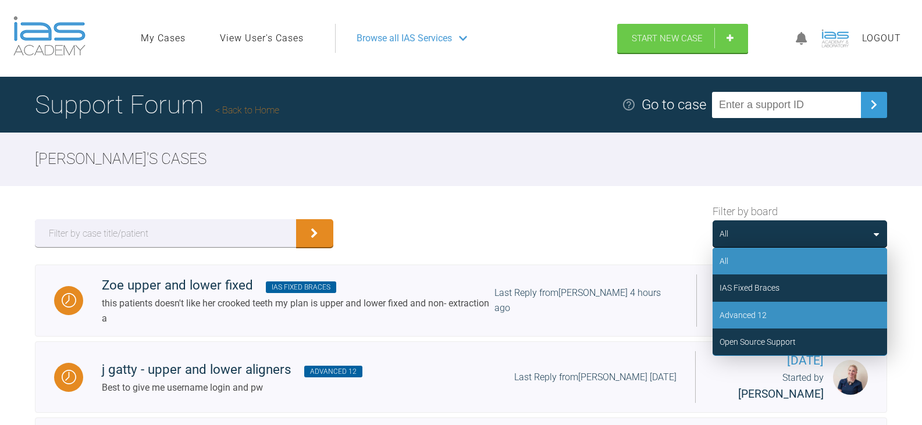
click at [792, 319] on div "Advanced 12" at bounding box center [799, 315] width 174 height 27
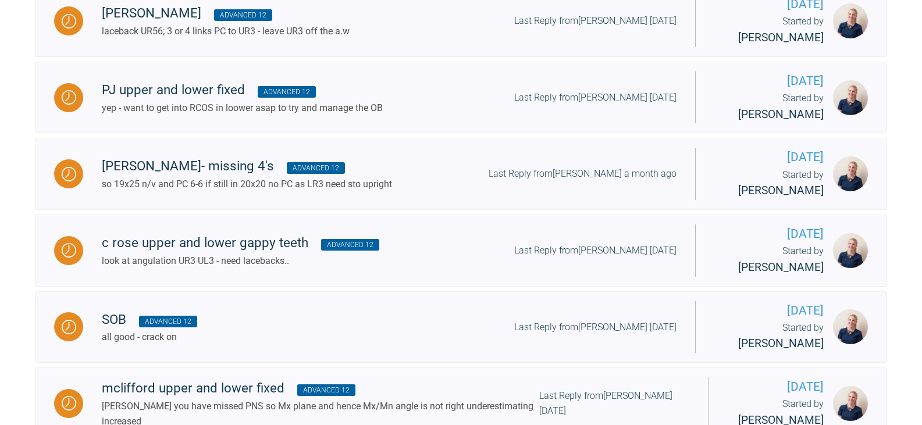
scroll to position [837, 0]
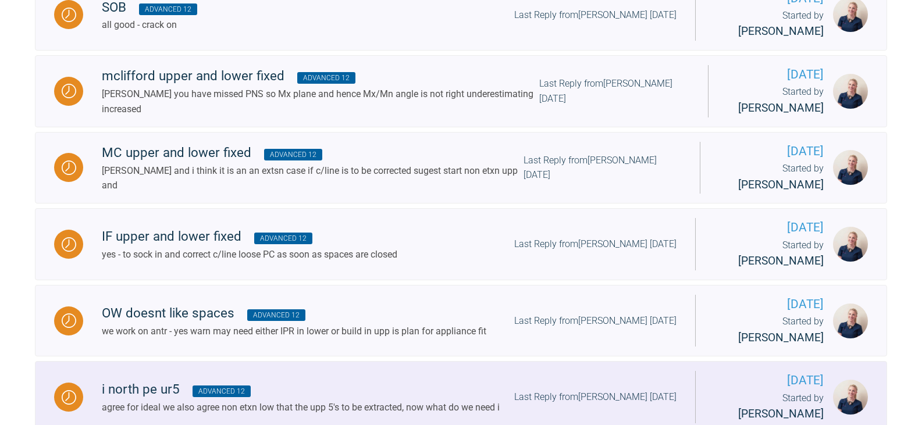
click at [384, 400] on div "agree for ideal we also agree non etxn low that the upp 5's to be extracted, no…" at bounding box center [301, 407] width 398 height 15
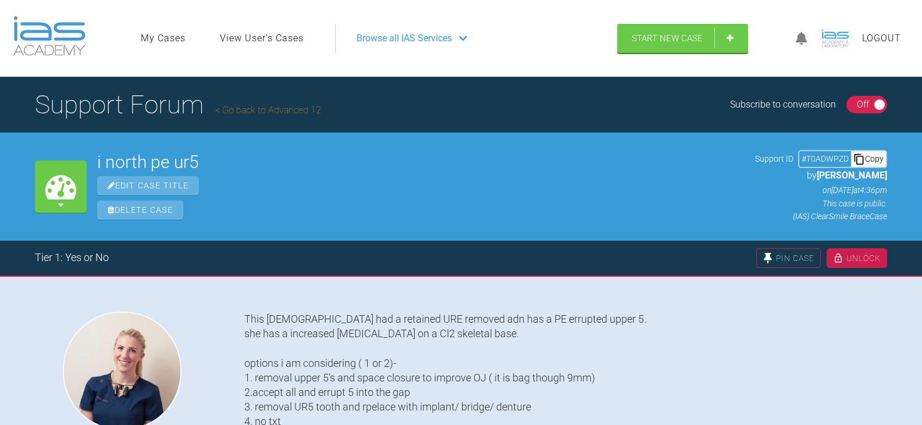
click at [880, 156] on div "Copy" at bounding box center [868, 158] width 35 height 15
drag, startPoint x: 212, startPoint y: 169, endPoint x: 92, endPoint y: 154, distance: 121.3
click at [92, 154] on div "My Cases i north pe ur5 Edit Case Title Delete Case Support ID # T0ADWPZD Copy …" at bounding box center [461, 187] width 922 height 108
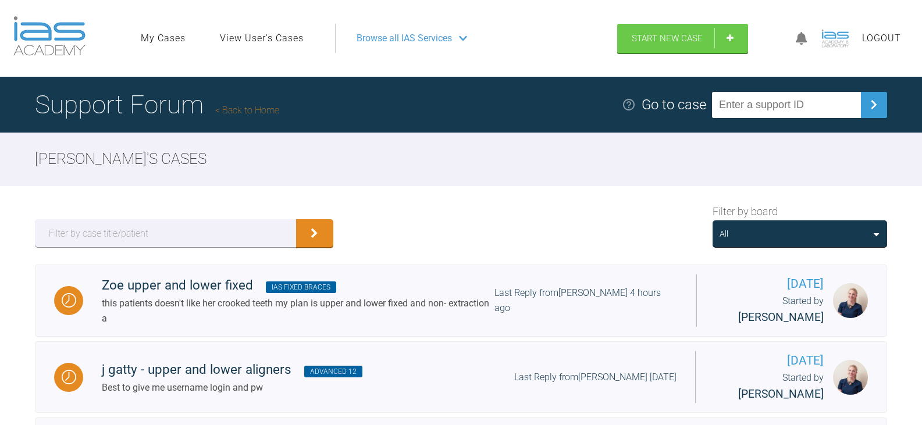
click at [819, 232] on div "All" at bounding box center [799, 233] width 160 height 13
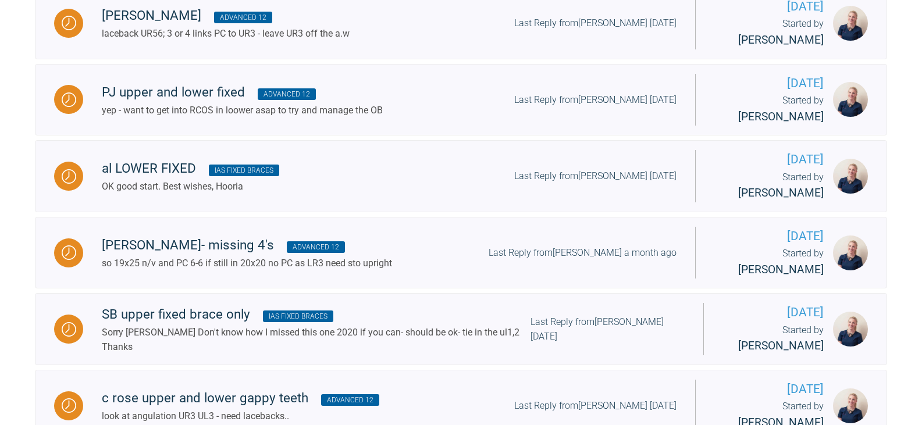
scroll to position [1281, 0]
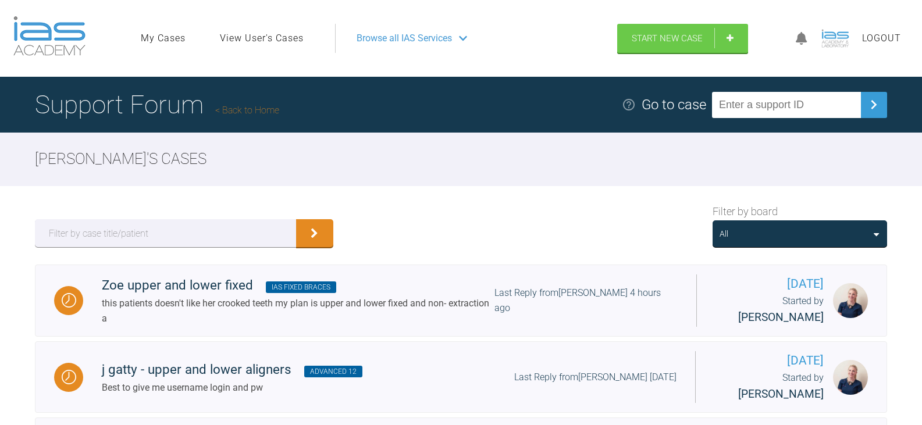
click at [810, 226] on div "All" at bounding box center [799, 233] width 174 height 27
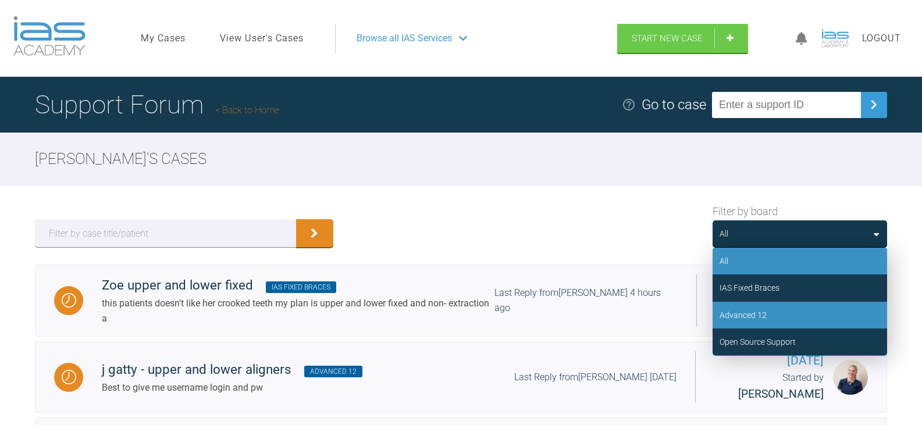
click at [775, 316] on div "Advanced 12" at bounding box center [799, 315] width 174 height 27
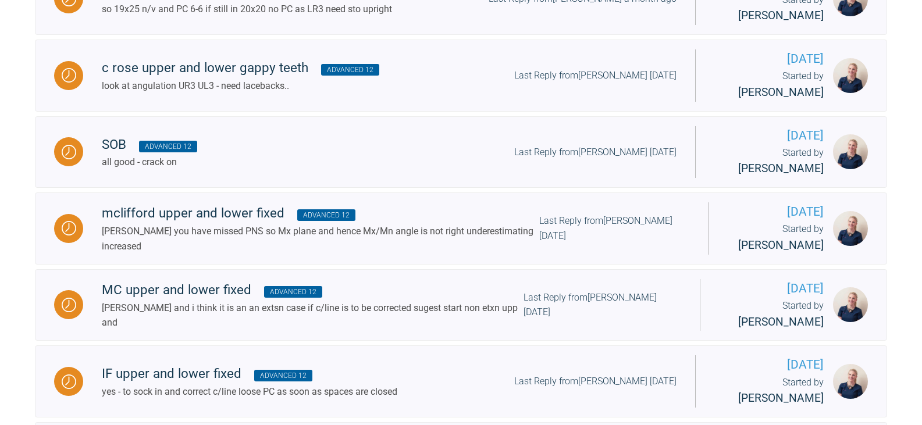
scroll to position [1105, 0]
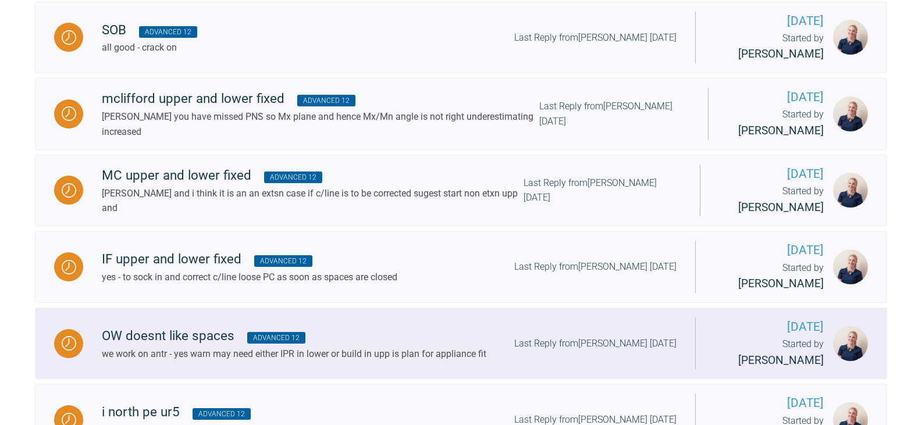
click at [408, 326] on div "OW doesnt like spaces Advanced 12" at bounding box center [294, 336] width 384 height 21
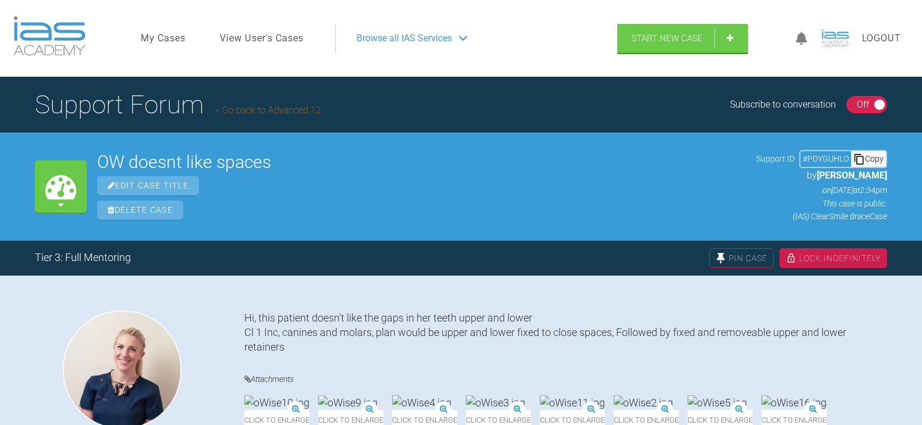
click at [870, 159] on div "Copy" at bounding box center [868, 158] width 35 height 15
drag, startPoint x: 304, startPoint y: 165, endPoint x: 97, endPoint y: 155, distance: 207.2
click at [97, 155] on h2 "OW doesnt like spaces" at bounding box center [421, 161] width 648 height 17
click at [287, 166] on h2 "OW doesnt like spaces" at bounding box center [421, 161] width 648 height 17
click at [309, 164] on h2 "OW doesnt like spaces" at bounding box center [421, 161] width 648 height 17
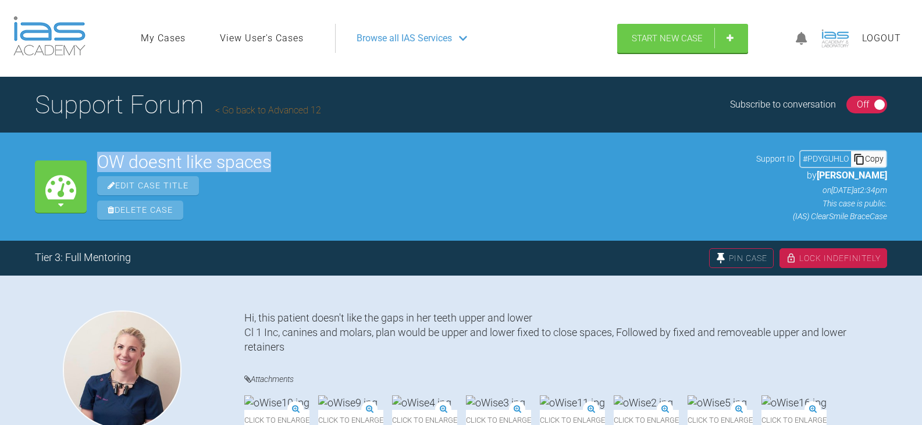
drag, startPoint x: 278, startPoint y: 156, endPoint x: 97, endPoint y: 154, distance: 182.0
click at [97, 154] on div "My Cases OW doesnt like spaces Edit Case Title Delete Case Support ID # PDYGUHL…" at bounding box center [461, 187] width 922 height 108
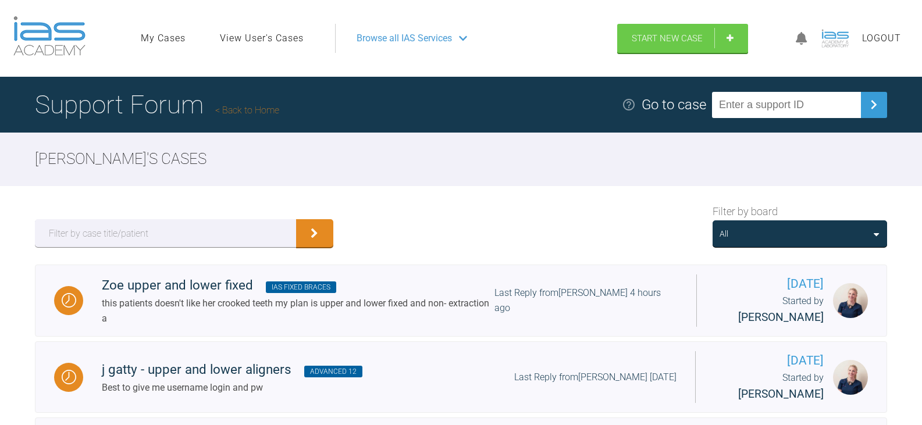
click at [813, 236] on div "All" at bounding box center [799, 233] width 160 height 13
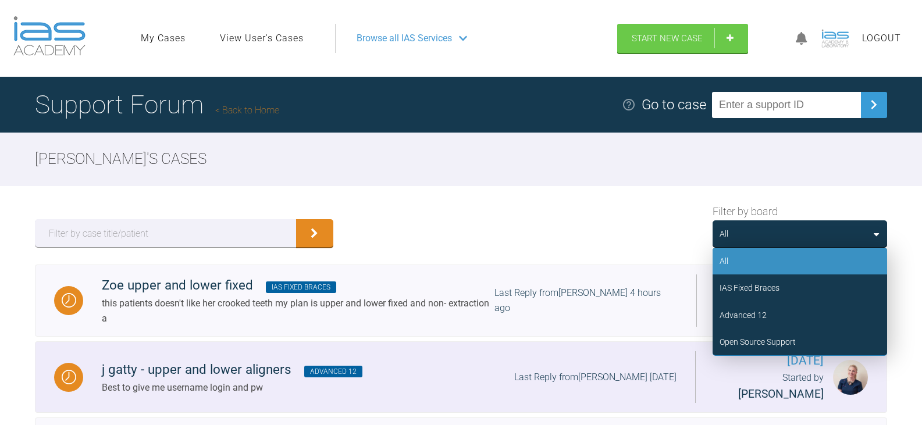
click at [812, 312] on div "Advanced 12" at bounding box center [799, 315] width 174 height 27
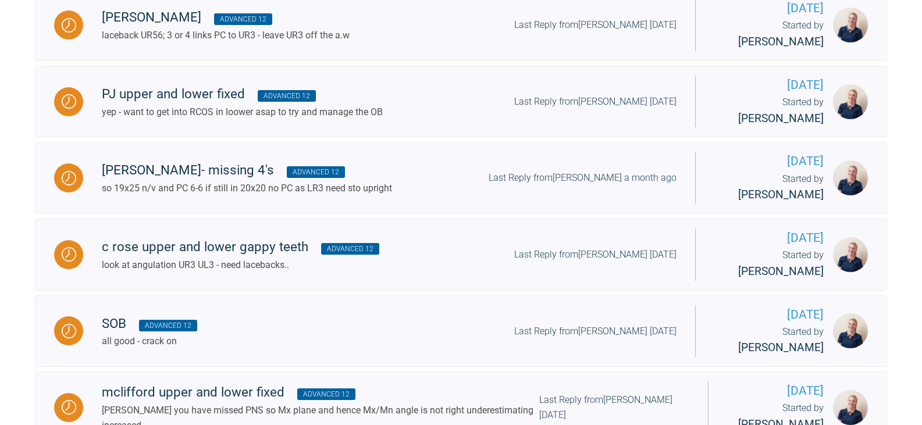
scroll to position [837, 0]
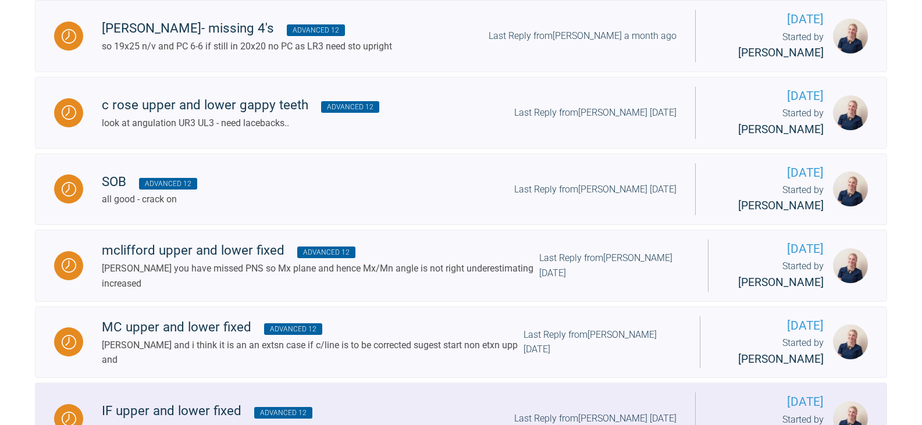
click at [397, 401] on div "IF upper and lower fixed Advanced 12" at bounding box center [249, 411] width 295 height 21
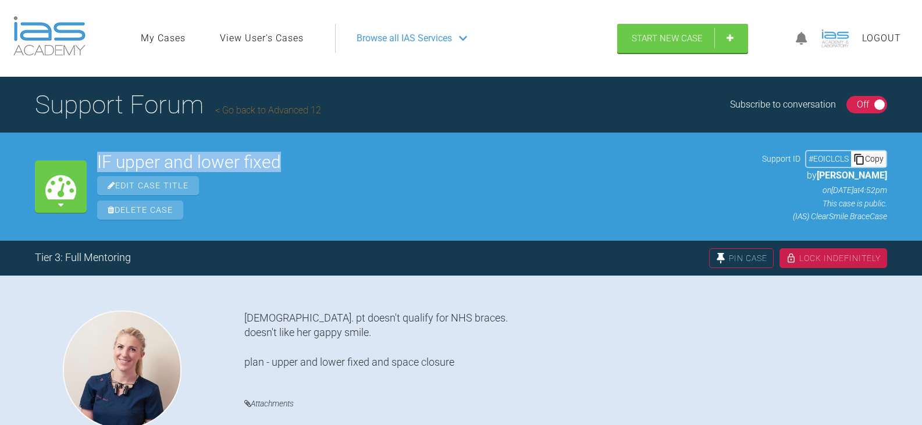
drag, startPoint x: 292, startPoint y: 164, endPoint x: 98, endPoint y: 168, distance: 193.7
click at [98, 168] on h2 "IF upper and lower fixed" at bounding box center [424, 161] width 654 height 17
click at [869, 156] on div "Copy" at bounding box center [868, 158] width 35 height 15
drag, startPoint x: 290, startPoint y: 158, endPoint x: 78, endPoint y: 165, distance: 212.3
click at [78, 165] on div "My Cases IF upper and lower fixed Edit Case Title Delete Case Support ID # EOIC…" at bounding box center [461, 187] width 922 height 108
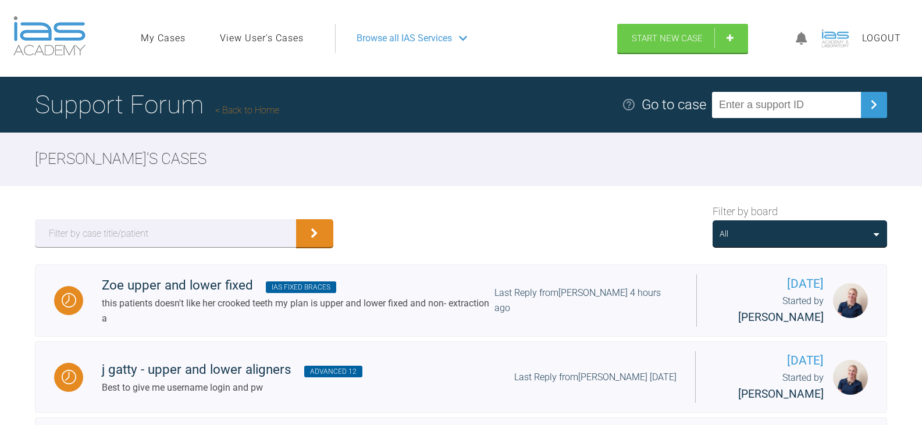
click at [773, 226] on div "All" at bounding box center [799, 233] width 174 height 27
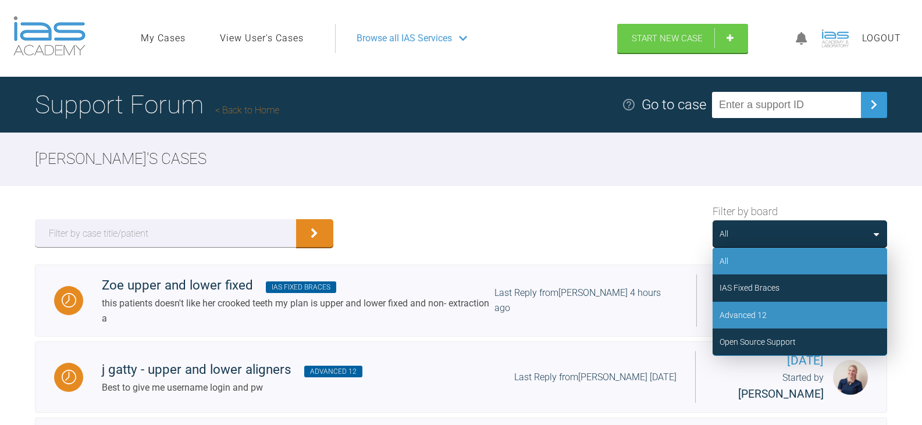
click at [762, 311] on div "Advanced 12" at bounding box center [742, 315] width 47 height 13
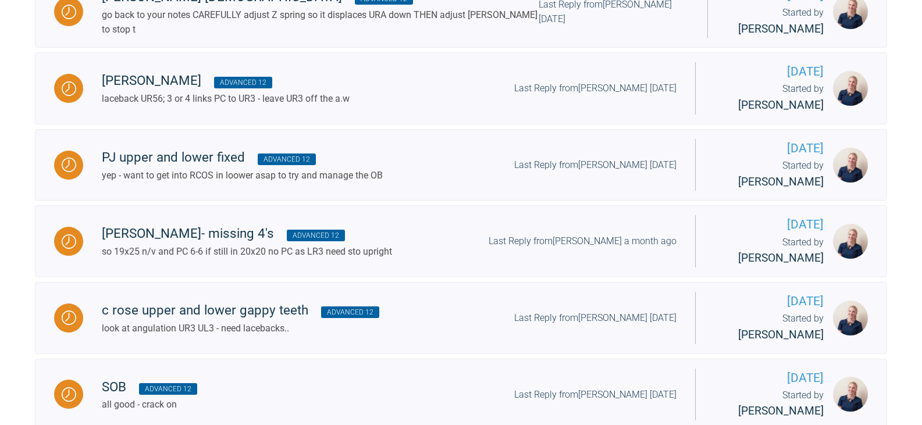
scroll to position [837, 0]
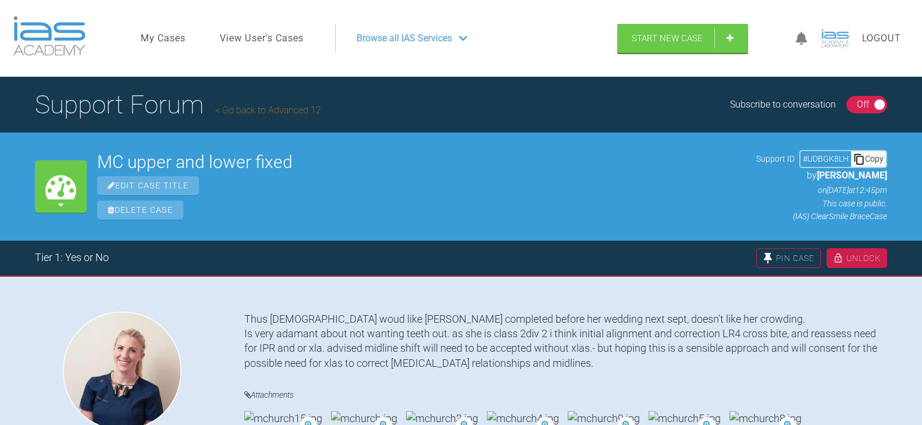
click at [863, 159] on icon at bounding box center [858, 158] width 9 height 10
drag, startPoint x: 300, startPoint y: 166, endPoint x: 101, endPoint y: 151, distance: 200.0
click at [101, 151] on div "MC upper and lower fixed Edit Case Title Delete Case Support ID # UDBGK8LH Copy…" at bounding box center [492, 186] width 790 height 73
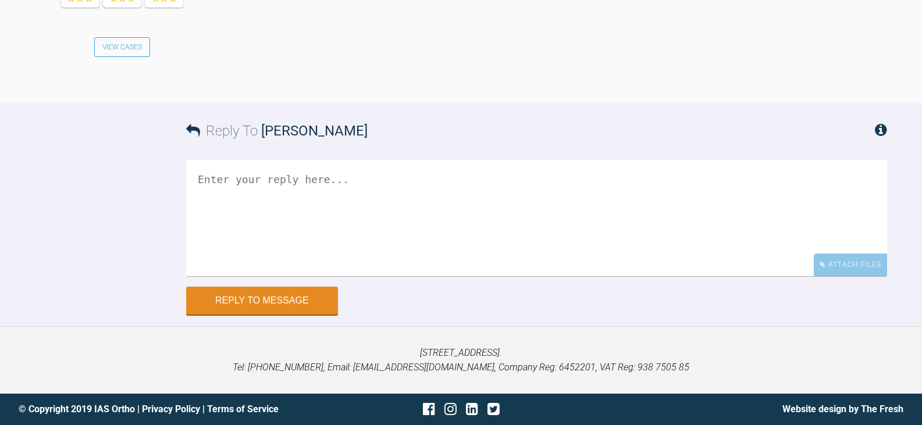
scroll to position [1406, 0]
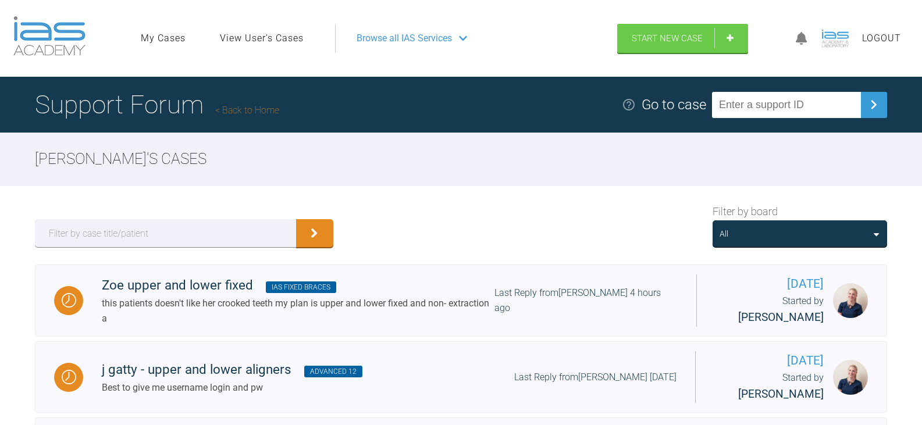
click at [797, 245] on div "All" at bounding box center [799, 233] width 174 height 27
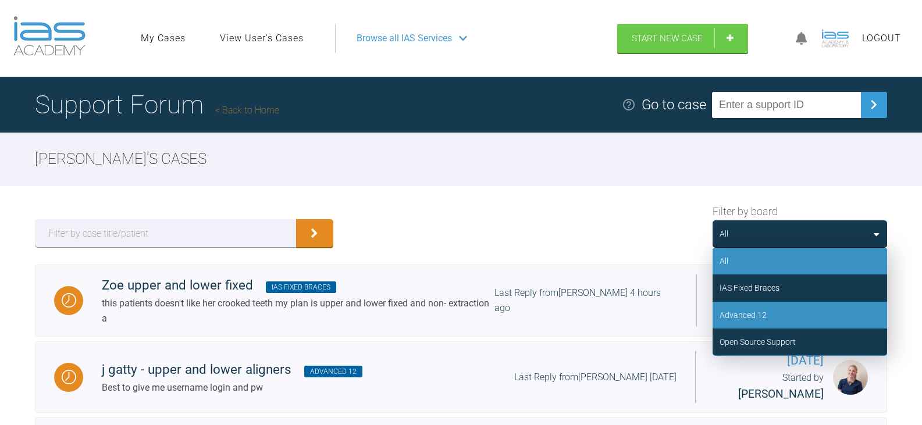
click at [779, 306] on div "Advanced 12" at bounding box center [799, 315] width 174 height 27
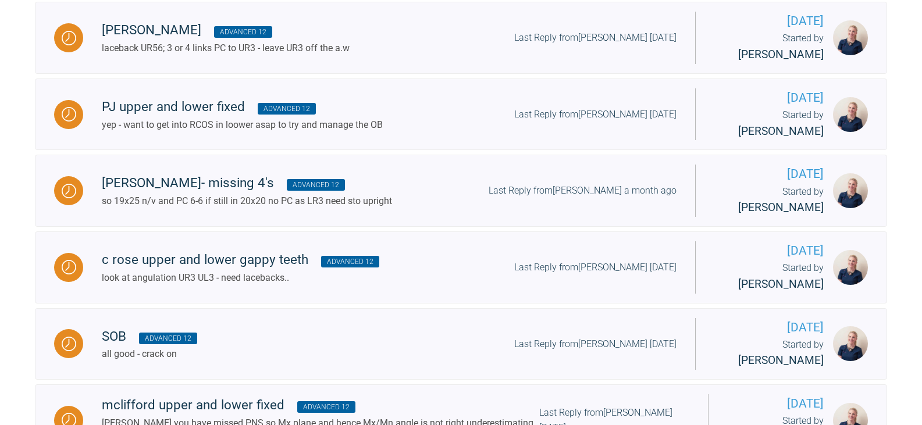
scroll to position [837, 0]
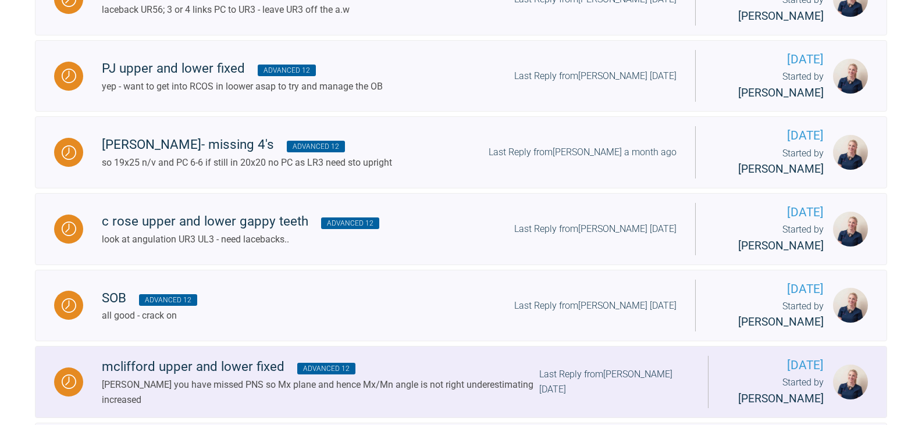
click at [283, 356] on div "mclifford upper and lower fixed Advanced 12" at bounding box center [320, 366] width 437 height 21
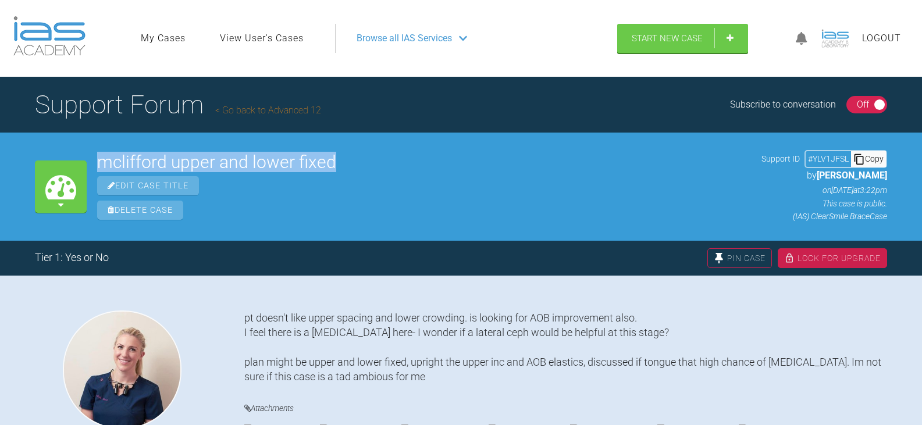
drag, startPoint x: 331, startPoint y: 158, endPoint x: 67, endPoint y: 162, distance: 263.4
click at [67, 162] on div "My Cases mclifford upper and lower fixed Edit Case Title Delete Case Support ID…" at bounding box center [461, 187] width 922 height 108
click at [879, 159] on div "Copy" at bounding box center [868, 158] width 35 height 15
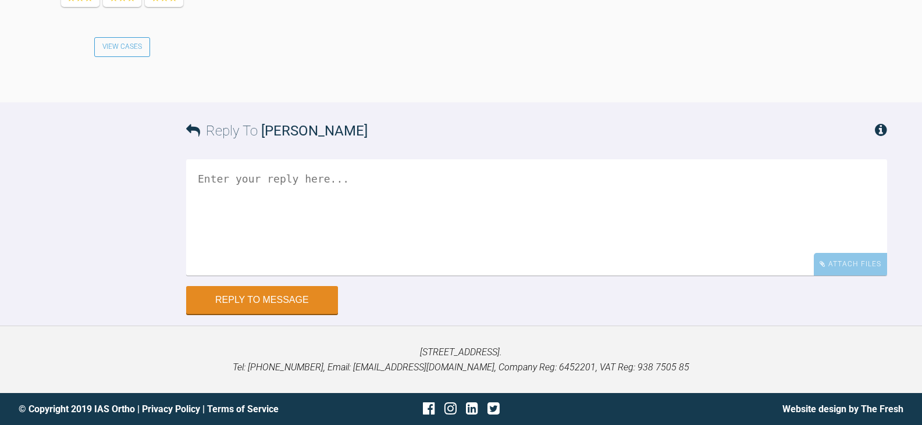
scroll to position [2308, 0]
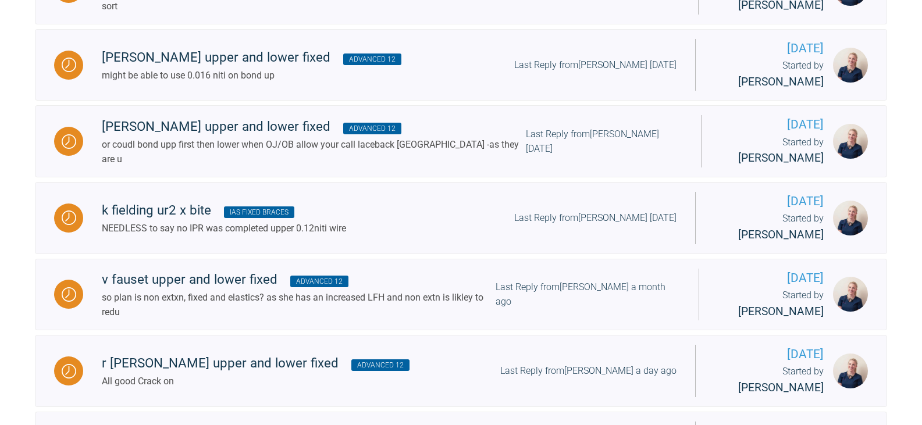
scroll to position [217, 0]
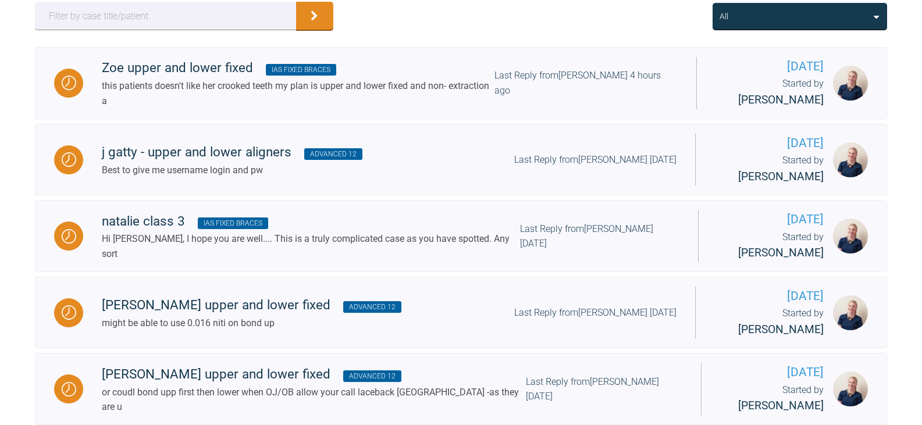
click at [799, 23] on div "All" at bounding box center [799, 16] width 160 height 13
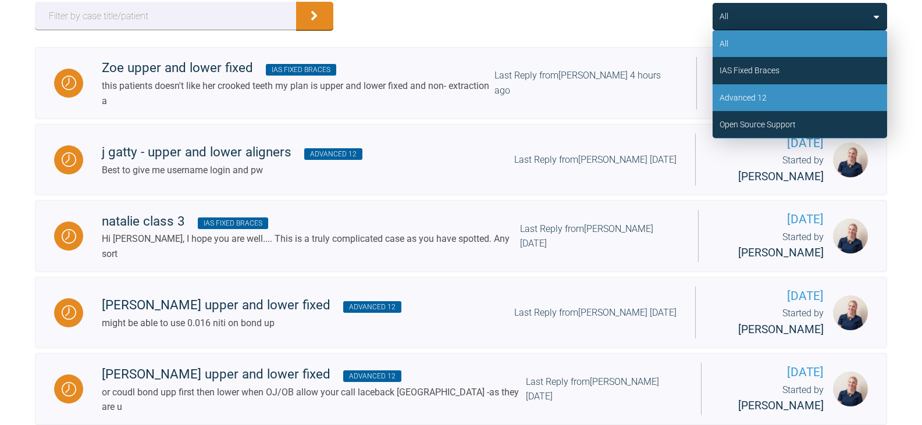
click at [776, 94] on div "Advanced 12" at bounding box center [799, 97] width 174 height 27
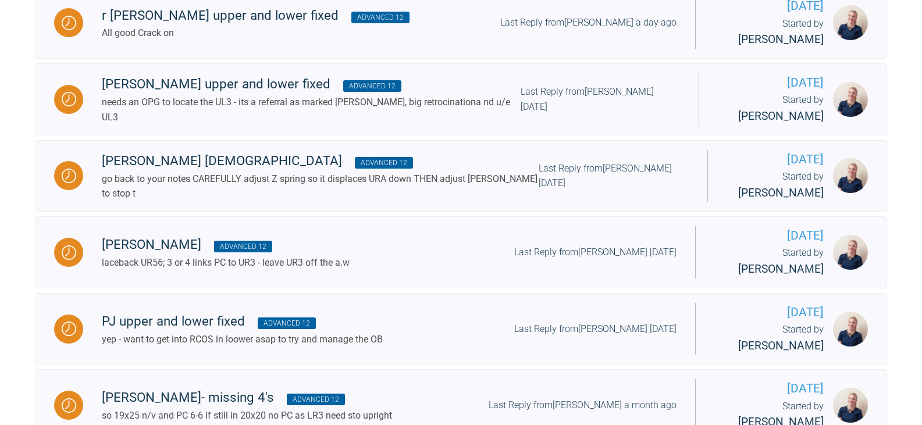
scroll to position [741, 0]
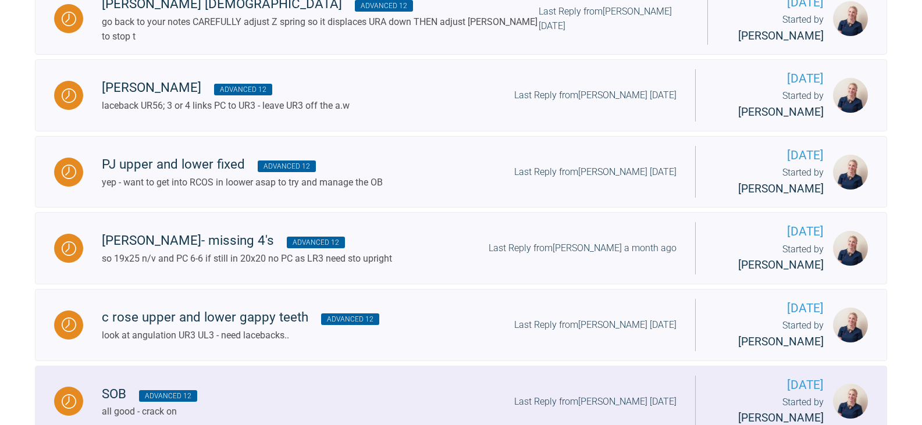
click at [247, 384] on div "SOB Advanced 12 all good - crack on Last Reply from [PERSON_NAME] [DATE]" at bounding box center [389, 401] width 612 height 35
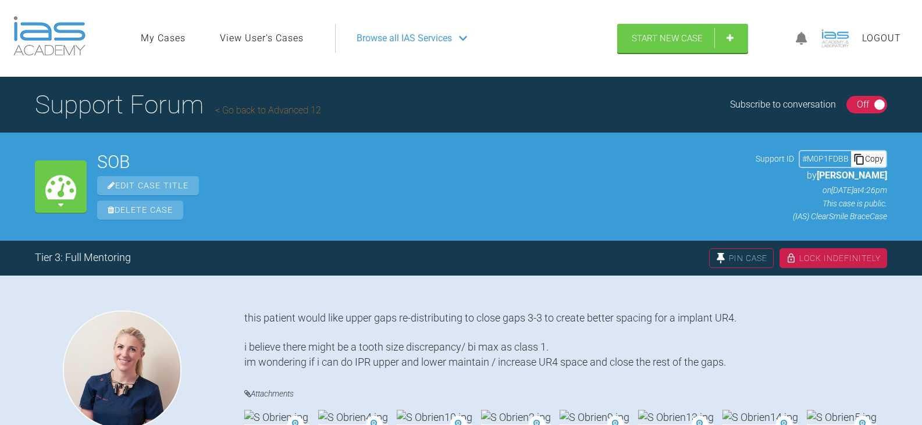
drag, startPoint x: 864, startPoint y: 160, endPoint x: 856, endPoint y: 162, distance: 8.3
click at [864, 160] on icon at bounding box center [859, 159] width 12 height 12
drag, startPoint x: 142, startPoint y: 162, endPoint x: 99, endPoint y: 161, distance: 42.4
click at [99, 161] on h2 "SOB" at bounding box center [421, 161] width 648 height 17
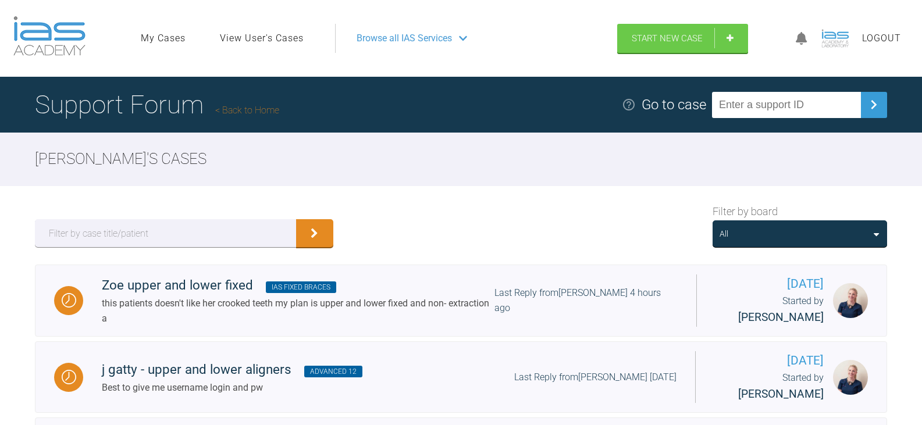
click at [851, 233] on div "All" at bounding box center [799, 233] width 160 height 13
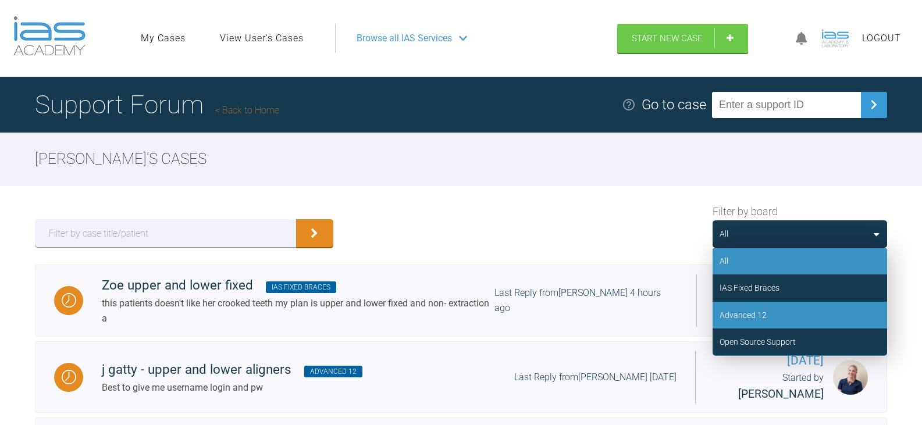
click at [790, 319] on div "Advanced 12" at bounding box center [799, 315] width 174 height 27
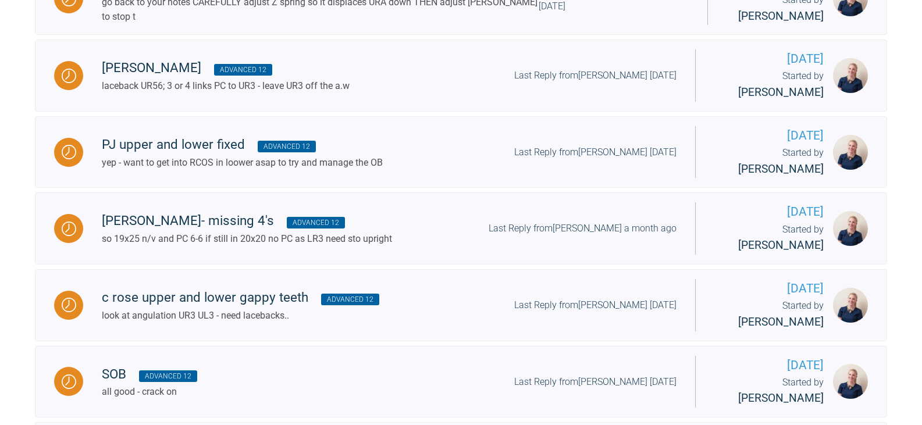
scroll to position [808, 0]
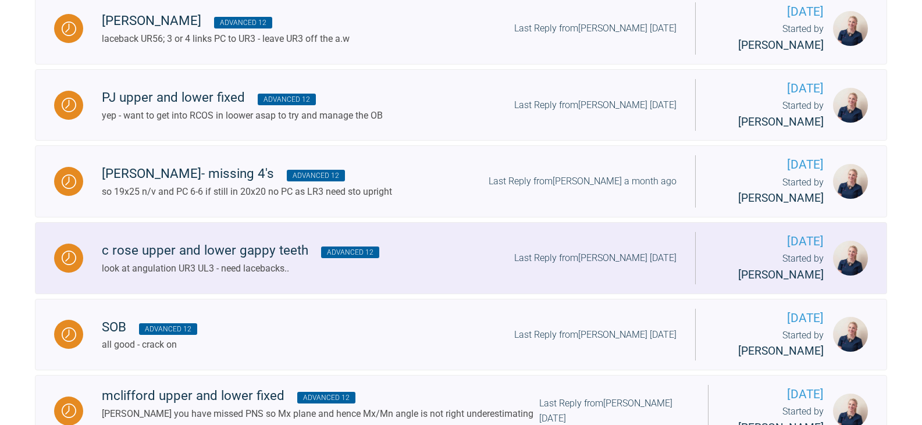
click at [418, 240] on div "c rose upper and lower gappy teeth Advanced 12 look at angulation UR3 UL3 - nee…" at bounding box center [389, 257] width 612 height 35
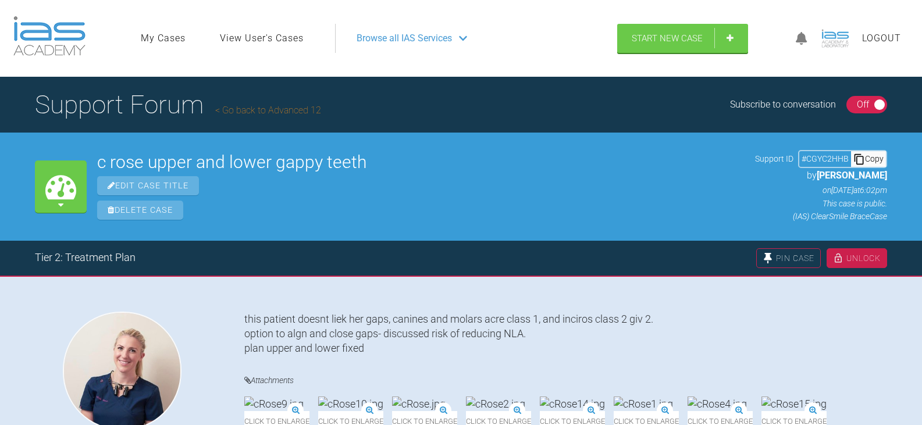
drag, startPoint x: 884, startPoint y: 160, endPoint x: 833, endPoint y: 160, distance: 50.6
click at [884, 160] on div "Copy" at bounding box center [868, 158] width 35 height 15
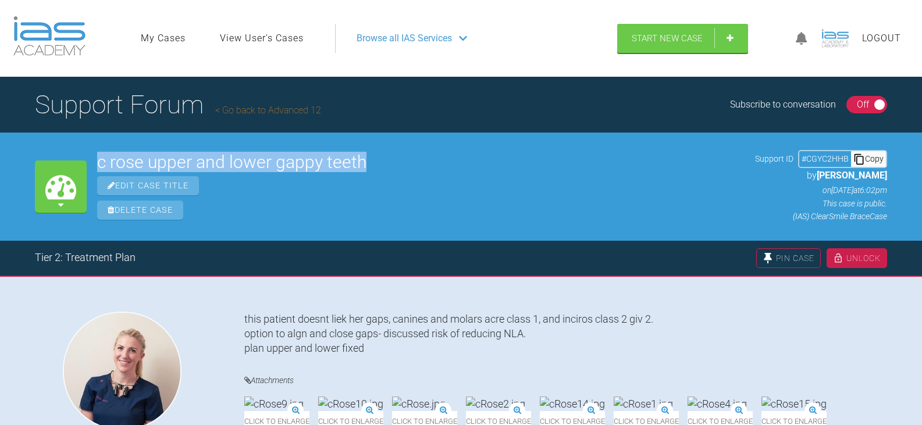
drag, startPoint x: 389, startPoint y: 157, endPoint x: 98, endPoint y: 163, distance: 291.4
click at [98, 163] on h2 "c rose upper and lower gappy teeth" at bounding box center [420, 161] width 647 height 17
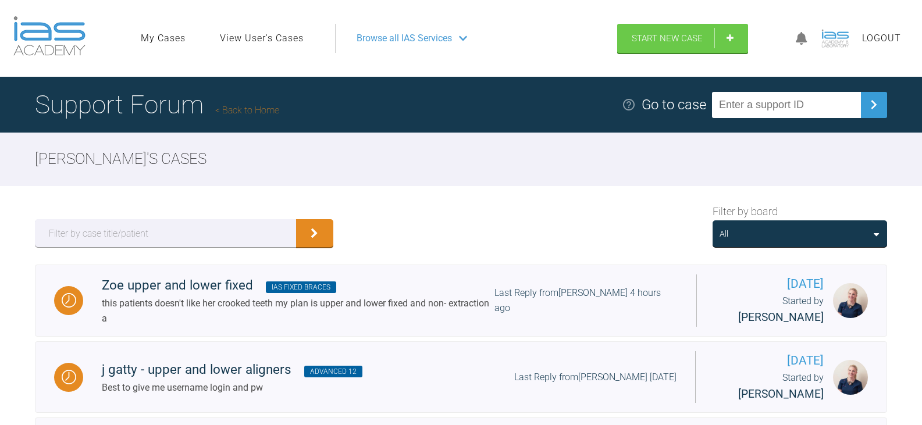
click at [833, 229] on div "All" at bounding box center [799, 233] width 160 height 13
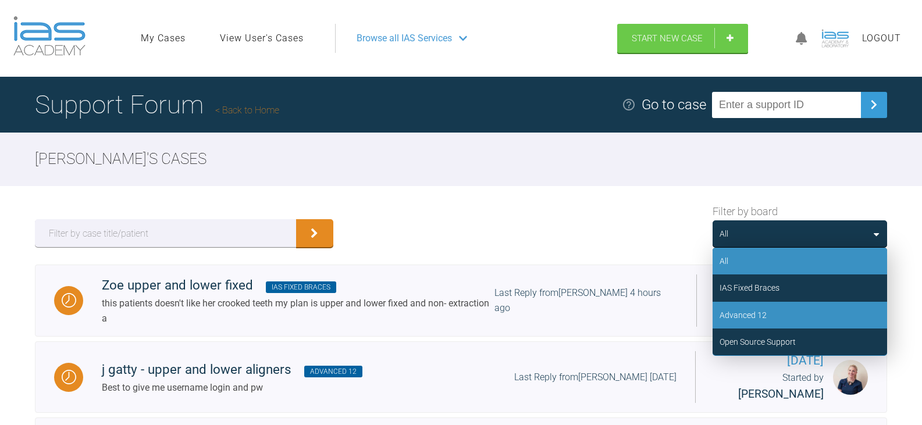
click at [788, 316] on div "Advanced 12" at bounding box center [799, 315] width 174 height 27
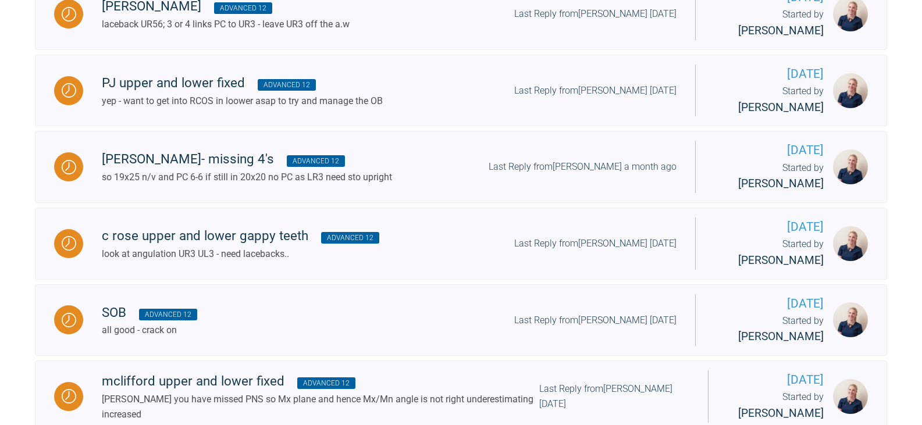
scroll to position [719, 0]
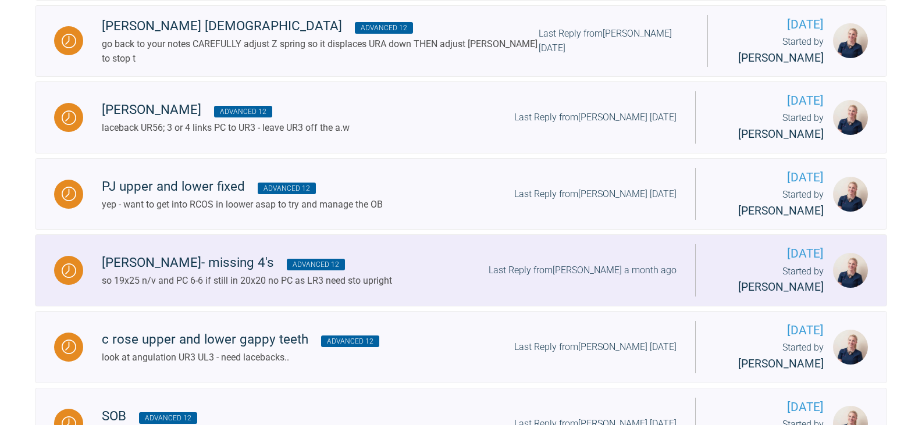
click at [378, 273] on div "so 19x25 n/v and PC 6-6 if still in 20x20 no PC as LR3 need sto upright" at bounding box center [247, 280] width 290 height 15
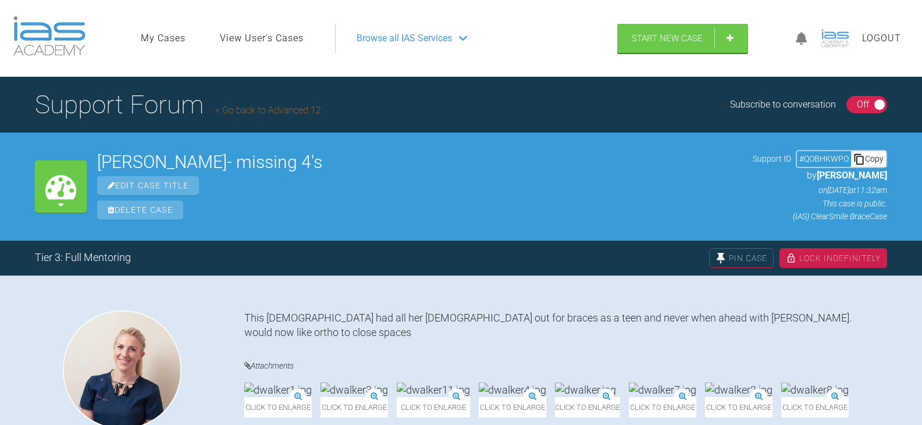
drag, startPoint x: 878, startPoint y: 159, endPoint x: 728, endPoint y: 174, distance: 150.8
click at [878, 159] on div "Copy" at bounding box center [868, 158] width 35 height 15
drag, startPoint x: 284, startPoint y: 160, endPoint x: 101, endPoint y: 157, distance: 183.2
click at [101, 157] on h2 "[PERSON_NAME]- missing 4's" at bounding box center [419, 161] width 645 height 17
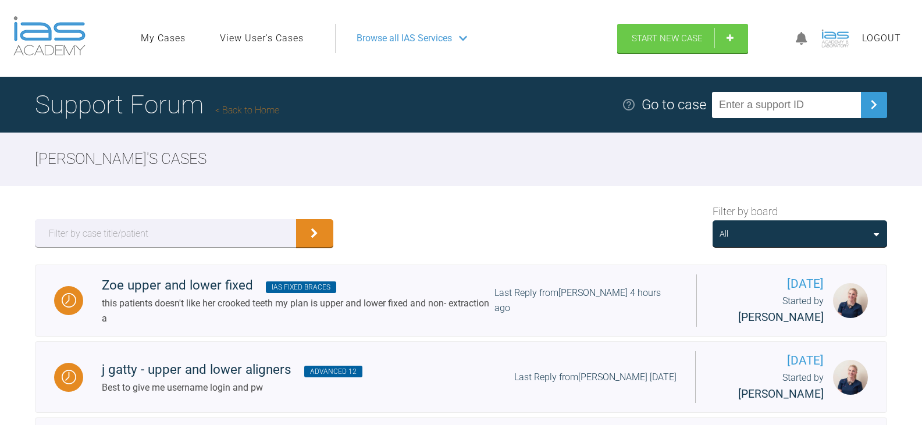
click at [820, 230] on div "All" at bounding box center [799, 233] width 160 height 13
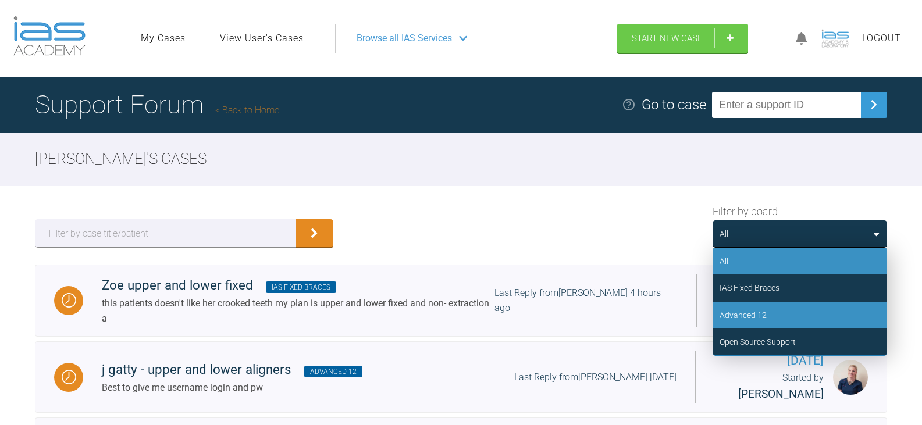
click at [779, 310] on div "Advanced 12" at bounding box center [799, 315] width 174 height 27
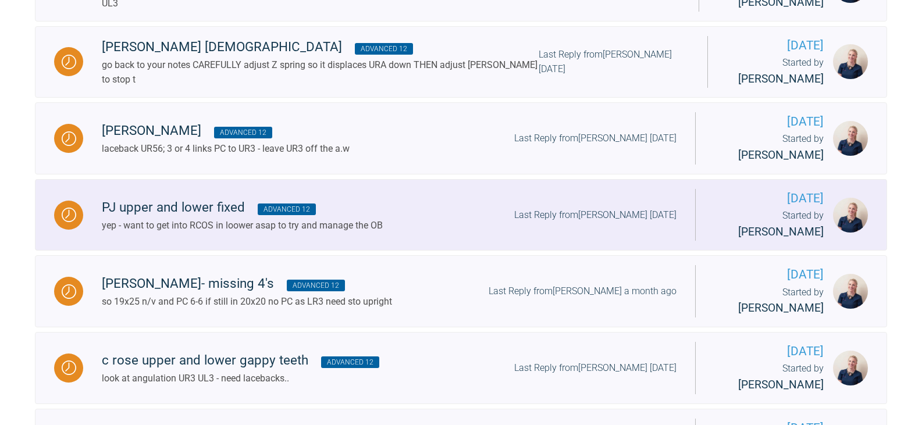
click at [323, 197] on div "PJ upper and lower fixed Advanced 12" at bounding box center [242, 207] width 281 height 21
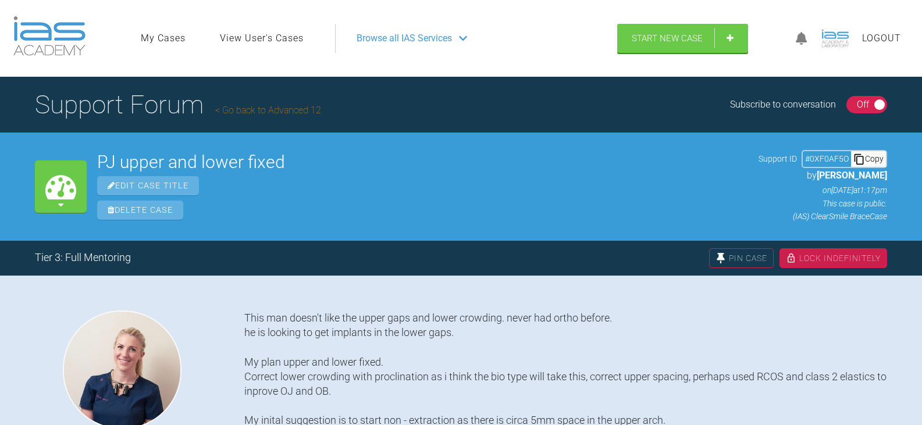
click at [876, 160] on div "Copy" at bounding box center [868, 158] width 35 height 15
drag, startPoint x: 316, startPoint y: 159, endPoint x: 99, endPoint y: 155, distance: 216.3
click at [99, 155] on h2 "PJ upper and lower fixed" at bounding box center [422, 161] width 651 height 17
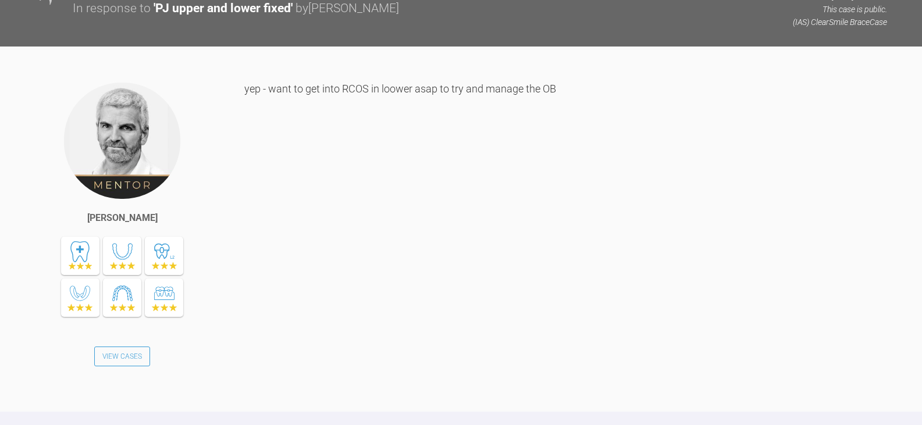
scroll to position [3436, 0]
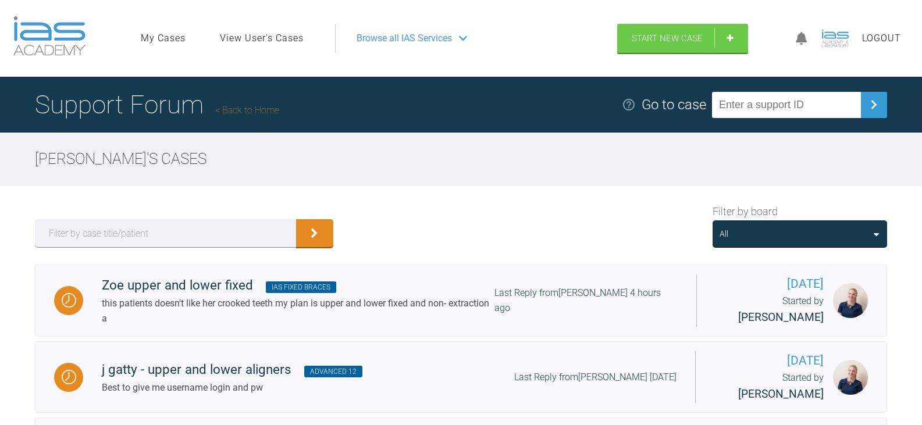
click at [790, 244] on div "All" at bounding box center [799, 233] width 174 height 27
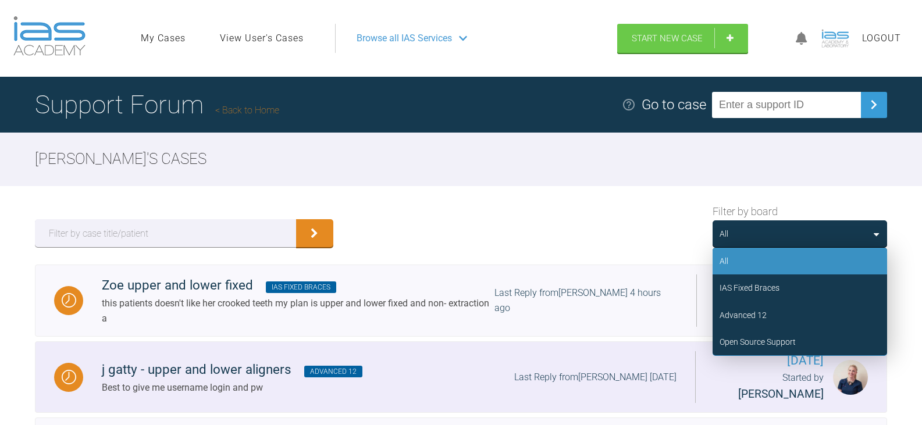
click at [777, 310] on div "Advanced 12" at bounding box center [799, 315] width 174 height 27
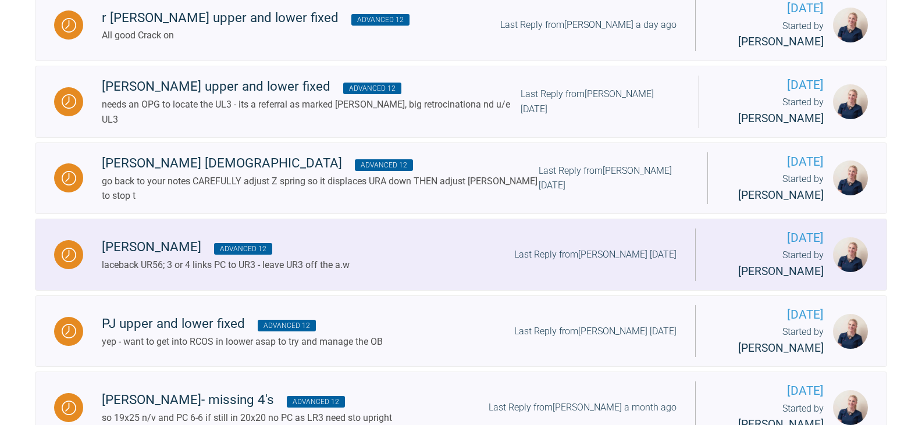
click at [328, 237] on div "[PERSON_NAME] Advanced 12" at bounding box center [226, 247] width 248 height 21
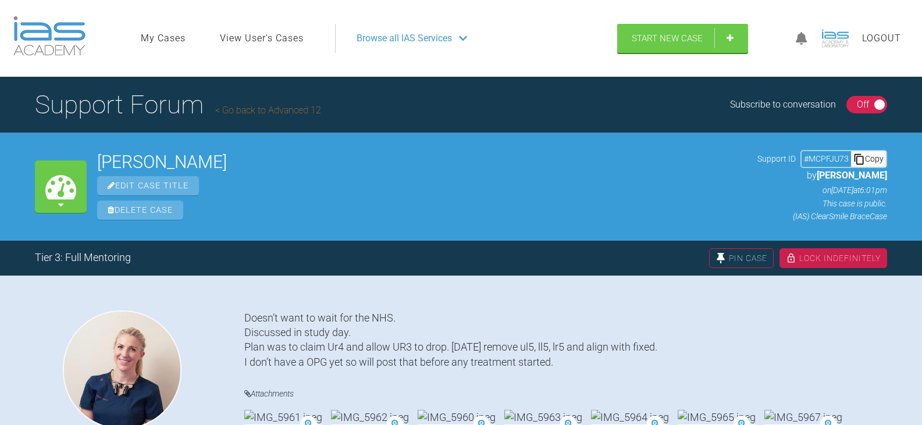
drag, startPoint x: 874, startPoint y: 161, endPoint x: 857, endPoint y: 163, distance: 17.0
click at [874, 161] on div "Copy" at bounding box center [868, 158] width 35 height 15
drag, startPoint x: 187, startPoint y: 170, endPoint x: 91, endPoint y: 163, distance: 95.6
click at [91, 163] on div "My Cases [PERSON_NAME] Edit Case Title Delete Case Support ID # MCPFJU73 Copy b…" at bounding box center [461, 187] width 922 height 108
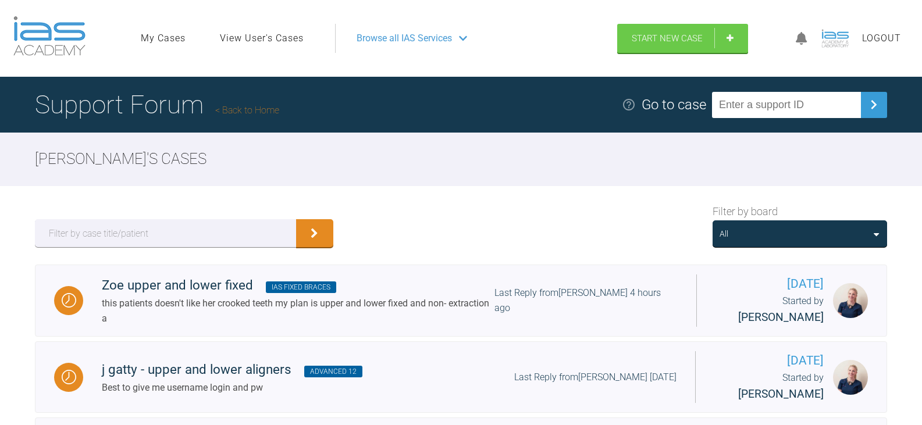
click at [813, 242] on div "All" at bounding box center [799, 233] width 174 height 27
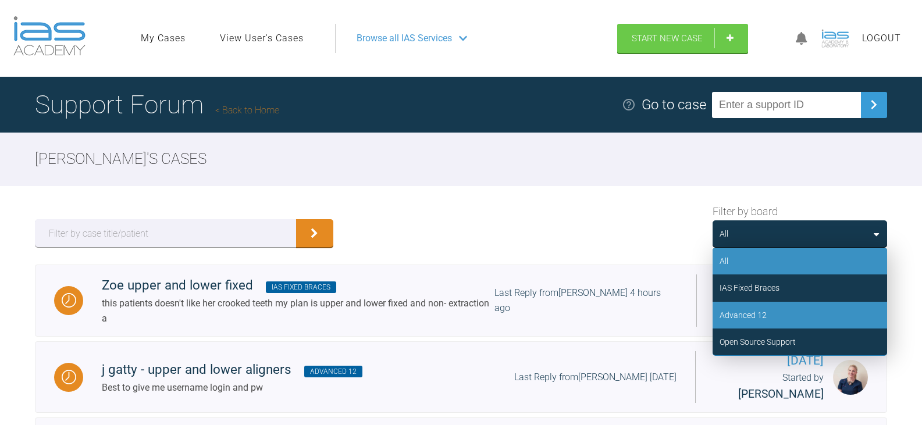
click at [790, 317] on div "Advanced 12" at bounding box center [799, 315] width 174 height 27
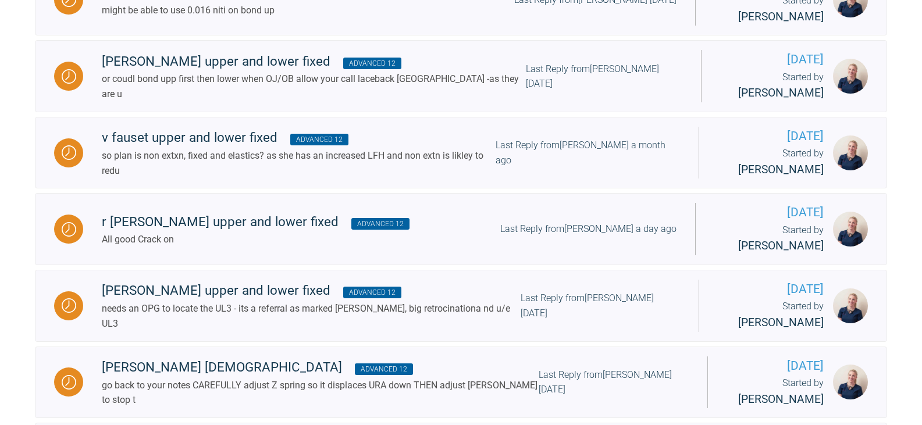
scroll to position [365, 0]
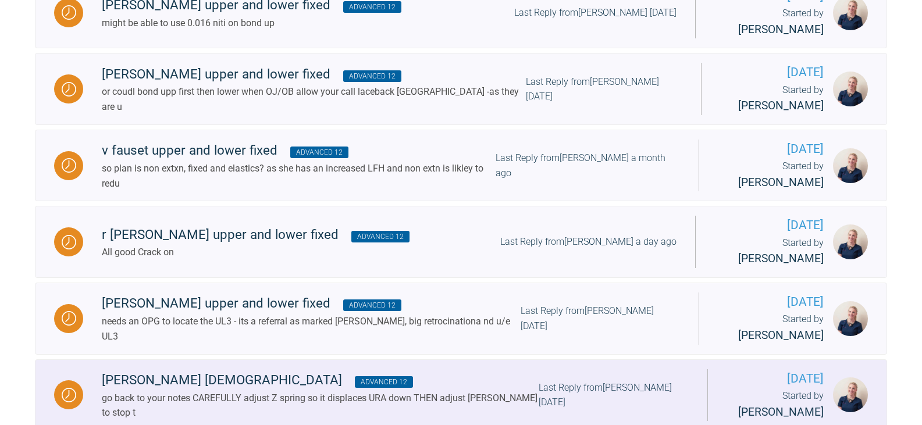
click at [315, 370] on div "[PERSON_NAME] [DEMOGRAPHIC_DATA] Advanced 12" at bounding box center [320, 380] width 437 height 21
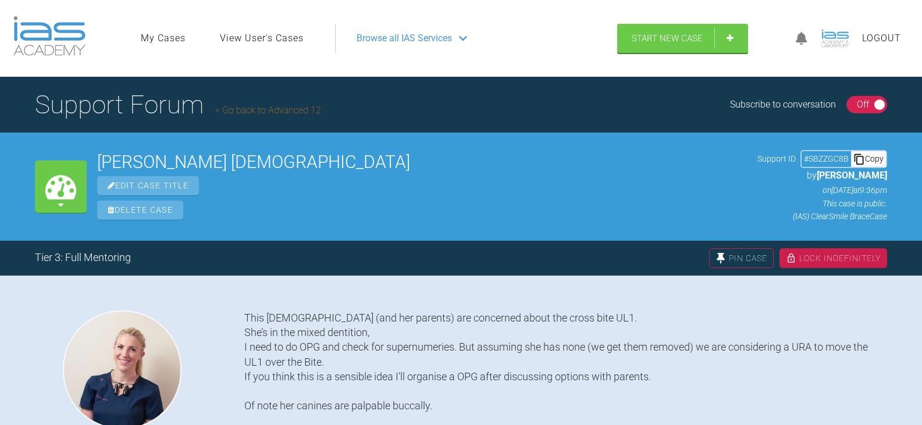
click at [866, 151] on div "Copy" at bounding box center [868, 158] width 35 height 15
drag, startPoint x: 262, startPoint y: 156, endPoint x: 96, endPoint y: 160, distance: 166.3
click at [96, 160] on div "My Cases [PERSON_NAME] [DEMOGRAPHIC_DATA] Edit Case Title Delete Case Support I…" at bounding box center [461, 187] width 922 height 108
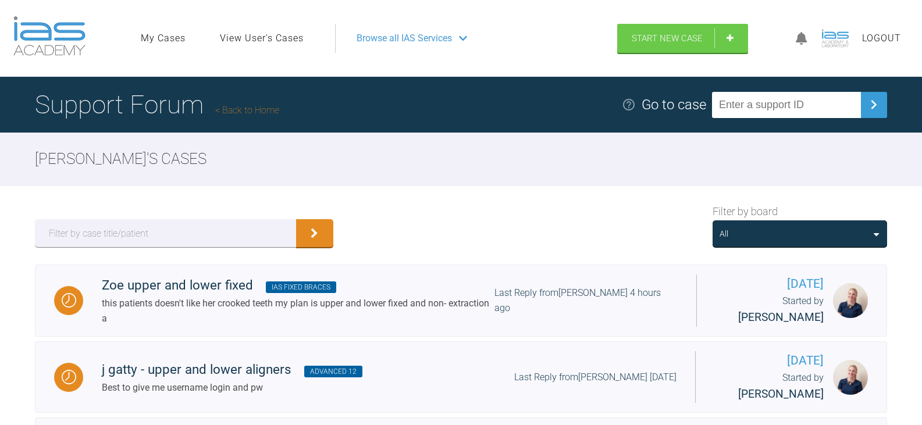
click at [803, 234] on div "All" at bounding box center [799, 233] width 160 height 13
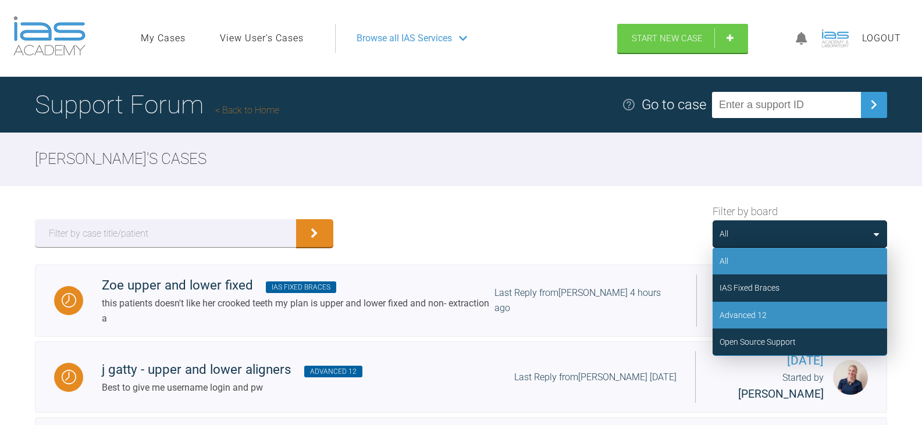
click at [769, 313] on div "Advanced 12" at bounding box center [799, 315] width 174 height 27
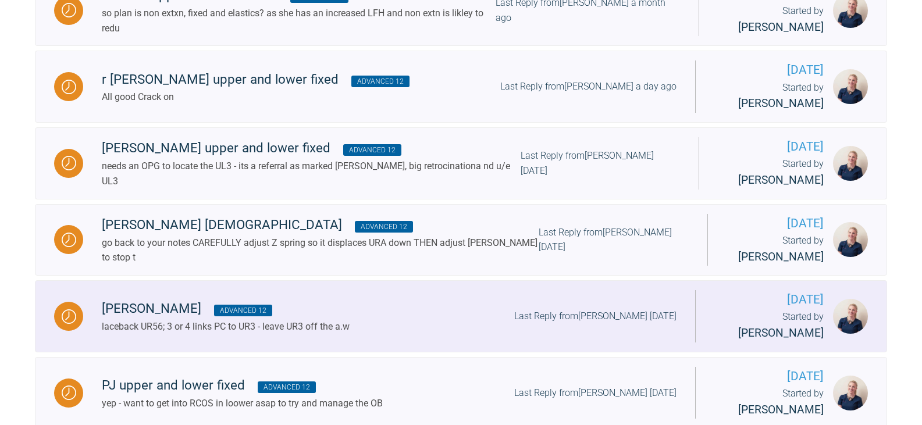
scroll to position [499, 0]
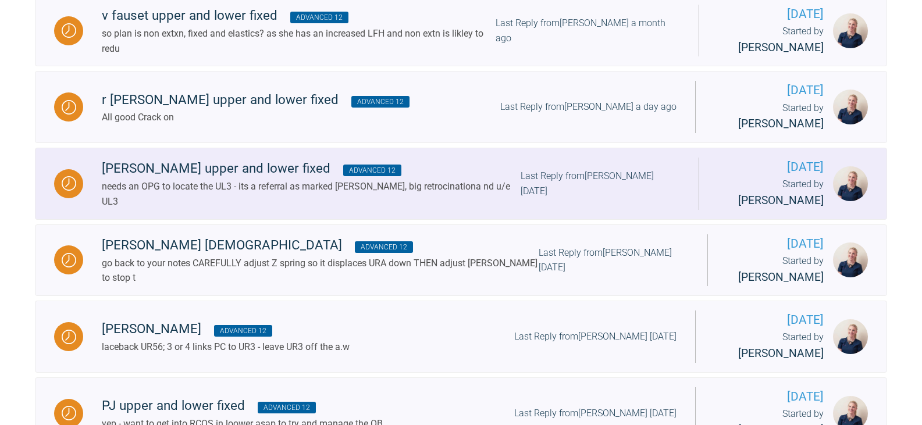
click at [405, 179] on div "needs an OPG to locate the UL3 - its a referral as marked [PERSON_NAME], big re…" at bounding box center [311, 194] width 419 height 30
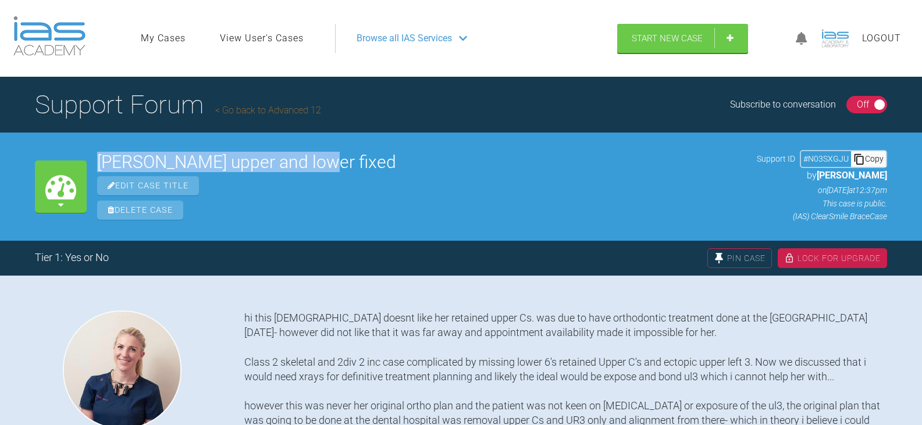
drag, startPoint x: 326, startPoint y: 167, endPoint x: 96, endPoint y: 163, distance: 229.7
click at [96, 163] on div "My Cases [PERSON_NAME] upper and lower fixed Edit Case Title Delete Case Suppor…" at bounding box center [461, 187] width 922 height 108
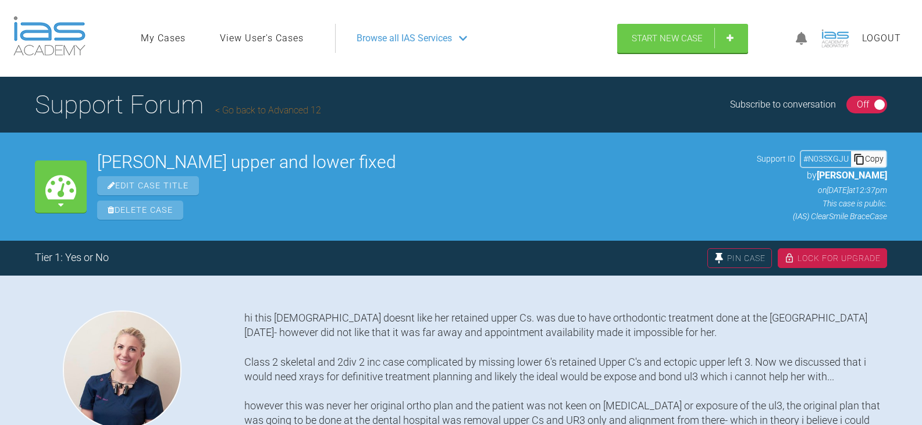
click at [869, 164] on div "Copy" at bounding box center [868, 158] width 35 height 15
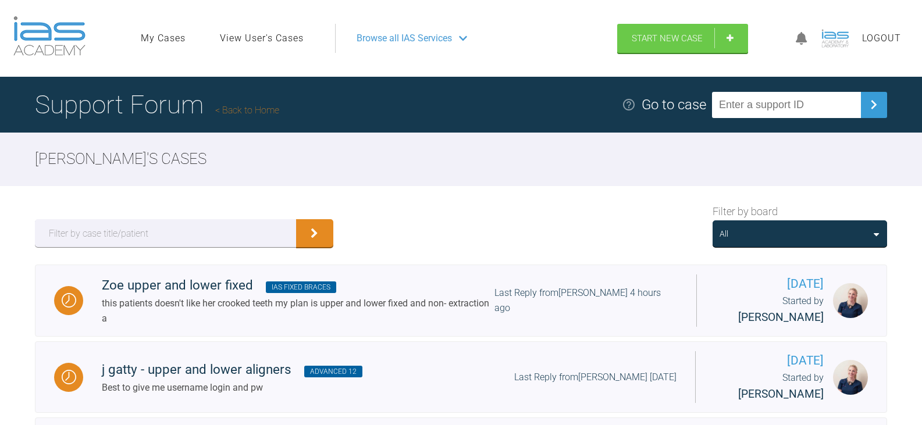
click at [819, 239] on div "All" at bounding box center [799, 233] width 160 height 13
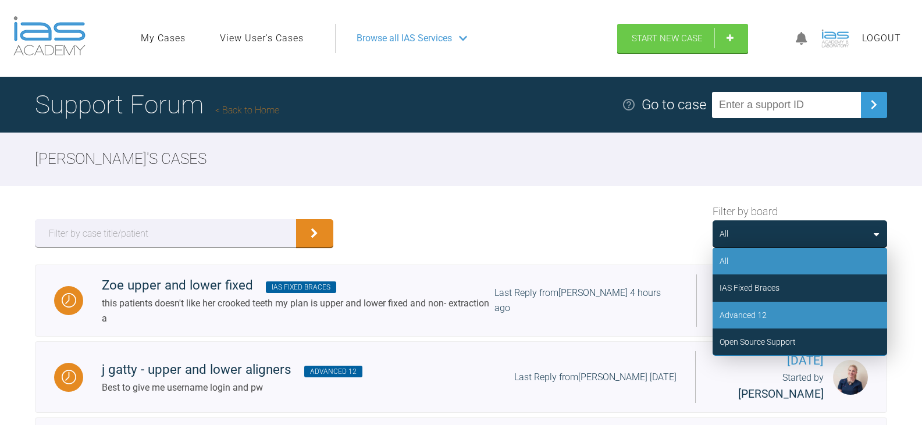
click at [785, 310] on div "Advanced 12" at bounding box center [799, 315] width 174 height 27
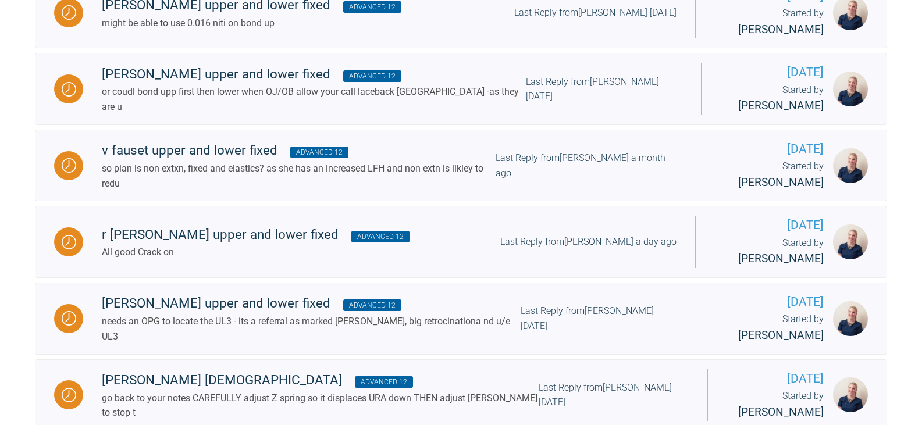
scroll to position [367, 0]
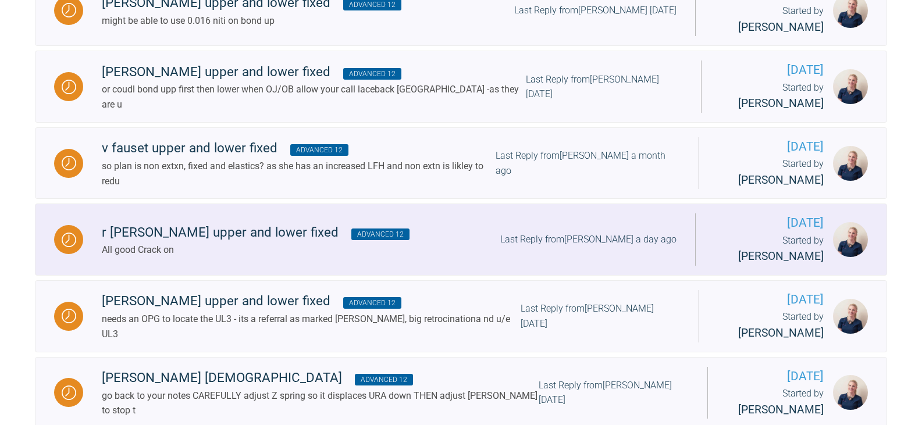
click at [408, 222] on div "r [PERSON_NAME] upper and lower fixed Advanced 12 All good Crack on Last Reply …" at bounding box center [389, 239] width 612 height 35
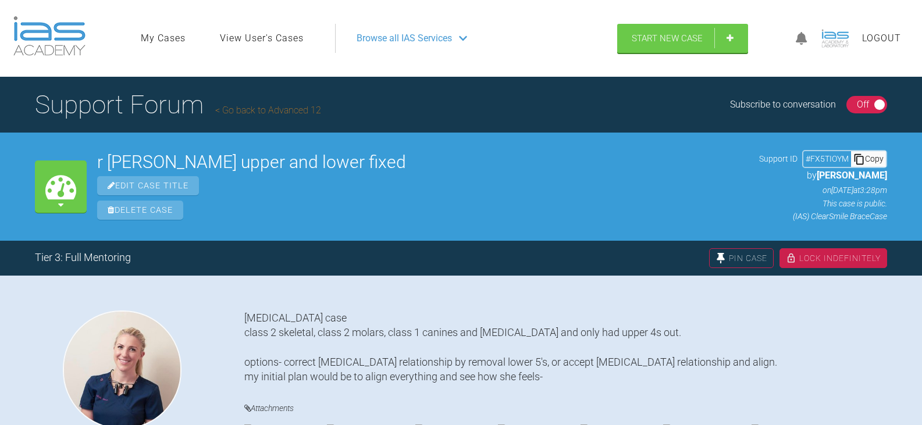
click at [866, 165] on div "Copy" at bounding box center [868, 158] width 35 height 15
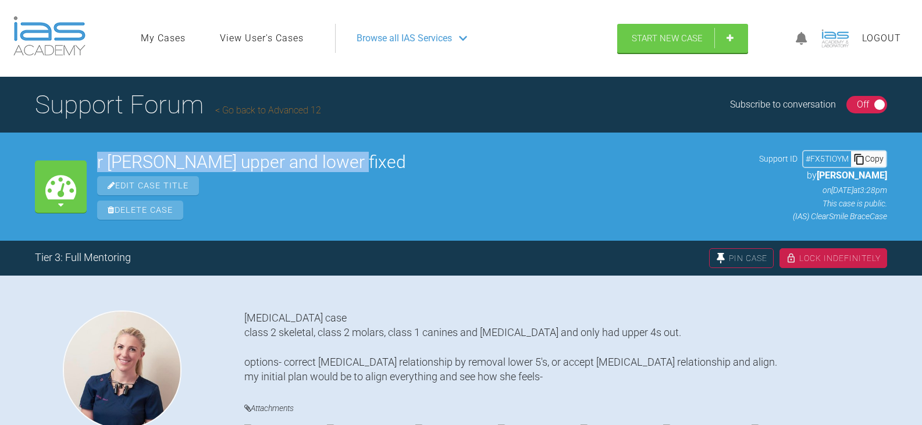
drag, startPoint x: 348, startPoint y: 160, endPoint x: 94, endPoint y: 158, distance: 254.7
click at [94, 158] on div "My Cases r [PERSON_NAME] upper and lower fixed Edit Case Title Delete Case Supp…" at bounding box center [461, 187] width 922 height 108
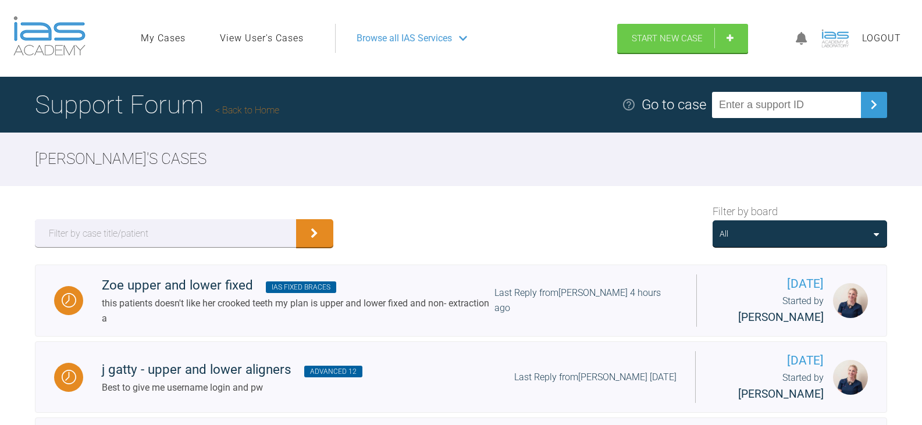
click at [841, 233] on div "All" at bounding box center [799, 233] width 160 height 13
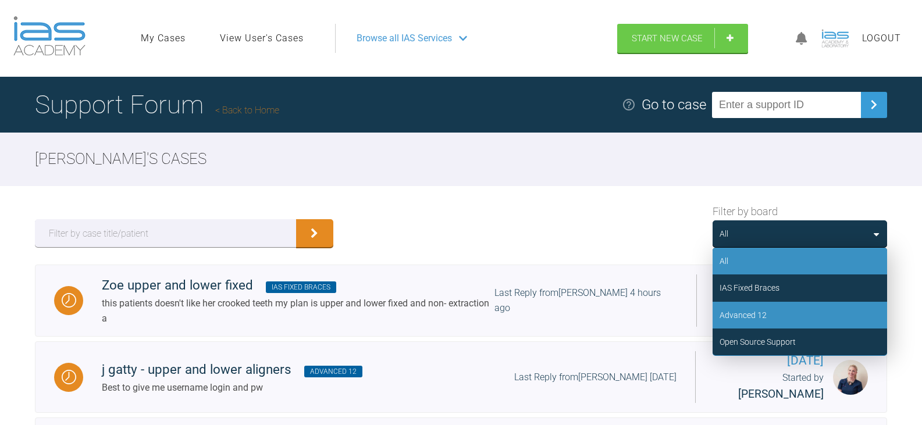
click at [812, 310] on div "Advanced 12" at bounding box center [799, 315] width 174 height 27
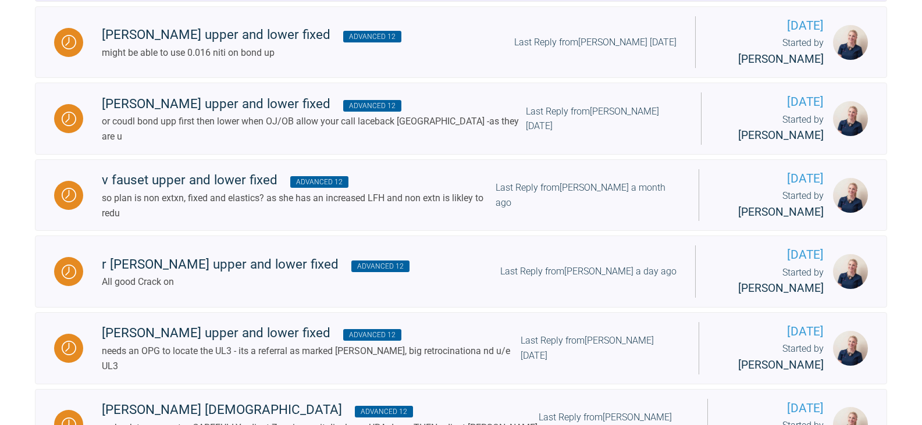
scroll to position [349, 0]
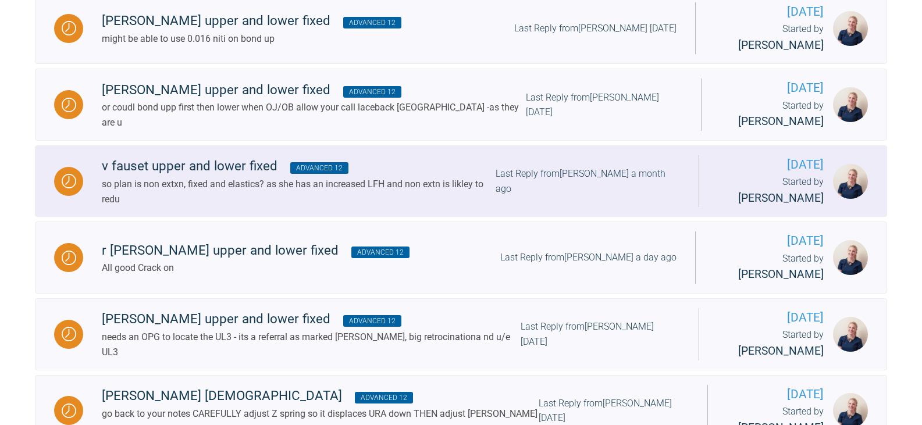
click at [385, 177] on div "so plan is non extxn, fixed and elastics? as she has an increased LFH and non e…" at bounding box center [299, 192] width 394 height 30
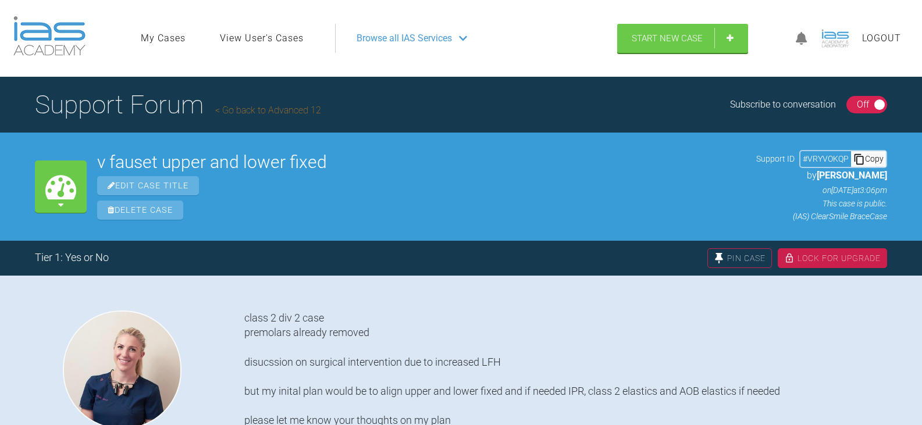
click at [873, 160] on div "Copy" at bounding box center [868, 158] width 35 height 15
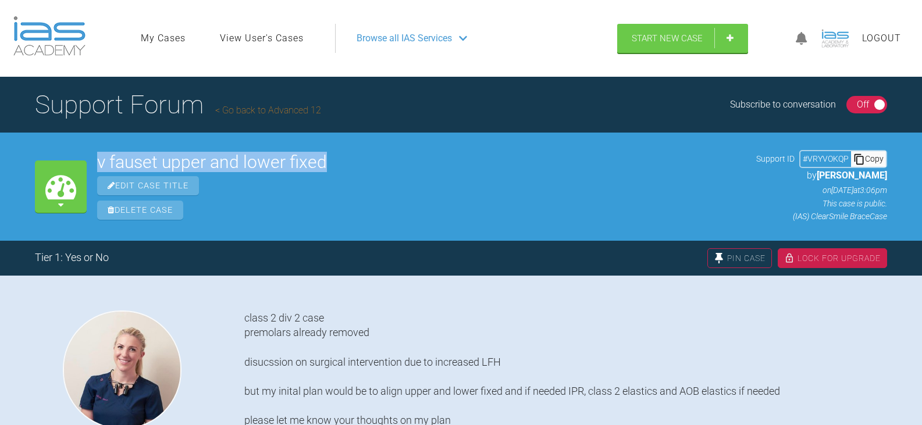
drag, startPoint x: 337, startPoint y: 162, endPoint x: 98, endPoint y: 160, distance: 238.4
click at [98, 160] on h2 "v fauset upper and lower fixed" at bounding box center [421, 161] width 648 height 17
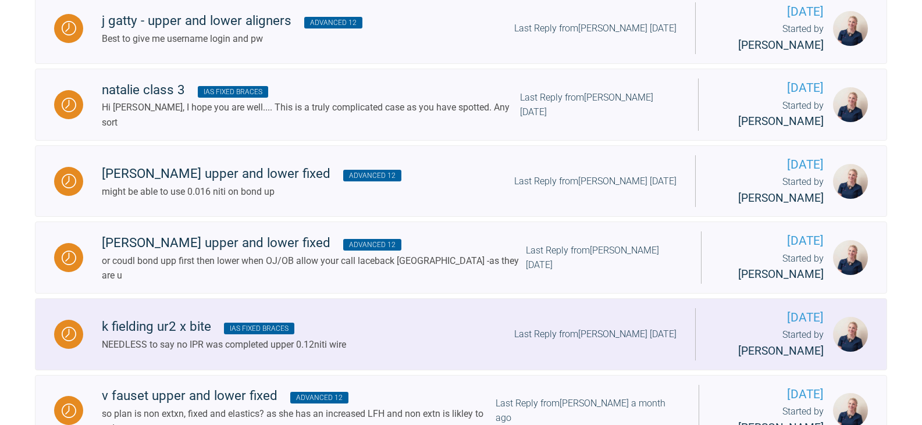
click at [366, 316] on div "k fielding ur2 x bite IAS Fixed Braces NEEDLESS to say no IPR was completed upp…" at bounding box center [389, 333] width 612 height 35
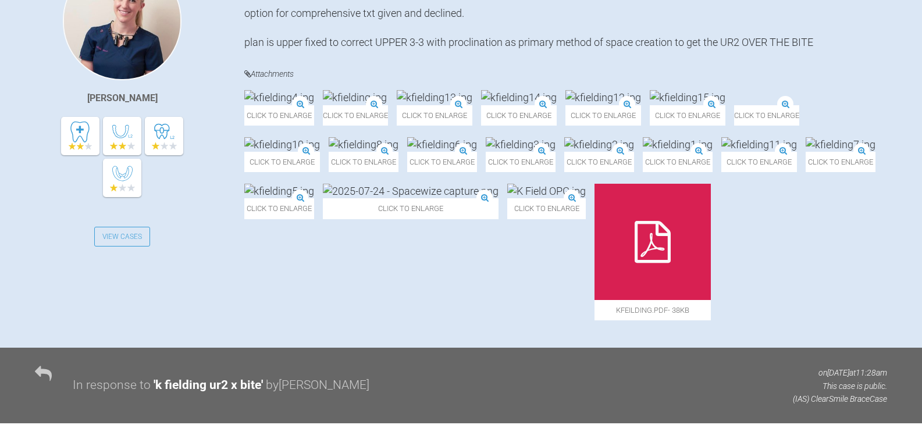
scroll to position [58, 0]
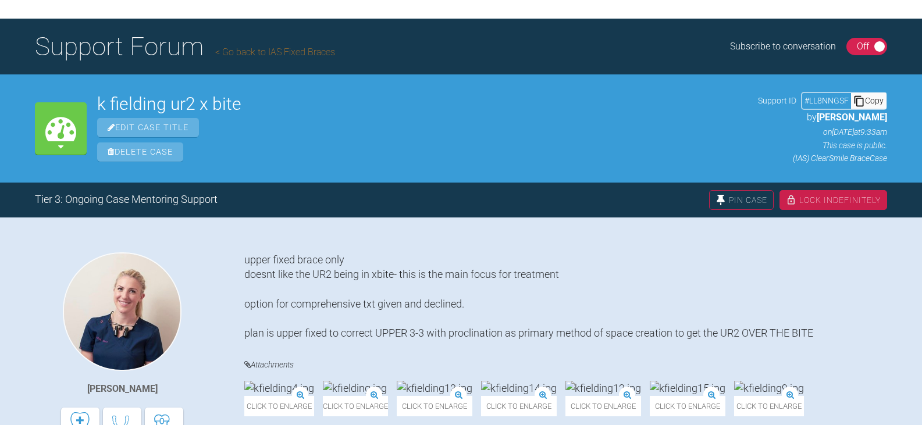
click at [865, 97] on div "Copy" at bounding box center [868, 100] width 35 height 15
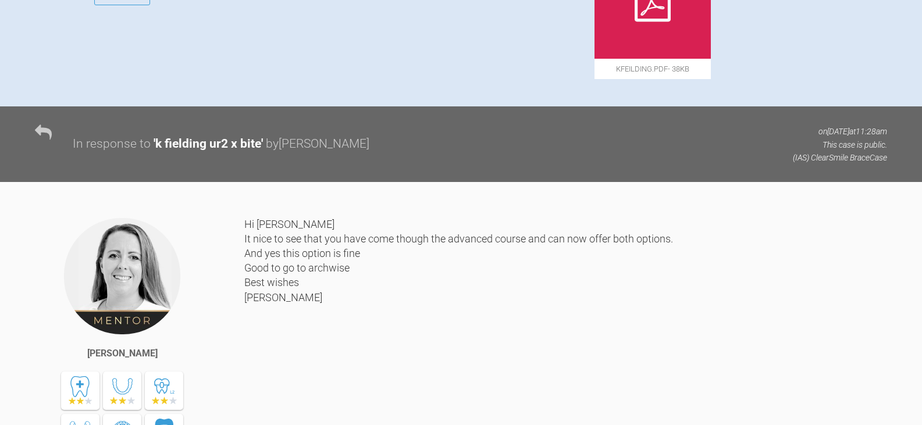
scroll to position [0, 0]
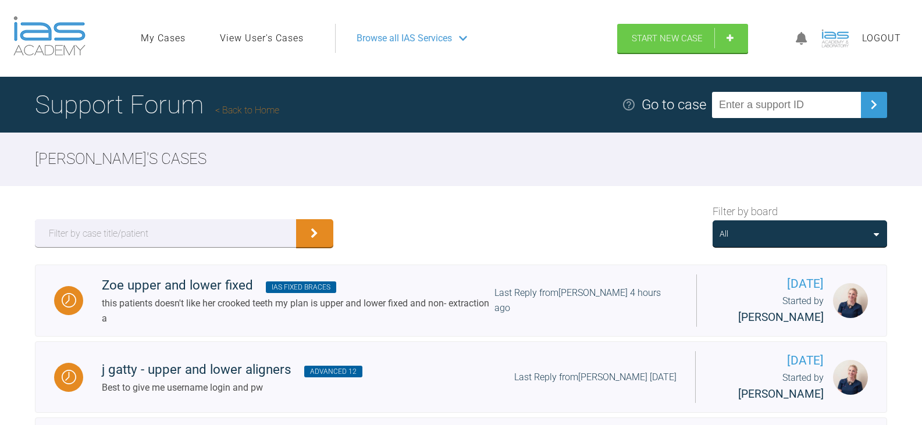
click at [814, 241] on div "All" at bounding box center [799, 233] width 174 height 27
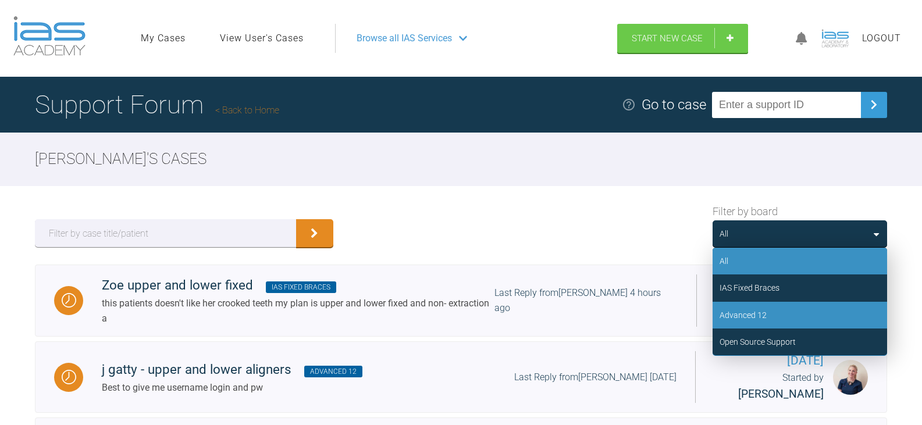
click at [773, 325] on div "Advanced 12" at bounding box center [799, 315] width 174 height 27
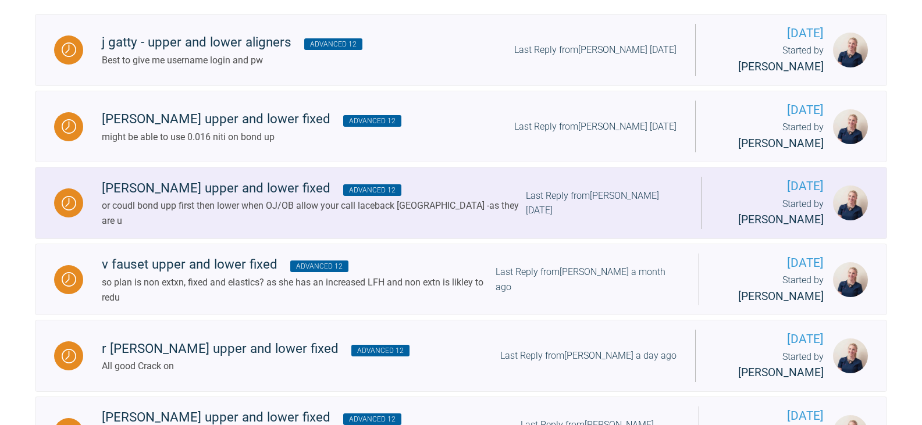
scroll to position [291, 0]
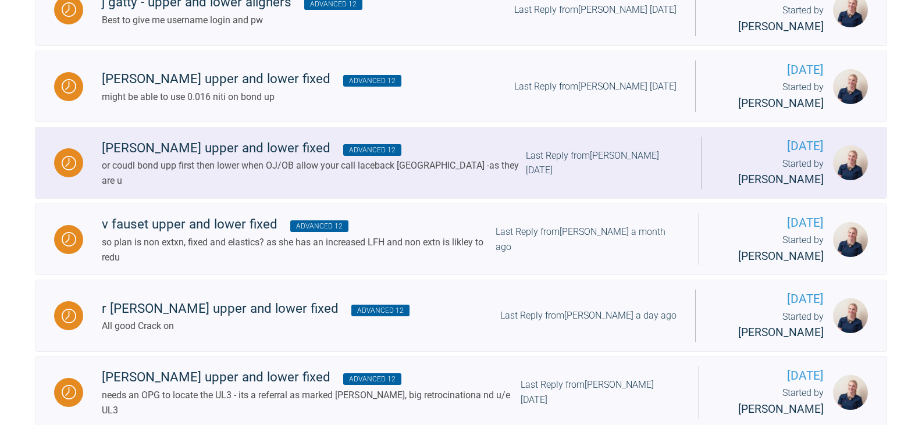
click at [209, 158] on div "or coudl bond upp first then lower when OJ/OB allow your call laceback [GEOGRAP…" at bounding box center [314, 173] width 424 height 30
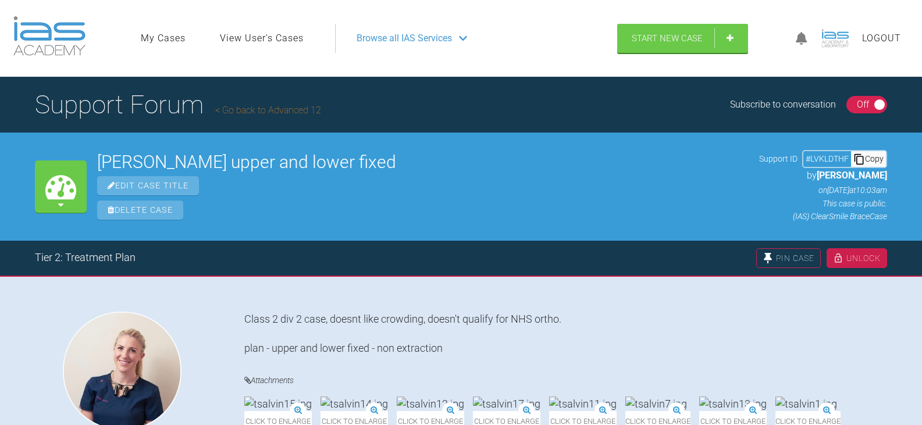
click at [870, 158] on div "Copy" at bounding box center [868, 158] width 35 height 15
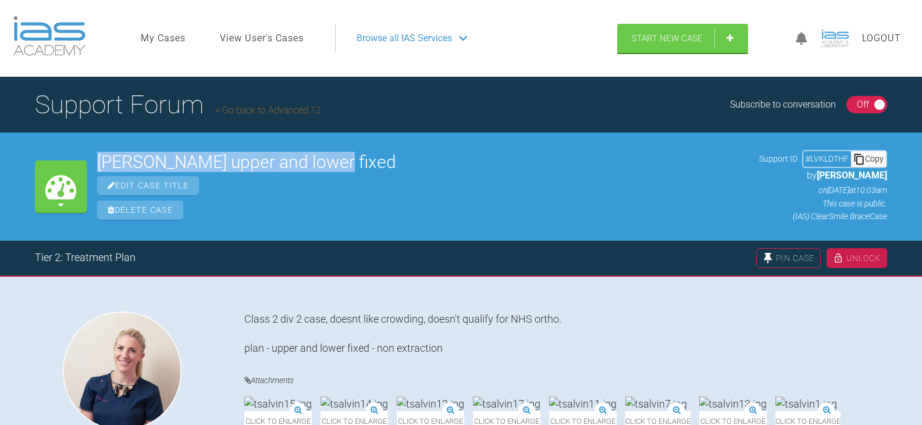
drag, startPoint x: 345, startPoint y: 166, endPoint x: 100, endPoint y: 163, distance: 245.4
click at [100, 163] on h2 "[PERSON_NAME] upper and lower fixed" at bounding box center [422, 161] width 651 height 17
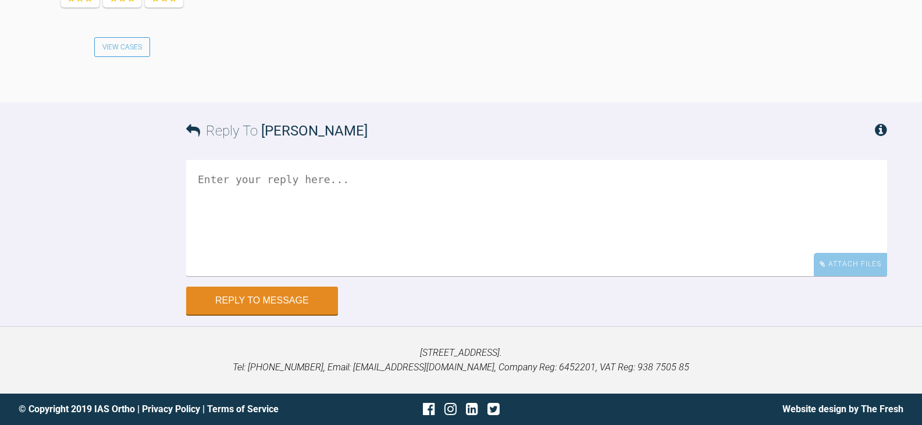
scroll to position [2273, 0]
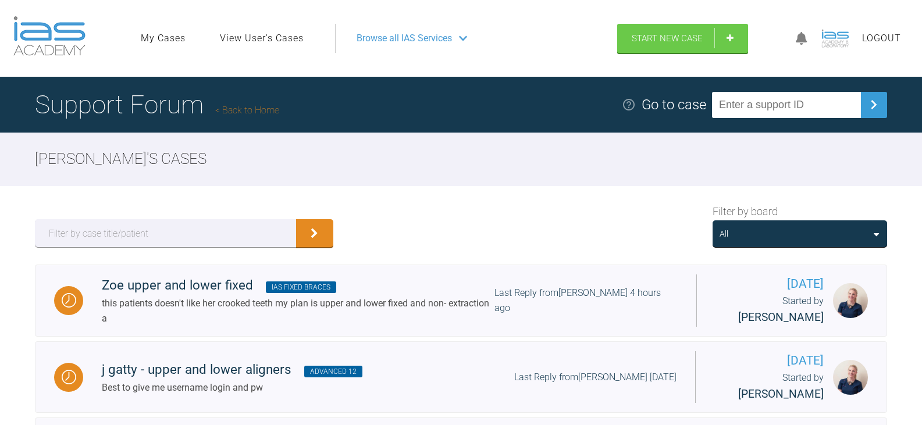
click at [808, 238] on div "All" at bounding box center [799, 233] width 160 height 13
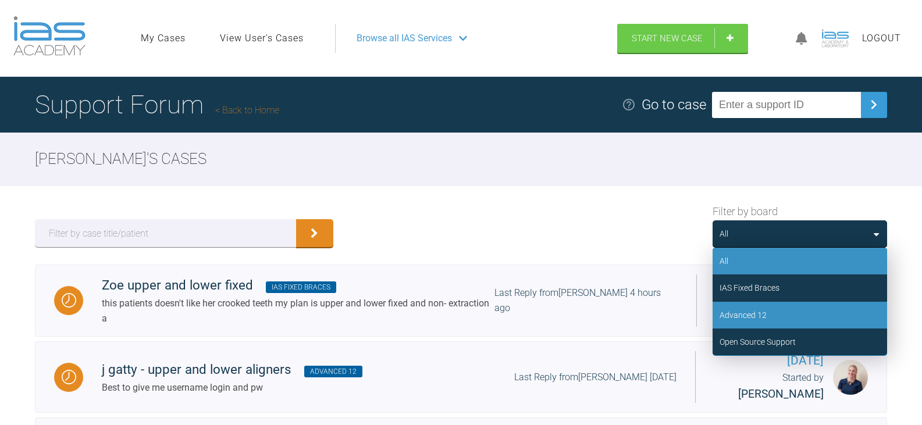
click at [787, 317] on div "Advanced 12" at bounding box center [799, 315] width 174 height 27
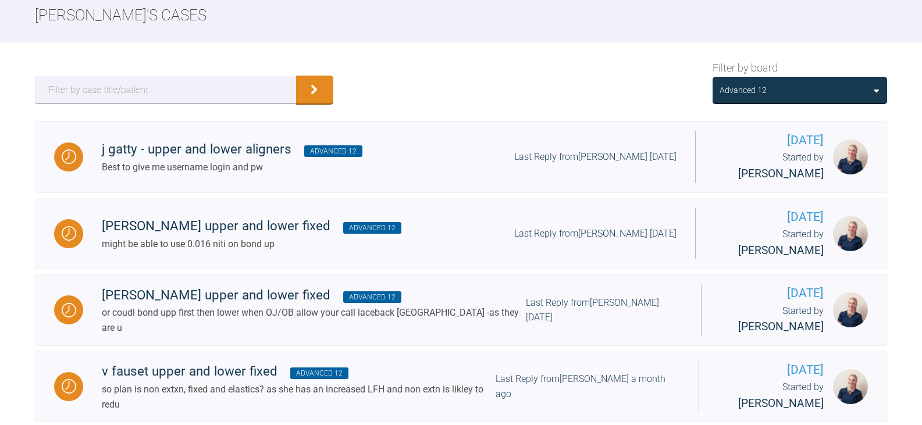
scroll to position [103, 0]
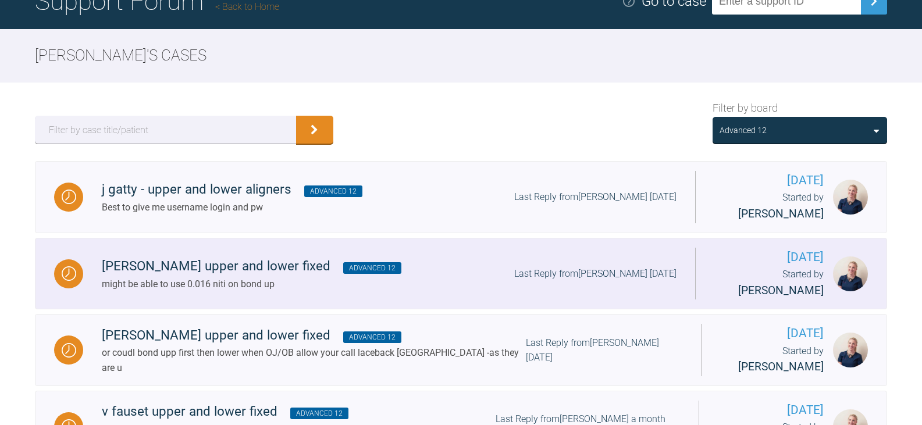
click at [374, 256] on div "[PERSON_NAME] upper and lower fixed Advanced 12 might be able to use 0.016 niti…" at bounding box center [389, 273] width 612 height 35
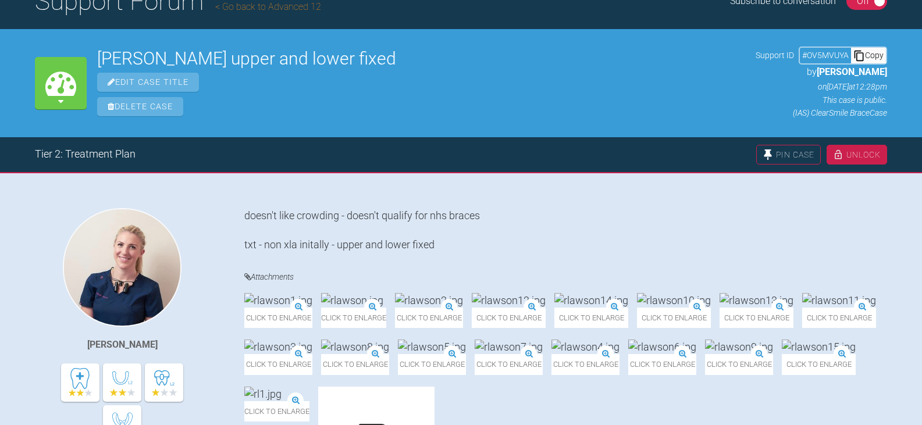
click at [865, 54] on div "Copy" at bounding box center [868, 55] width 35 height 15
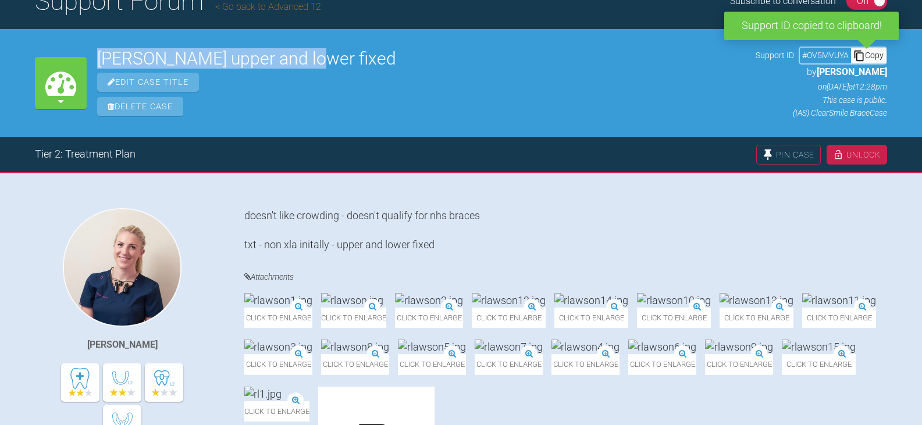
drag, startPoint x: 311, startPoint y: 56, endPoint x: 86, endPoint y: 62, distance: 225.1
click at [86, 62] on div "My Cases [PERSON_NAME] upper and lower fixed Edit Case Title Delete Case Suppor…" at bounding box center [461, 83] width 922 height 108
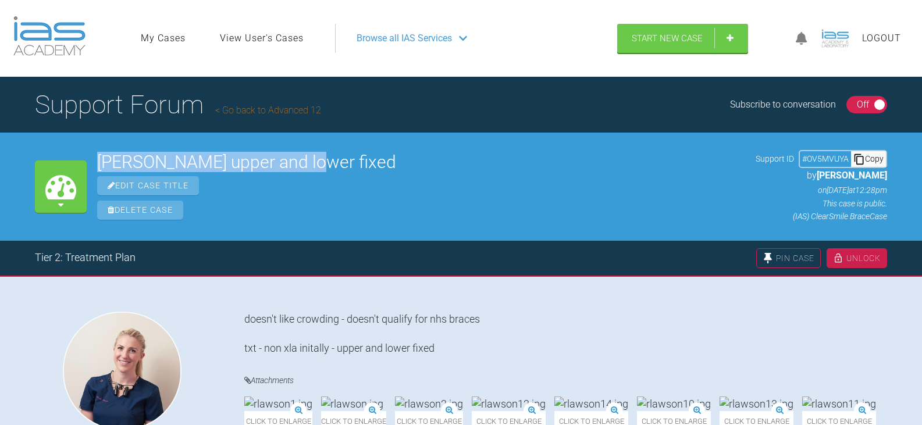
scroll to position [103, 0]
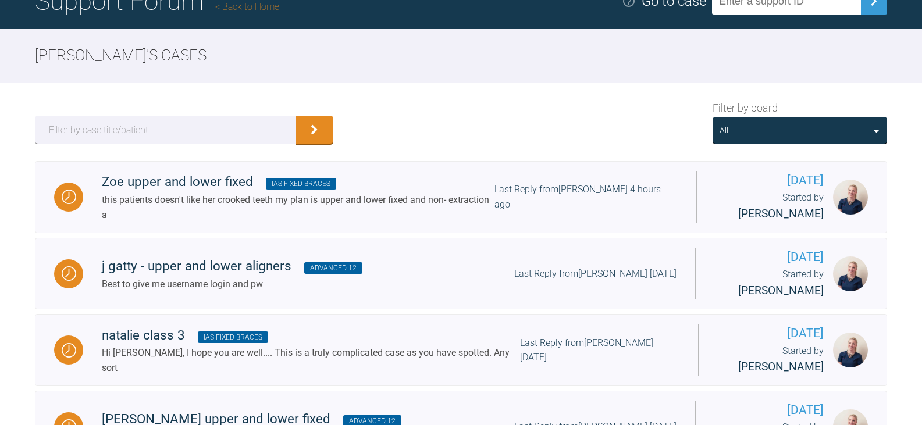
click at [739, 137] on div "All" at bounding box center [799, 130] width 174 height 27
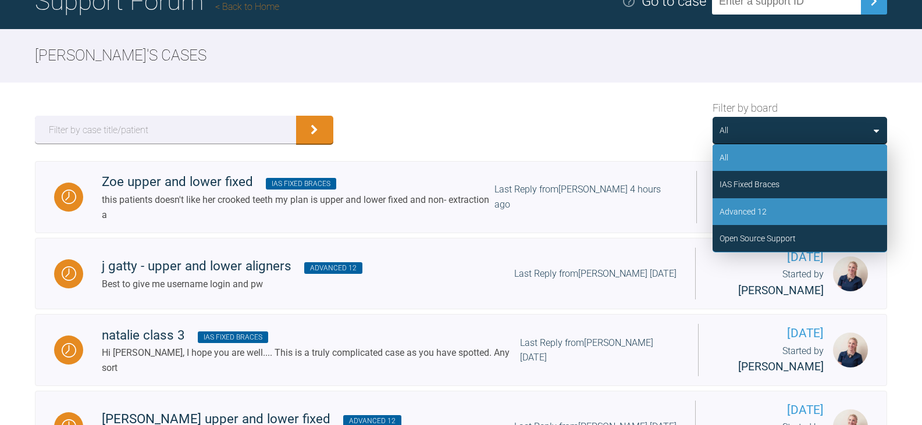
click at [763, 207] on div "Advanced 12" at bounding box center [742, 211] width 47 height 13
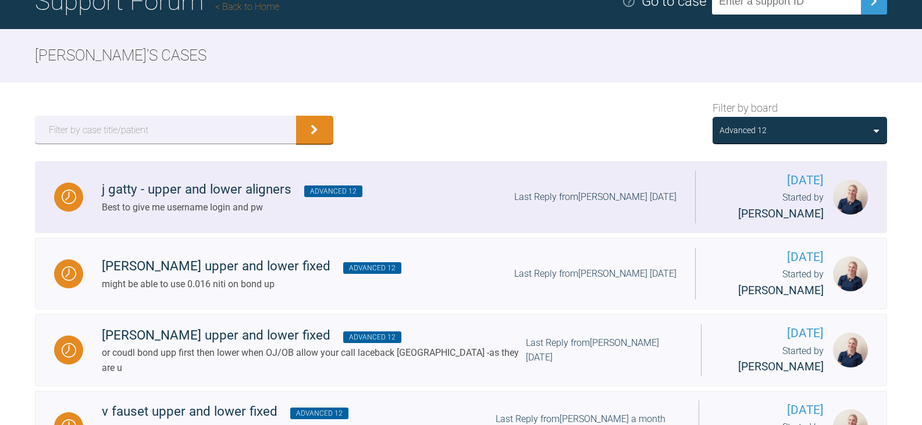
click at [416, 201] on div "j gatty - upper and lower aligners Advanced 12 Best to give me username login a…" at bounding box center [389, 196] width 612 height 35
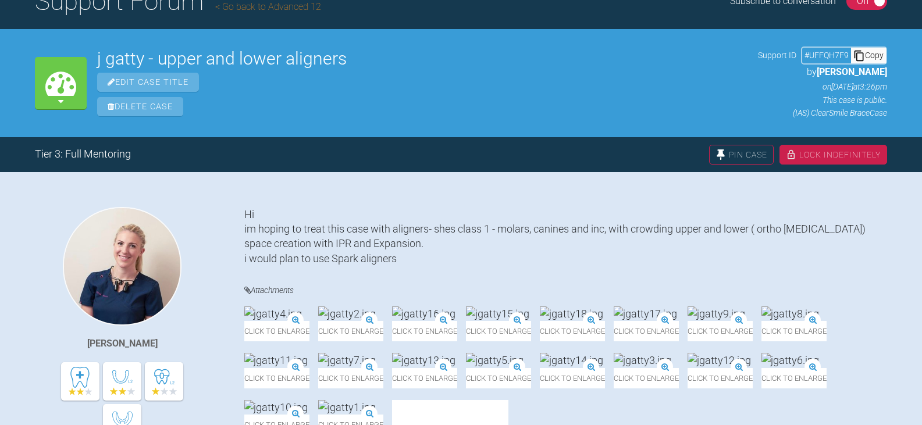
click at [870, 51] on div "Copy" at bounding box center [868, 55] width 35 height 15
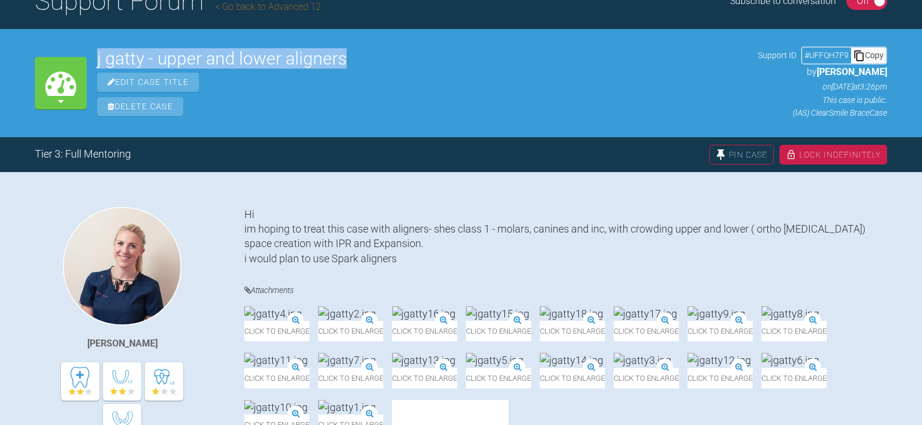
drag, startPoint x: 301, startPoint y: 51, endPoint x: 97, endPoint y: 45, distance: 204.1
click at [97, 45] on div "My Cases j gatty - upper and lower aligners Edit Case Title Delete Case Support…" at bounding box center [461, 83] width 922 height 108
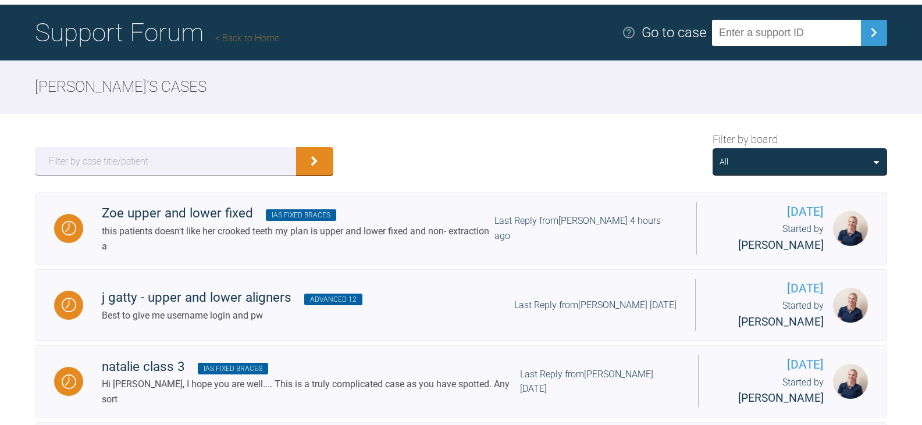
scroll to position [45, 0]
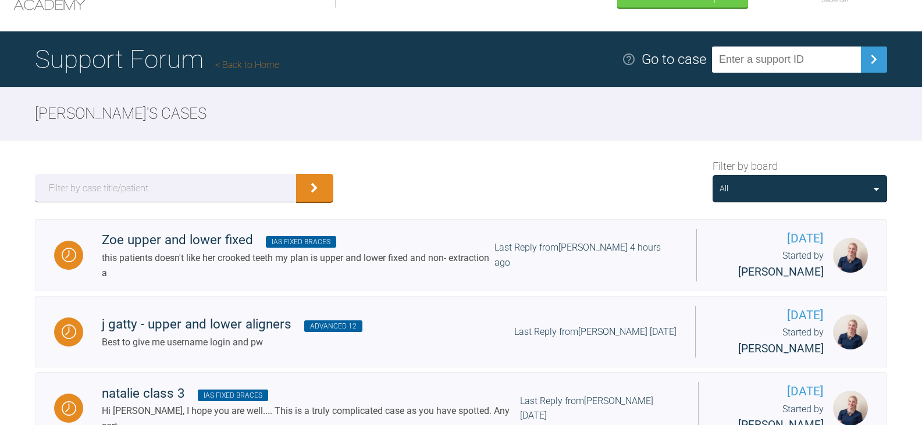
click at [809, 60] on input "text" at bounding box center [786, 60] width 149 height 26
paste input "BKFXSZOX"
type input "BKFXSZOX"
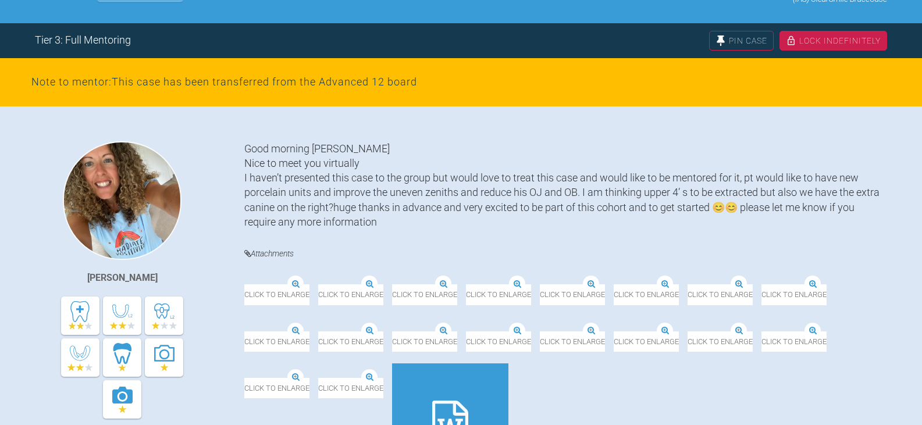
scroll to position [220, 0]
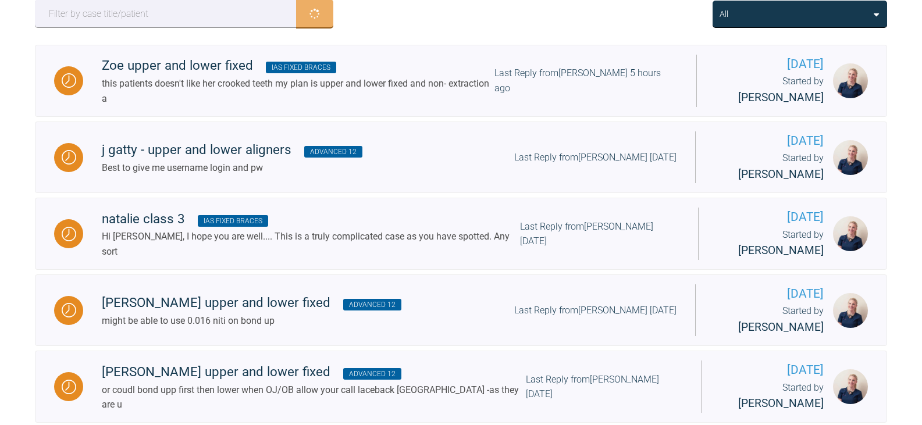
scroll to position [45, 0]
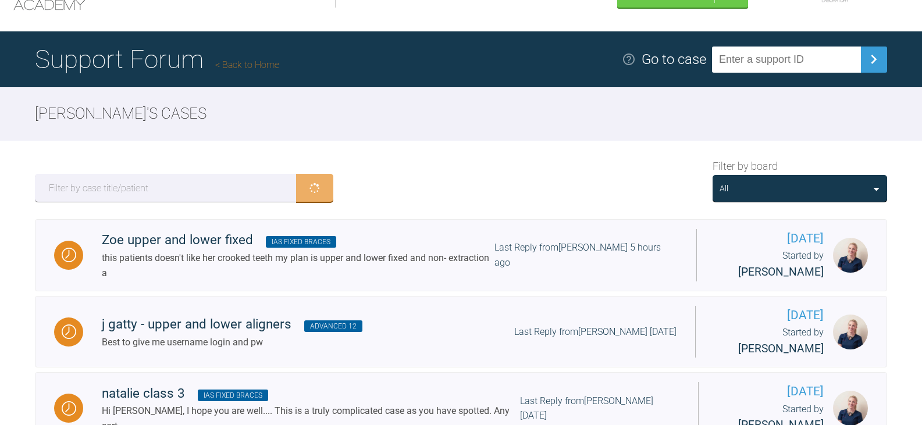
click at [782, 67] on input "text" at bounding box center [786, 60] width 149 height 26
paste input "9KXXEWC9"
type input "9KXXEWC9"
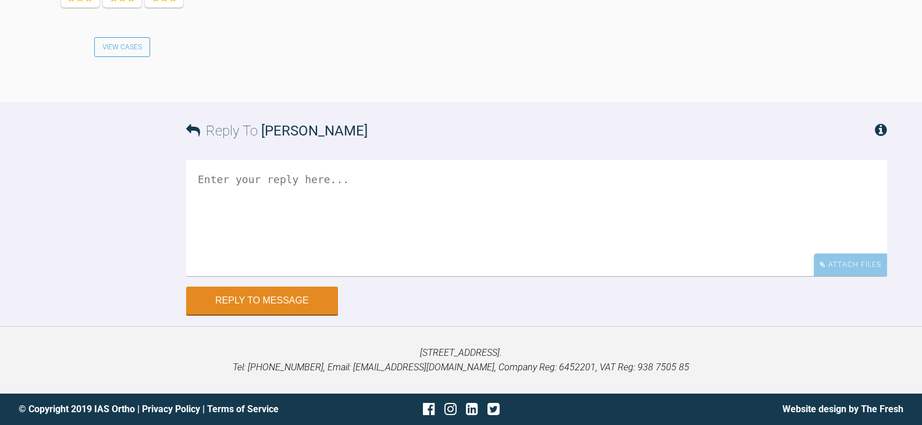
scroll to position [5065, 0]
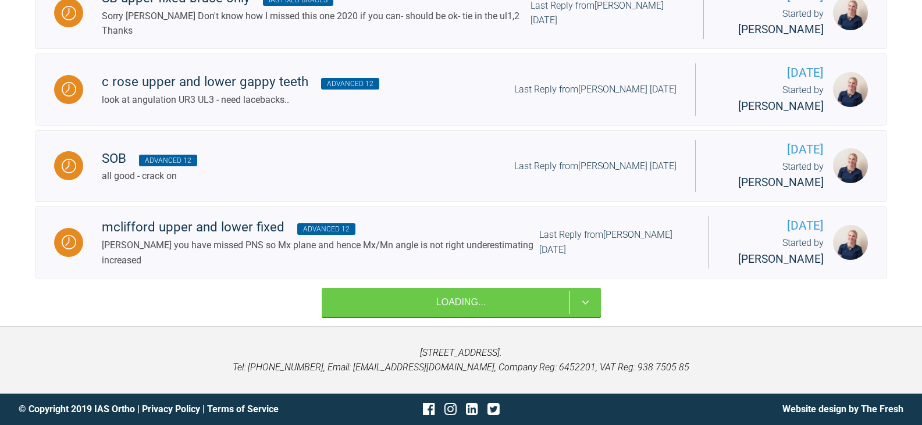
scroll to position [45, 0]
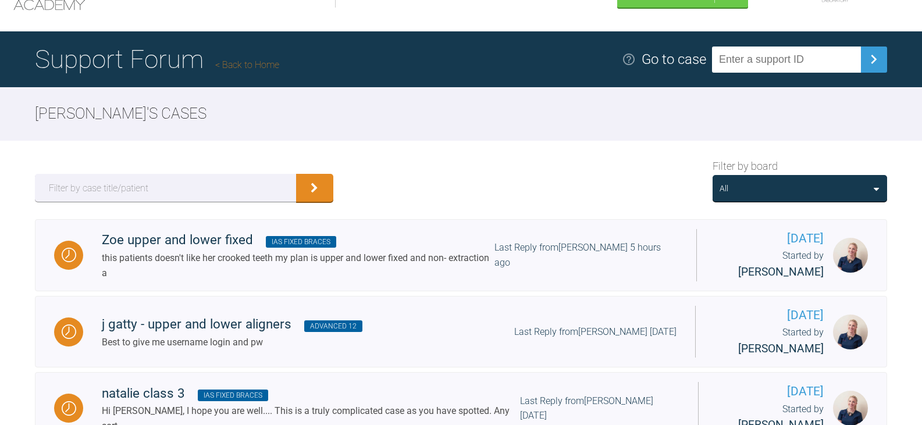
click at [819, 57] on input "text" at bounding box center [786, 60] width 149 height 26
paste input "LTSKPPO9"
type input "LTSKPPO9"
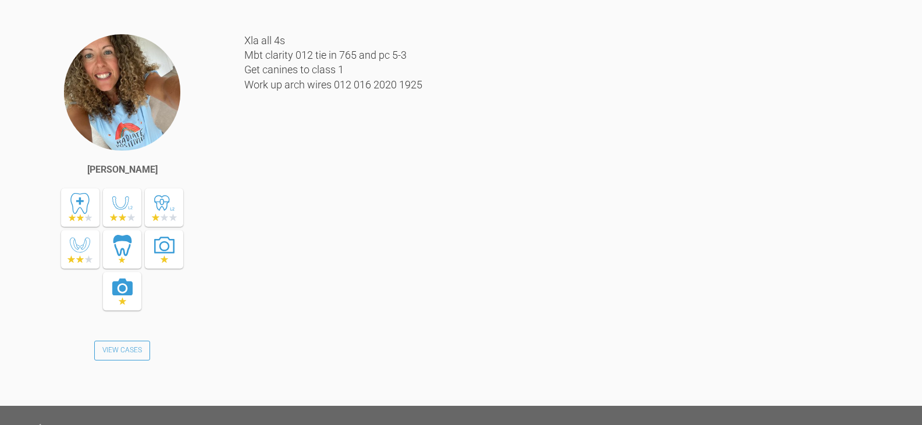
scroll to position [7293, 0]
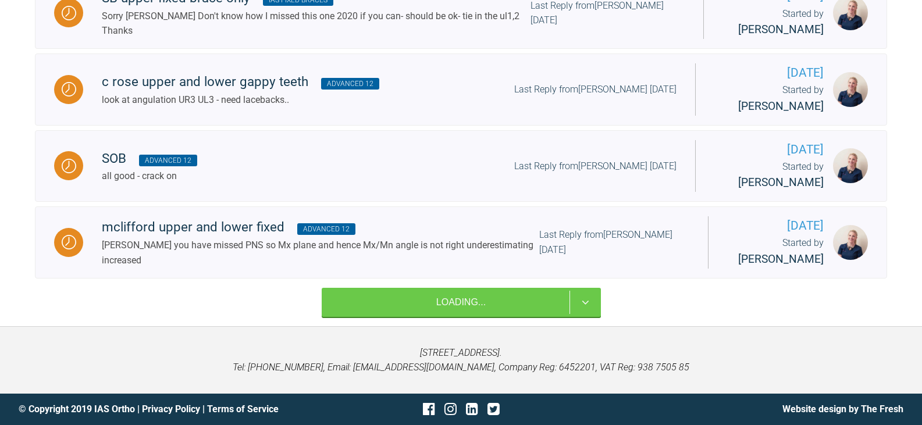
scroll to position [45, 0]
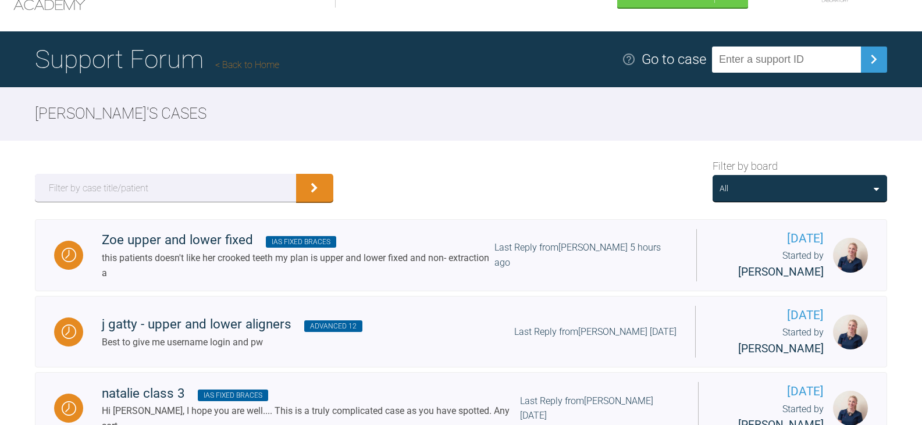
click at [831, 55] on input "text" at bounding box center [786, 60] width 149 height 26
paste input "KNYC7KEX"
type input "KNYC7KEX"
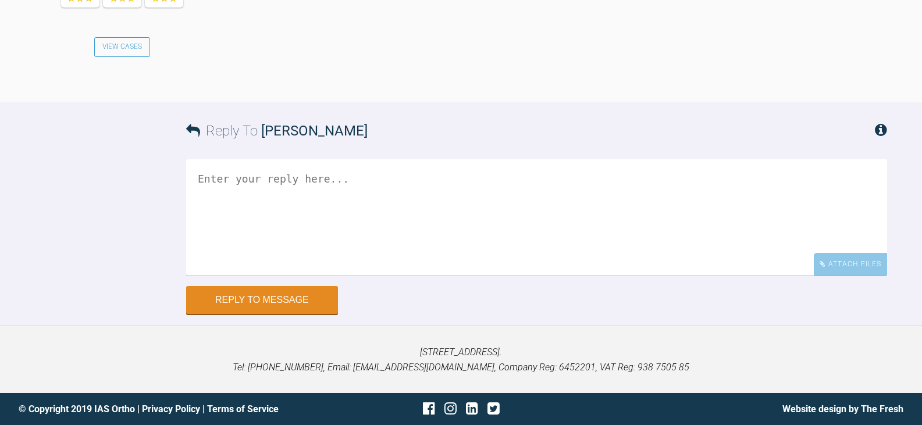
scroll to position [3116, 0]
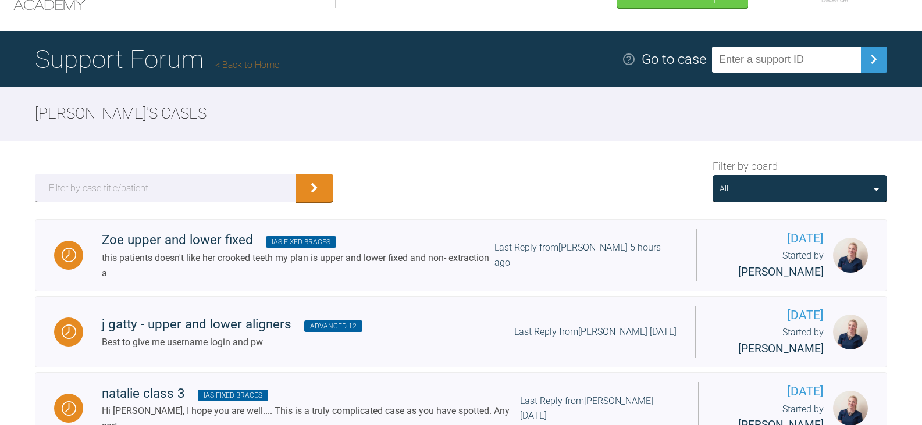
click at [779, 62] on input "text" at bounding box center [786, 60] width 149 height 26
paste input "MTQY2RSU"
type input "MTQY2RSU"
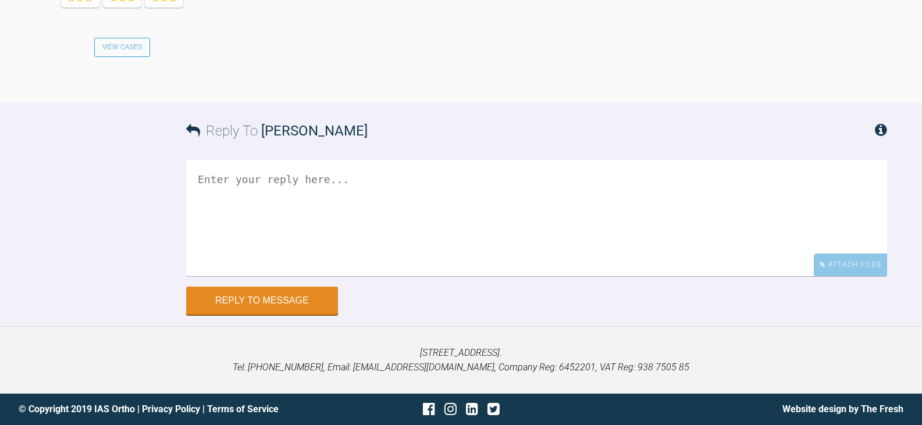
scroll to position [4909, 0]
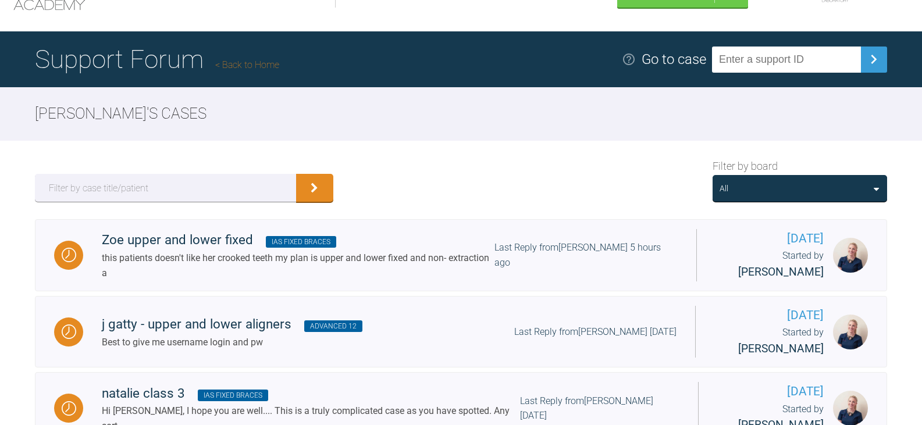
click at [762, 57] on input "text" at bounding box center [786, 60] width 149 height 26
paste input "FLPNJJ5B"
type input "FLPNJJ5B"
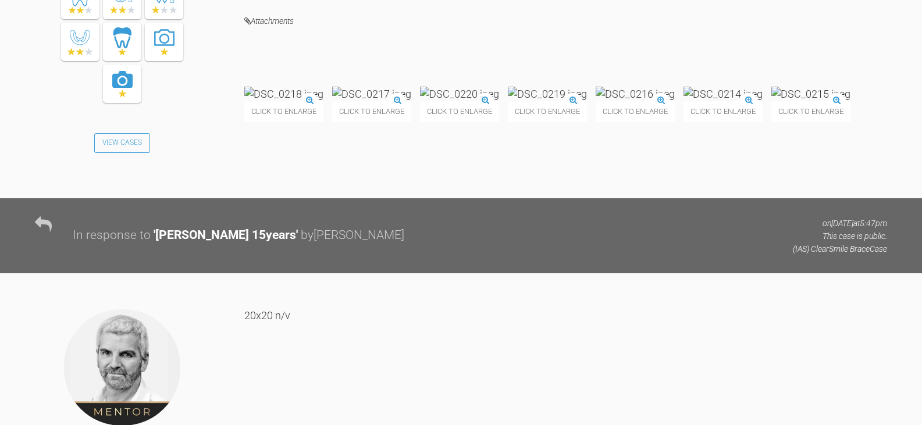
scroll to position [11732, 0]
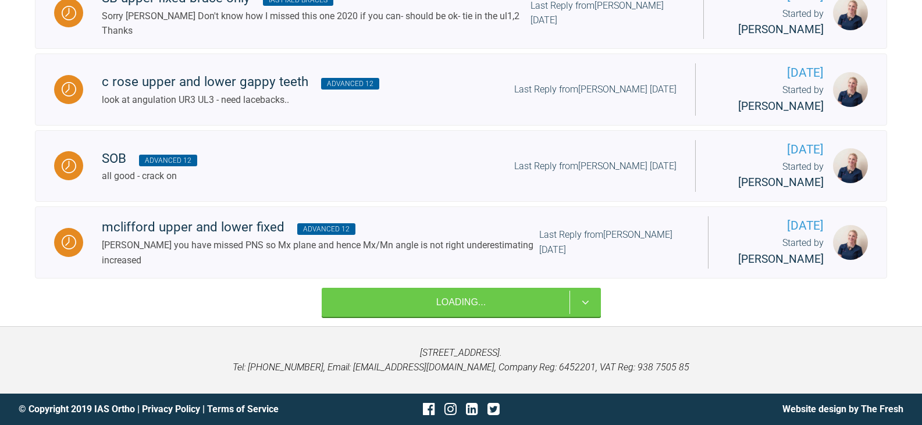
scroll to position [45, 0]
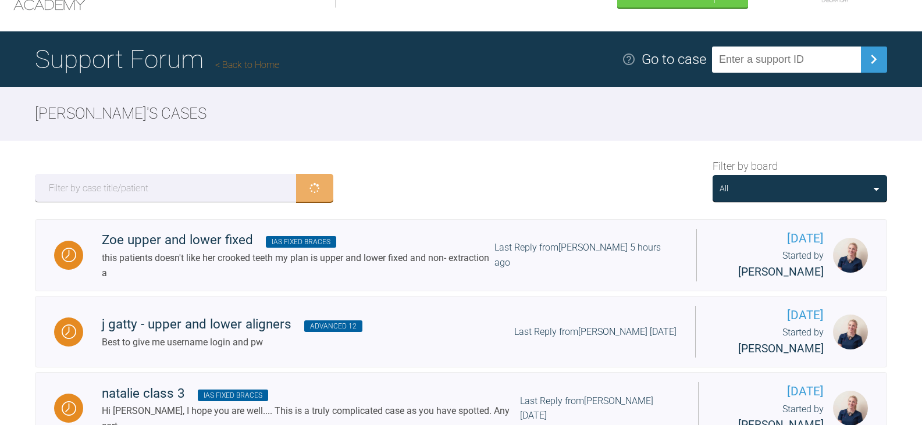
click at [774, 56] on input "text" at bounding box center [786, 60] width 149 height 26
paste input "NNJT2EWZ"
type input "NNJT2EWZ"
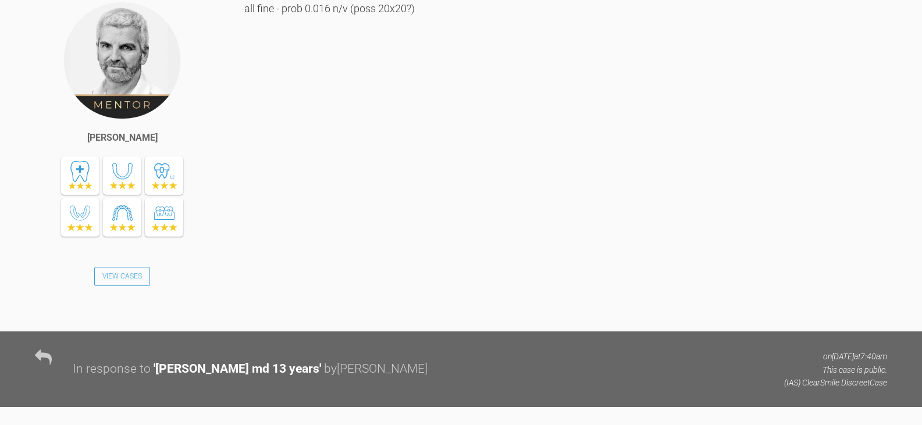
scroll to position [4158, 0]
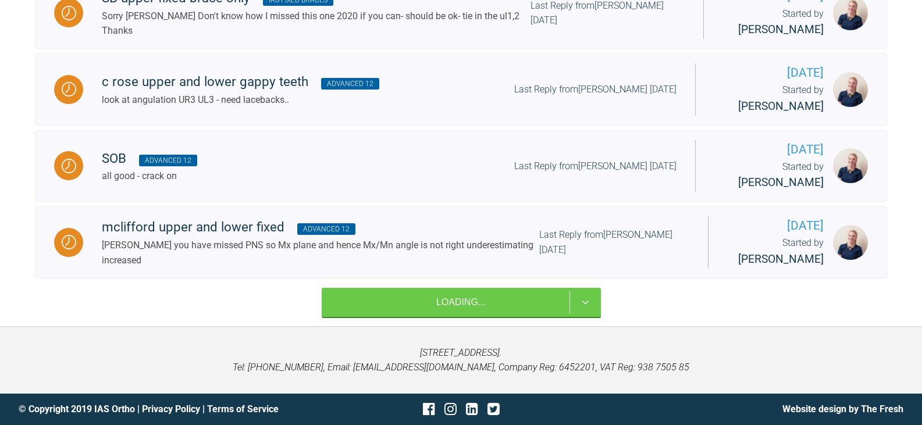
scroll to position [45, 0]
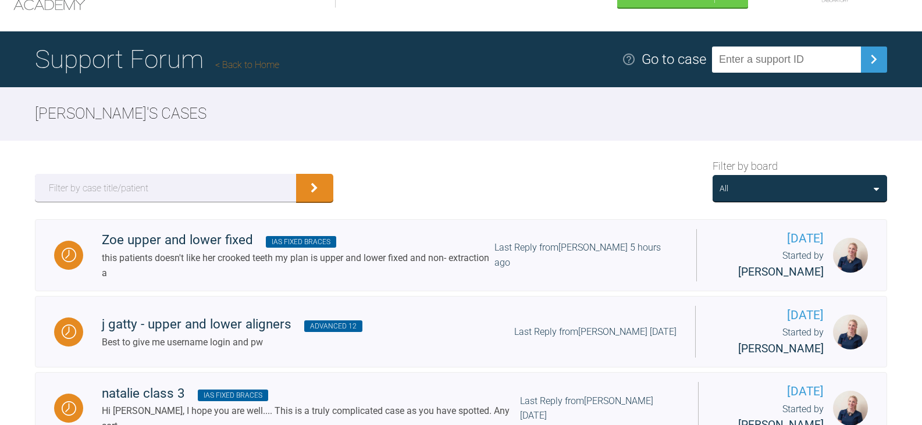
click at [770, 66] on input "text" at bounding box center [786, 60] width 149 height 26
paste input "NO881TGU"
type input "NO881TGU"
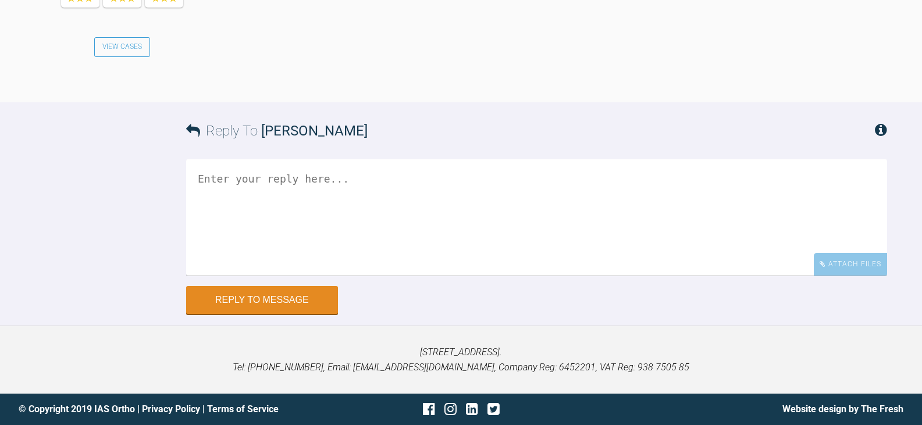
scroll to position [1929, 0]
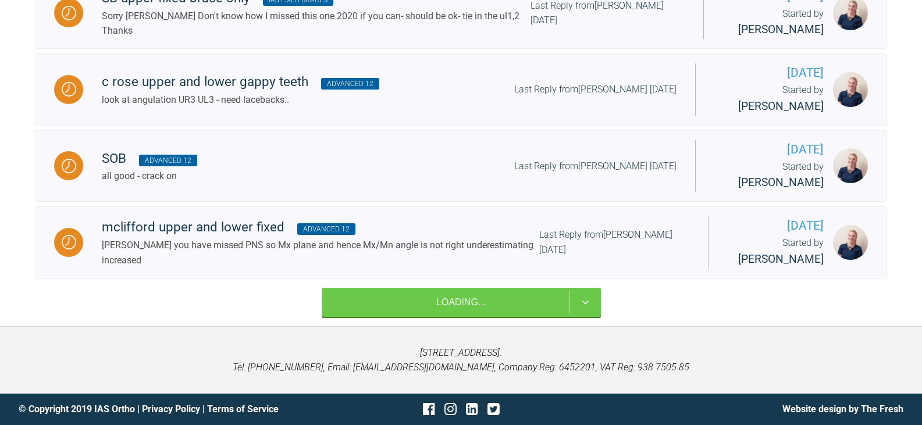
scroll to position [45, 0]
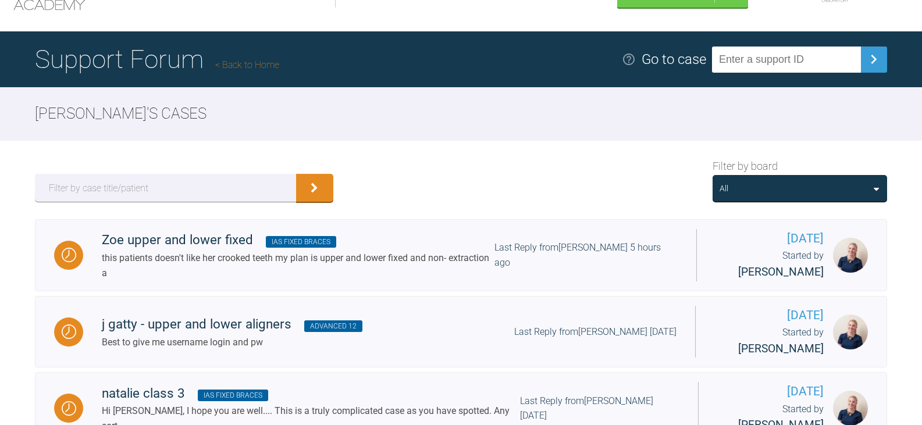
click at [803, 60] on input "text" at bounding box center [786, 60] width 149 height 26
paste input "WAMMBAJO"
type input "WAMMBAJO"
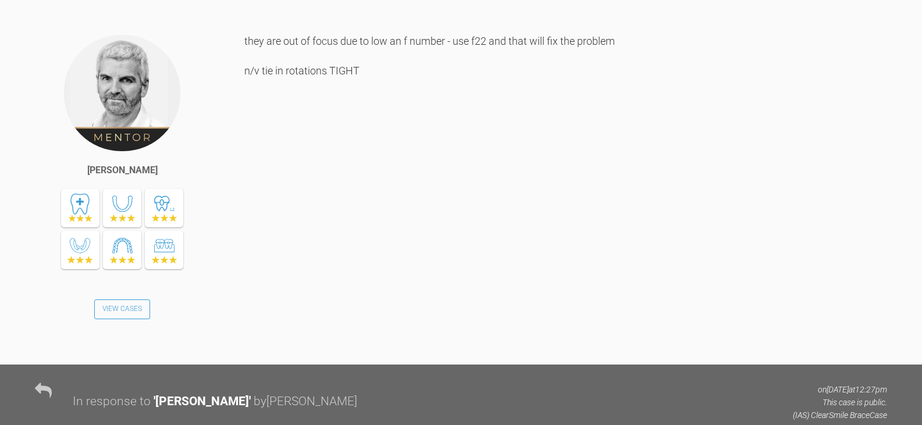
scroll to position [6356, 0]
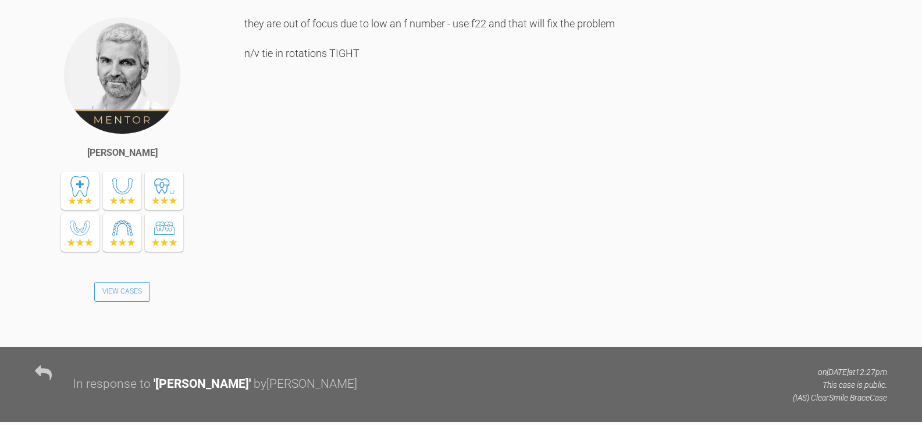
scroll to position [45, 0]
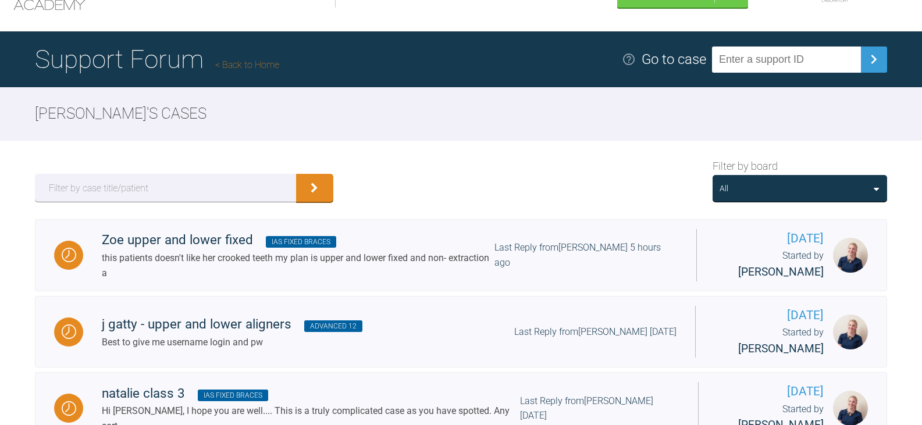
click at [781, 62] on input "text" at bounding box center [786, 60] width 149 height 26
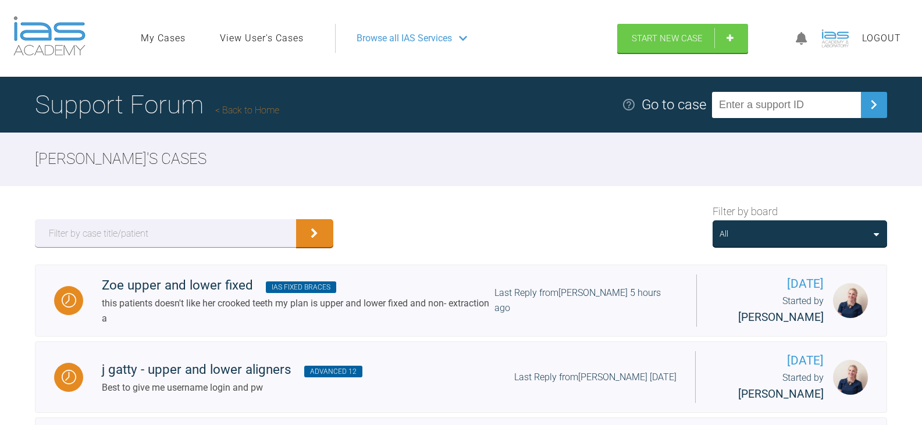
scroll to position [45, 0]
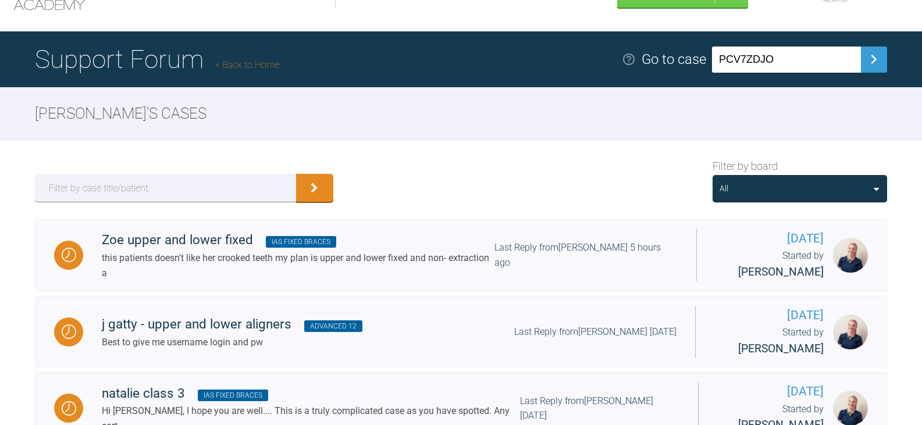
type input "PCV7ZDJO"
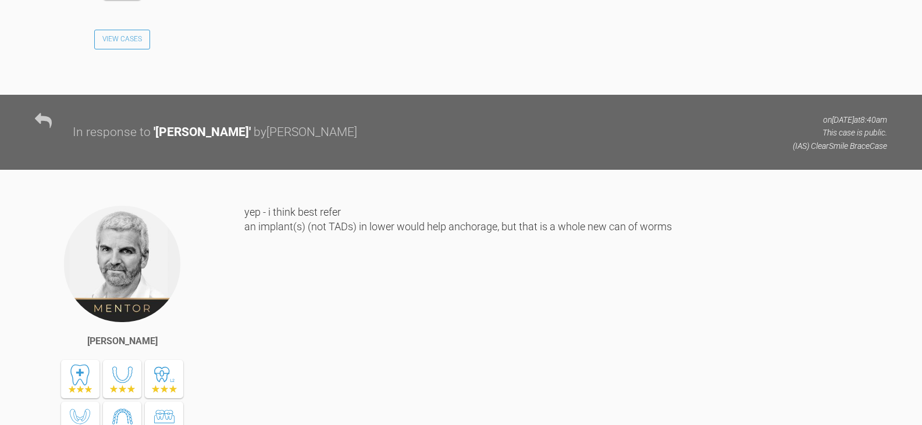
scroll to position [1579, 0]
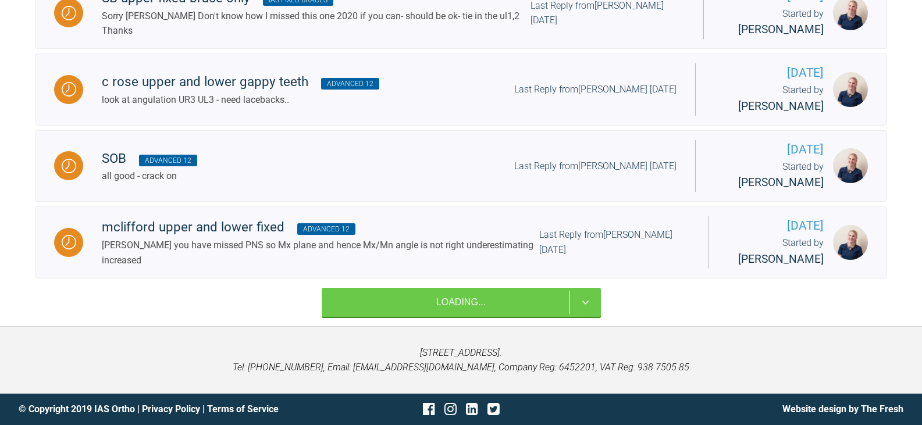
scroll to position [45, 0]
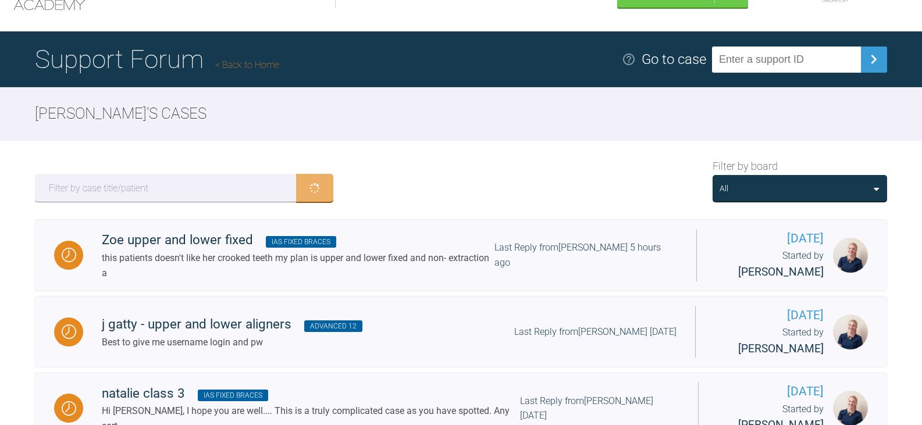
click at [827, 66] on input "text" at bounding box center [786, 60] width 149 height 26
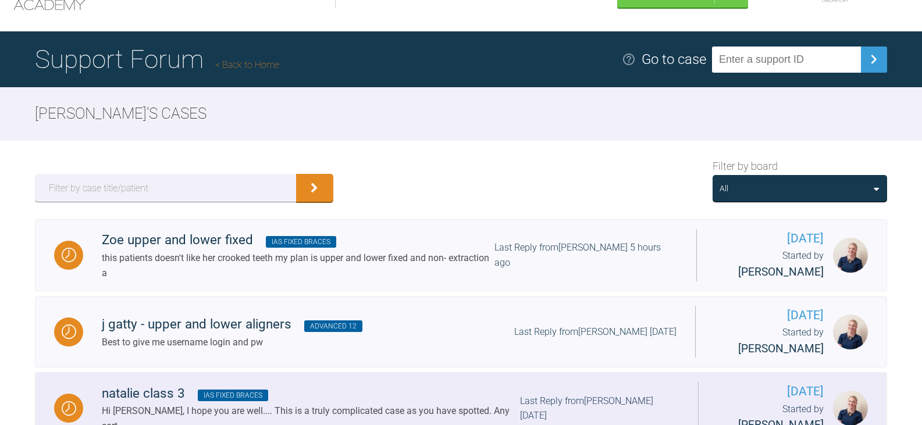
paste input "S38INJAO"
type input "S38INJAO"
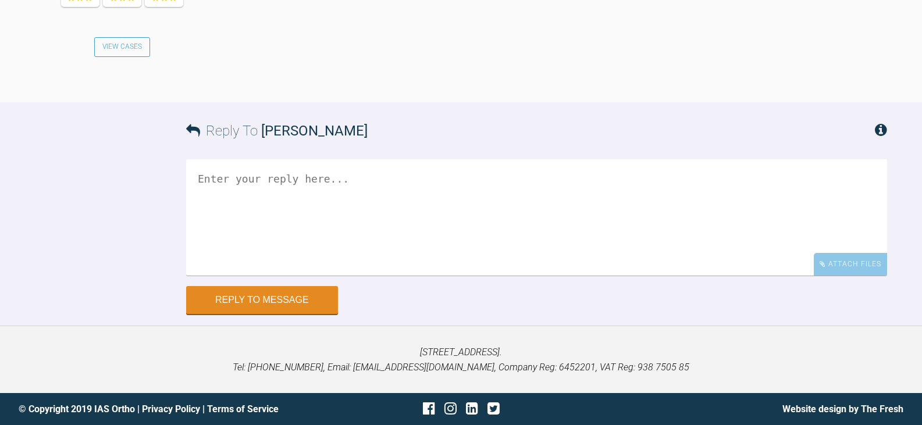
scroll to position [8735, 0]
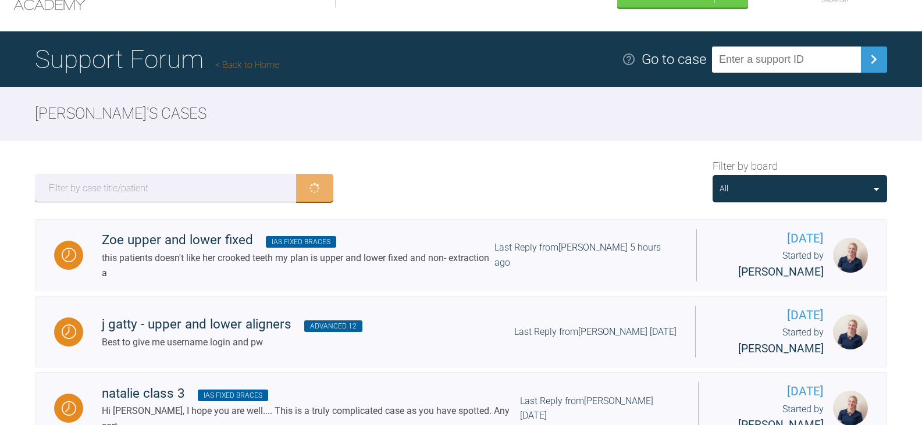
click at [785, 56] on input "text" at bounding box center [786, 60] width 149 height 26
paste input "DPJ5GIJQ"
type input "DPJ5GIJQ"
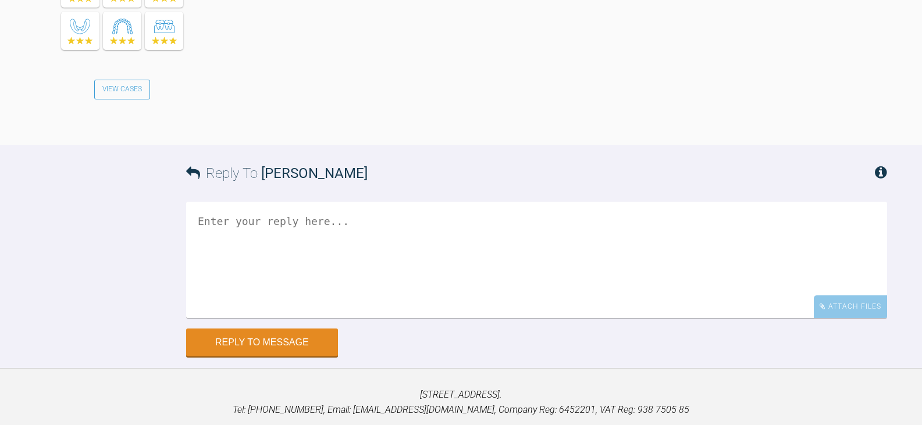
scroll to position [5138, 0]
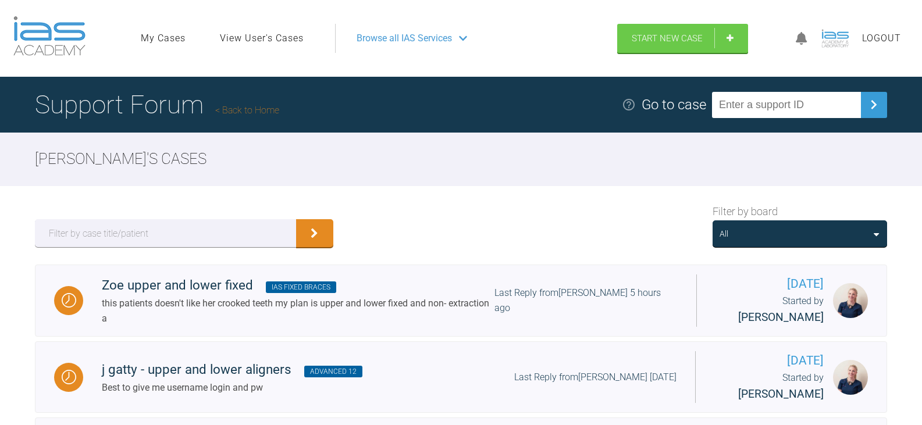
click at [406, 34] on span "Browse all IAS Services" at bounding box center [403, 38] width 95 height 15
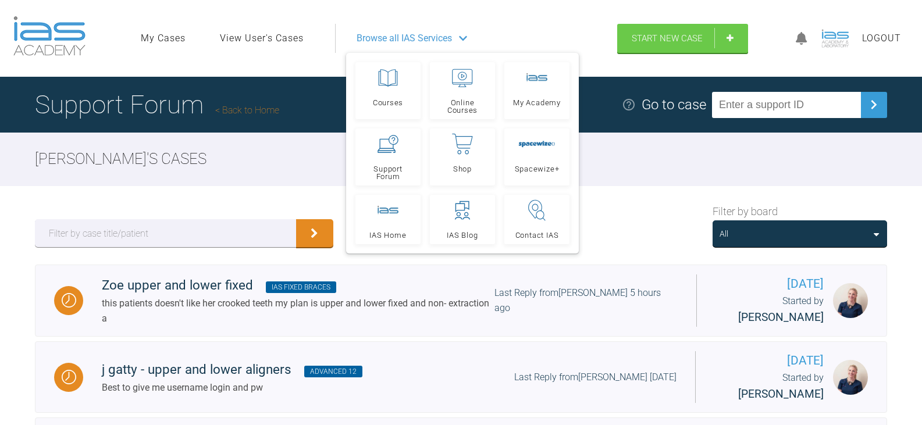
click at [148, 186] on div "Filter by board All" at bounding box center [461, 225] width 922 height 78
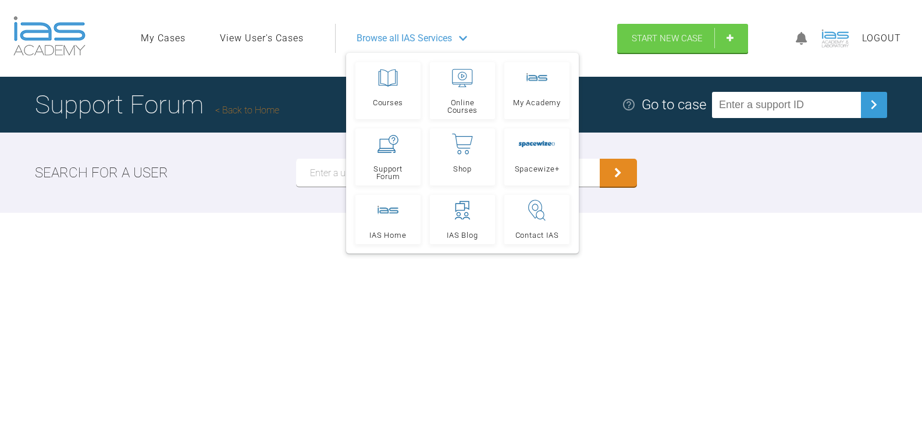
click at [322, 178] on input "text" at bounding box center [447, 173] width 303 height 28
paste input "Rebecca Williams"
type input "Rebecca Williams"
click at [599, 159] on button "submit" at bounding box center [617, 173] width 37 height 28
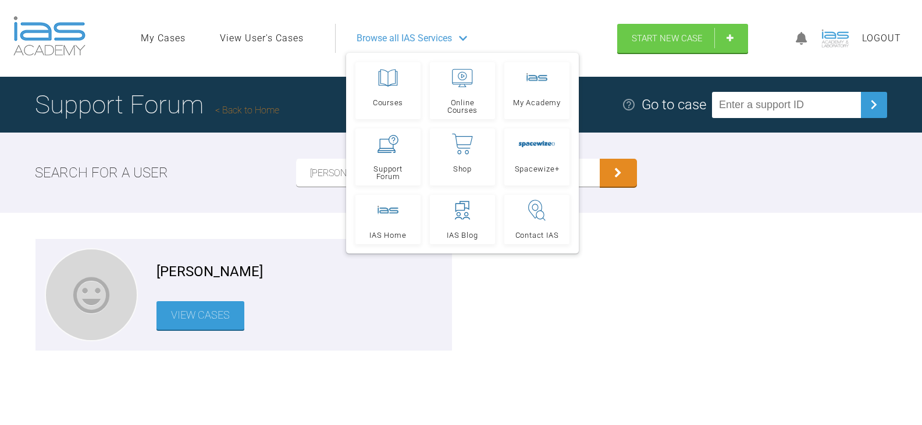
click at [525, 24] on div "Browse all IAS Services" at bounding box center [471, 38] width 250 height 29
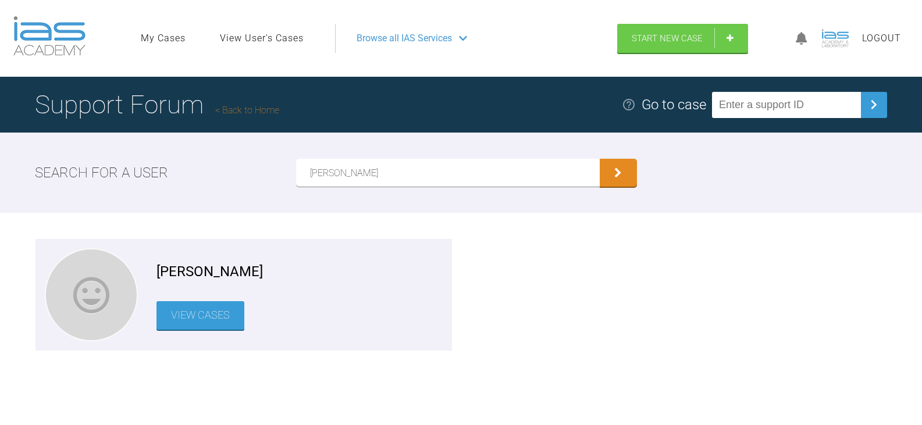
click at [201, 319] on link "View Cases" at bounding box center [200, 315] width 88 height 28
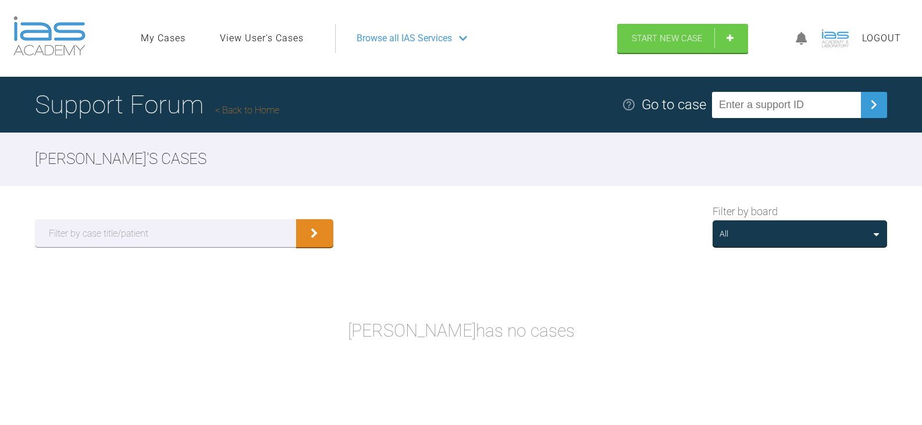
click at [777, 104] on input "text" at bounding box center [786, 105] width 149 height 26
paste input "REBECCA WILLIAMS"
type input "REBECCA WILLIAMS"
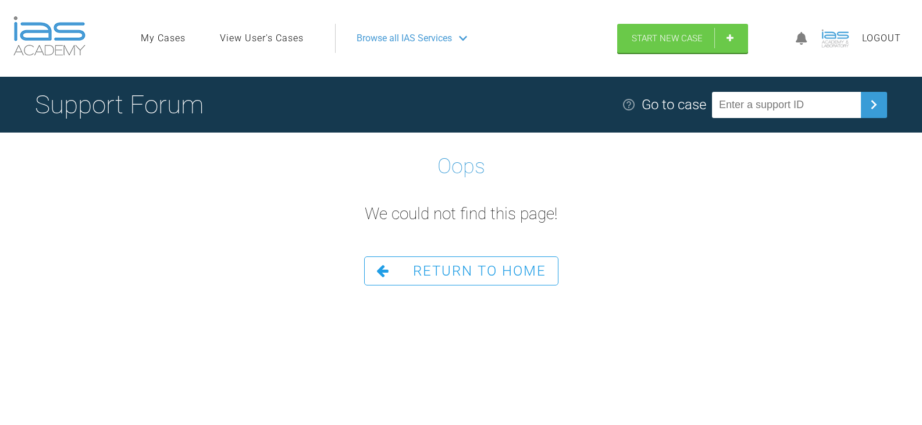
click at [814, 105] on input "text" at bounding box center [786, 105] width 149 height 26
paste input "DPJ5GIJQ"
type input "DPJ5GIJQ"
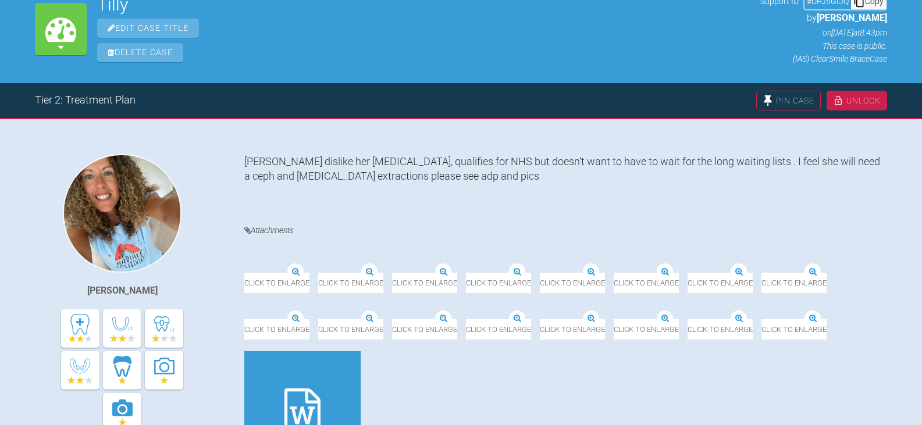
scroll to position [174, 0]
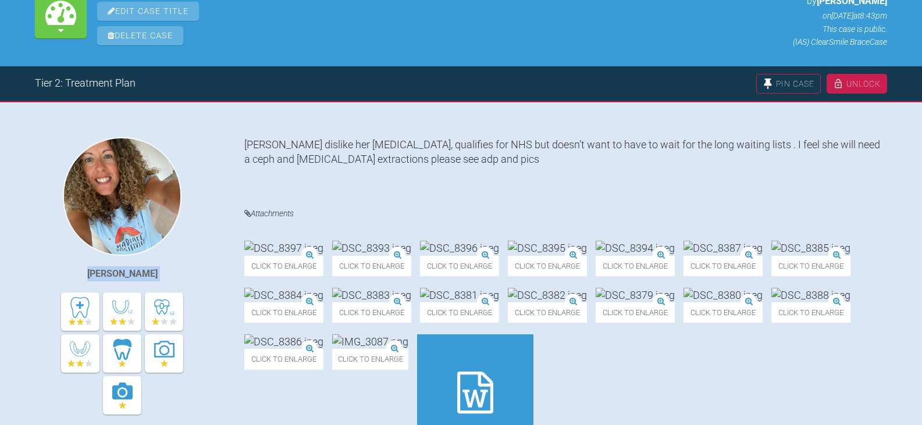
drag, startPoint x: 182, startPoint y: 277, endPoint x: 73, endPoint y: 270, distance: 109.5
click at [73, 270] on div "Rebecca Lynne Williams View Cases" at bounding box center [139, 318] width 209 height 362
copy div "[PERSON_NAME]"
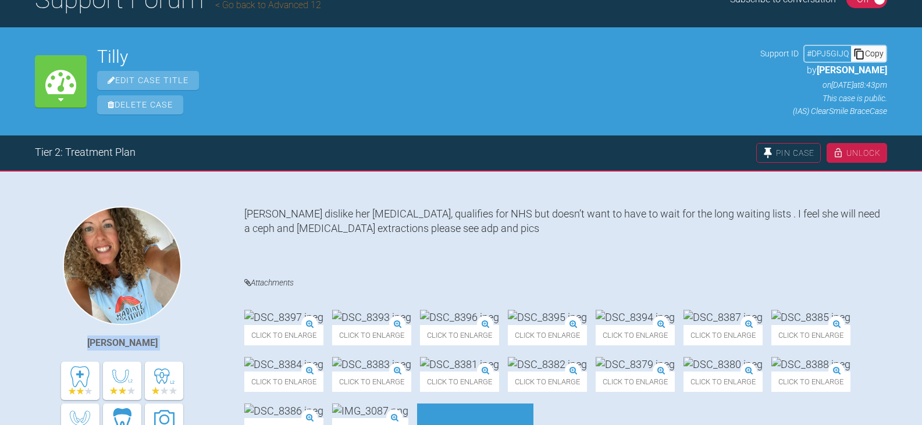
scroll to position [0, 0]
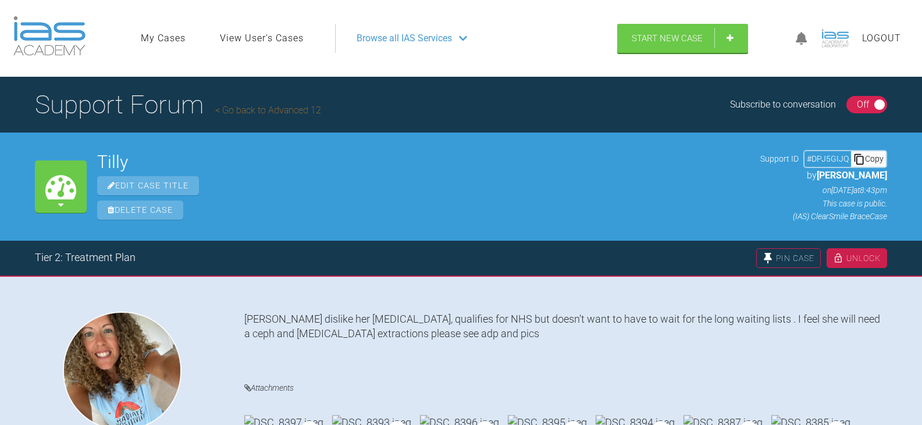
click at [373, 40] on span "Browse all IAS Services" at bounding box center [403, 38] width 95 height 15
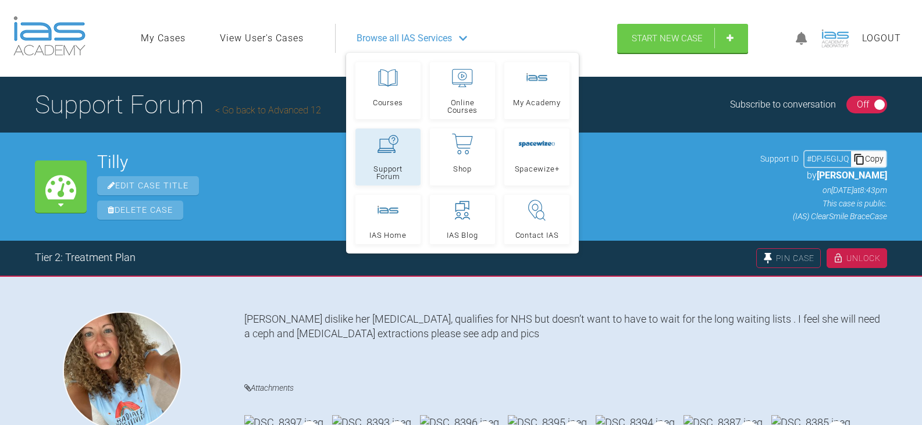
click at [375, 166] on span "Support Forum" at bounding box center [387, 172] width 55 height 15
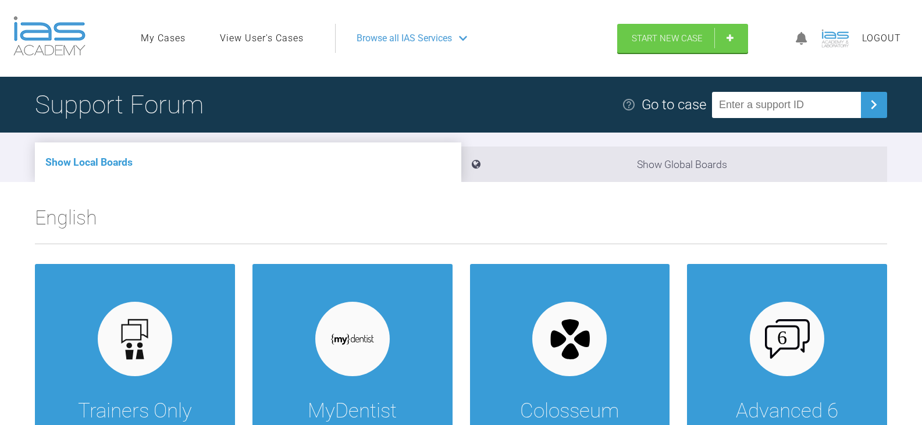
click at [273, 28] on ul "My Cases View User's Cases" at bounding box center [238, 38] width 194 height 29
click at [280, 32] on link "View User's Cases" at bounding box center [262, 38] width 84 height 15
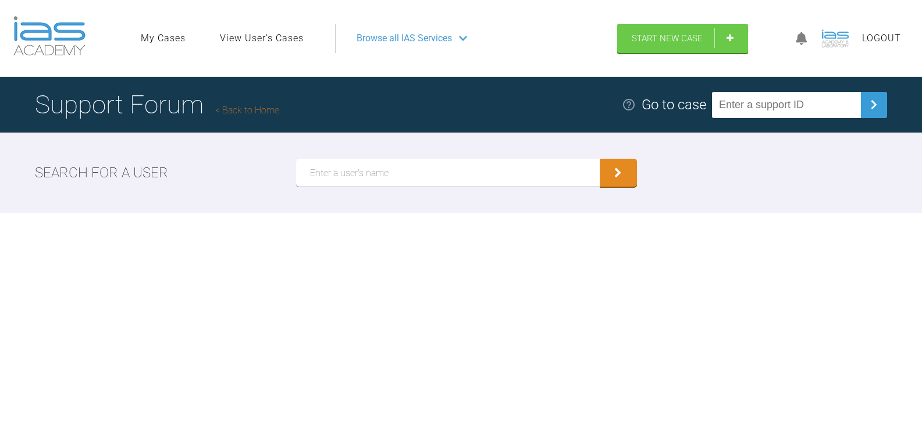
click at [441, 178] on input "text" at bounding box center [447, 173] width 303 height 28
paste input "[PERSON_NAME]"
type input "[PERSON_NAME]"
click at [599, 159] on button "submit" at bounding box center [617, 173] width 37 height 28
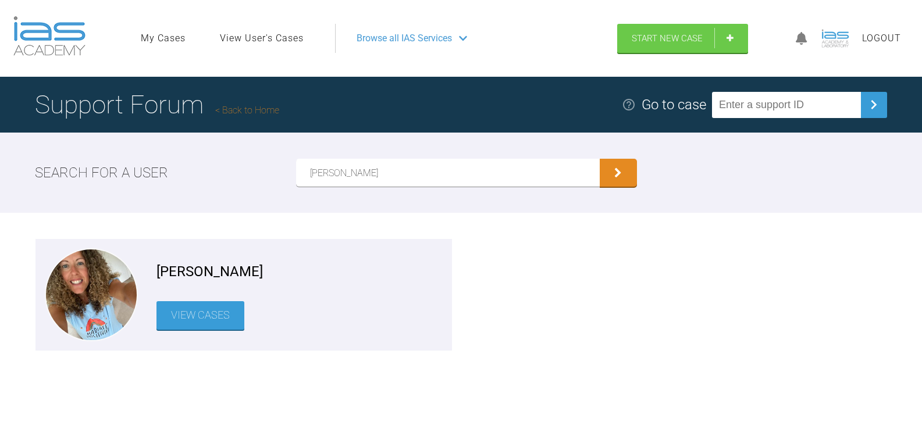
click at [212, 318] on link "View Cases" at bounding box center [200, 315] width 88 height 28
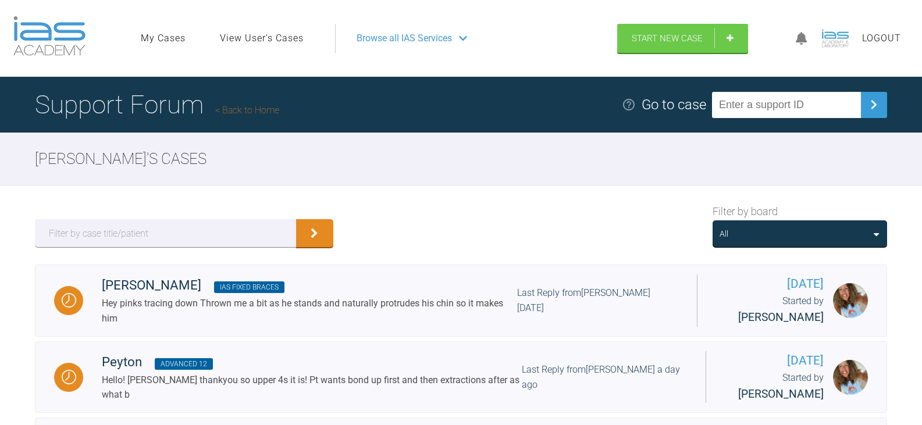
click at [811, 233] on div "All" at bounding box center [799, 233] width 160 height 13
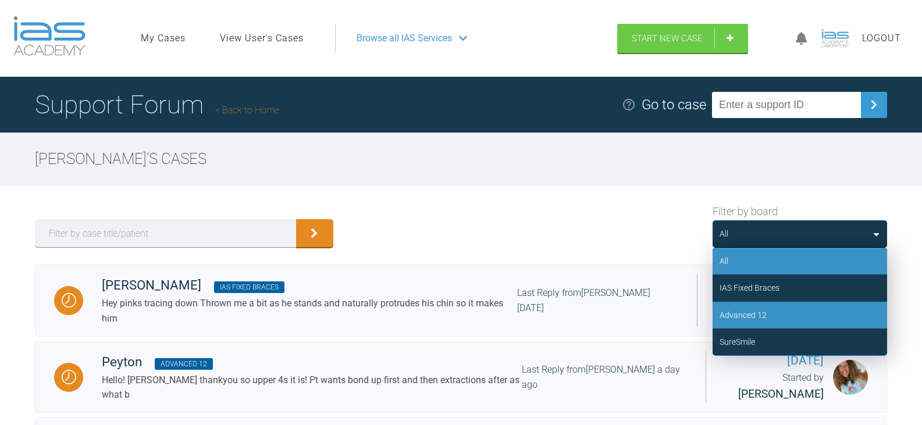
click at [782, 312] on div "Advanced 12" at bounding box center [799, 315] width 174 height 27
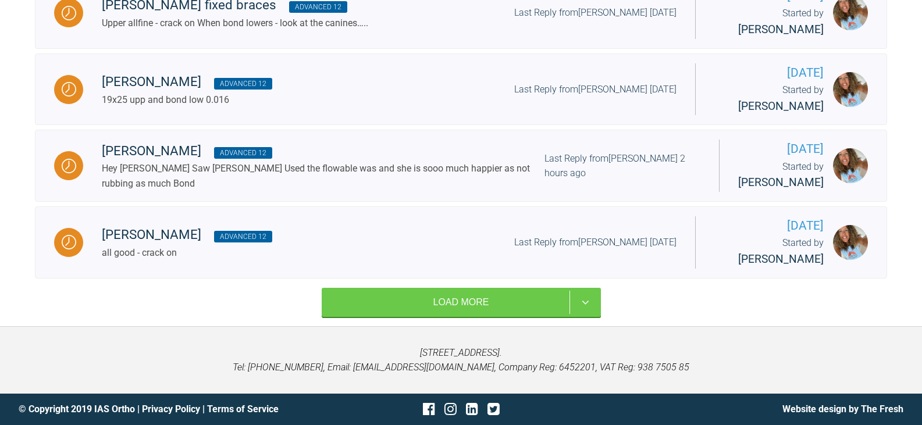
scroll to position [856, 0]
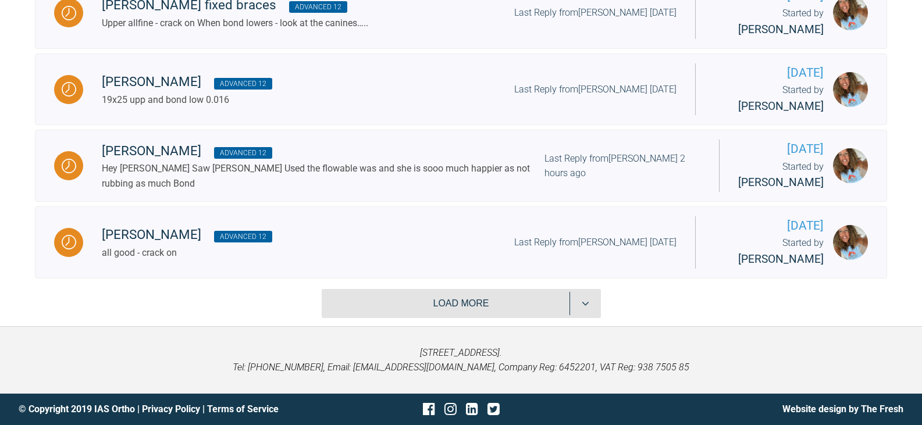
click at [481, 297] on button "Load more" at bounding box center [461, 303] width 279 height 29
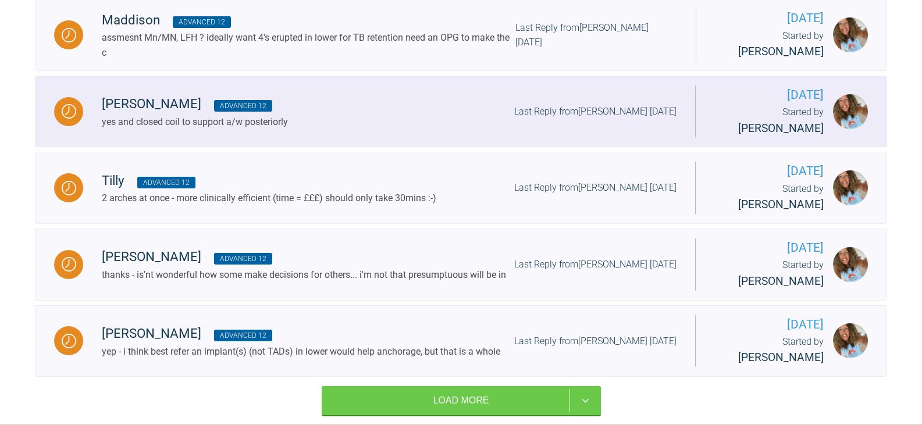
scroll to position [2019, 0]
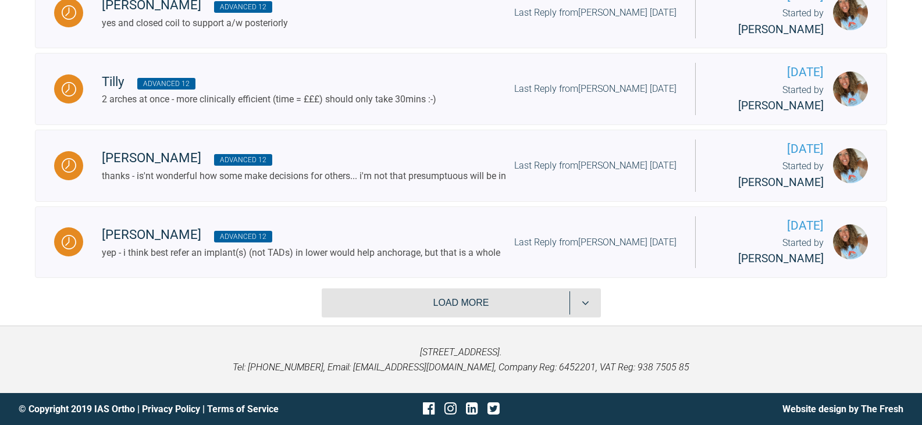
click at [442, 317] on button "Load more" at bounding box center [461, 302] width 279 height 29
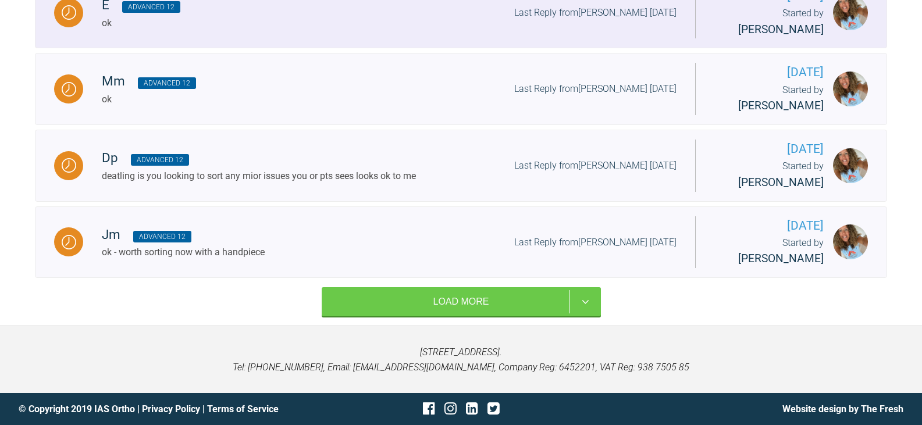
scroll to position [3002, 0]
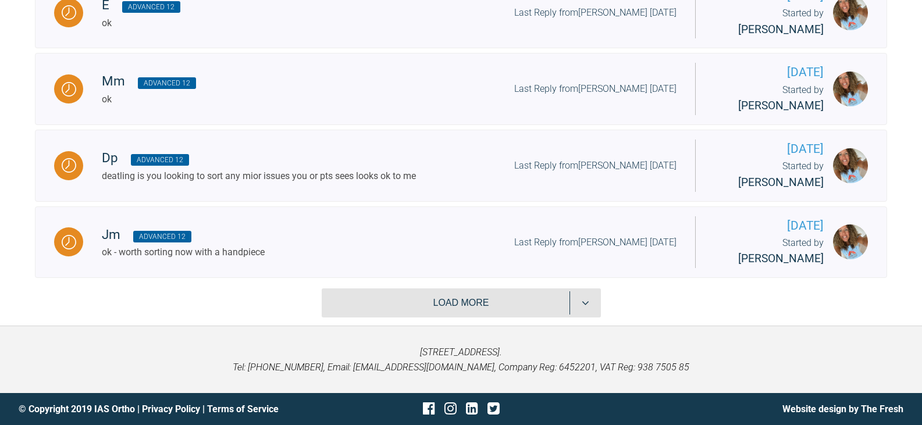
click at [516, 294] on button "Load more" at bounding box center [461, 302] width 279 height 29
click at [504, 300] on button "Load more" at bounding box center [461, 302] width 279 height 29
click at [470, 298] on button "Load more" at bounding box center [461, 302] width 279 height 29
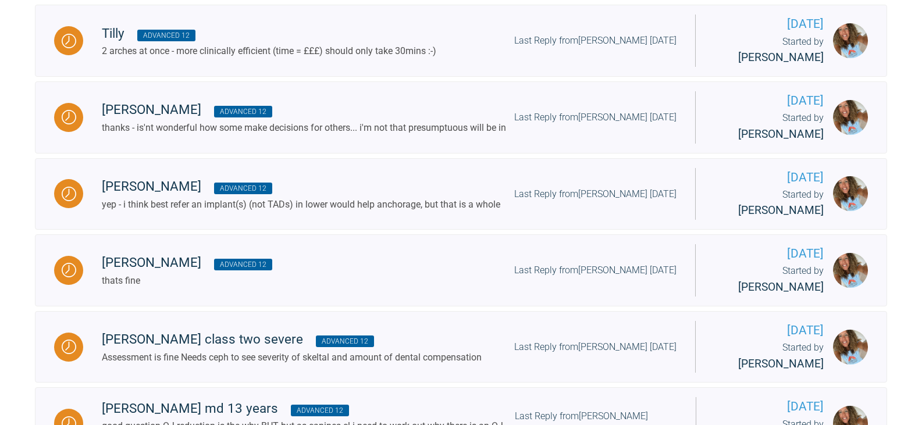
scroll to position [2013, 0]
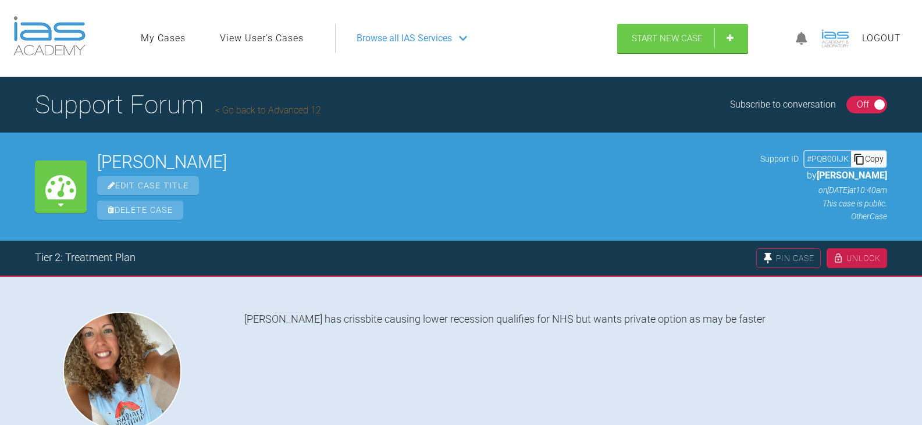
click at [869, 156] on div "Copy" at bounding box center [868, 158] width 35 height 15
drag, startPoint x: 197, startPoint y: 165, endPoint x: 72, endPoint y: 158, distance: 125.2
click at [72, 158] on div "My Cases Alfie ura Edit Case Title Delete Case Support ID # PQB00IJK Copy by Re…" at bounding box center [461, 187] width 922 height 108
copy div "My Cases Alfie ura"
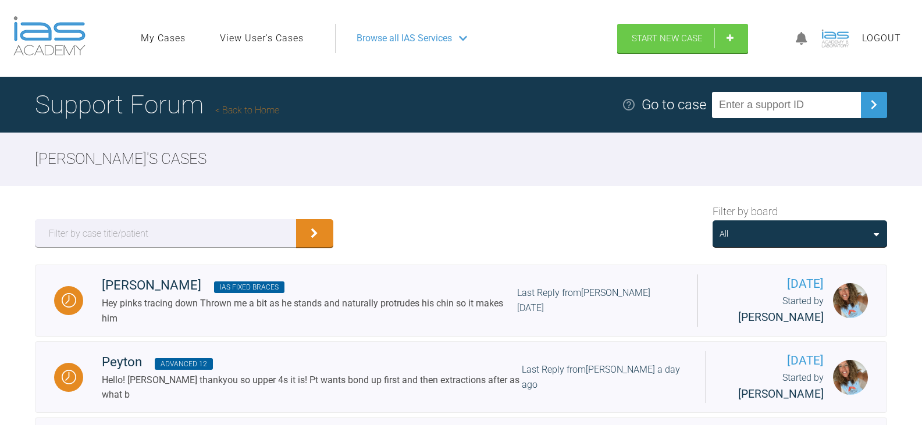
click at [816, 230] on div "All" at bounding box center [799, 233] width 160 height 13
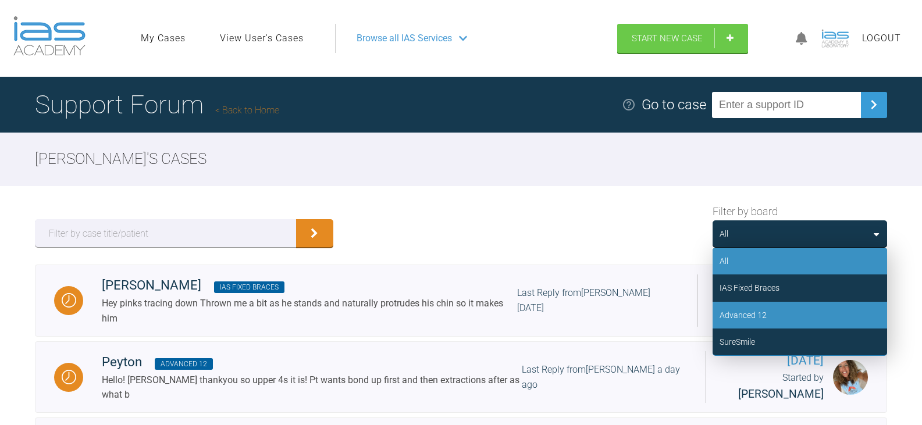
click at [803, 308] on div "Advanced 12" at bounding box center [799, 315] width 174 height 27
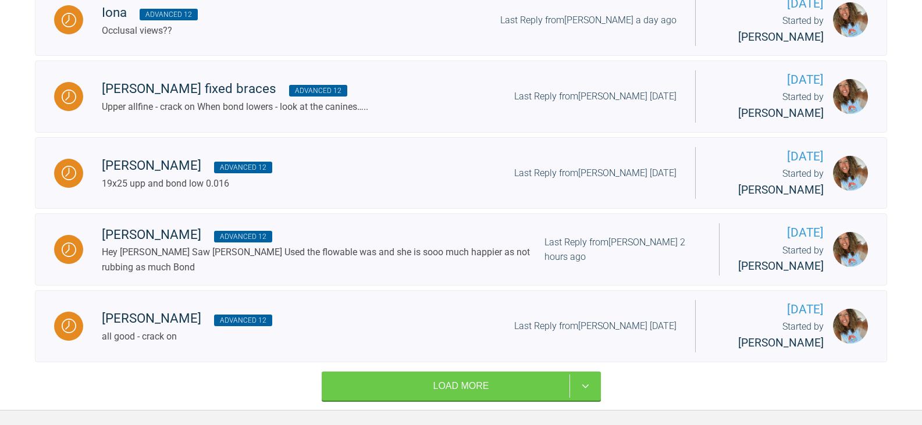
scroll to position [856, 0]
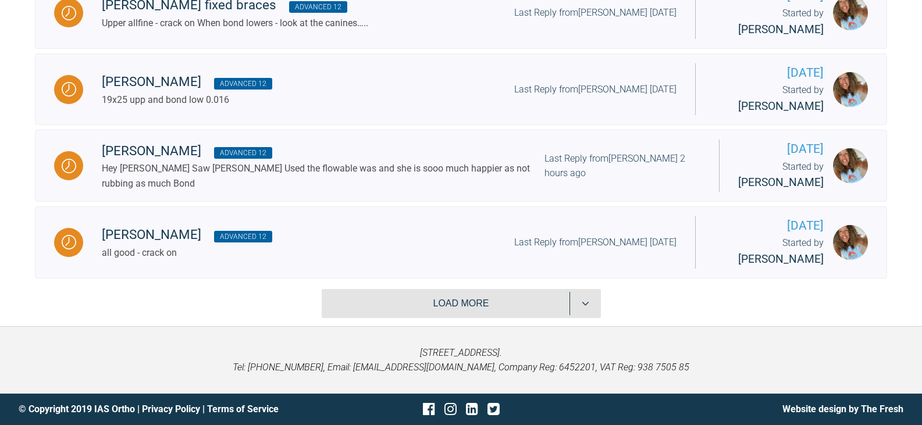
click at [507, 307] on button "Load more" at bounding box center [461, 303] width 279 height 29
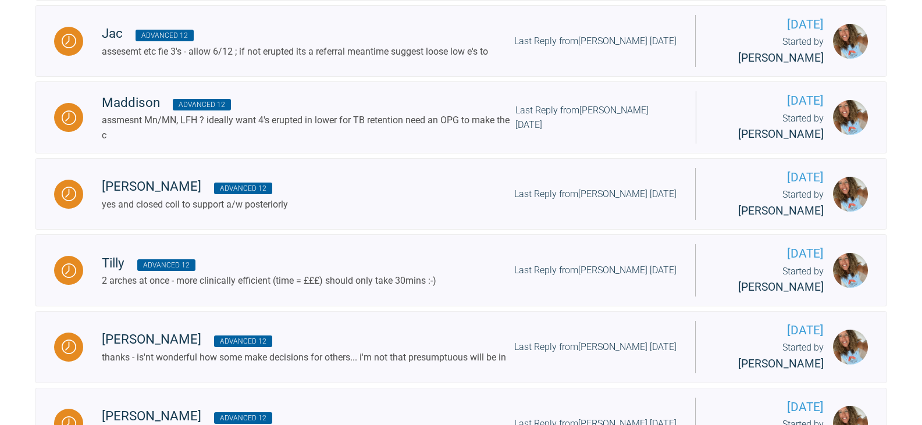
scroll to position [1786, 0]
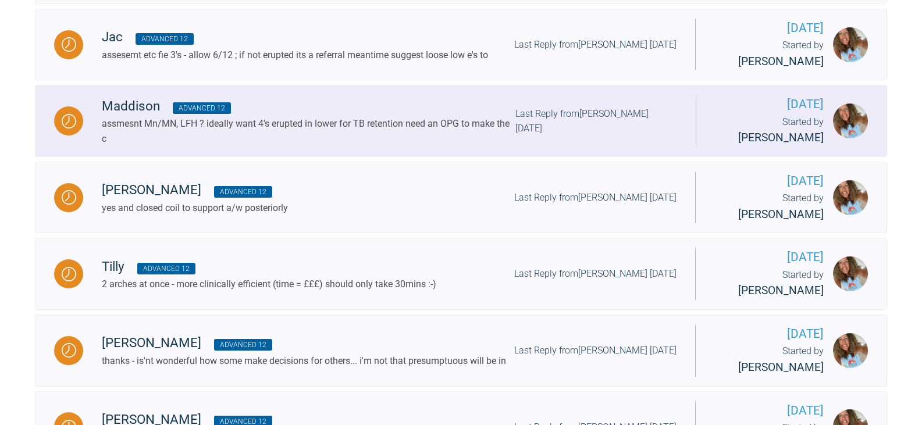
click at [460, 146] on div "assmesnt Mn/MN, LFH ? ideally want 4's erupted in lower for TB retention need a…" at bounding box center [308, 131] width 413 height 30
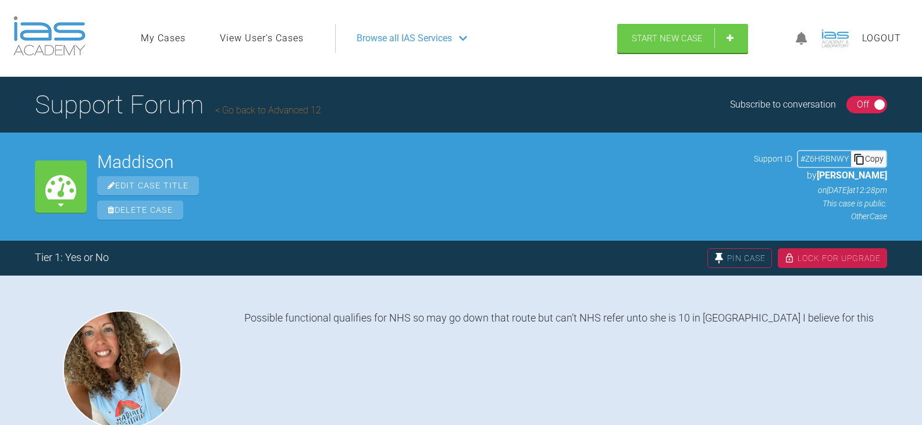
click at [870, 164] on div "Copy" at bounding box center [868, 158] width 35 height 15
drag, startPoint x: 201, startPoint y: 159, endPoint x: 92, endPoint y: 159, distance: 108.7
click at [92, 159] on div "My Cases Maddison Edit Case Title Delete Case Support ID # Z6HRBNWY Copy by Reb…" at bounding box center [461, 187] width 922 height 108
click at [208, 165] on h2 "Maddison" at bounding box center [420, 161] width 646 height 17
drag, startPoint x: 194, startPoint y: 162, endPoint x: 94, endPoint y: 149, distance: 100.2
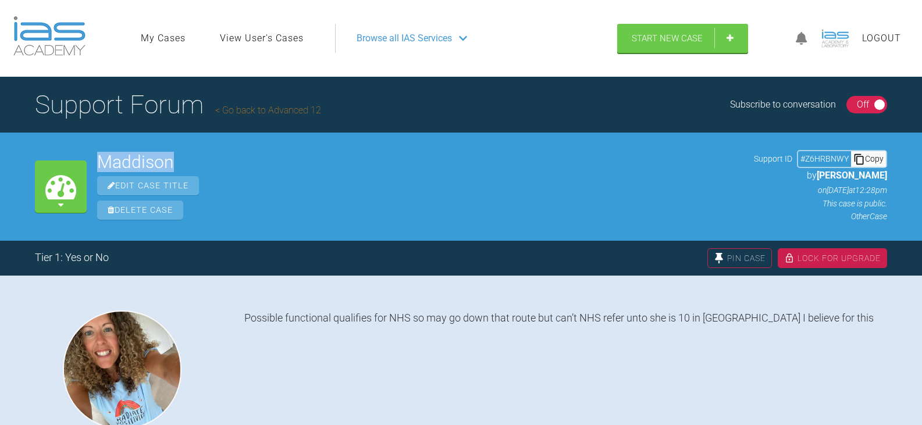
click at [93, 151] on div "My Cases Maddison Edit Case Title Delete Case Support ID # Z6HRBNWY Copy by Reb…" at bounding box center [461, 187] width 922 height 108
copy h2 "Maddison"
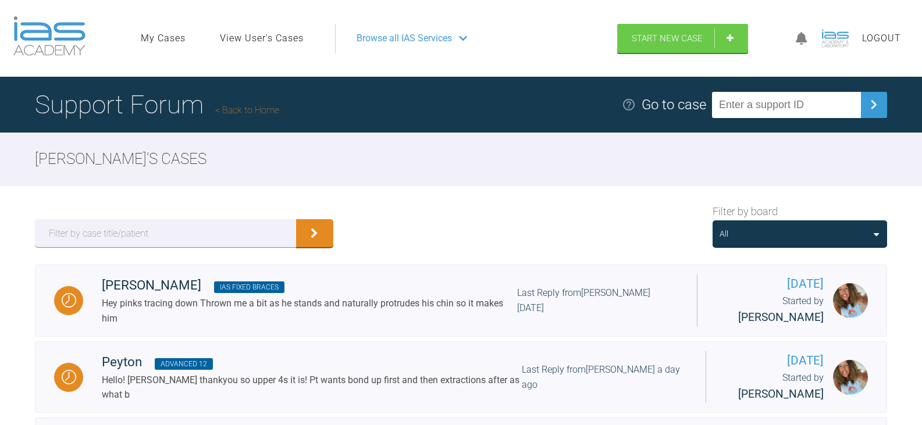
click at [835, 227] on div "All" at bounding box center [799, 233] width 160 height 13
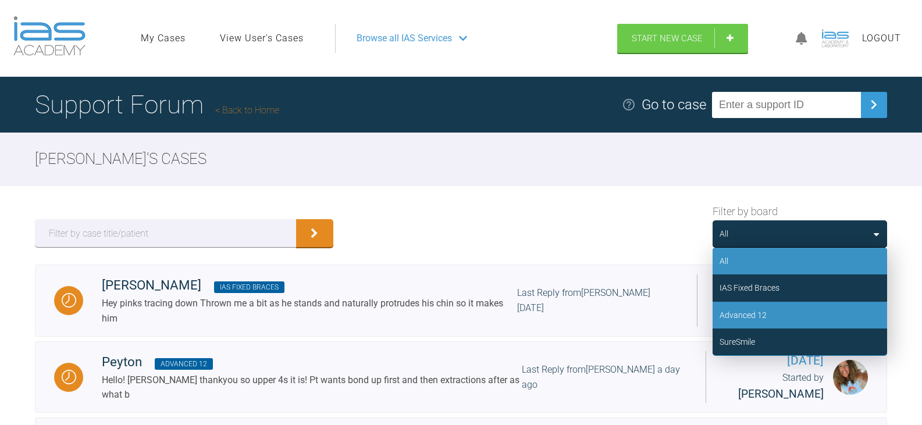
click at [772, 311] on div "Advanced 12" at bounding box center [799, 315] width 174 height 27
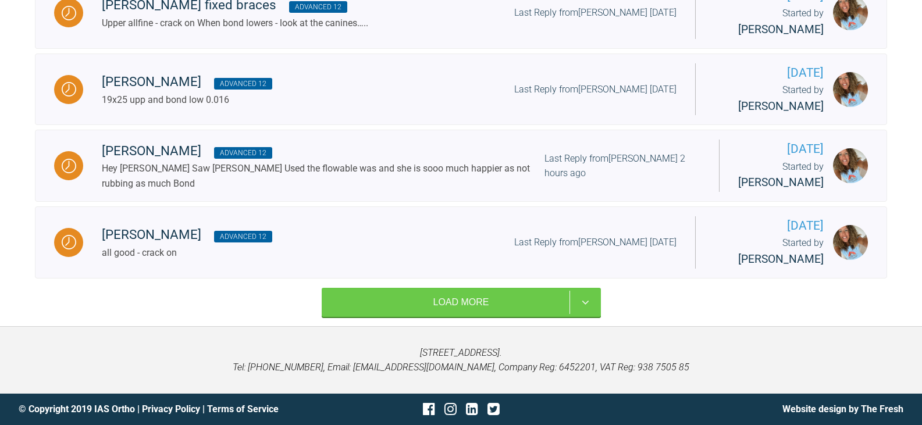
scroll to position [856, 0]
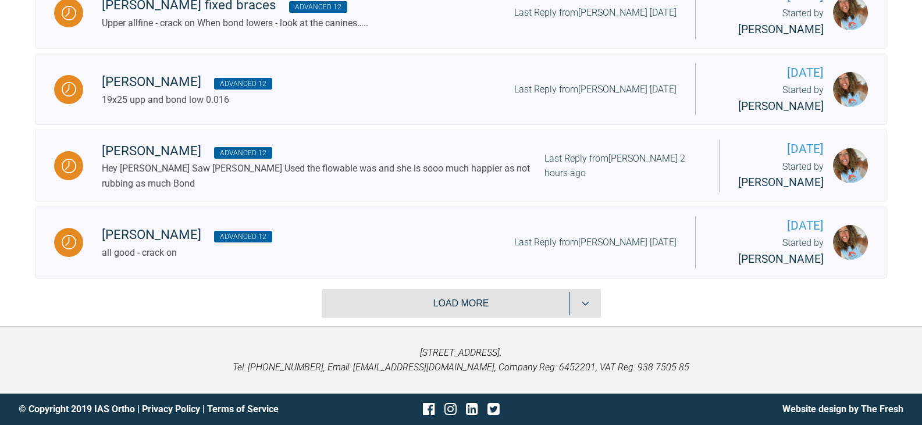
click at [458, 307] on button "Load more" at bounding box center [461, 303] width 279 height 29
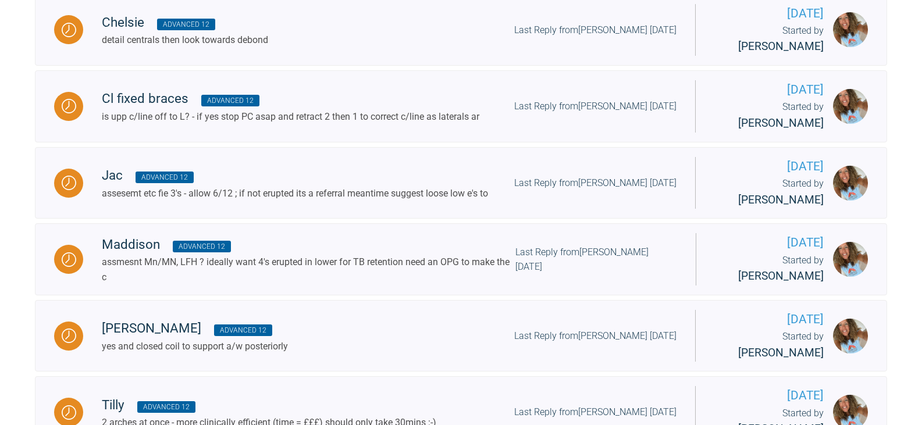
scroll to position [1670, 0]
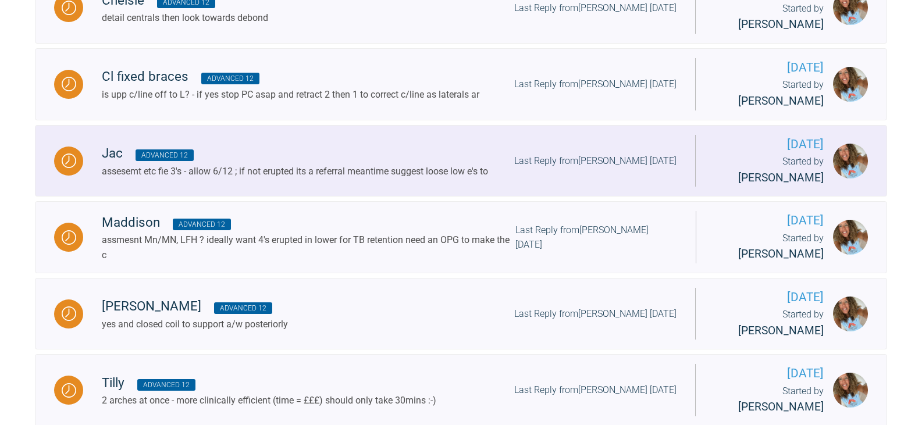
click at [737, 187] on div "Started by Rebecca Lynne Williams" at bounding box center [768, 170] width 109 height 33
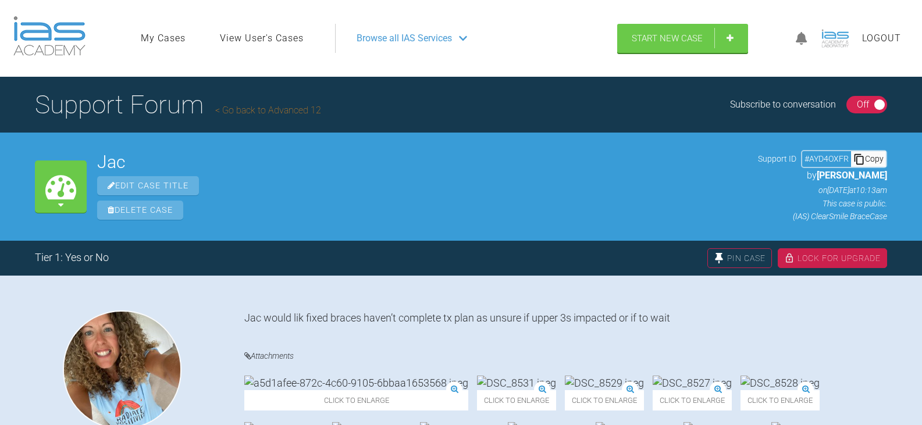
click at [873, 163] on div "Copy" at bounding box center [868, 158] width 35 height 15
drag, startPoint x: 138, startPoint y: 166, endPoint x: 78, endPoint y: 163, distance: 59.9
click at [78, 163] on div "My Cases Jac Edit Case Title Delete Case Support ID # AYD4OXFR Copy by Rebecca …" at bounding box center [461, 187] width 922 height 108
copy div "My Cases Jac"
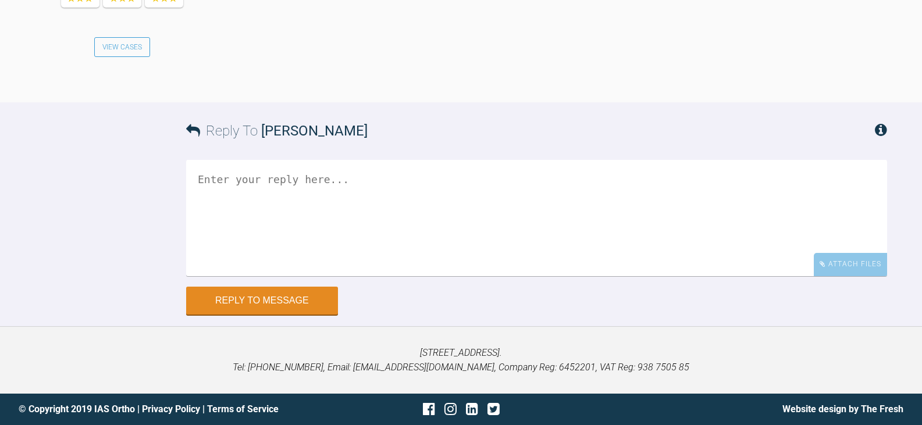
scroll to position [1306, 0]
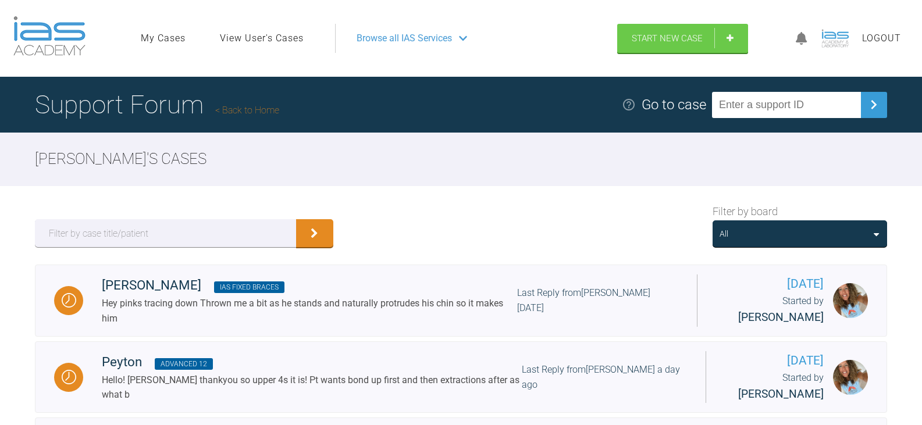
click at [813, 231] on div "All" at bounding box center [799, 233] width 160 height 13
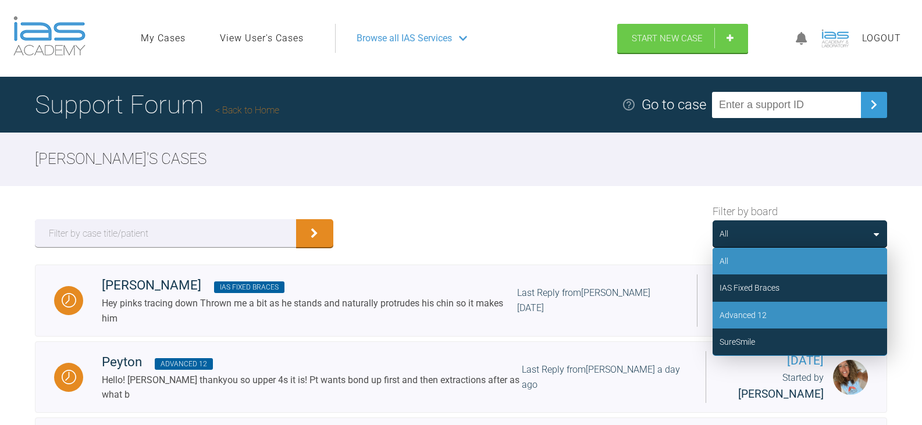
click at [795, 313] on div "Advanced 12" at bounding box center [799, 315] width 174 height 27
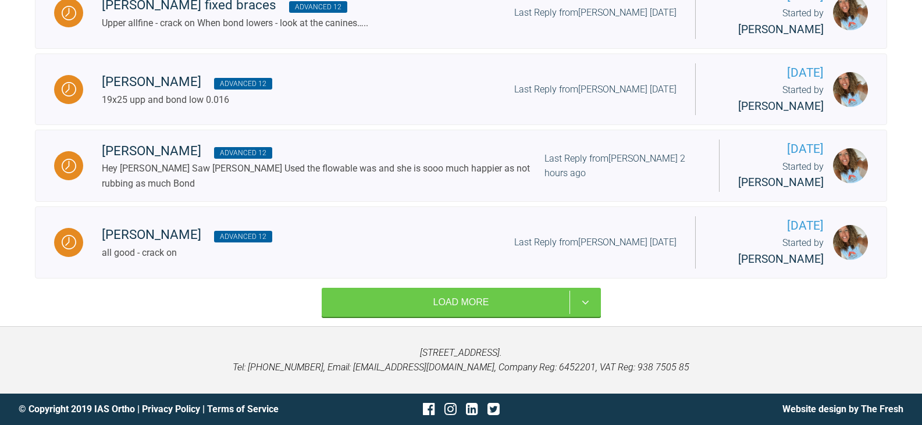
scroll to position [856, 0]
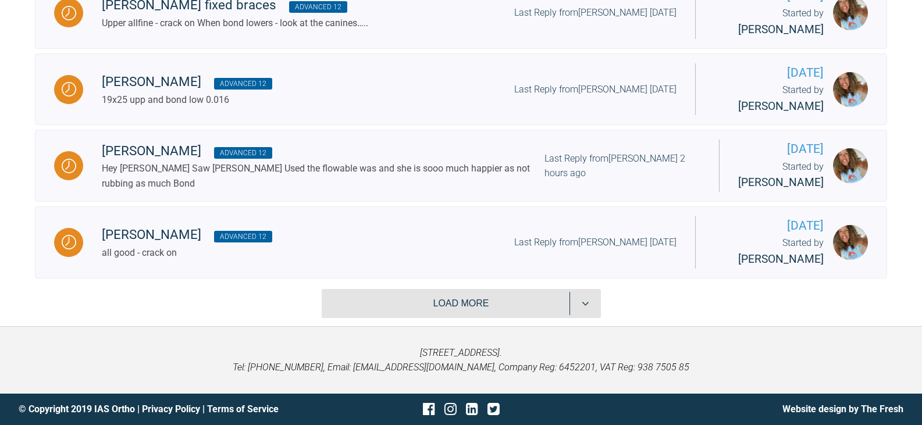
click at [514, 310] on button "Load more" at bounding box center [461, 303] width 279 height 29
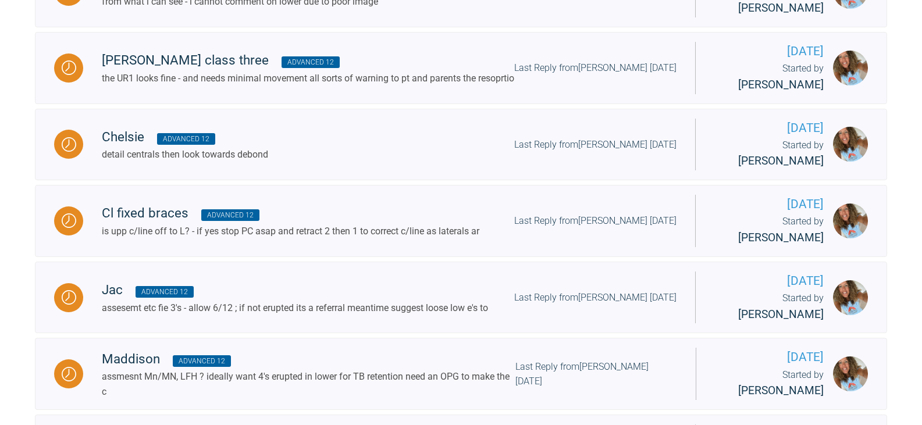
scroll to position [1554, 0]
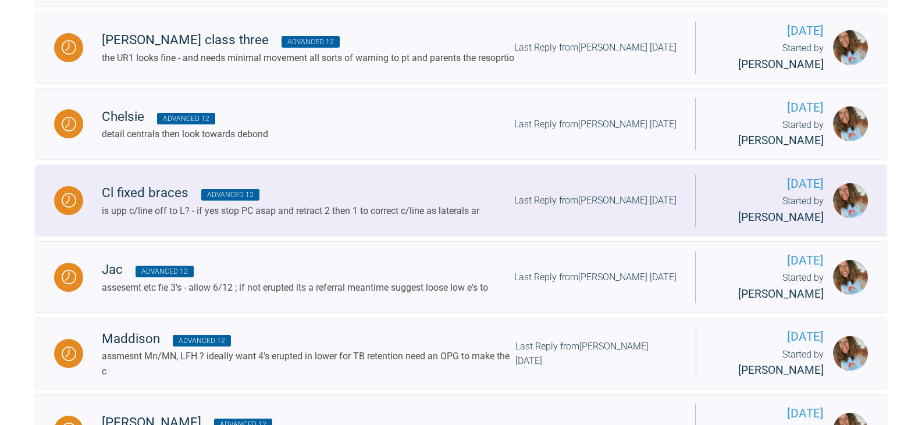
click at [722, 226] on div "Started by Rebecca Lynne Williams" at bounding box center [768, 210] width 109 height 33
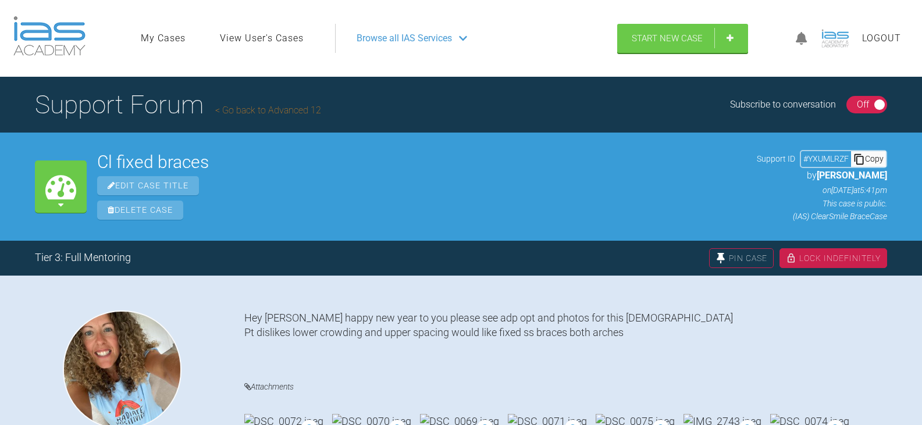
click at [865, 159] on div "Copy" at bounding box center [868, 158] width 35 height 15
drag, startPoint x: 220, startPoint y: 165, endPoint x: 95, endPoint y: 155, distance: 125.4
click at [95, 155] on div "My Cases Cl fixed braces Edit Case Title Delete Case Support ID # YXUMLRZF Copy…" at bounding box center [461, 187] width 922 height 108
copy h2 "Cl fixed braces"
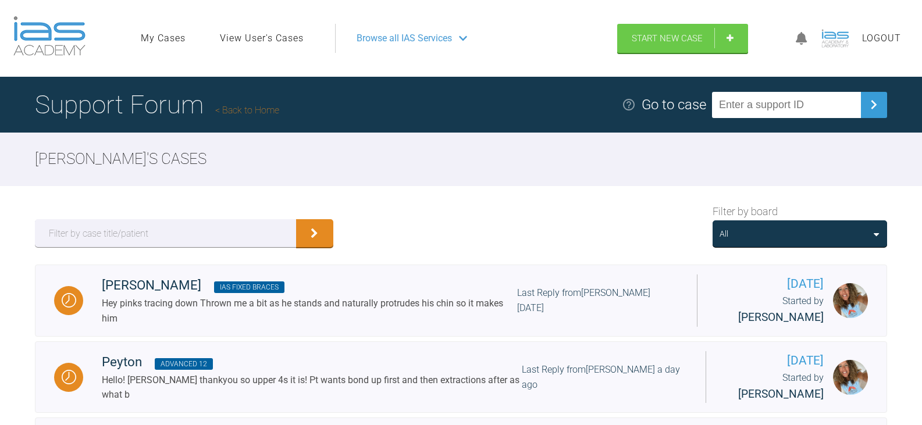
click at [816, 242] on div "All" at bounding box center [799, 233] width 174 height 27
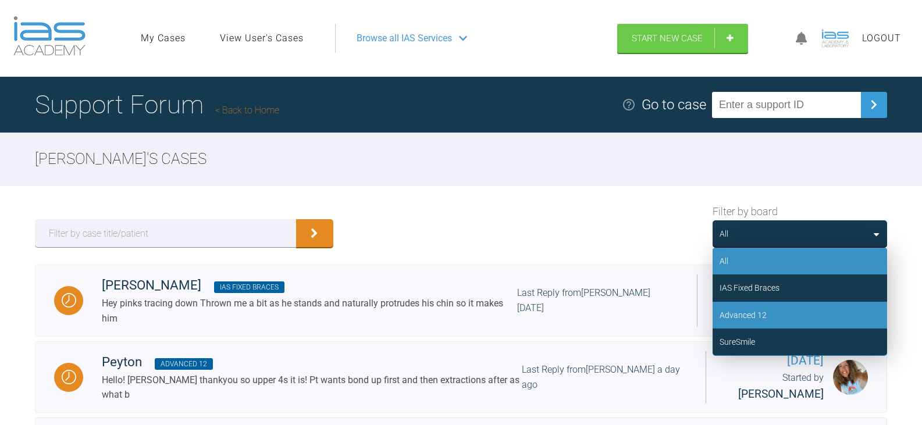
click at [784, 311] on div "Advanced 12" at bounding box center [799, 315] width 174 height 27
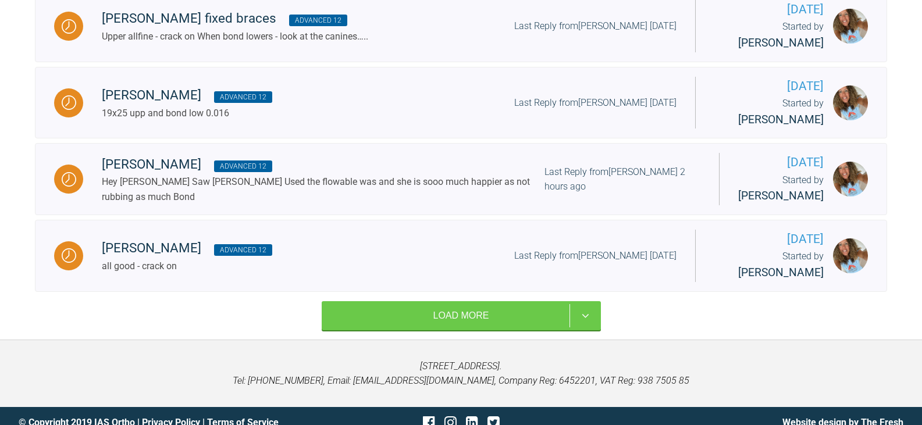
scroll to position [856, 0]
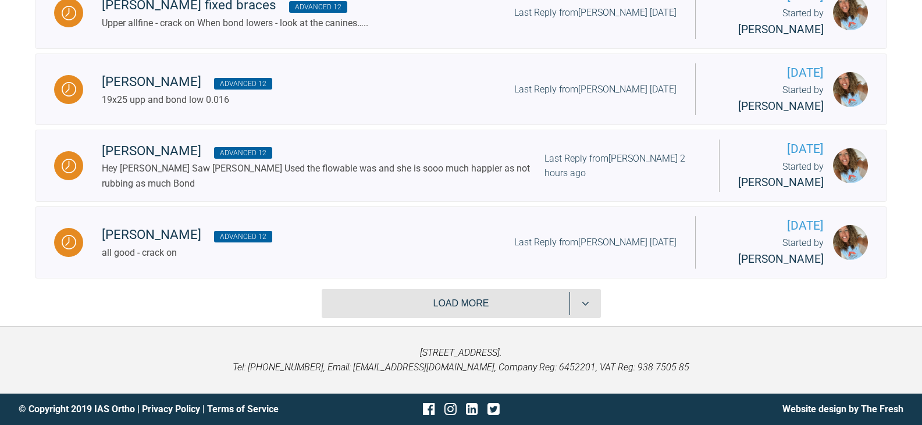
click at [492, 303] on button "Load more" at bounding box center [461, 303] width 279 height 29
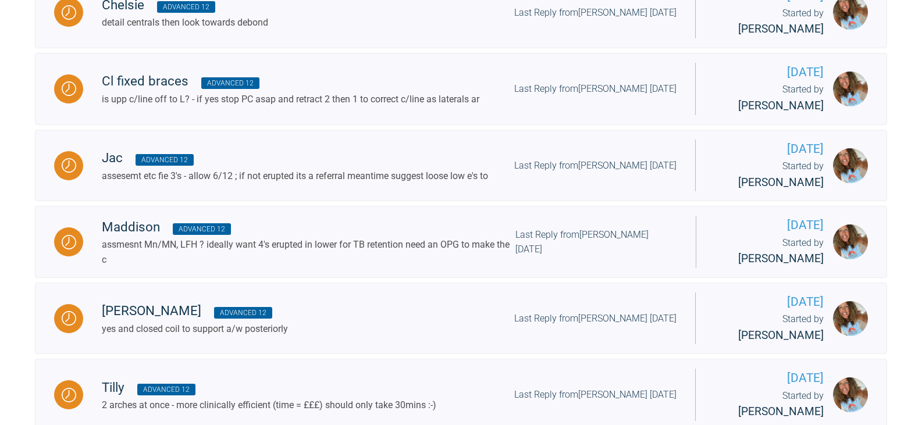
scroll to position [1612, 0]
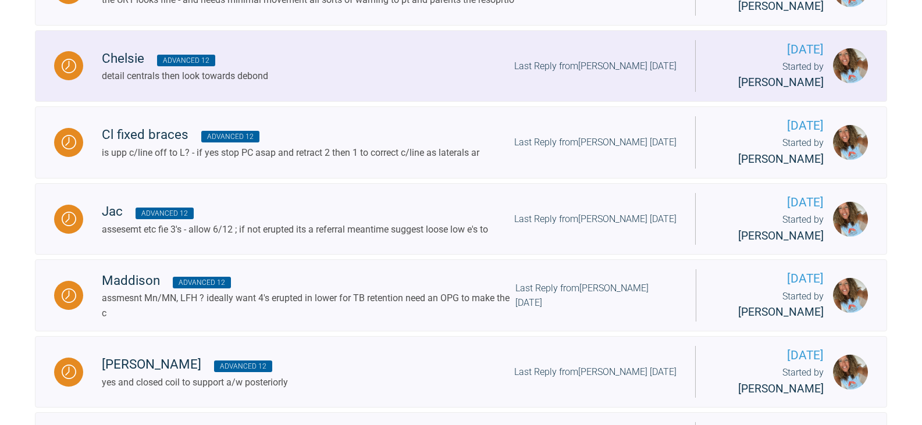
click at [336, 84] on div "Chelsie Advanced 12 detail centrals then look towards debond Last Reply from Ro…" at bounding box center [389, 65] width 612 height 35
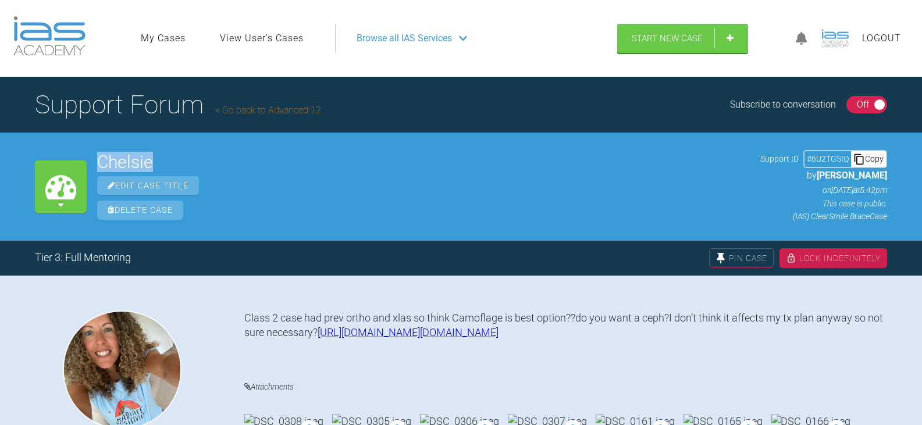
drag, startPoint x: 172, startPoint y: 162, endPoint x: 97, endPoint y: 160, distance: 75.6
click at [97, 160] on div "My Cases Chelsie Edit Case Title Delete Case Support ID # 6U2TGSIQ Copy by Rebe…" at bounding box center [461, 187] width 922 height 108
copy h2 "Chelsie"
click at [879, 159] on div "Copy" at bounding box center [868, 158] width 35 height 15
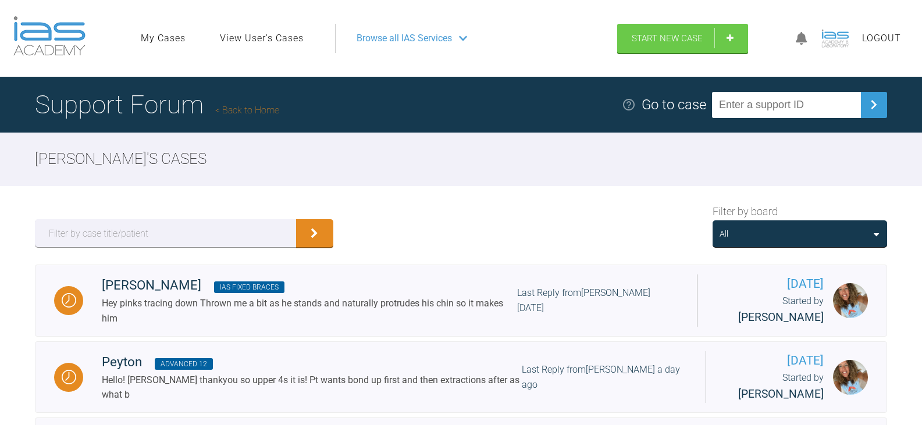
click at [789, 234] on div "All" at bounding box center [799, 233] width 160 height 13
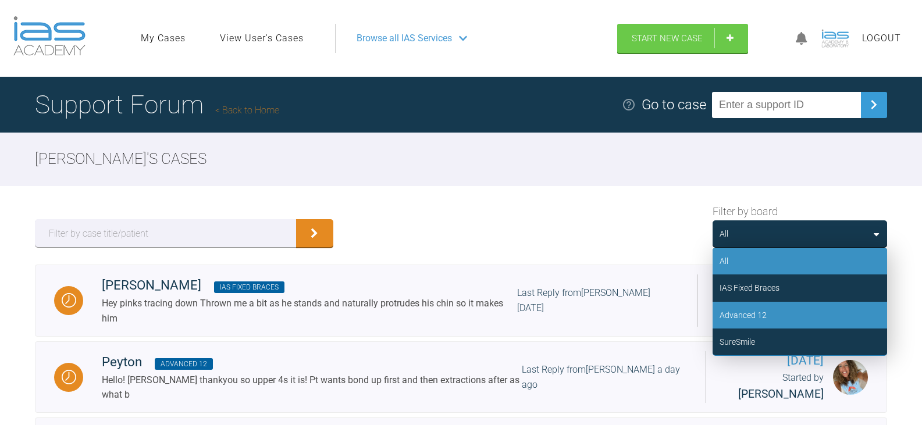
click at [773, 305] on div "Advanced 12" at bounding box center [799, 315] width 174 height 27
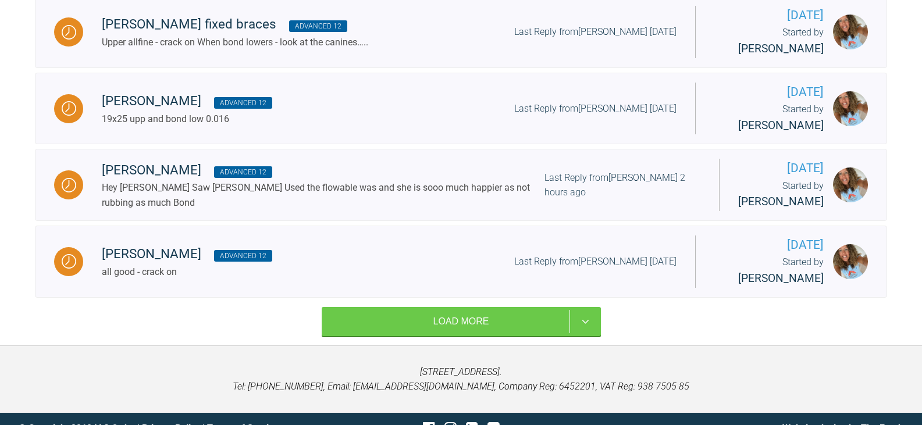
scroll to position [856, 0]
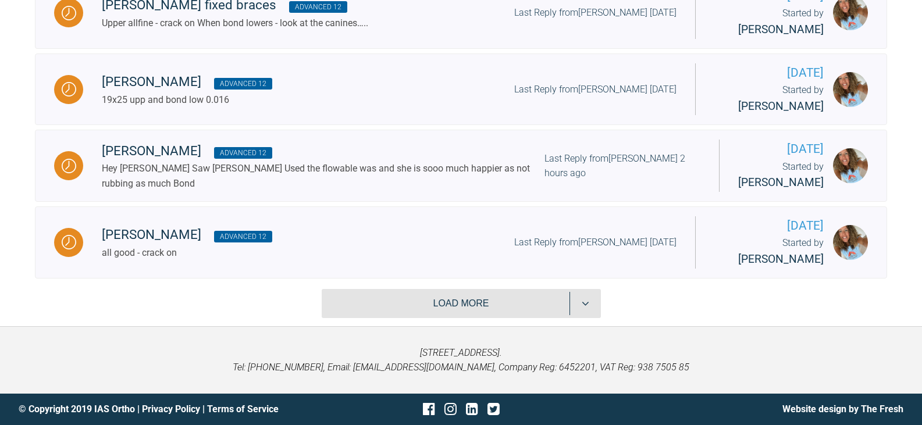
click at [419, 297] on button "Load more" at bounding box center [461, 303] width 279 height 29
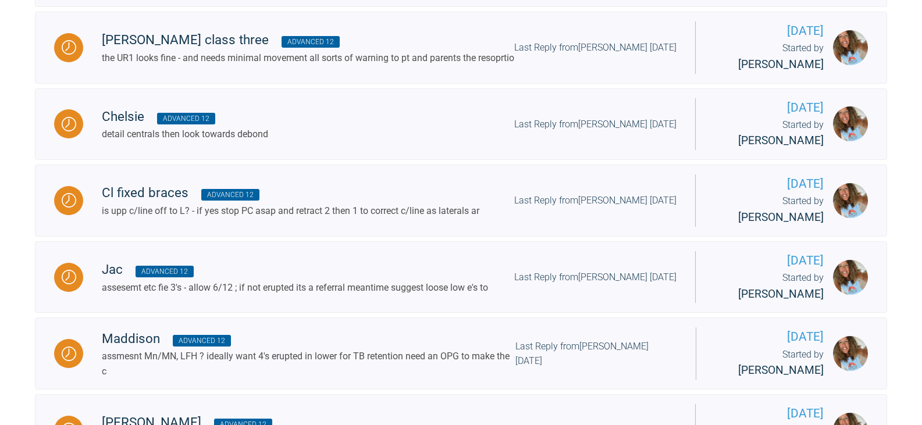
scroll to position [1495, 0]
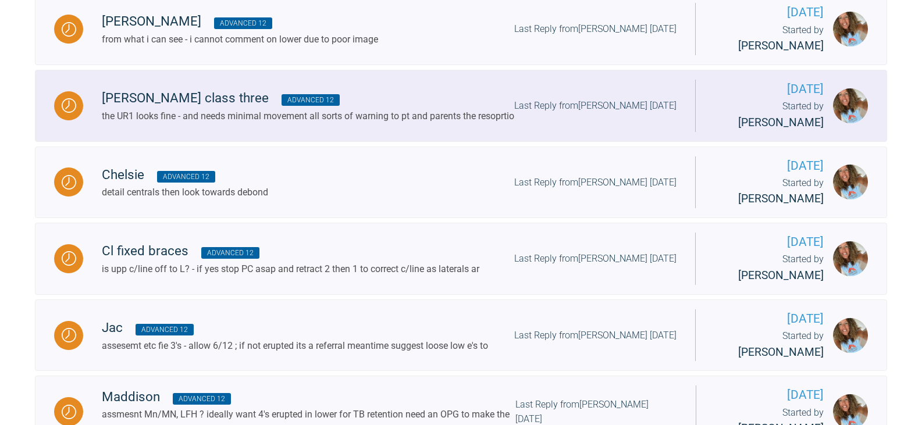
click at [366, 109] on div "Harry class three Advanced 12" at bounding box center [308, 98] width 412 height 21
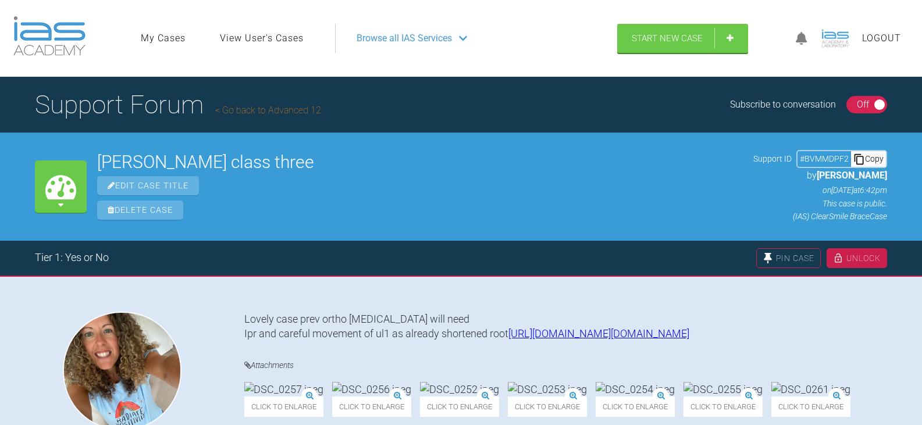
click at [868, 160] on div "Copy" at bounding box center [868, 158] width 35 height 15
drag, startPoint x: 185, startPoint y: 164, endPoint x: 100, endPoint y: 165, distance: 84.9
click at [100, 165] on h2 "Harry class three" at bounding box center [419, 161] width 645 height 17
copy h2 "Harry class three"
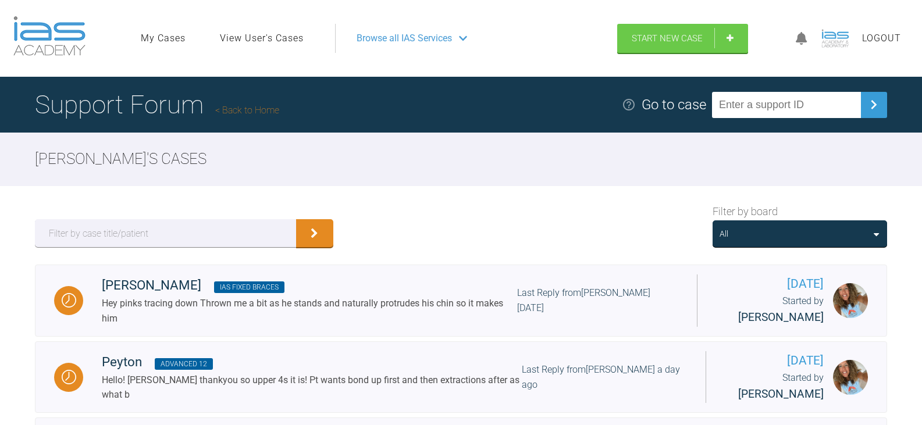
click at [734, 236] on div "All" at bounding box center [799, 233] width 160 height 13
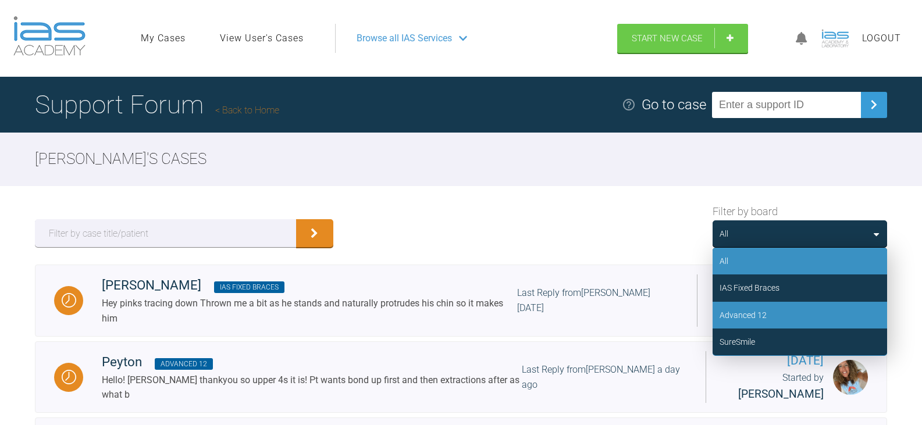
click at [778, 308] on div "Advanced 12" at bounding box center [799, 315] width 174 height 27
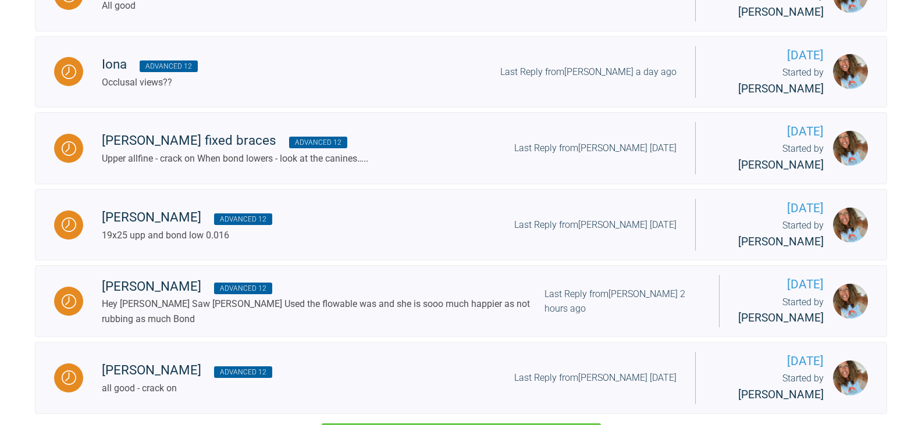
scroll to position [856, 0]
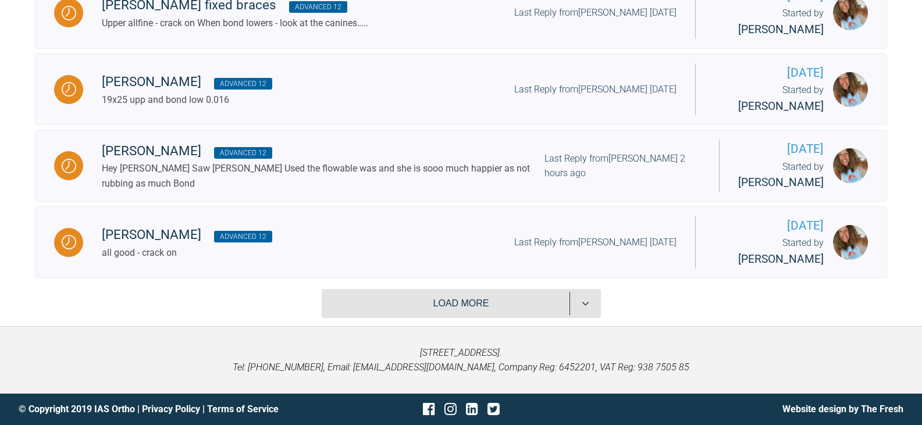
click at [517, 298] on button "Load more" at bounding box center [461, 303] width 279 height 29
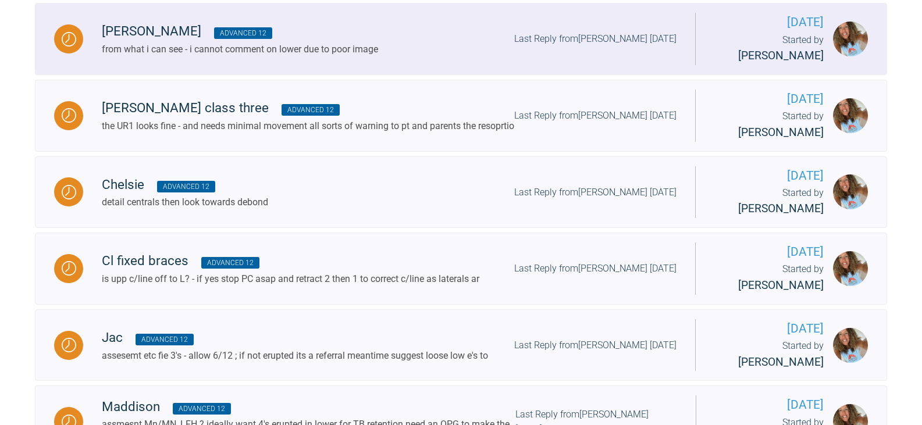
click at [384, 56] on div "Lewis Advanced 12 from what i can see - i cannot comment on lower due to poor i…" at bounding box center [389, 38] width 612 height 35
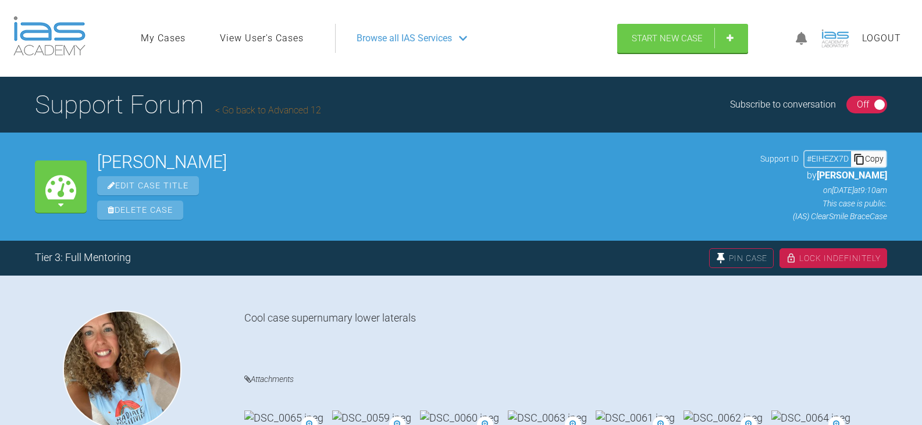
click at [872, 164] on div "Copy" at bounding box center [868, 158] width 35 height 15
drag, startPoint x: 146, startPoint y: 164, endPoint x: 73, endPoint y: 151, distance: 74.4
click at [74, 156] on div "My Cases Lewis Edit Case Title Delete Case Support ID # EIHEZX7D Copy by Rebecc…" at bounding box center [461, 187] width 922 height 108
copy div "My Cases Lewis"
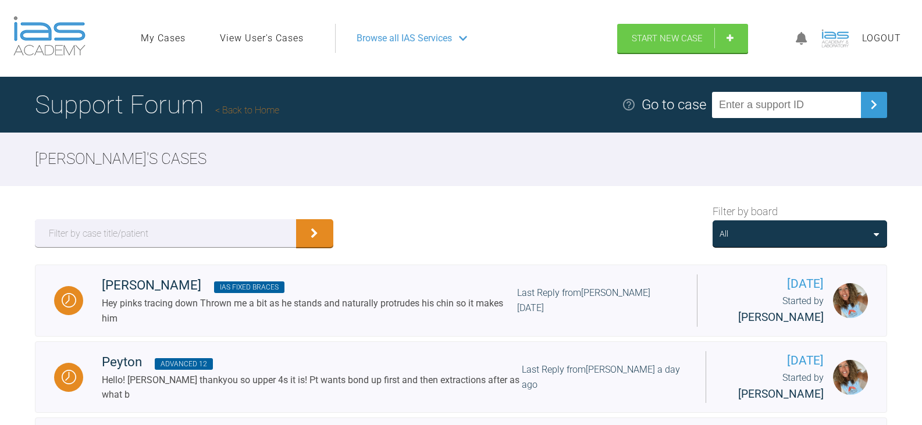
click at [828, 238] on div "All" at bounding box center [799, 233] width 160 height 13
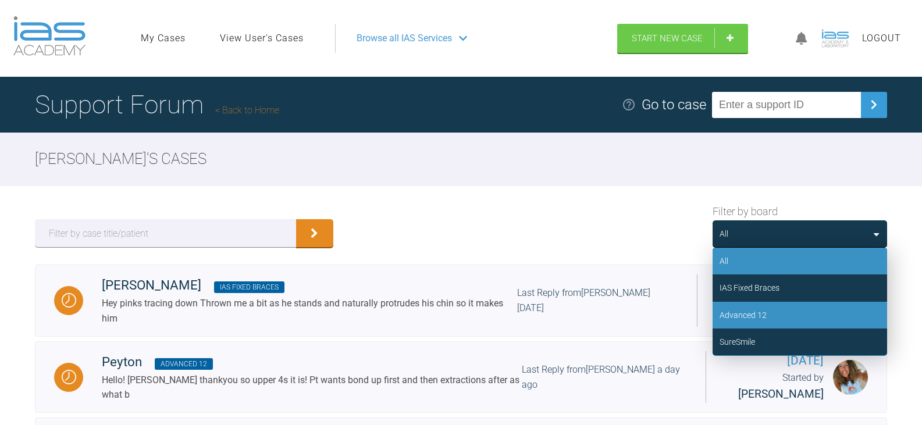
click at [766, 319] on div "Advanced 12" at bounding box center [799, 315] width 174 height 27
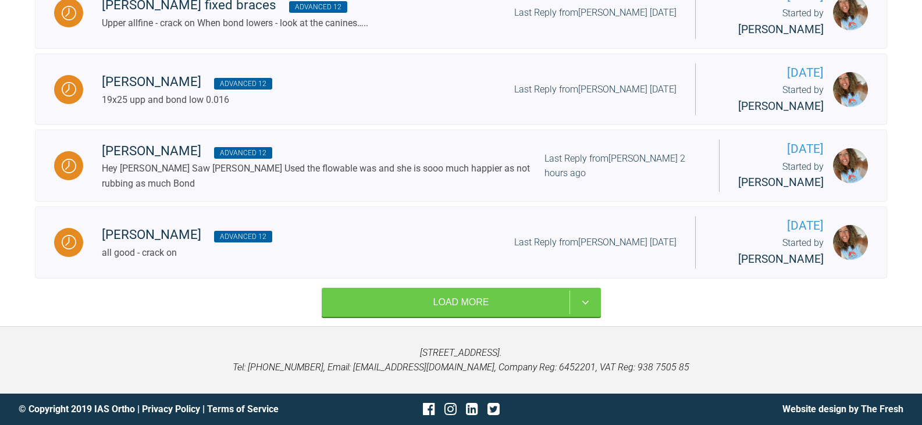
scroll to position [856, 0]
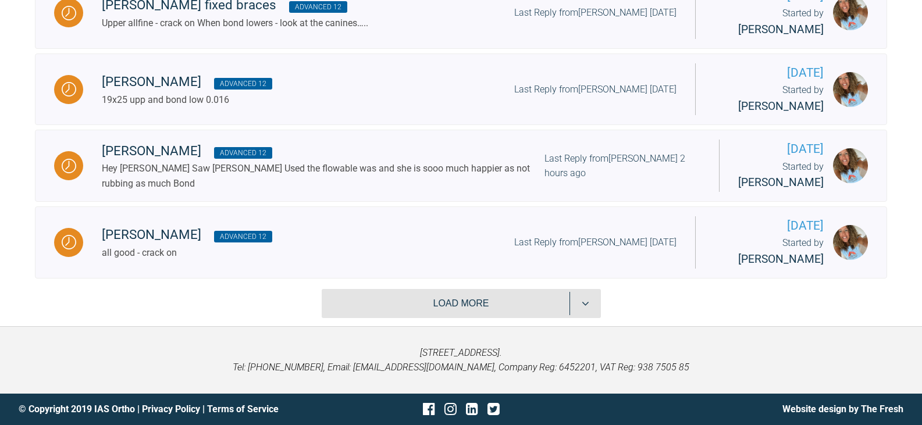
click at [477, 300] on button "Load more" at bounding box center [461, 303] width 279 height 29
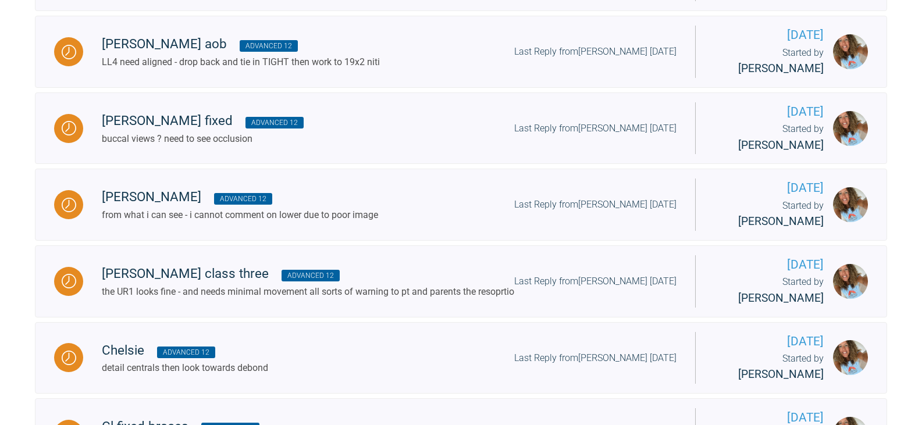
scroll to position [1321, 0]
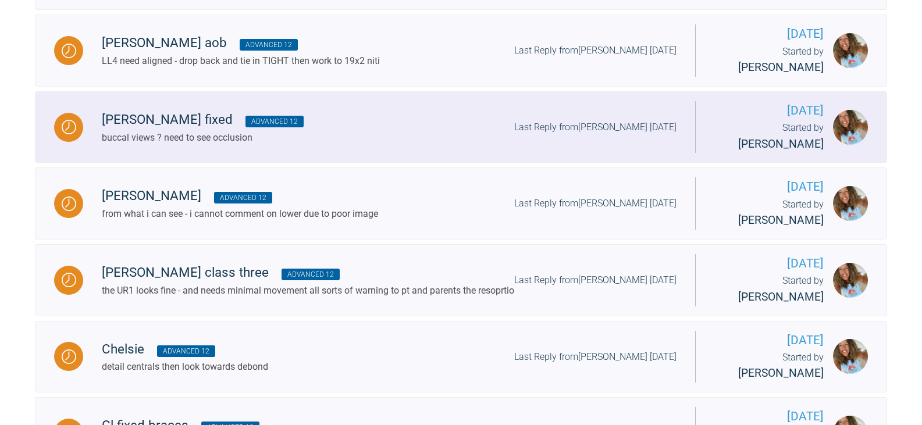
click at [344, 145] on div "Kate fixed Advanced 12 buccal views ? need to see occlusion Last Reply from Ros…" at bounding box center [389, 126] width 612 height 35
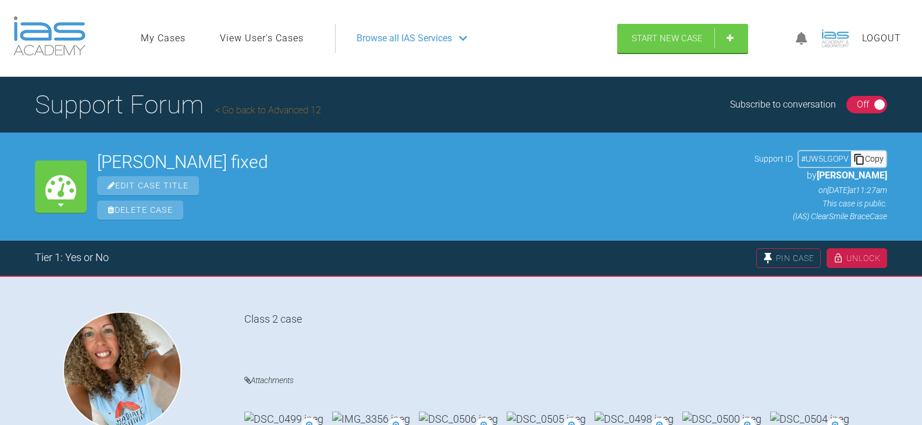
click at [868, 152] on div "Copy" at bounding box center [868, 158] width 35 height 15
drag, startPoint x: 186, startPoint y: 159, endPoint x: 98, endPoint y: 151, distance: 88.7
click at [98, 153] on h2 "Kate fixed" at bounding box center [420, 161] width 647 height 17
copy h2 "Kate fixed"
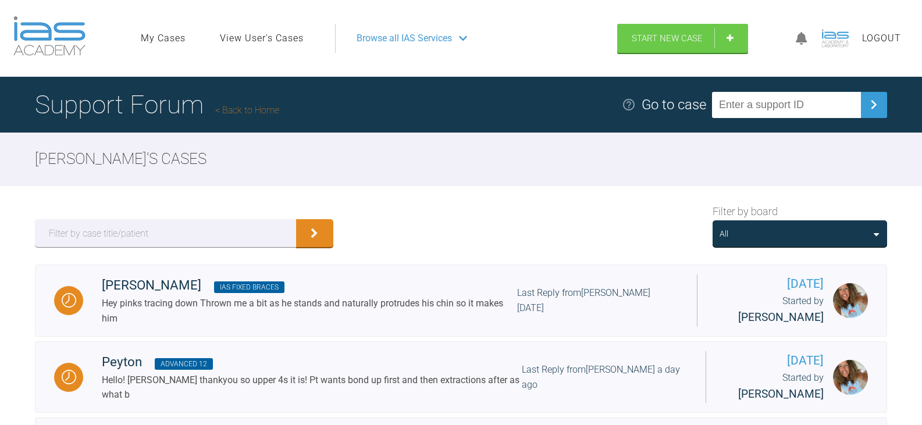
click at [795, 244] on div "All" at bounding box center [799, 233] width 174 height 27
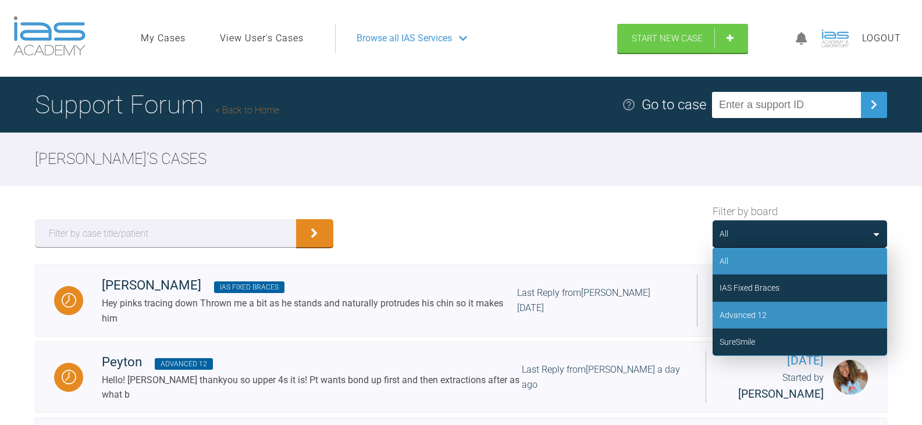
click at [791, 311] on div "Advanced 12" at bounding box center [799, 315] width 174 height 27
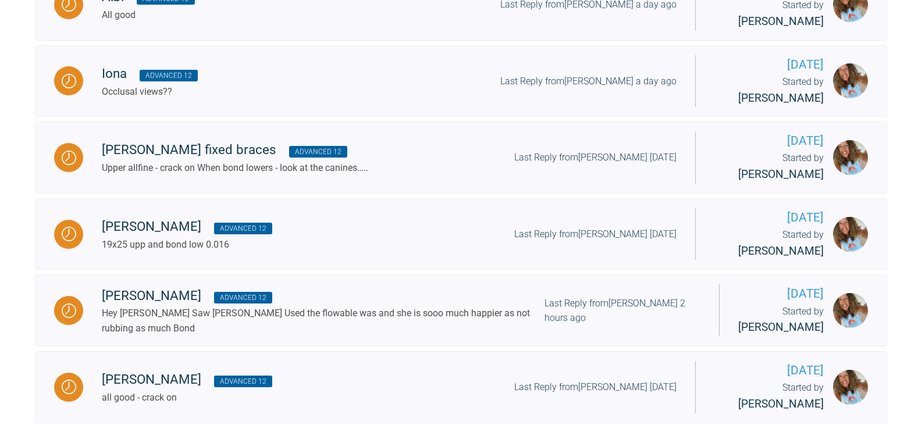
scroll to position [856, 0]
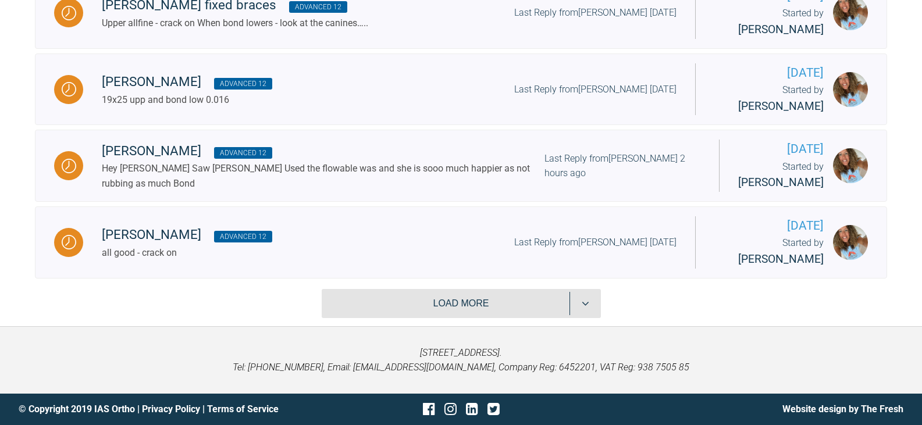
click at [521, 303] on button "Load more" at bounding box center [461, 303] width 279 height 29
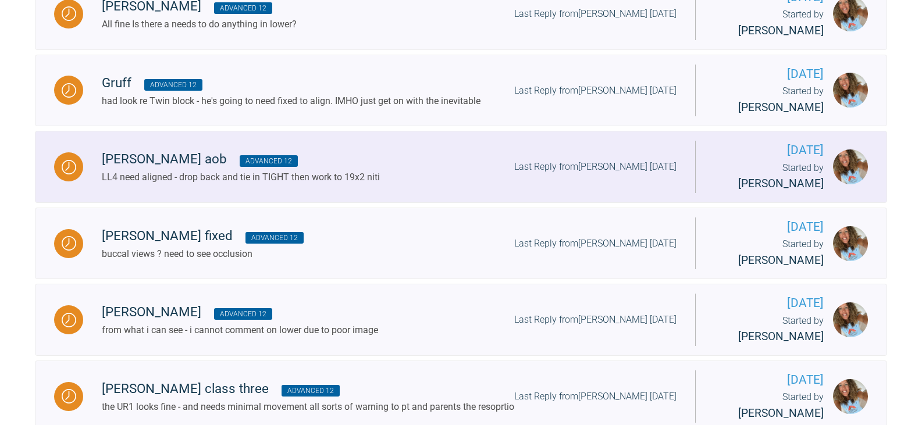
click at [320, 170] on div "Oliver aob Advanced 12" at bounding box center [241, 159] width 278 height 21
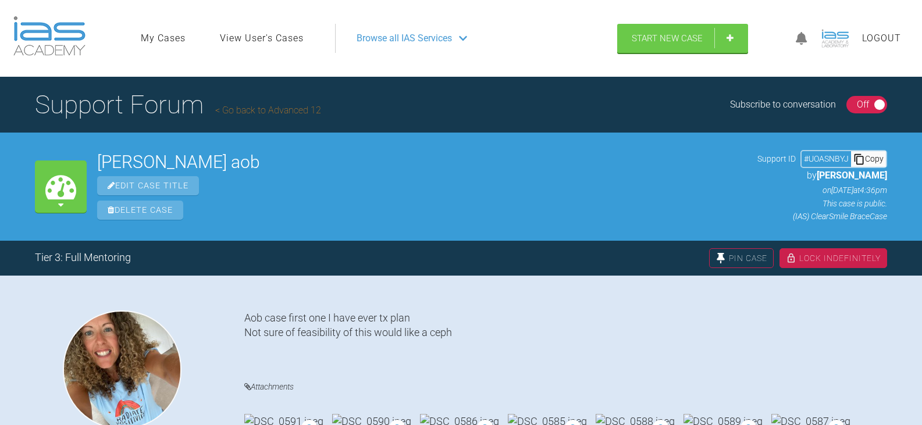
click at [878, 160] on div "Copy" at bounding box center [868, 158] width 35 height 15
drag, startPoint x: 181, startPoint y: 164, endPoint x: 101, endPoint y: 162, distance: 79.7
click at [101, 162] on h2 "Oliver aob" at bounding box center [421, 161] width 649 height 17
copy h2 "Oliver aob"
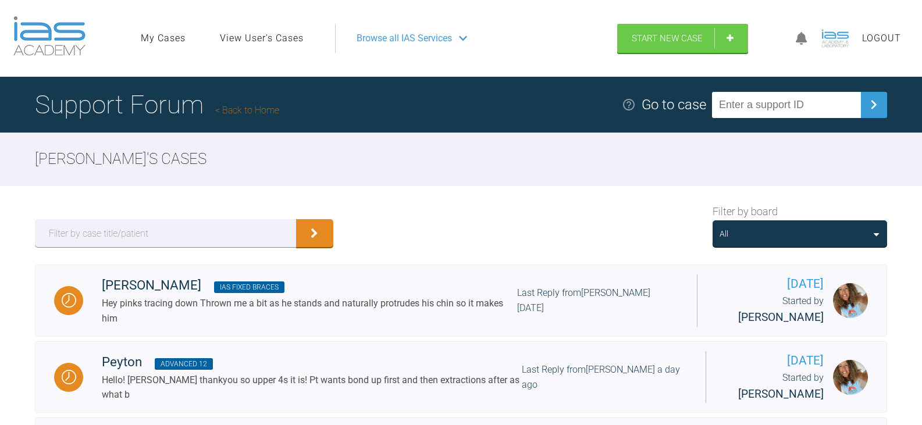
click at [831, 231] on div "All" at bounding box center [799, 233] width 160 height 13
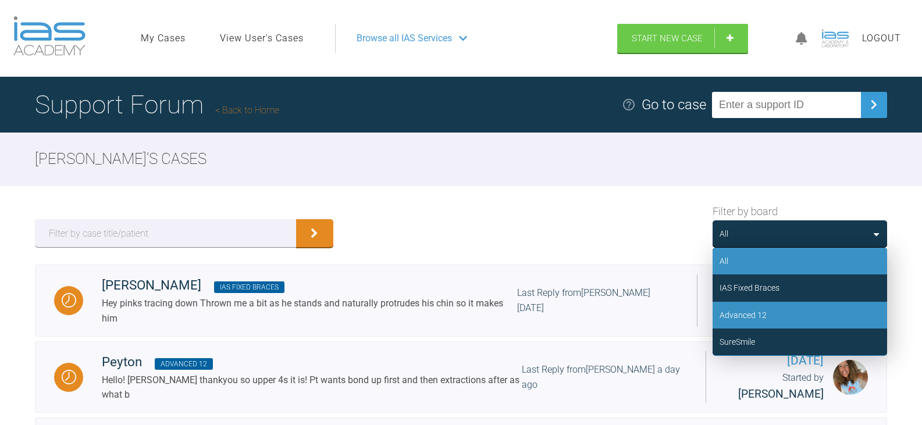
click at [779, 317] on div "Advanced 12" at bounding box center [799, 315] width 174 height 27
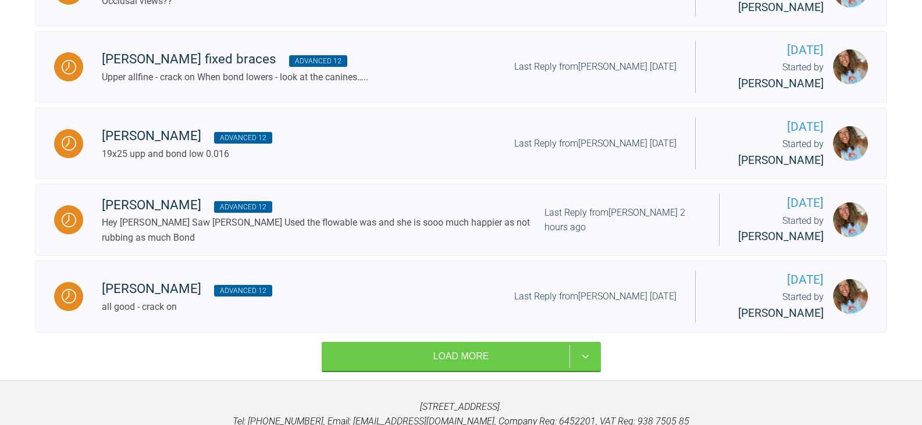
scroll to position [856, 0]
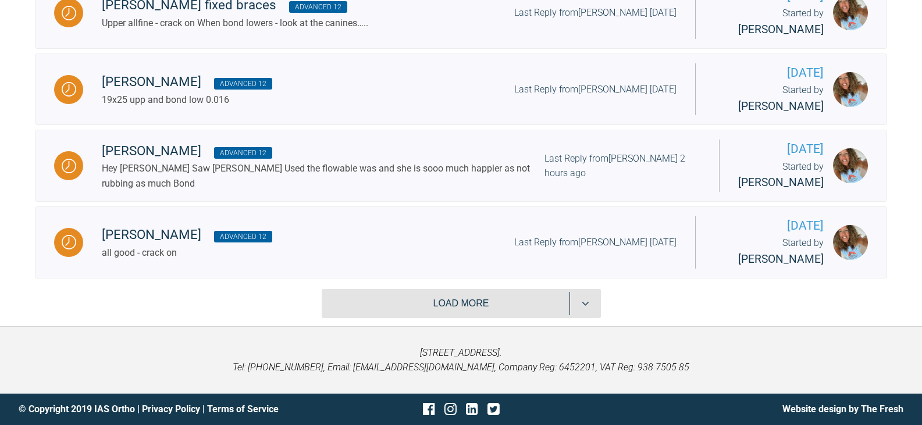
click at [438, 306] on button "Load more" at bounding box center [461, 303] width 279 height 29
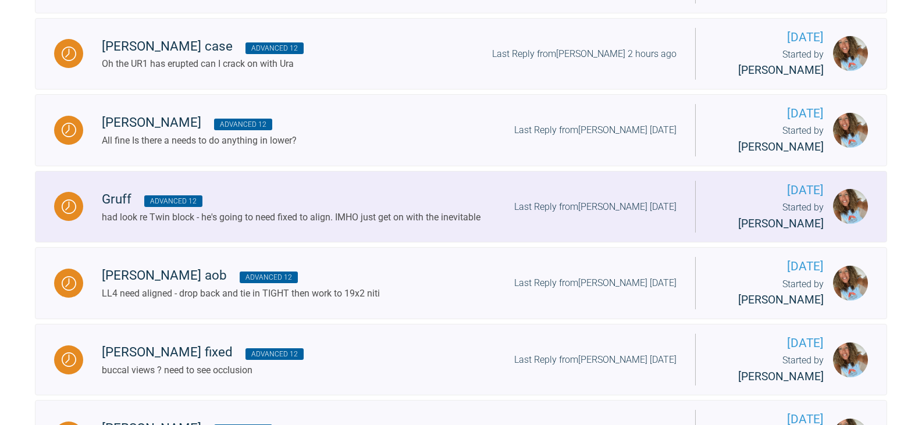
click at [298, 210] on div "Gruff Advanced 12" at bounding box center [291, 199] width 378 height 21
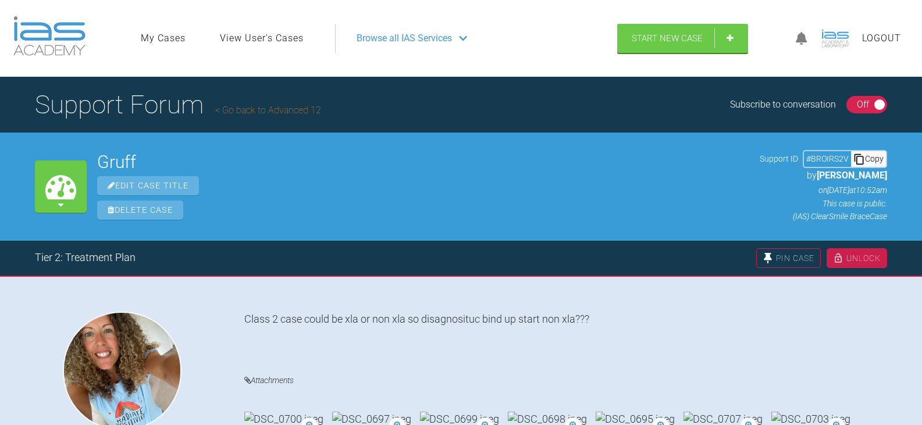
click at [870, 162] on div "Copy" at bounding box center [868, 158] width 35 height 15
drag, startPoint x: 152, startPoint y: 162, endPoint x: 91, endPoint y: 160, distance: 60.5
click at [91, 160] on div "My Cases Gruff Edit Case Title Delete Case Support ID # BROIRS2V Copy by Rebecc…" at bounding box center [461, 187] width 922 height 108
copy div "My Cases Gruff"
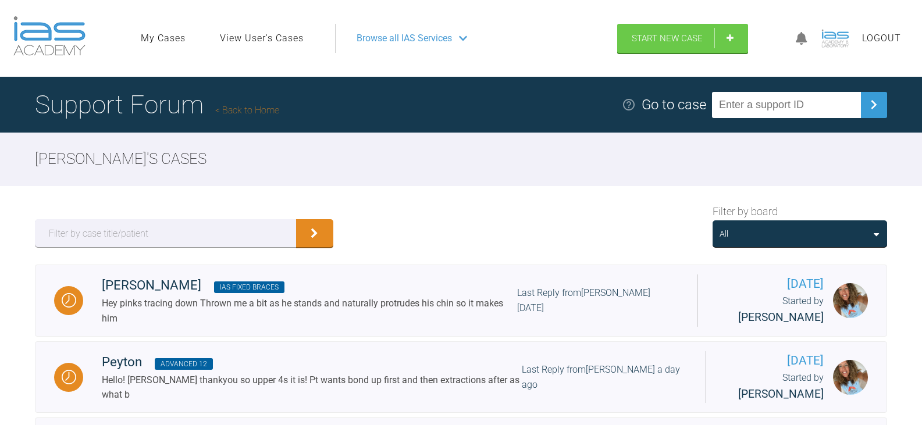
click at [864, 242] on div "All" at bounding box center [799, 233] width 174 height 27
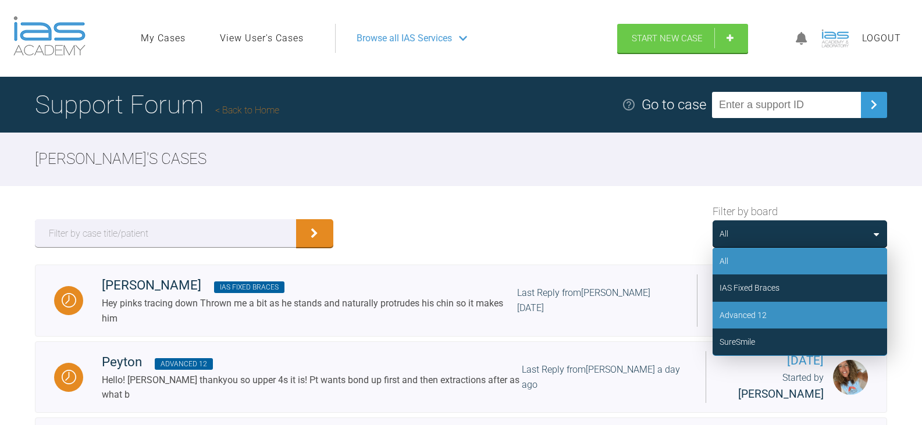
click at [810, 312] on div "Advanced 12" at bounding box center [799, 315] width 174 height 27
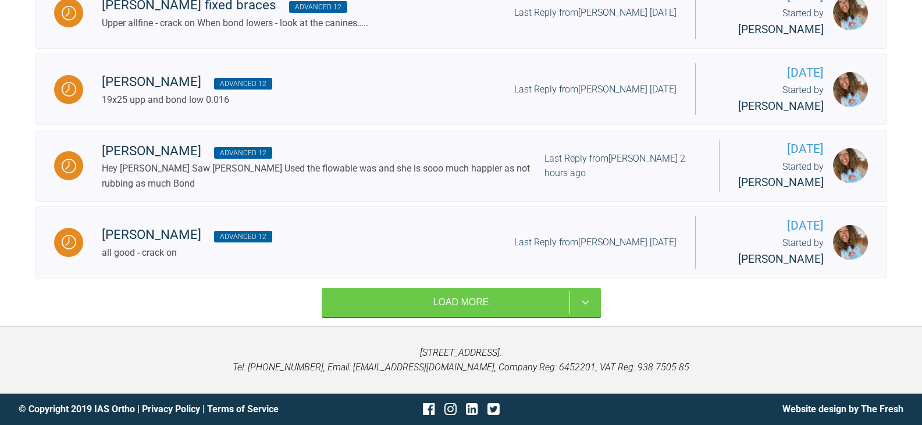
scroll to position [856, 0]
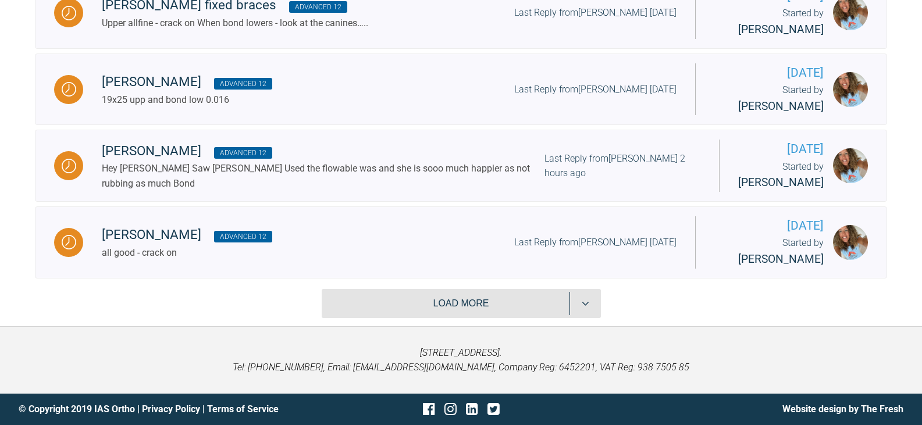
click at [529, 312] on button "Load more" at bounding box center [461, 303] width 279 height 29
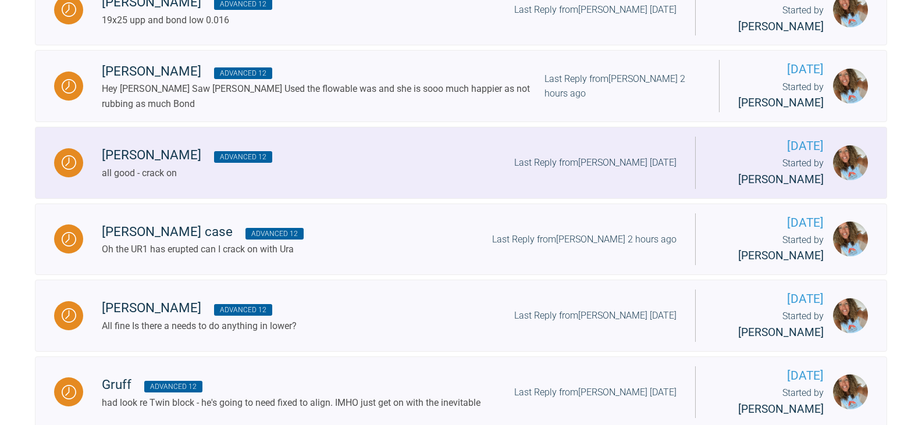
scroll to position [1030, 0]
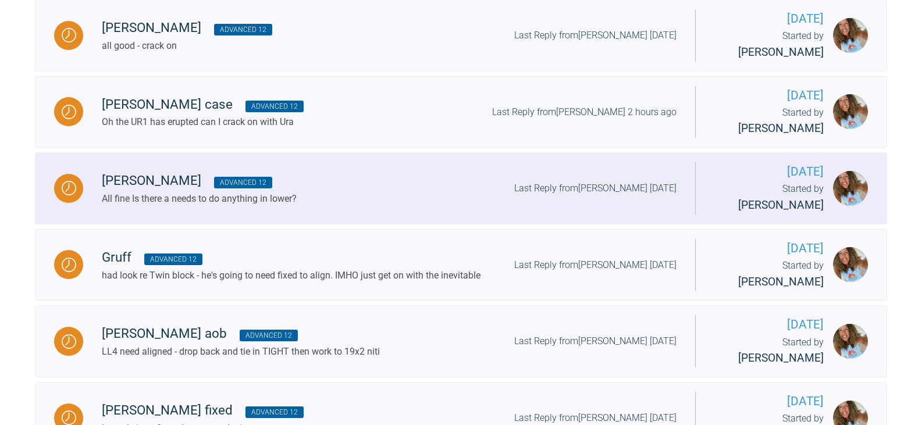
click at [348, 206] on div "Megan Advanced 12 All fine Is there a needs to do anything in lower? Last Reply…" at bounding box center [389, 187] width 612 height 35
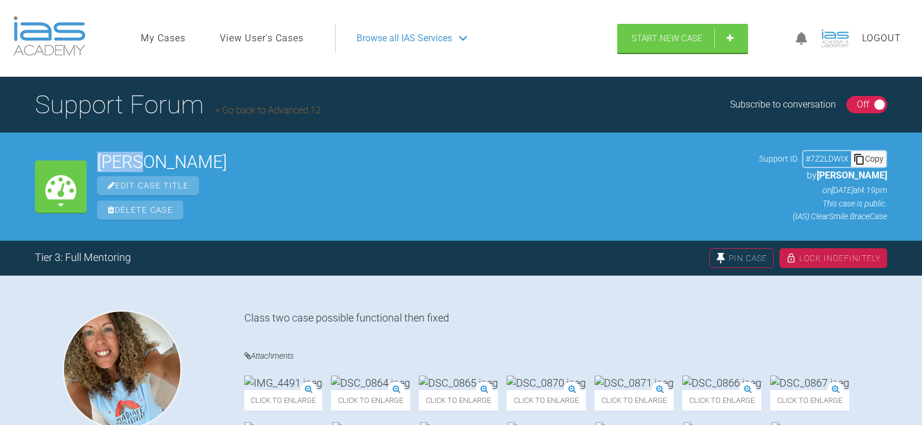
drag, startPoint x: 156, startPoint y: 162, endPoint x: 101, endPoint y: 163, distance: 54.7
click at [101, 163] on h2 "Megan" at bounding box center [422, 161] width 651 height 17
click at [880, 158] on div "Copy" at bounding box center [868, 158] width 35 height 15
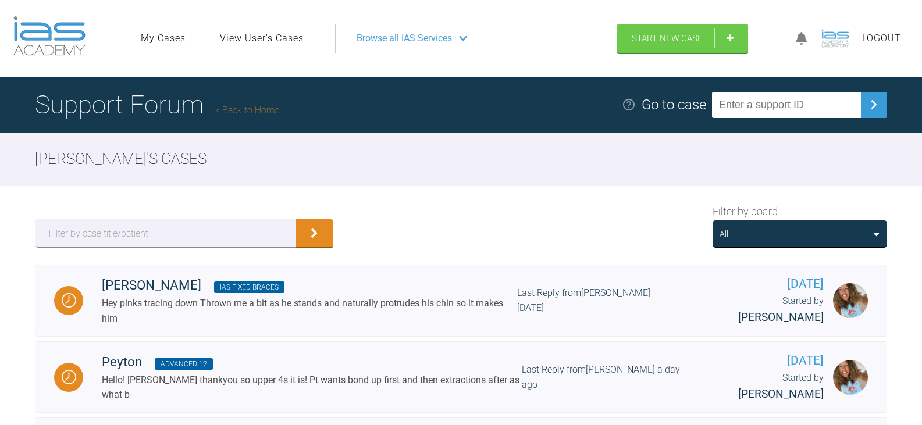
click at [844, 234] on div "All" at bounding box center [799, 233] width 160 height 13
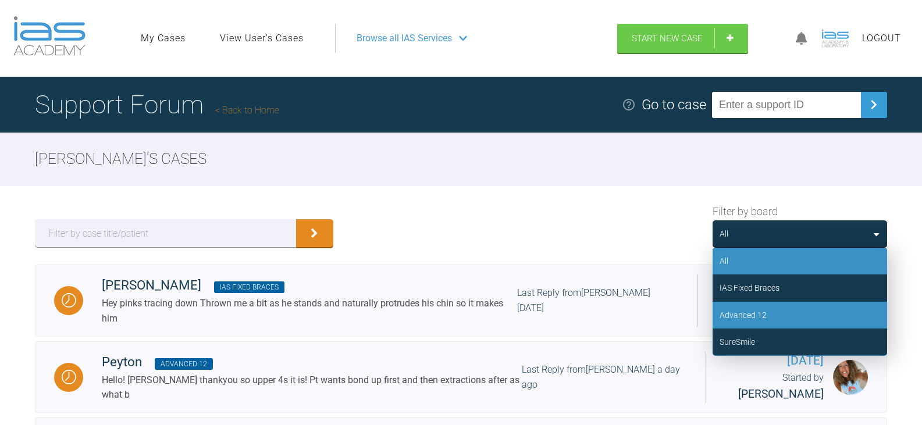
click at [791, 312] on div "Advanced 12" at bounding box center [799, 315] width 174 height 27
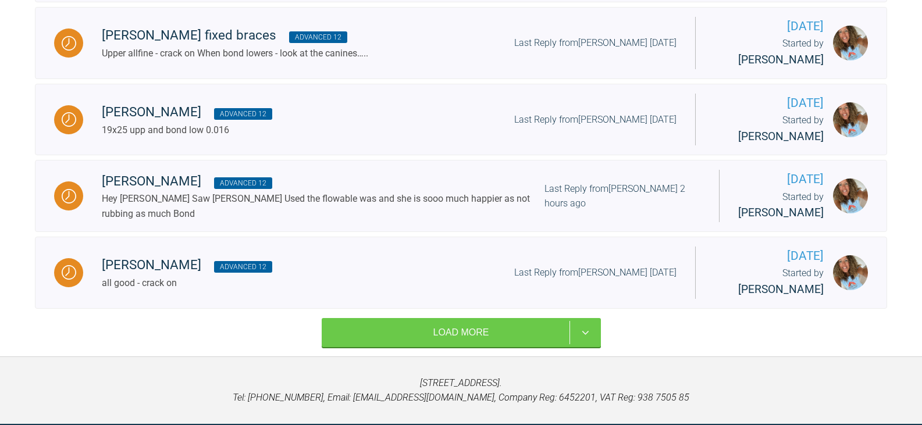
scroll to position [856, 0]
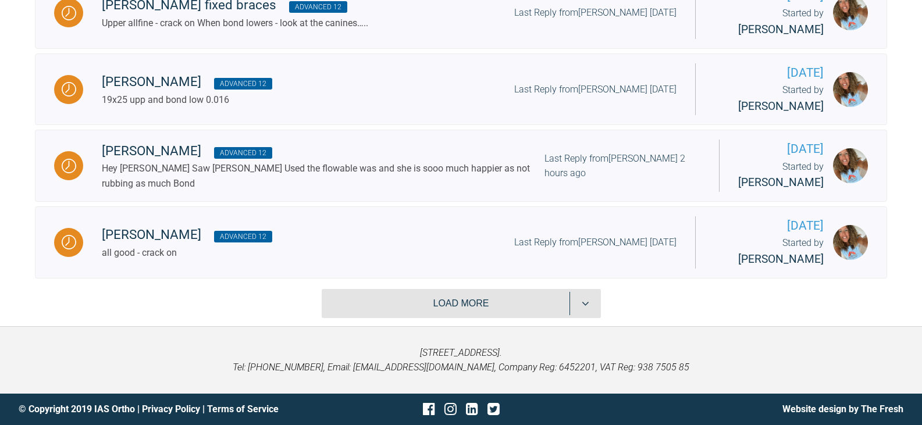
click at [462, 302] on button "Load more" at bounding box center [461, 303] width 279 height 29
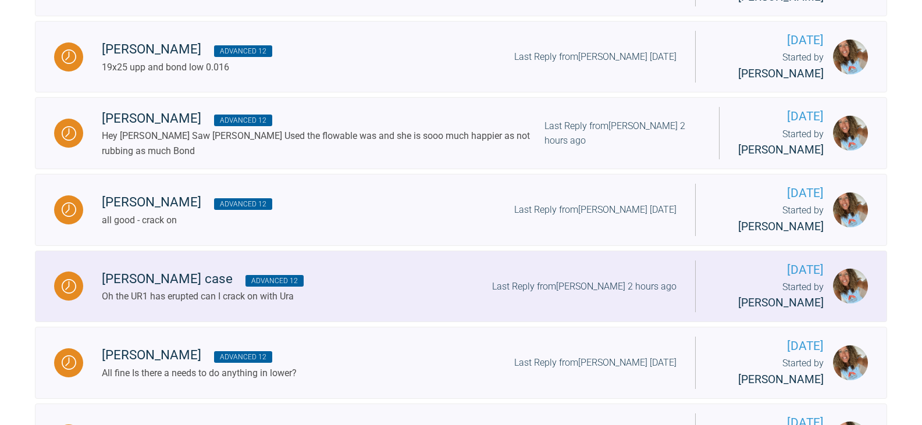
click at [298, 304] on div "Sofia ura case Advanced 12 Oh the UR1 has erupted can I crack on with Ura Last …" at bounding box center [389, 286] width 612 height 35
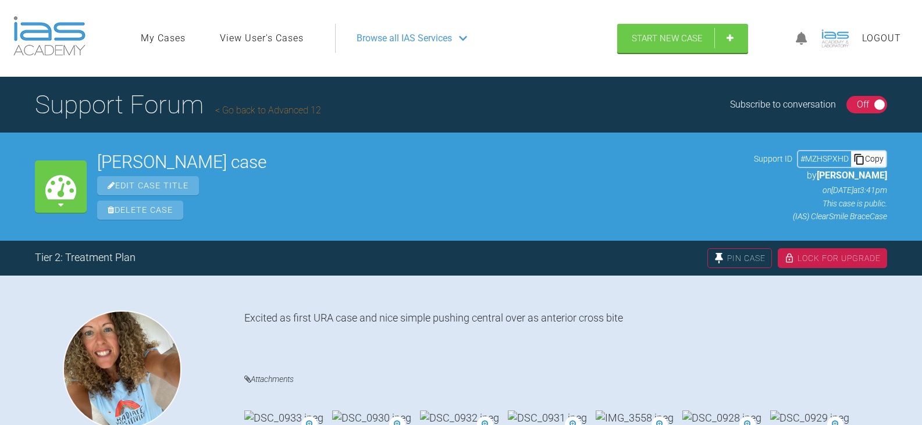
click at [861, 161] on icon at bounding box center [859, 159] width 12 height 12
drag, startPoint x: 237, startPoint y: 162, endPoint x: 98, endPoint y: 153, distance: 138.7
click at [98, 153] on h2 "Sofia ura case" at bounding box center [420, 161] width 646 height 17
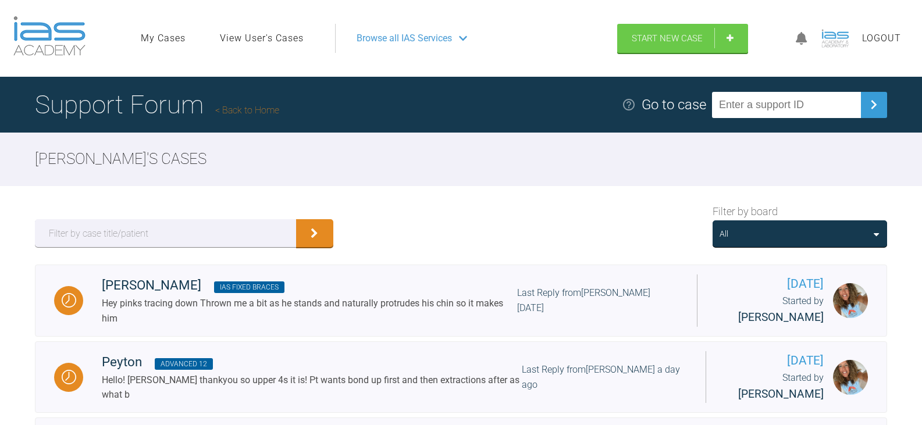
click at [798, 237] on div "All" at bounding box center [799, 233] width 160 height 13
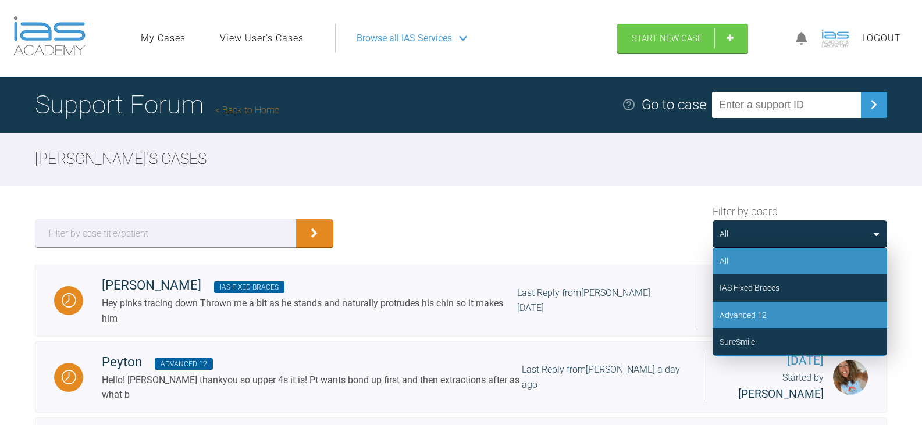
click at [794, 315] on div "Advanced 12" at bounding box center [799, 315] width 174 height 27
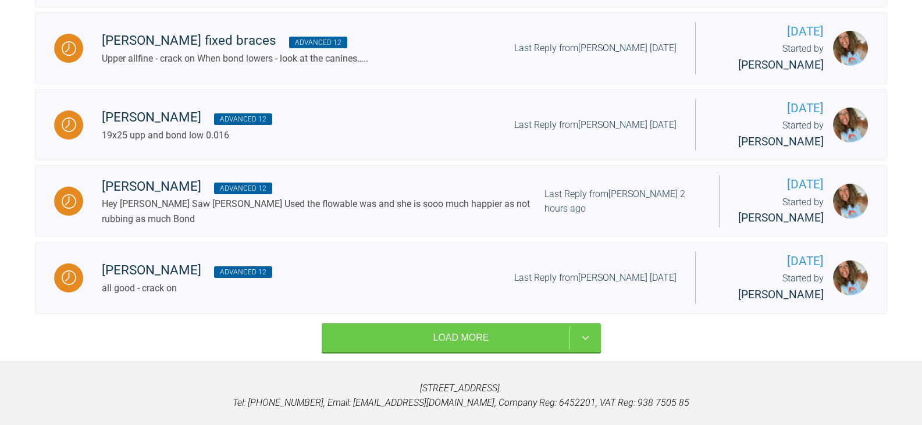
scroll to position [856, 0]
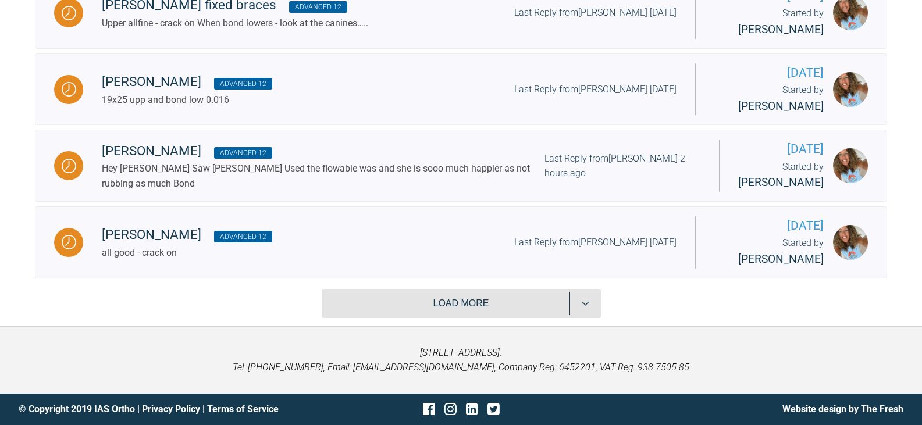
click at [491, 313] on button "Load more" at bounding box center [461, 303] width 279 height 29
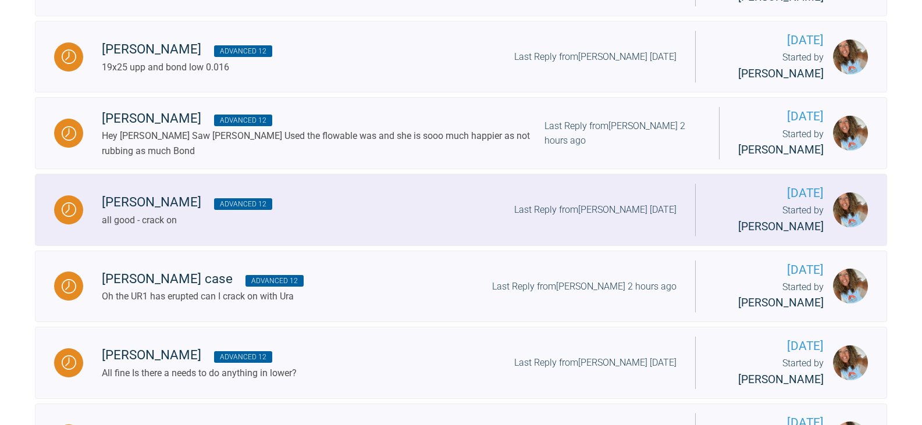
click at [269, 227] on div "Alex Advanced 12 all good - crack on Last Reply from Ross Hobson 17 days ago" at bounding box center [389, 209] width 612 height 35
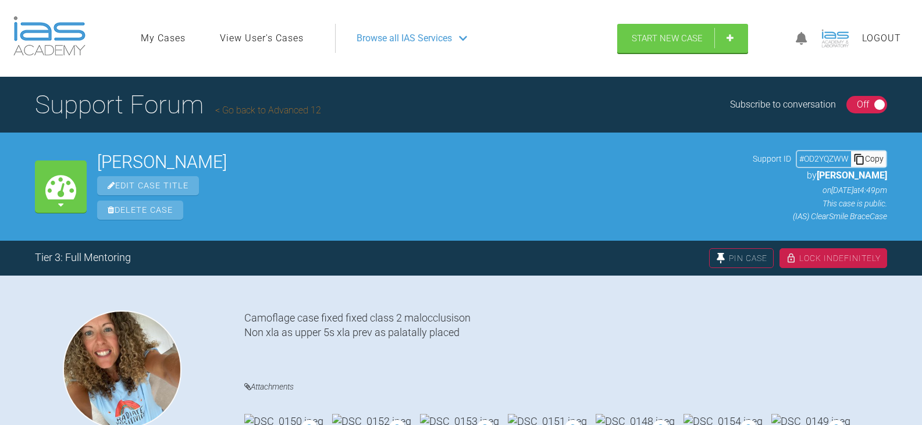
click at [867, 162] on div "Copy" at bounding box center [868, 158] width 35 height 15
drag, startPoint x: 156, startPoint y: 159, endPoint x: 77, endPoint y: 160, distance: 79.7
click at [77, 160] on div "My Cases Alex Edit Case Title Delete Case Support ID # OD2YQZWW Copy by Rebecca…" at bounding box center [461, 187] width 922 height 108
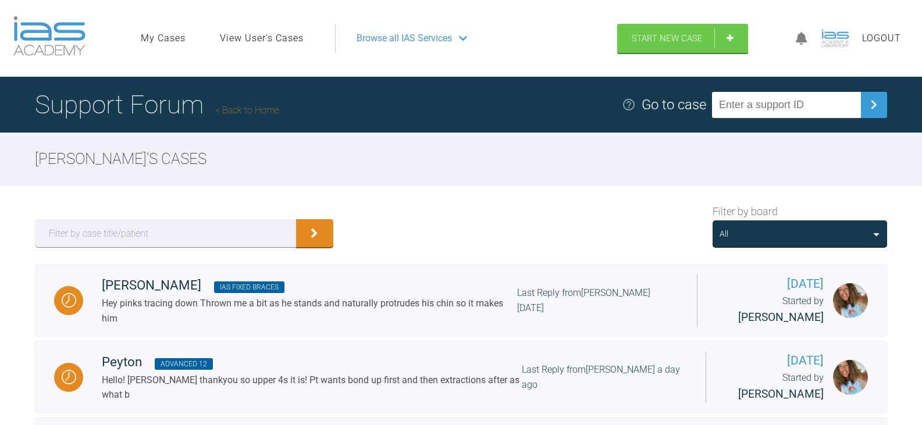
click at [810, 227] on div "All" at bounding box center [799, 233] width 160 height 13
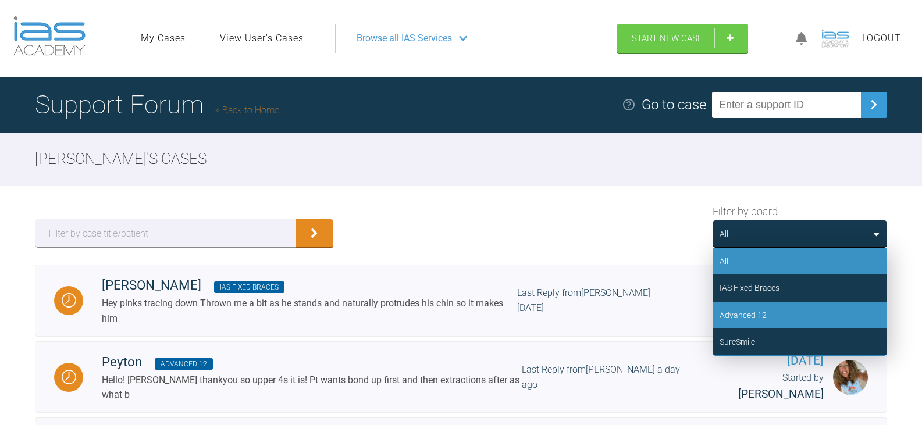
click at [809, 307] on div "Advanced 12" at bounding box center [799, 315] width 174 height 27
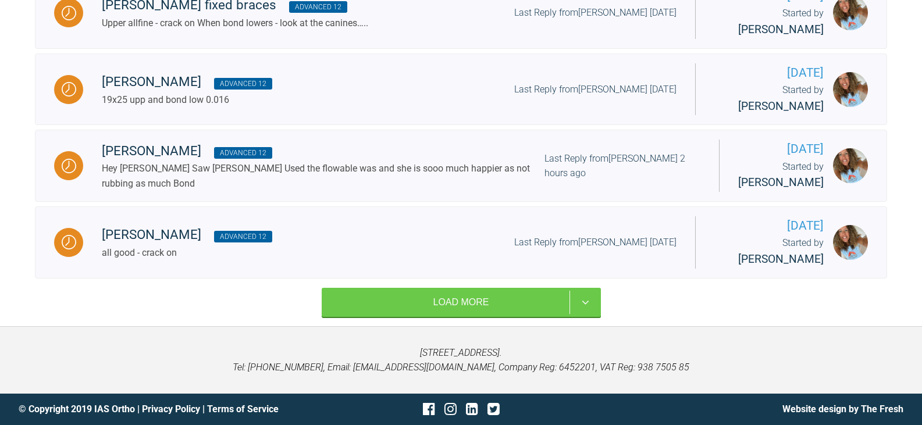
scroll to position [856, 0]
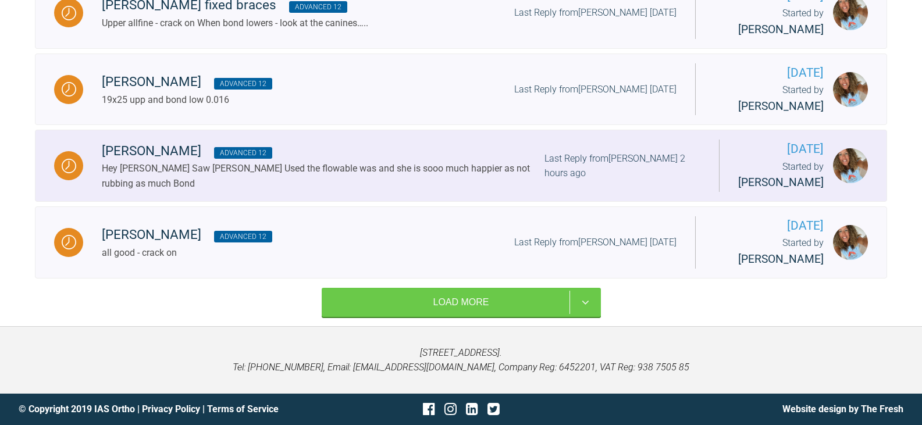
click at [406, 141] on div "Michelle lingual Advanced 12" at bounding box center [323, 151] width 442 height 21
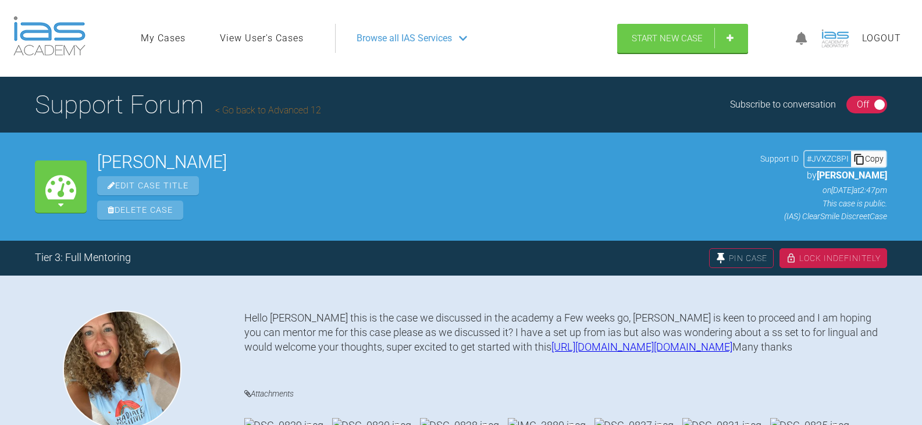
click at [878, 157] on div "Copy" at bounding box center [868, 158] width 35 height 15
drag, startPoint x: 228, startPoint y: 163, endPoint x: 94, endPoint y: 165, distance: 134.3
click at [94, 165] on div "My Cases Michelle lingual Edit Case Title Delete Case Support ID # JVXZC8PI Cop…" at bounding box center [461, 187] width 922 height 108
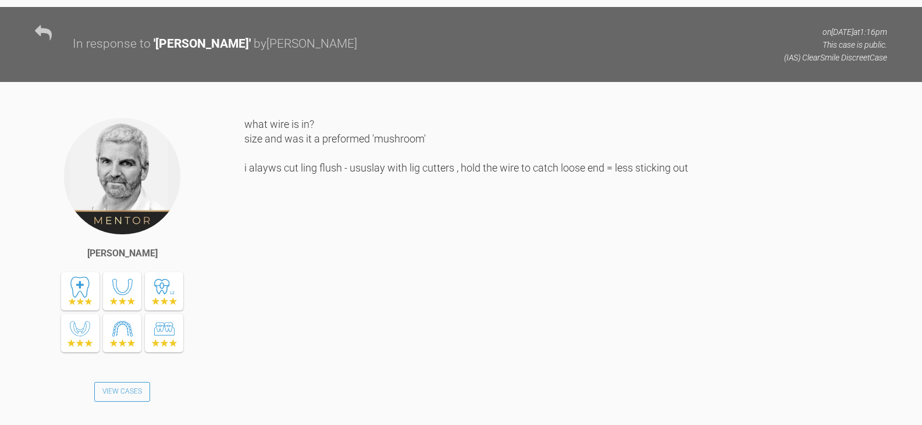
scroll to position [6683, 0]
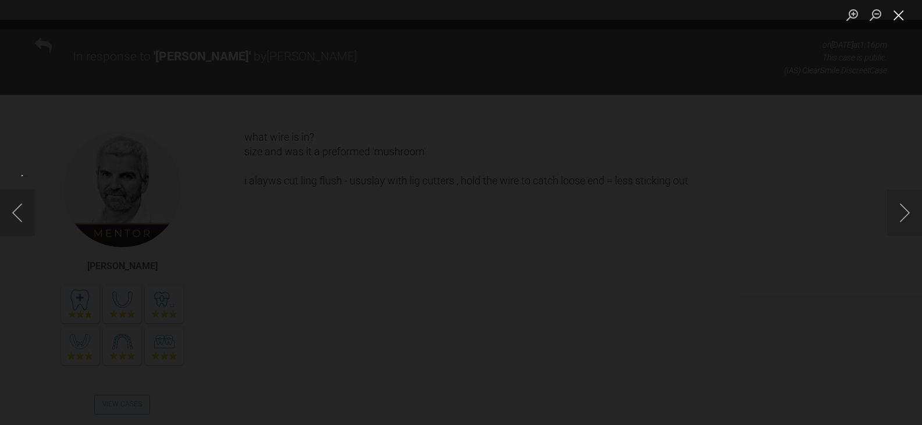
click at [904, 16] on button "Close lightbox" at bounding box center [898, 15] width 23 height 20
